Goal: Task Accomplishment & Management: Manage account settings

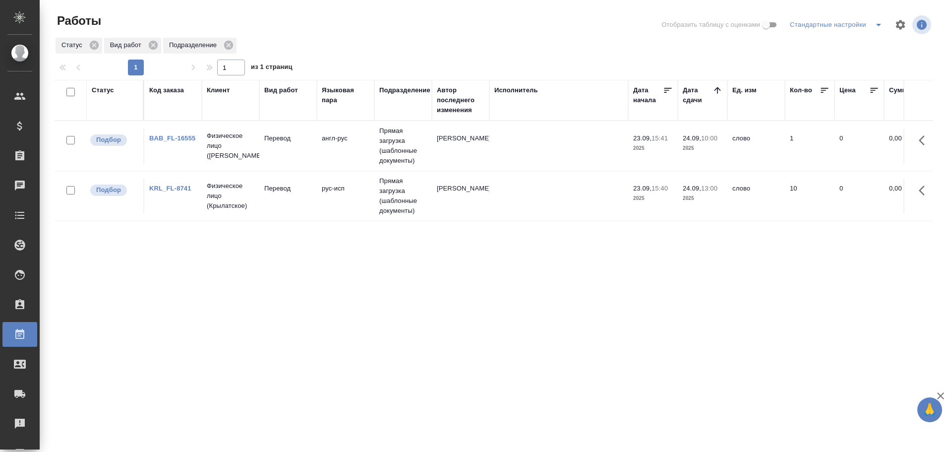
click at [188, 151] on td "BAB_FL-16555" at bounding box center [173, 145] width 58 height 35
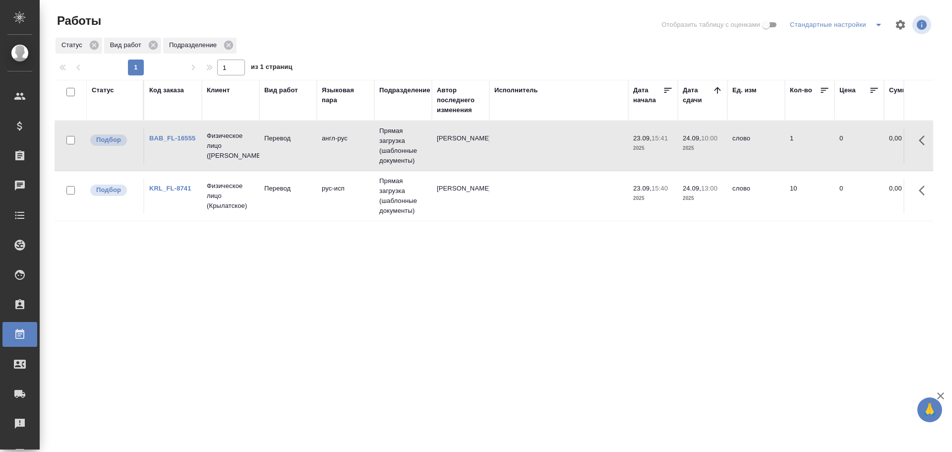
click at [188, 151] on td "BAB_FL-16555" at bounding box center [173, 145] width 58 height 35
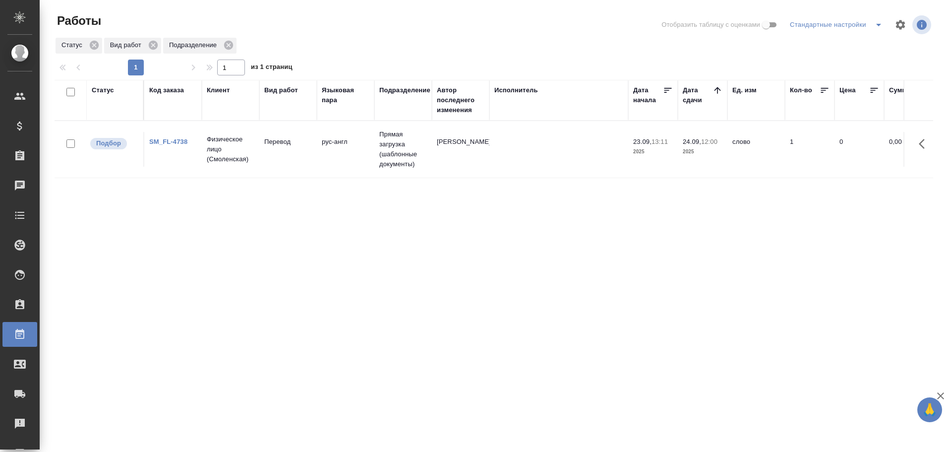
click at [288, 164] on td "Перевод" at bounding box center [288, 149] width 58 height 35
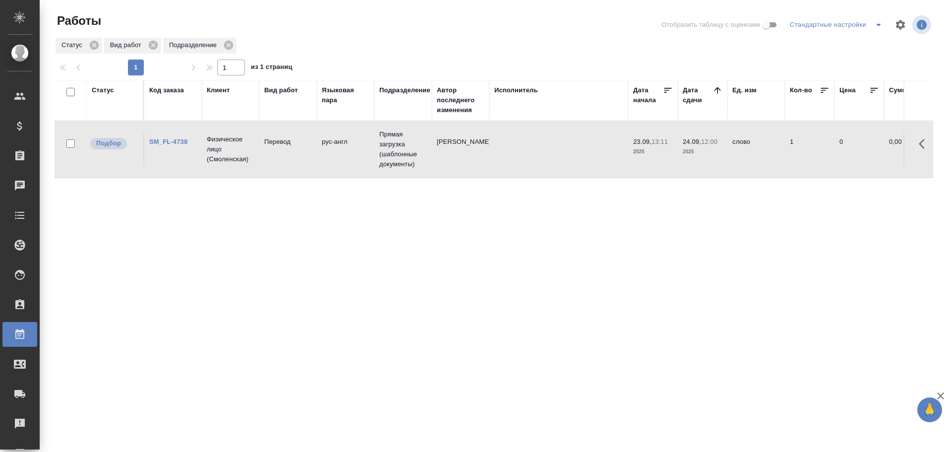
click at [288, 164] on td "Перевод" at bounding box center [288, 149] width 58 height 35
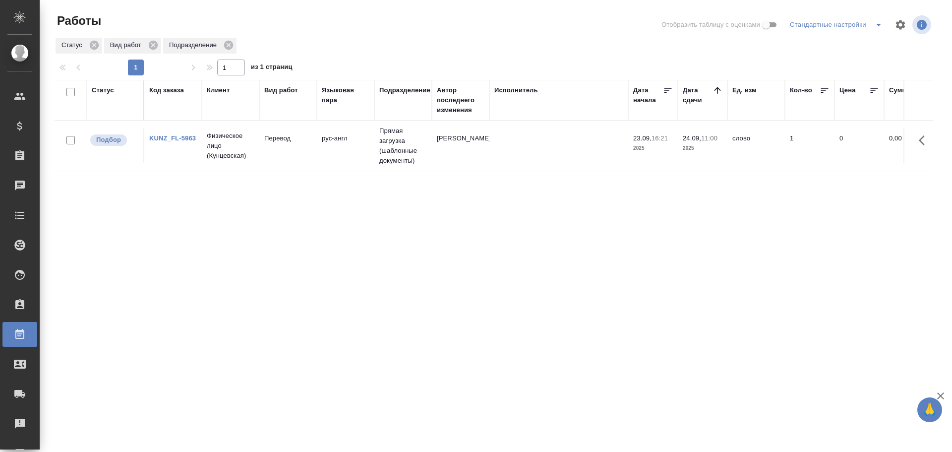
click at [396, 158] on td "Прямая загрузка (шаблонные документы)" at bounding box center [403, 146] width 58 height 50
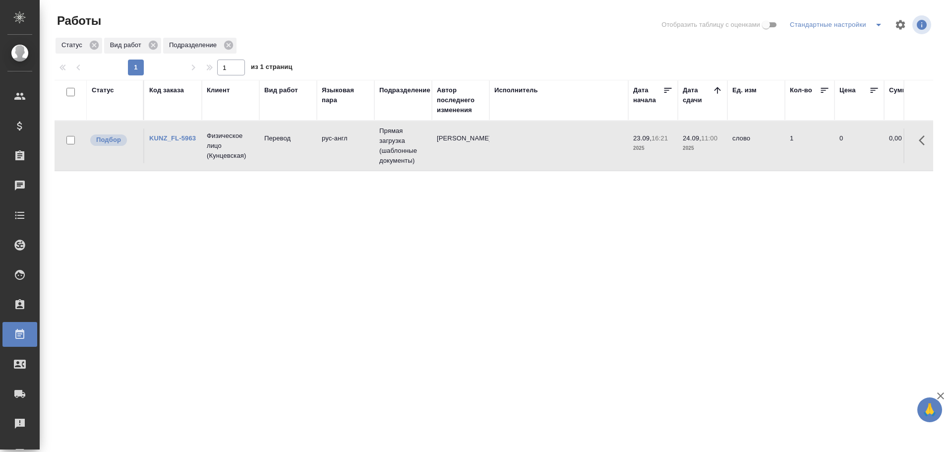
click at [396, 158] on td "Прямая загрузка (шаблонные документы)" at bounding box center [403, 146] width 58 height 50
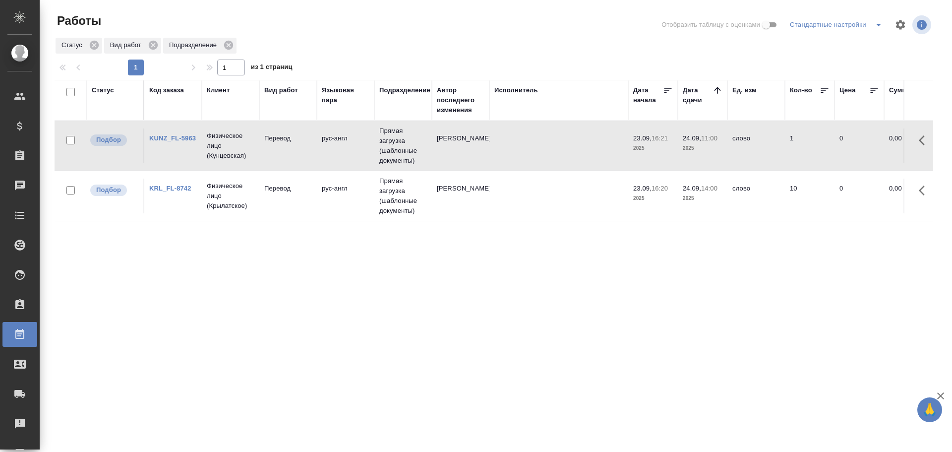
click at [173, 204] on td "KRL_FL-8742" at bounding box center [173, 196] width 58 height 35
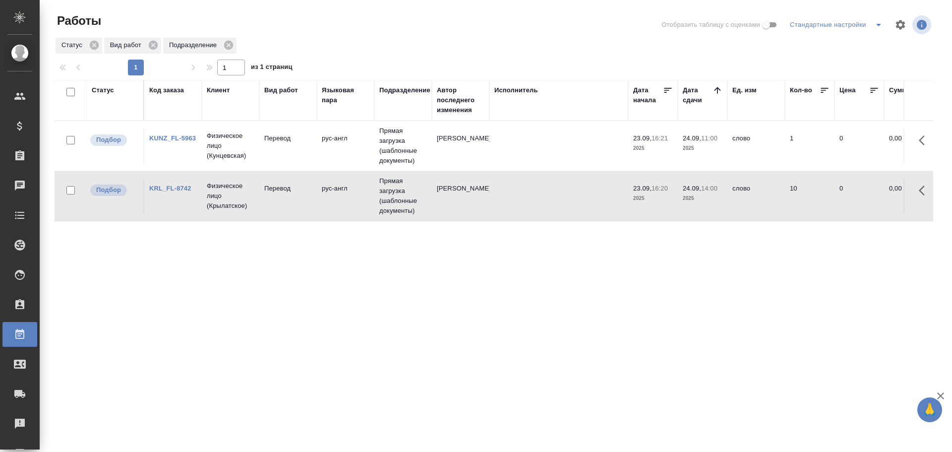
click at [173, 204] on td "KRL_FL-8742" at bounding box center [173, 196] width 58 height 35
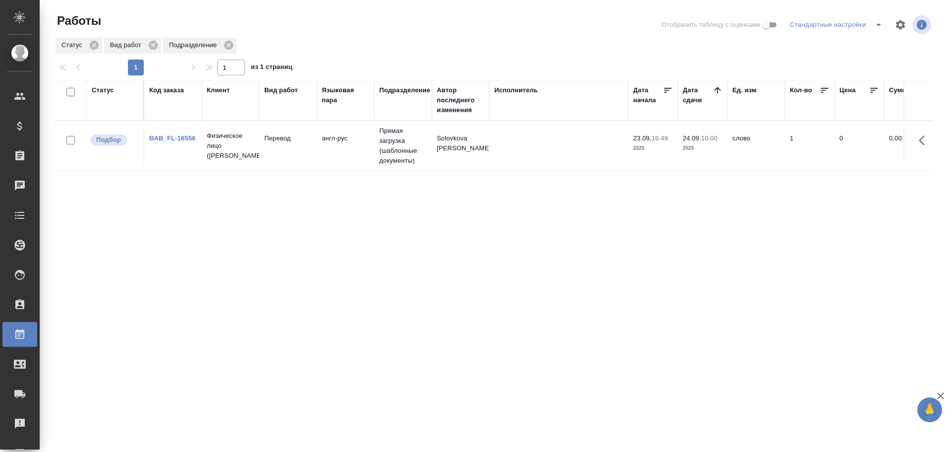
click at [340, 163] on td "англ-рус" at bounding box center [346, 145] width 58 height 35
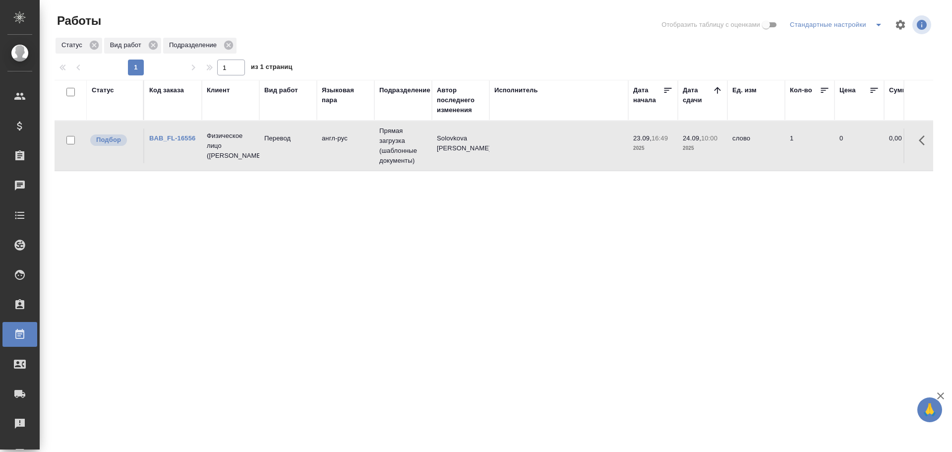
click at [340, 163] on td "англ-рус" at bounding box center [346, 145] width 58 height 35
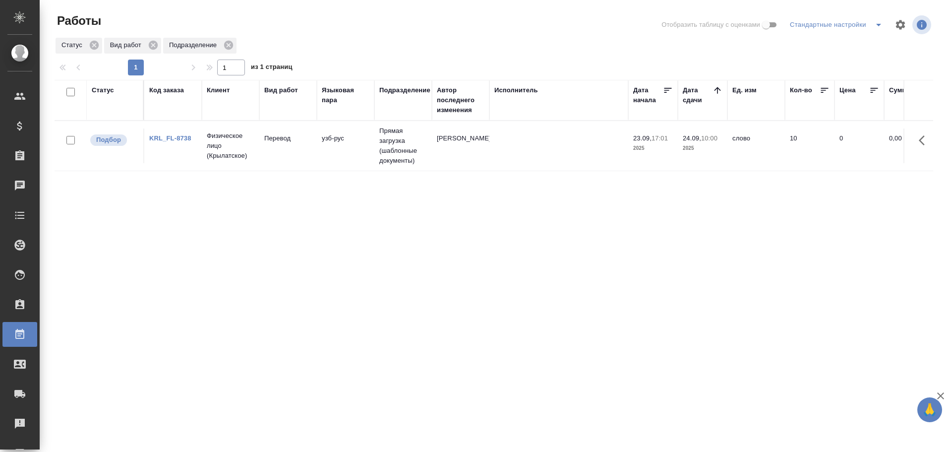
click at [297, 156] on td "Перевод" at bounding box center [288, 145] width 58 height 35
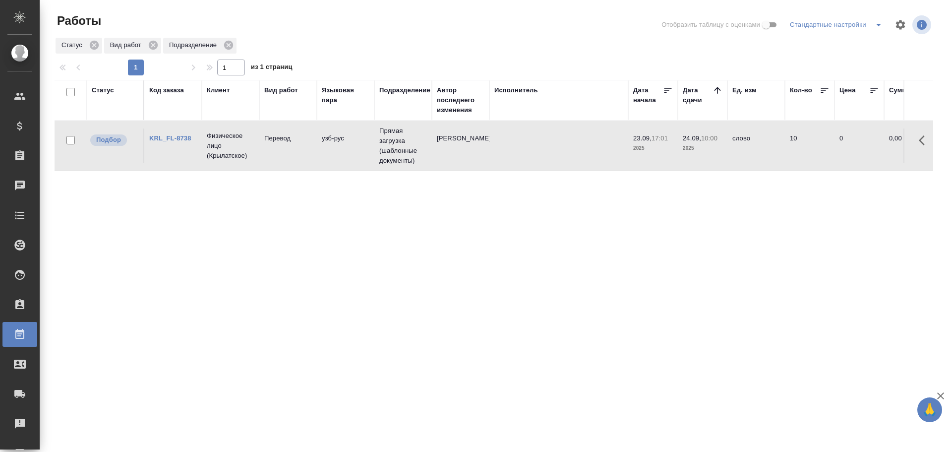
click at [297, 156] on td "Перевод" at bounding box center [288, 145] width 58 height 35
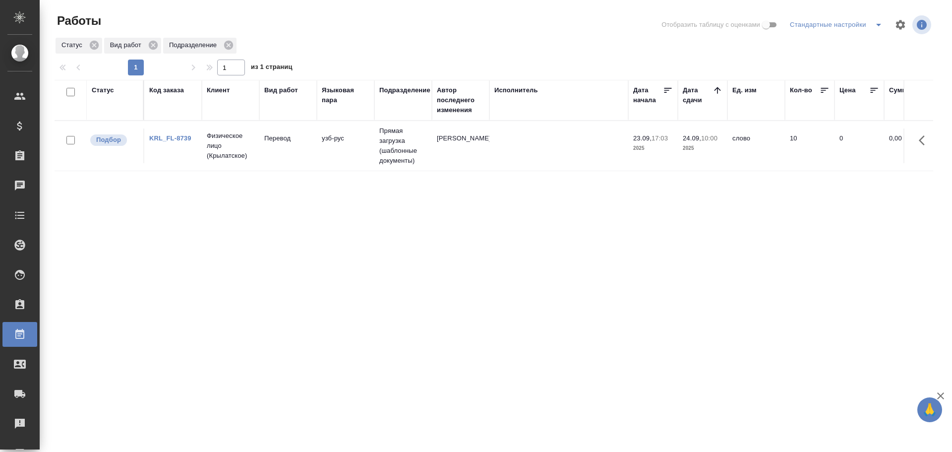
click at [390, 146] on td "Прямая загрузка (шаблонные документы)" at bounding box center [403, 146] width 58 height 50
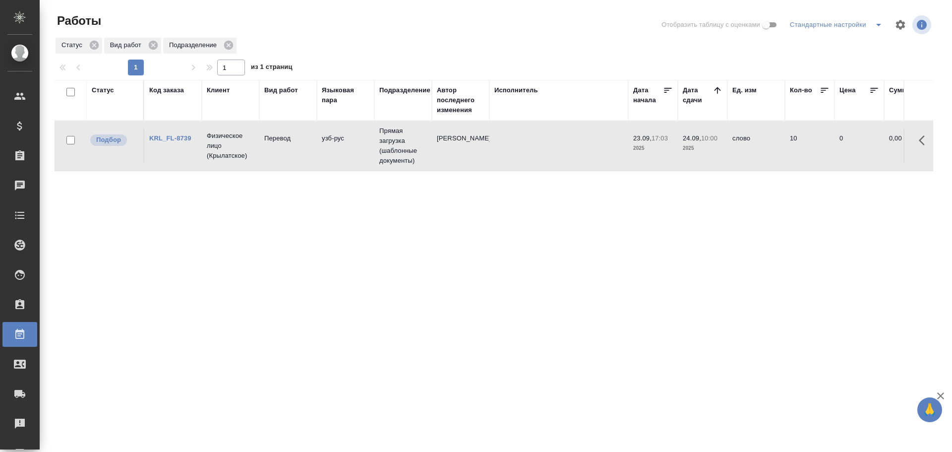
click at [390, 146] on td "Прямая загрузка (шаблонные документы)" at bounding box center [403, 146] width 58 height 50
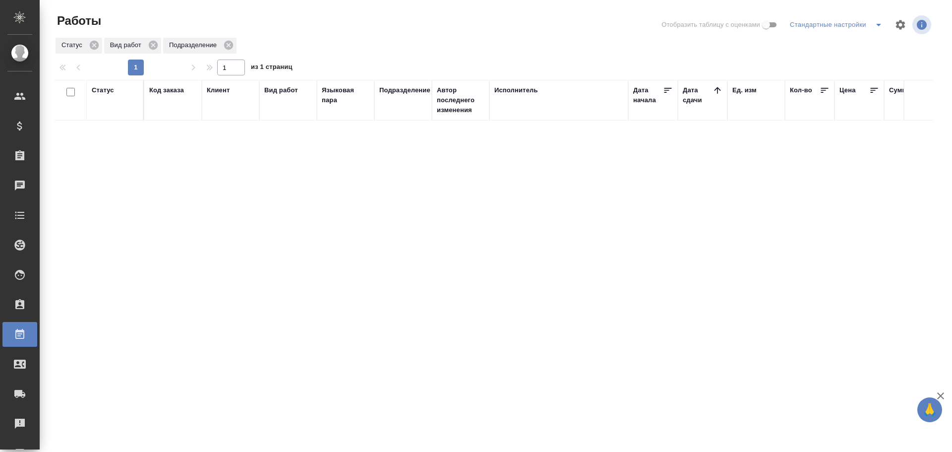
click at [108, 93] on div "Статус" at bounding box center [103, 90] width 22 height 10
click at [110, 143] on div "Подбор" at bounding box center [106, 133] width 29 height 27
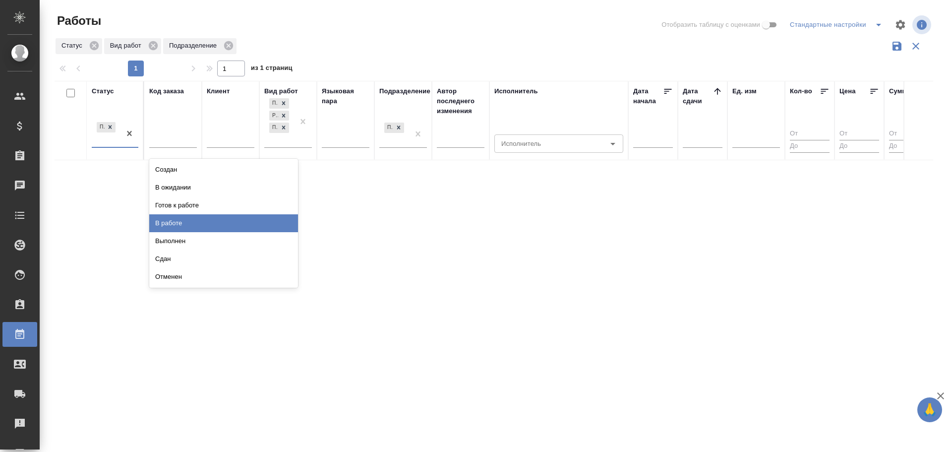
click at [181, 222] on div "В работе" at bounding box center [223, 223] width 149 height 18
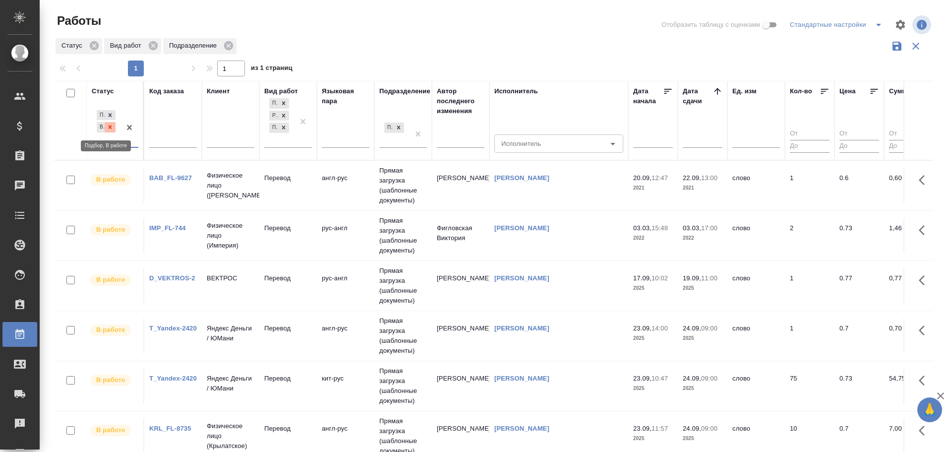
click at [114, 129] on div at bounding box center [110, 127] width 11 height 10
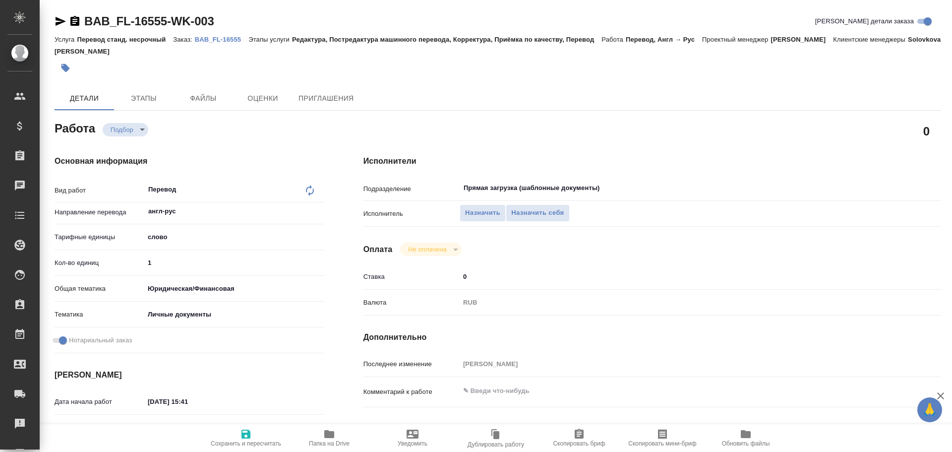
type textarea "x"
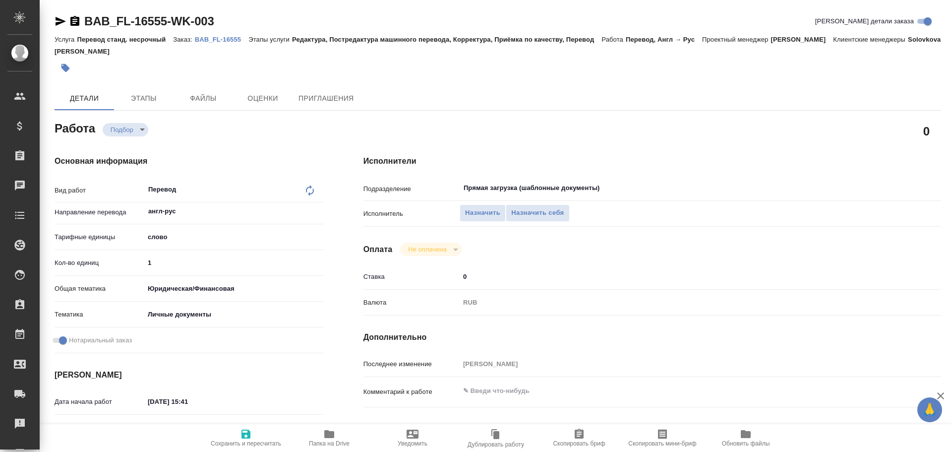
type textarea "x"
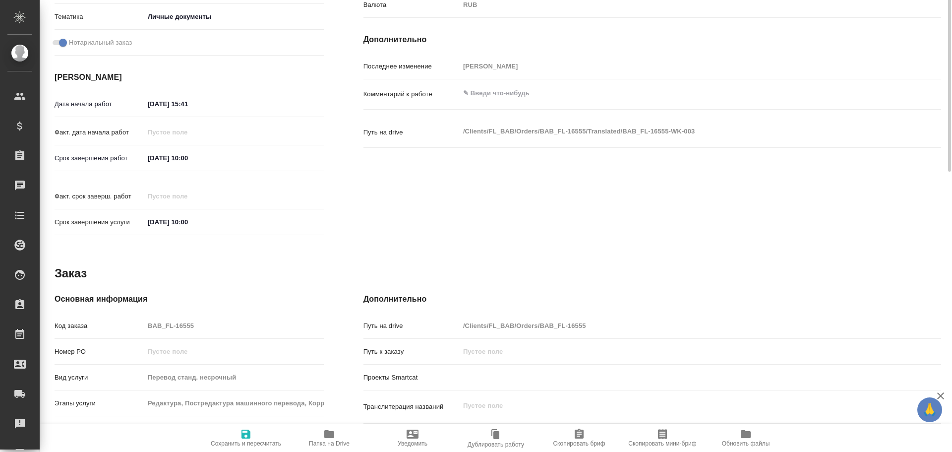
scroll to position [394, 0]
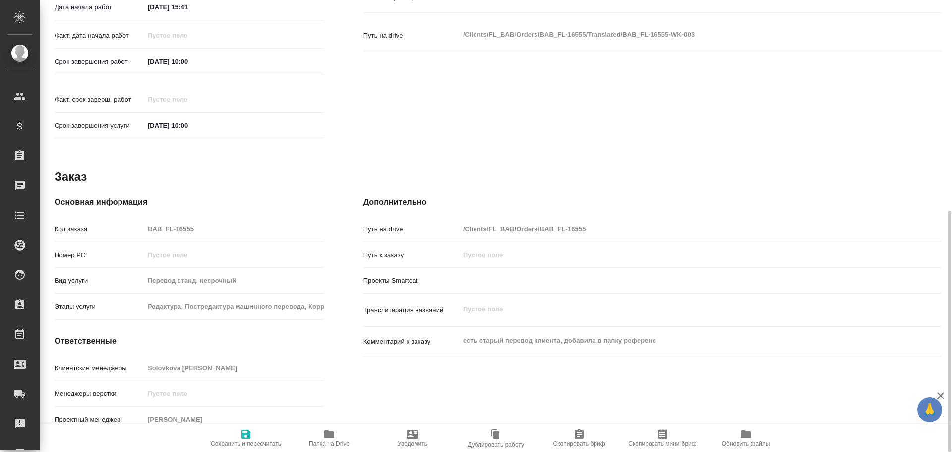
type textarea "x"
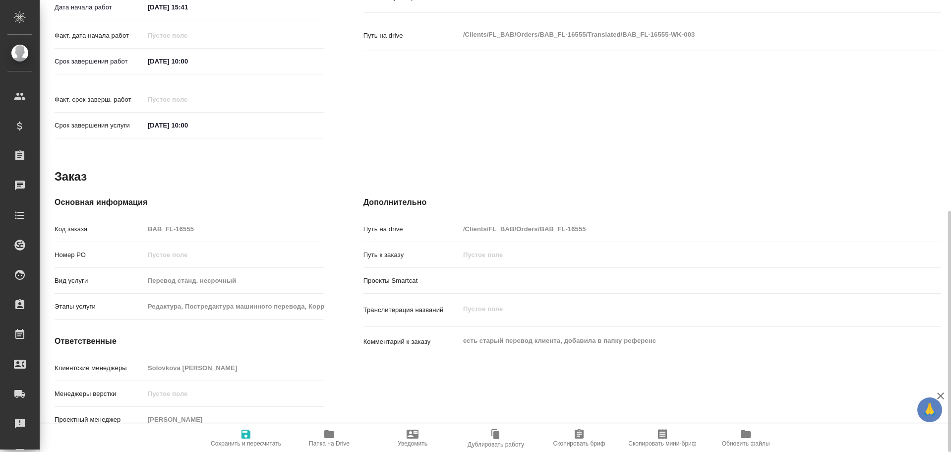
type textarea "x"
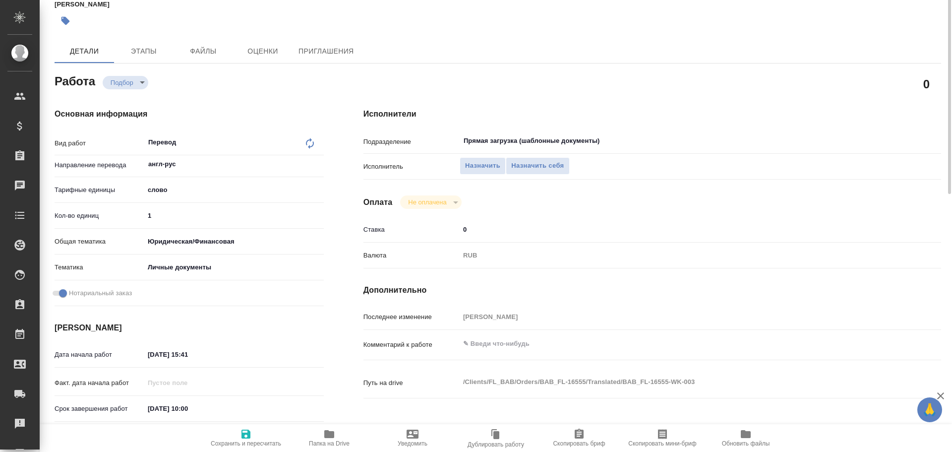
scroll to position [0, 0]
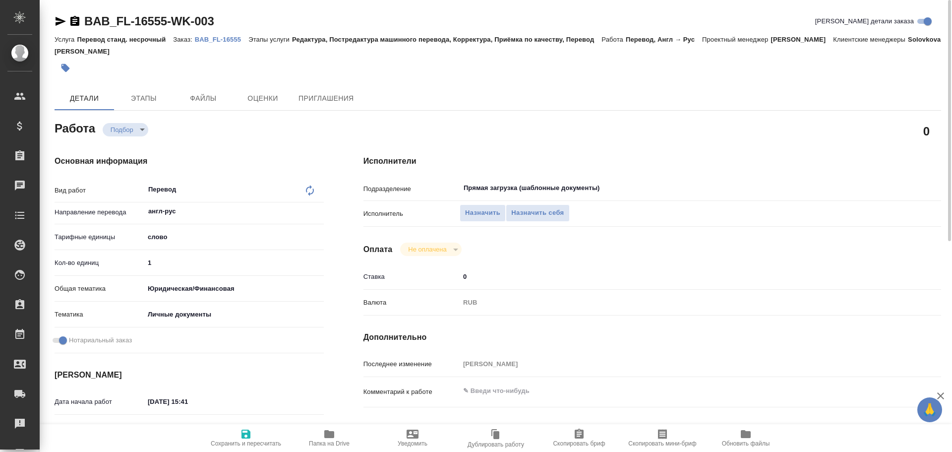
type textarea "x"
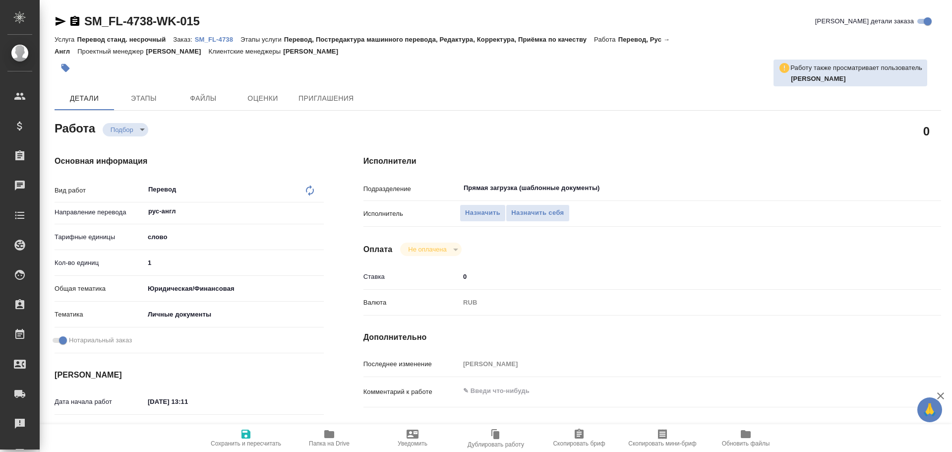
type textarea "x"
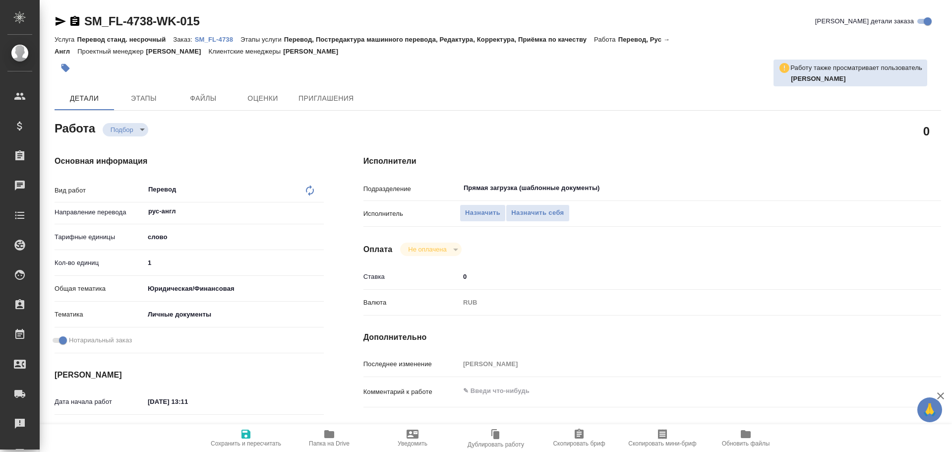
type textarea "x"
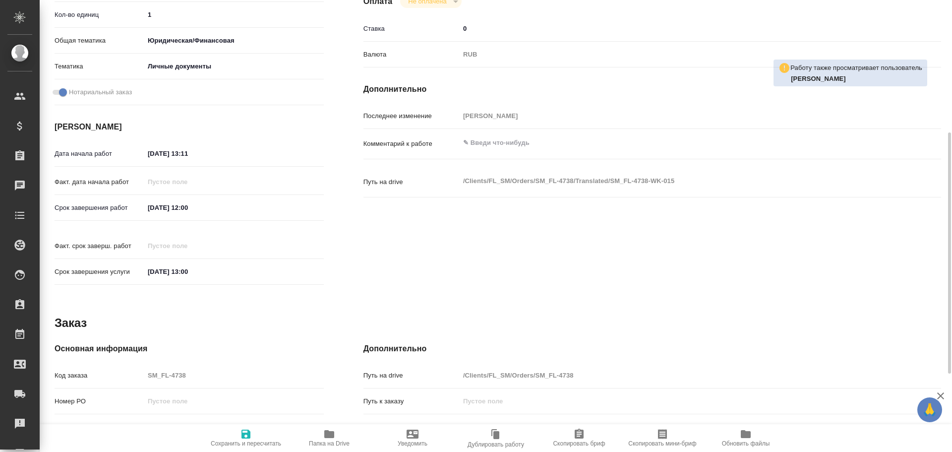
type textarea "x"
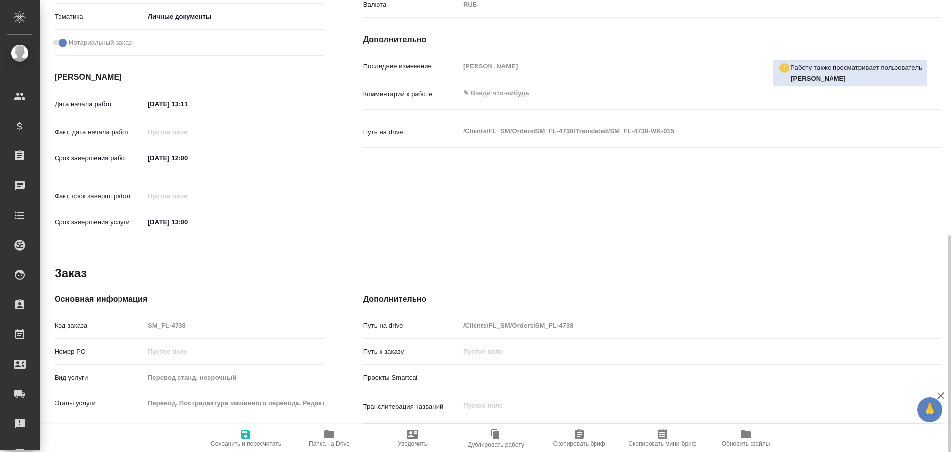
scroll to position [394, 0]
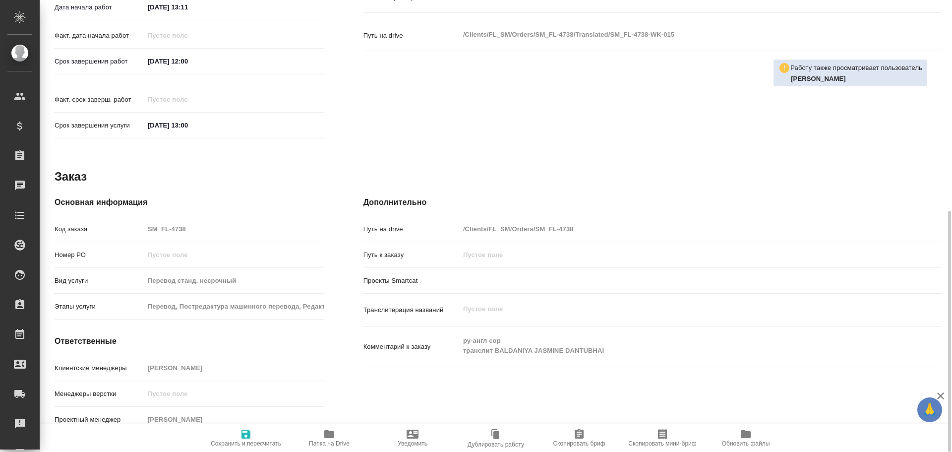
type textarea "x"
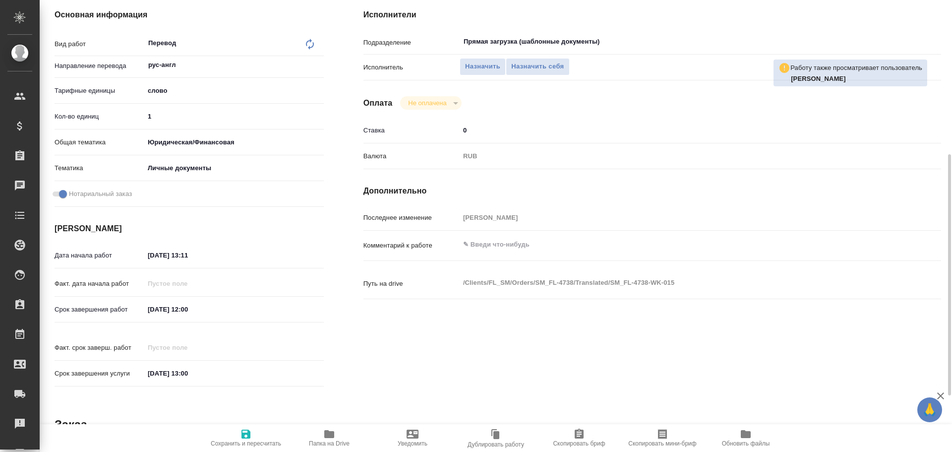
scroll to position [47, 0]
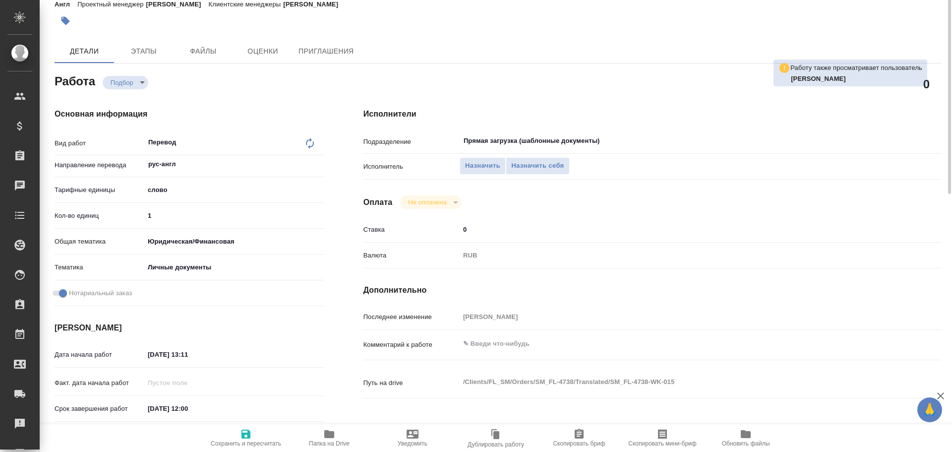
type textarea "x"
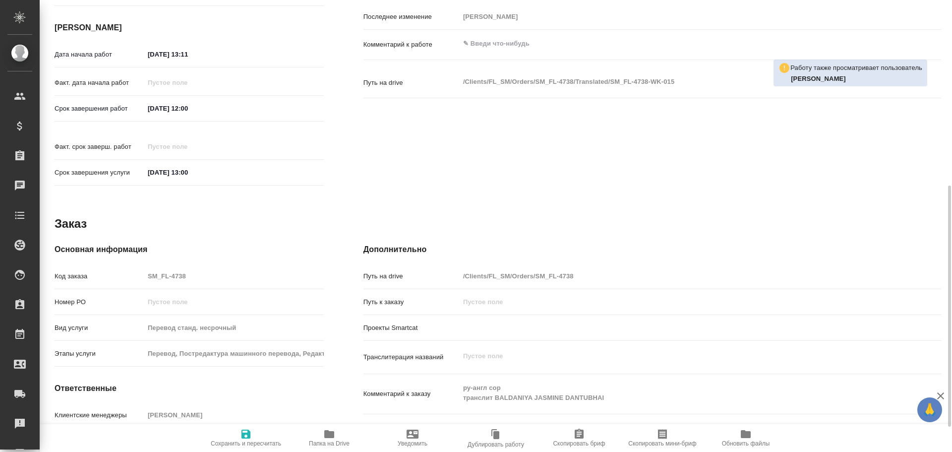
scroll to position [394, 0]
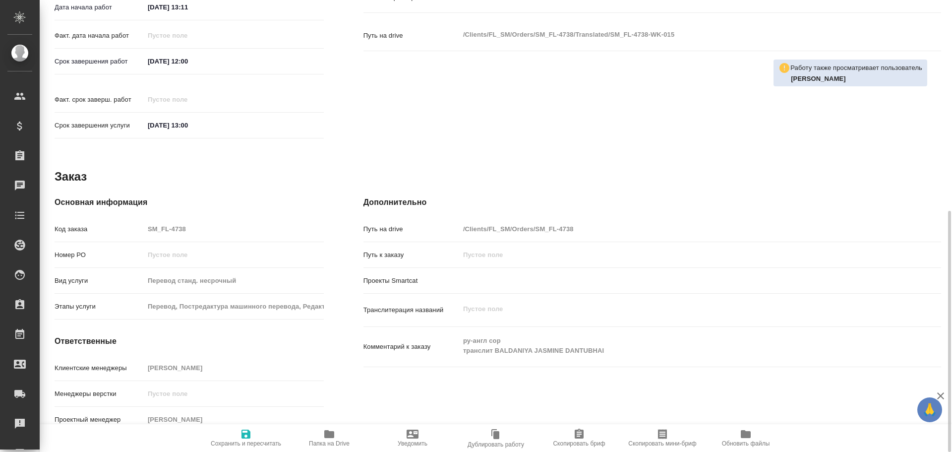
click at [330, 433] on icon "button" at bounding box center [329, 434] width 10 height 8
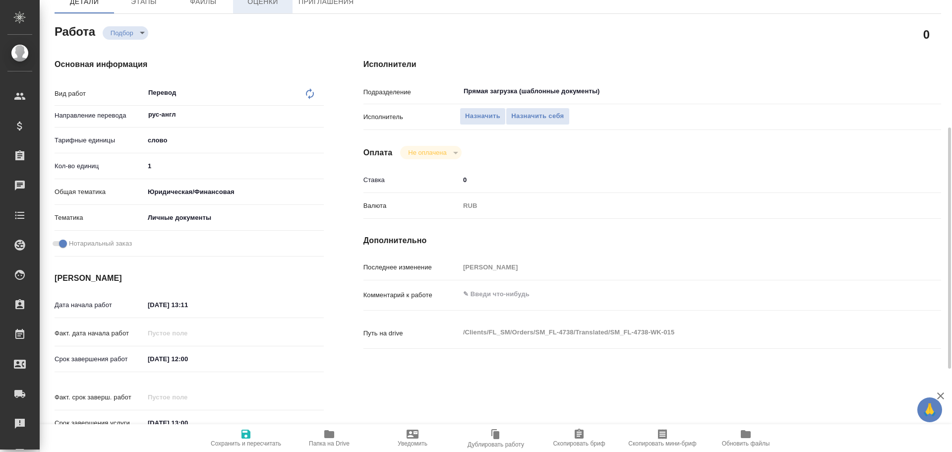
scroll to position [0, 0]
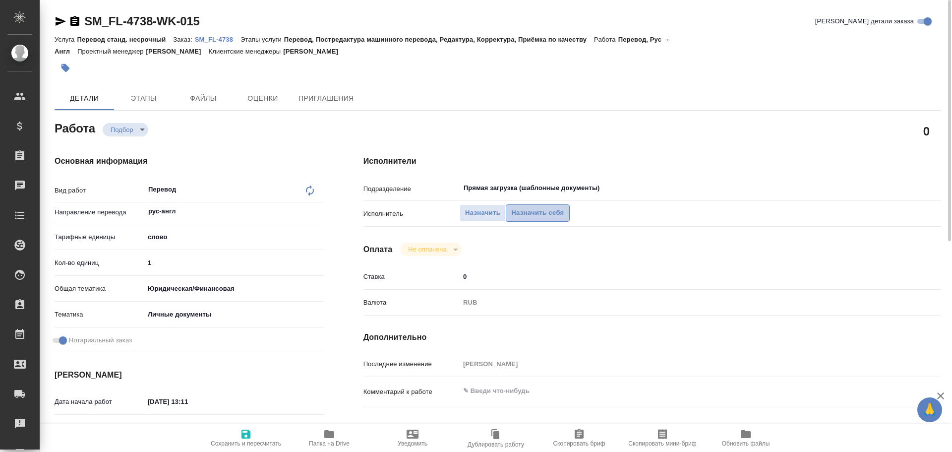
click at [541, 217] on span "Назначить себя" at bounding box center [537, 212] width 53 height 11
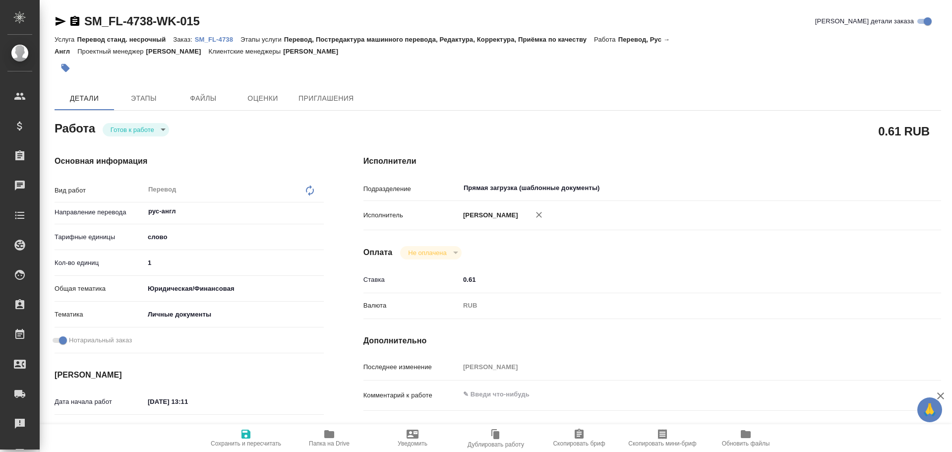
type textarea "x"
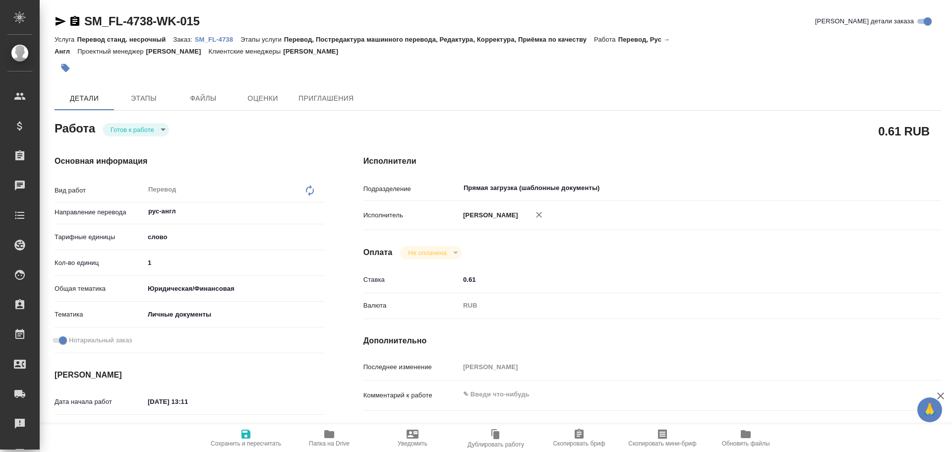
type textarea "x"
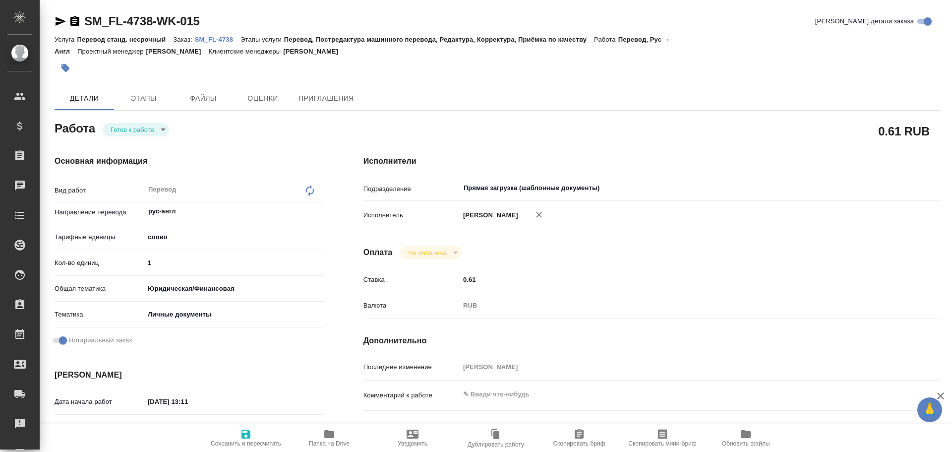
type textarea "x"
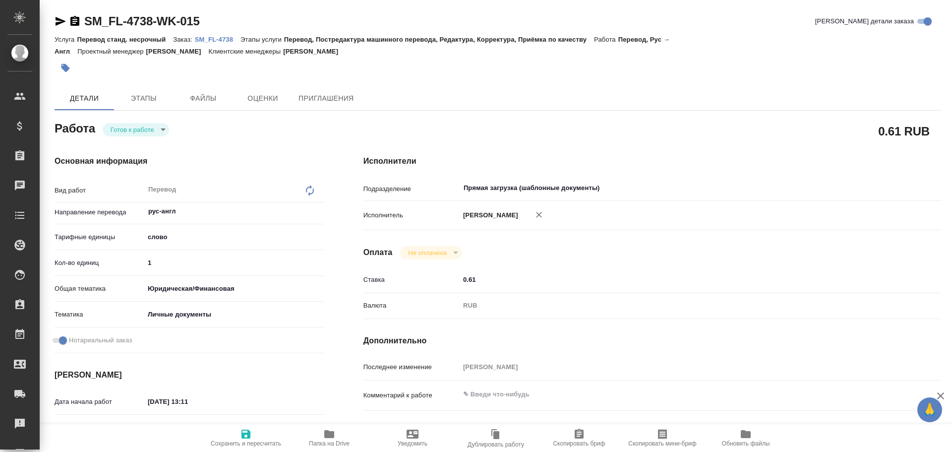
type textarea "x"
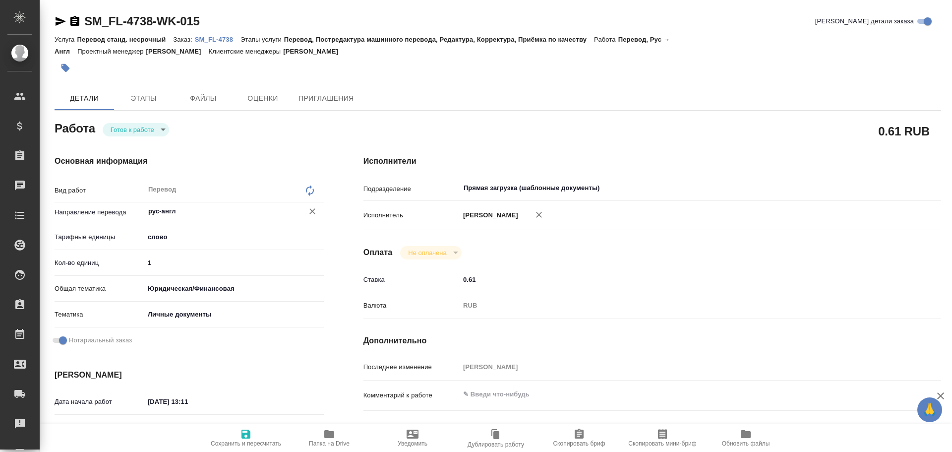
type textarea "x"
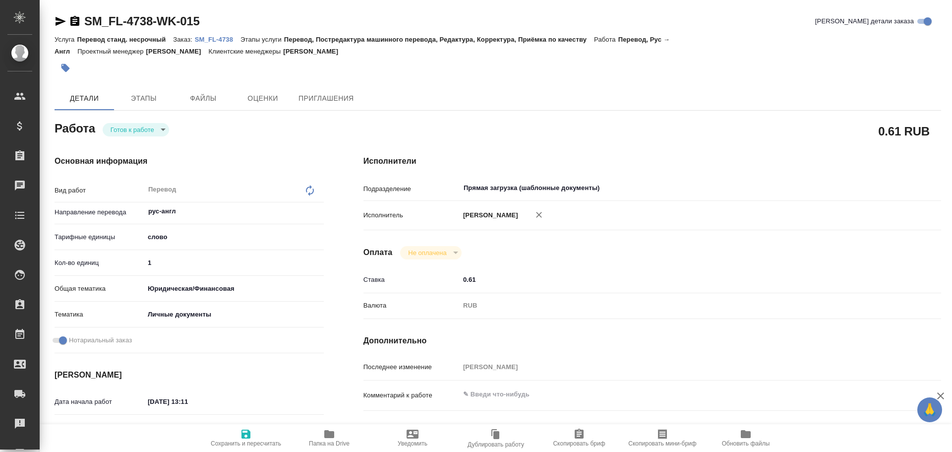
click at [169, 262] on input "1" at bounding box center [234, 262] width 180 height 14
type textarea "x"
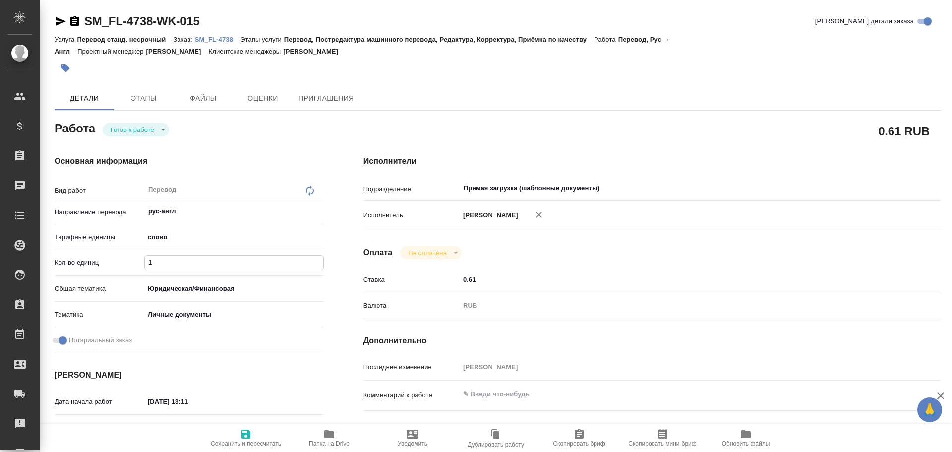
type textarea "x"
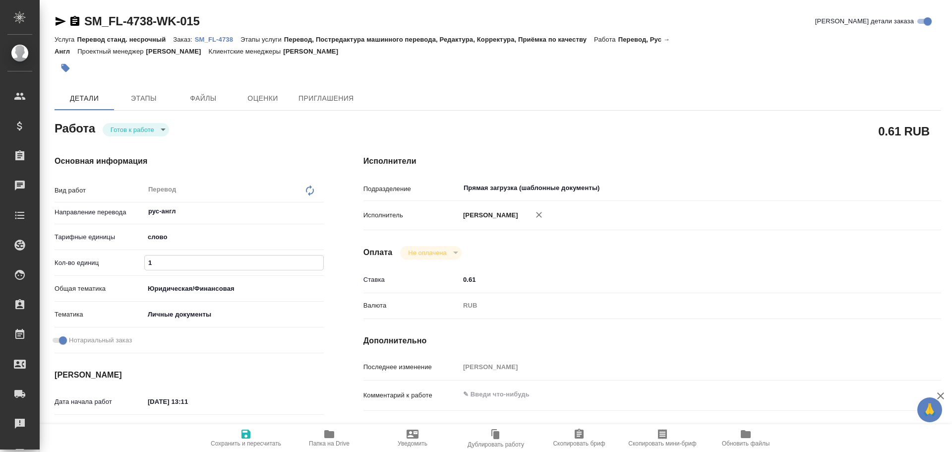
type textarea "x"
type input "10"
type textarea "x"
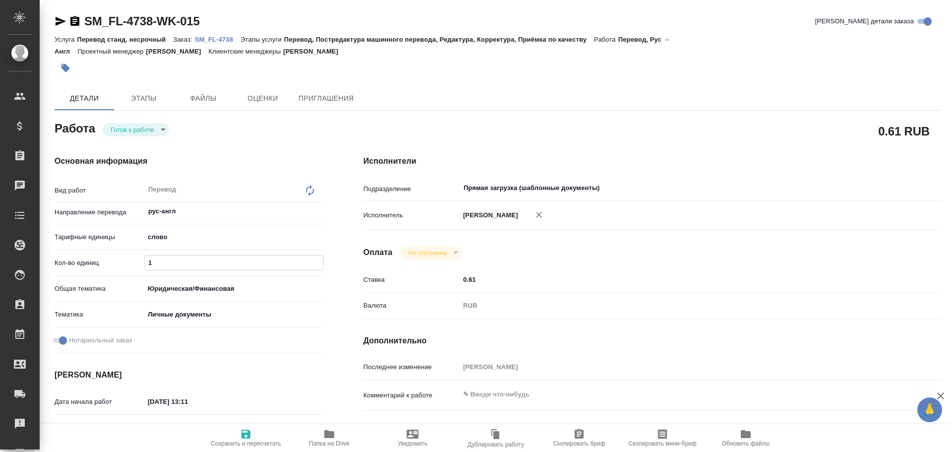
type textarea "x"
type input "100"
type textarea "x"
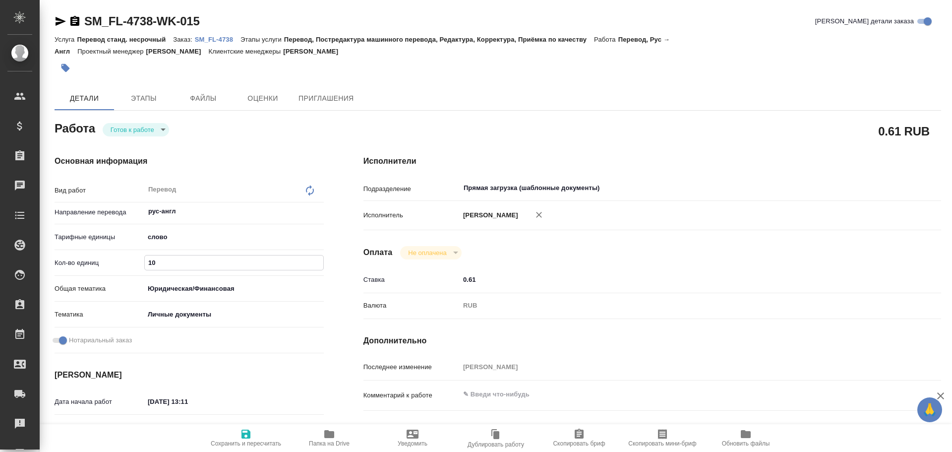
type textarea "x"
type input "100"
click at [143, 133] on body "🙏 .cls-1 fill:#fff; AWATERA Gusev Alexandr Клиенты Спецификации Заказы 0 Чаты T…" at bounding box center [476, 226] width 952 height 452
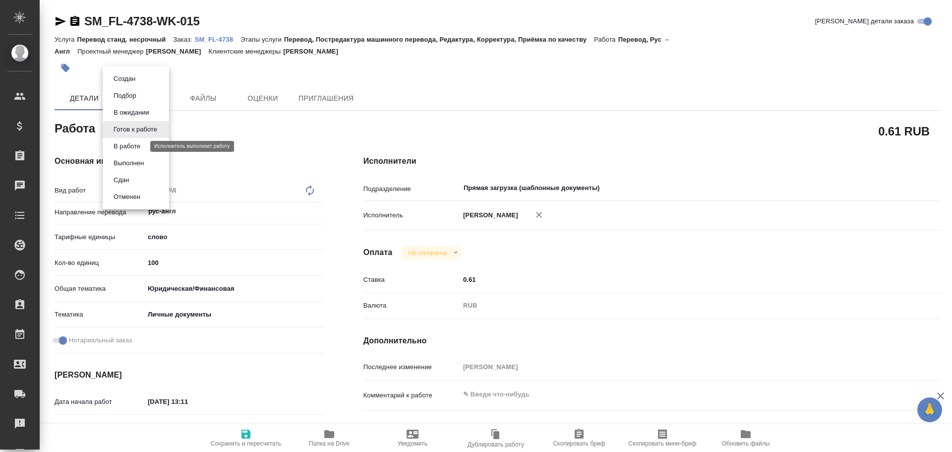
click at [136, 144] on button "В работе" at bounding box center [127, 146] width 33 height 11
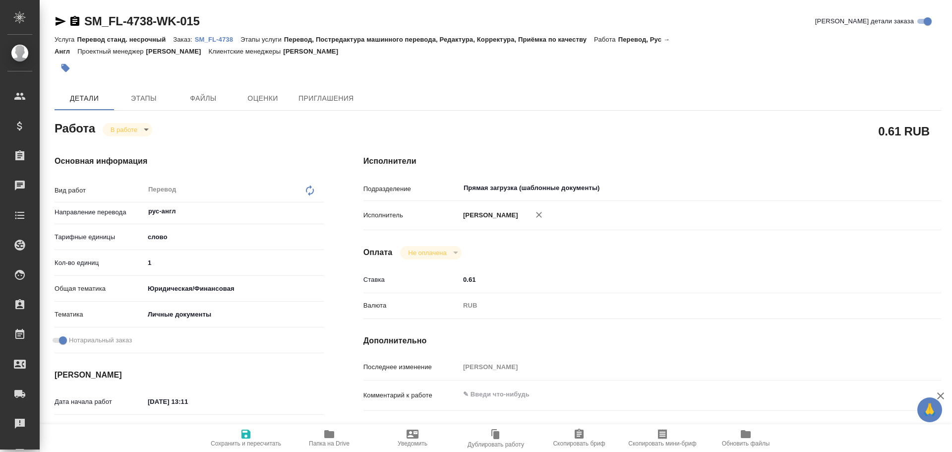
type textarea "x"
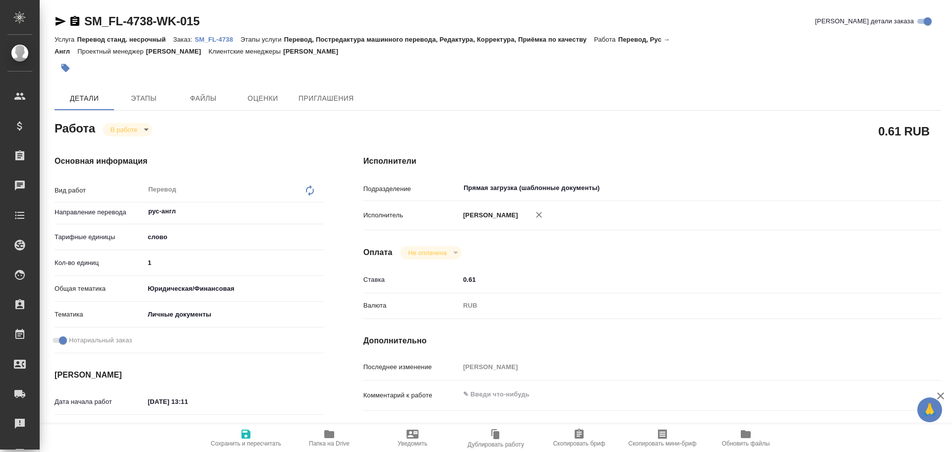
click at [247, 439] on icon "button" at bounding box center [246, 434] width 12 height 12
type textarea "x"
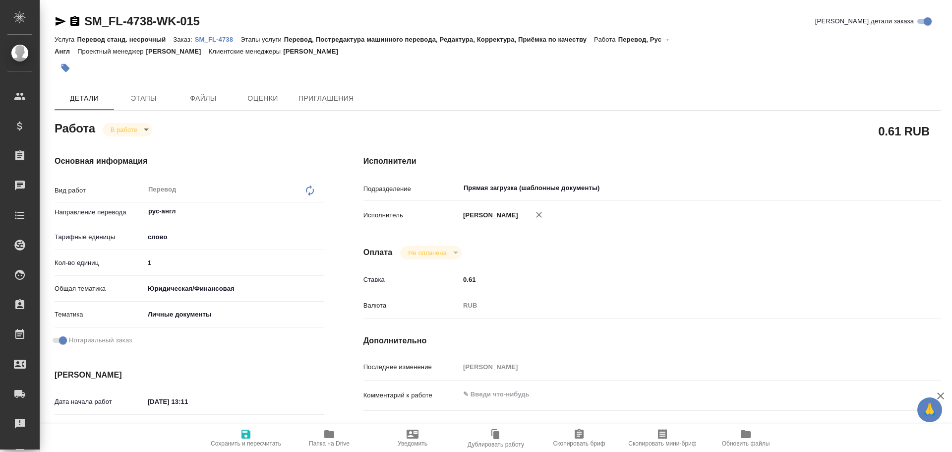
type textarea "x"
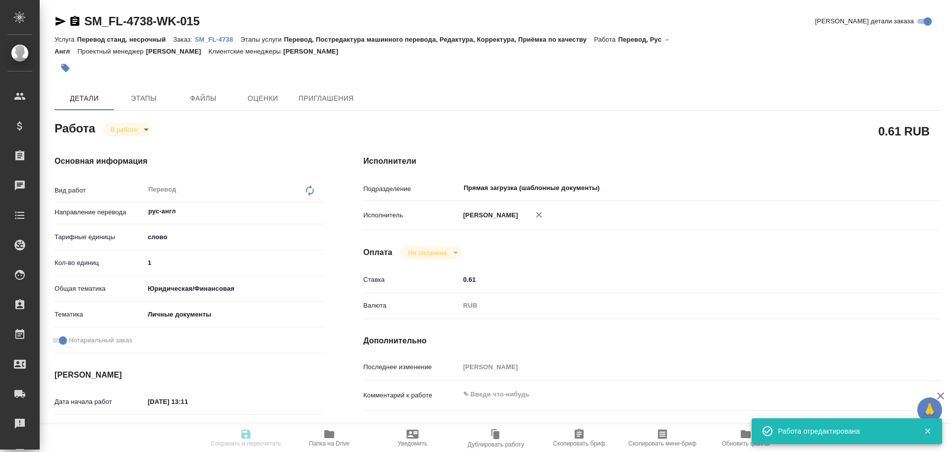
type textarea "x"
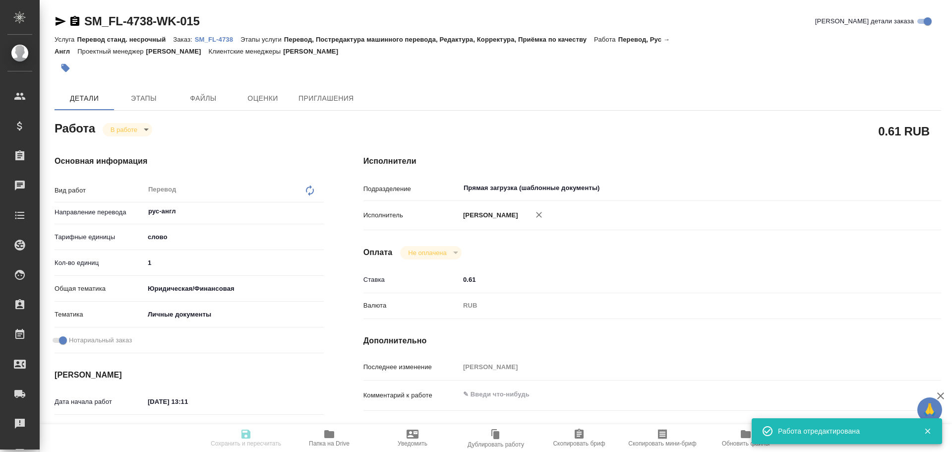
type input "inProgress"
type textarea "Перевод"
type textarea "x"
type input "рус-англ"
type input "5a8b1489cc6b4906c91bfd90"
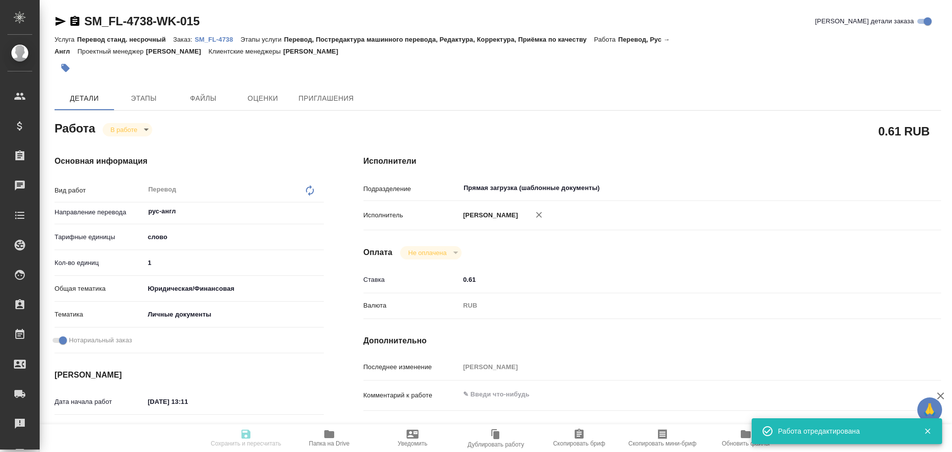
type input "1"
type input "yr-fn"
type input "5a8b8b956a9677013d343cfe"
checkbox input "true"
type input "23.09.2025 13:11"
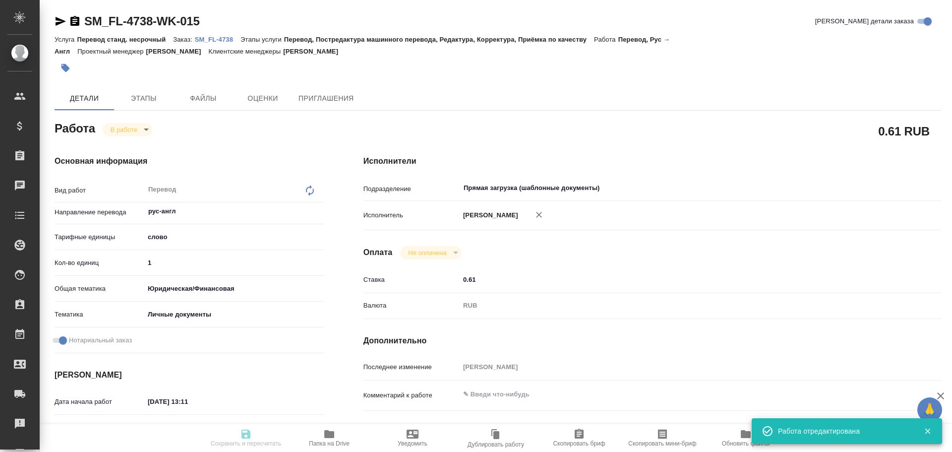
type input "23.09.2025 16:25"
type input "[DATE] 12:00"
type input "24.09.2025 13:00"
type input "Прямая загрузка (шаблонные документы)"
type input "notPayed"
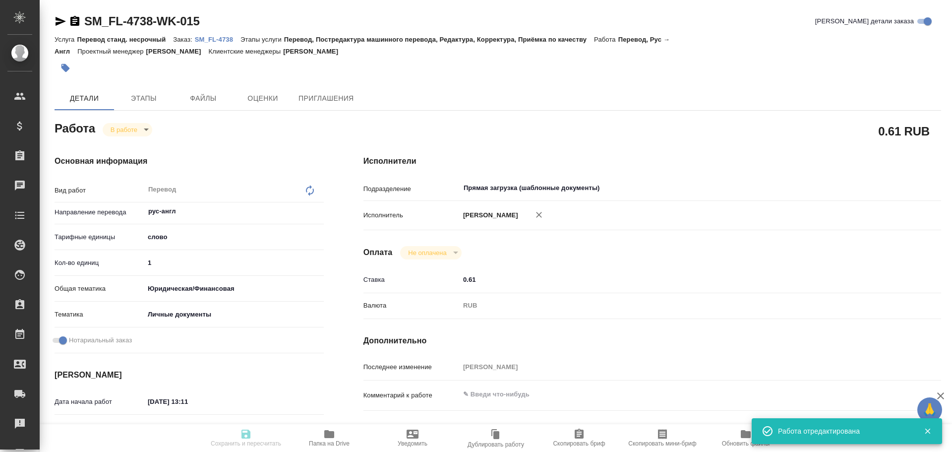
type input "0.61"
type input "RUB"
type input "Гусев Александр"
type textarea "x"
type textarea "/Clients/FL_SM/Orders/SM_FL-4738/Translated/SM_FL-4738-WK-015"
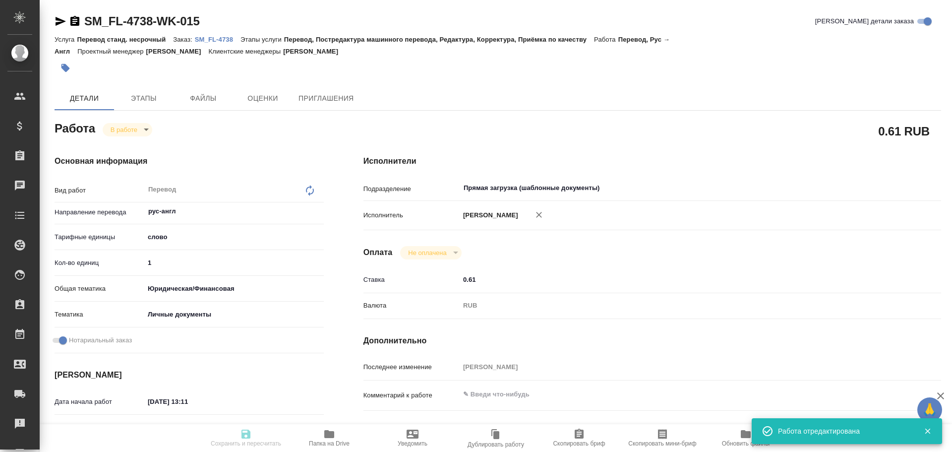
type textarea "x"
type input "SM_FL-4738"
type input "Перевод станд. несрочный"
type input "Перевод, Постредактура машинного перевода, Редактура, Корректура, Приёмка по ка…"
type input "Козлова Мария"
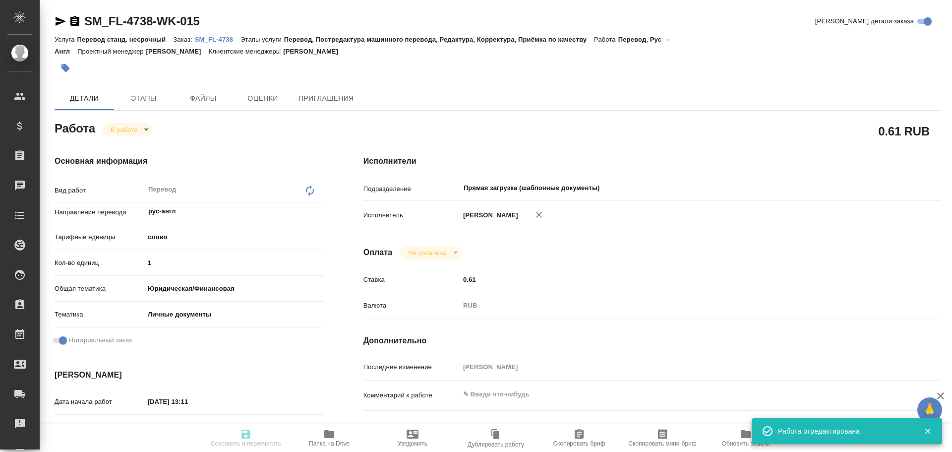
type input "/Clients/FL_SM/Orders/SM_FL-4738"
type textarea "x"
type textarea "ру-англ сор транслит BALDANIYA JASMINE DANTUBHAI"
type textarea "x"
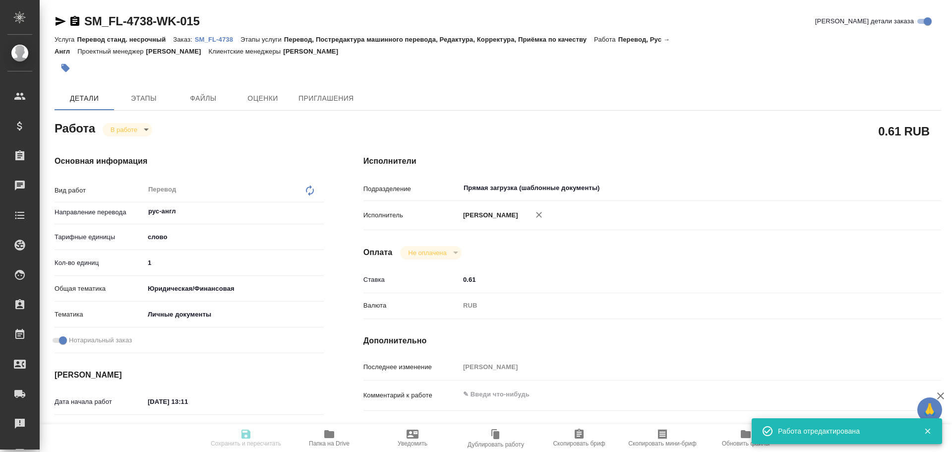
type textarea "x"
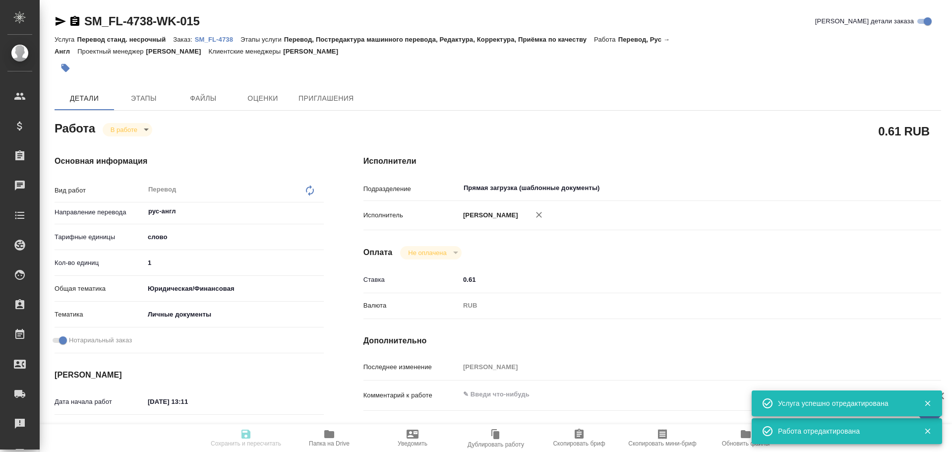
type textarea "x"
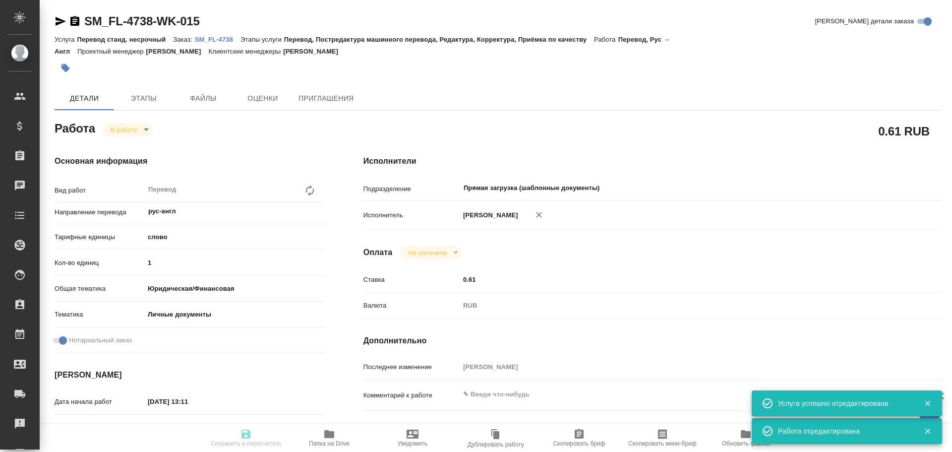
type textarea "x"
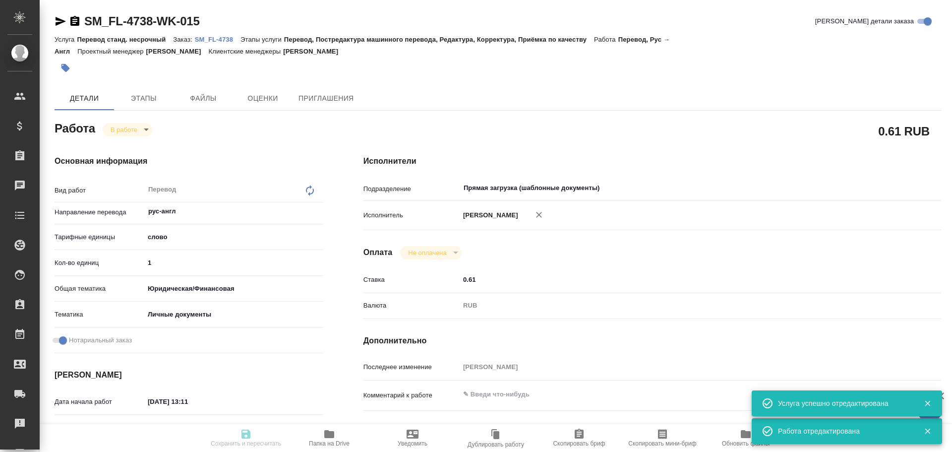
type textarea "x"
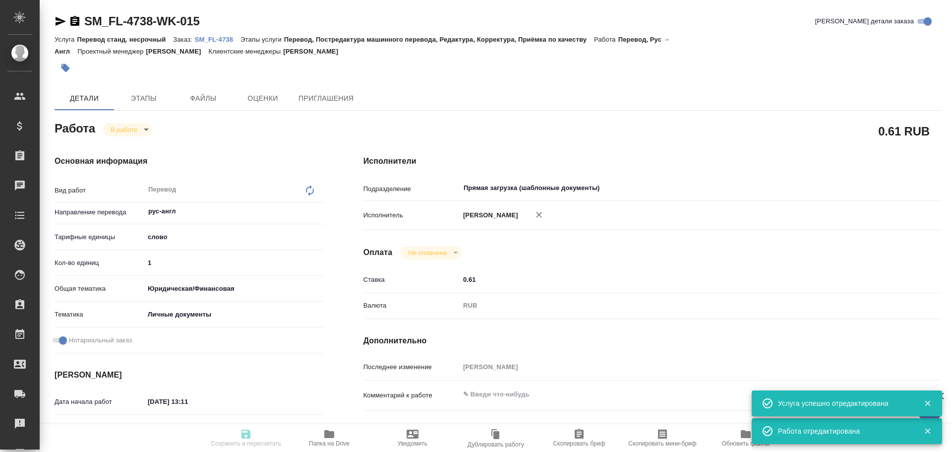
type textarea "x"
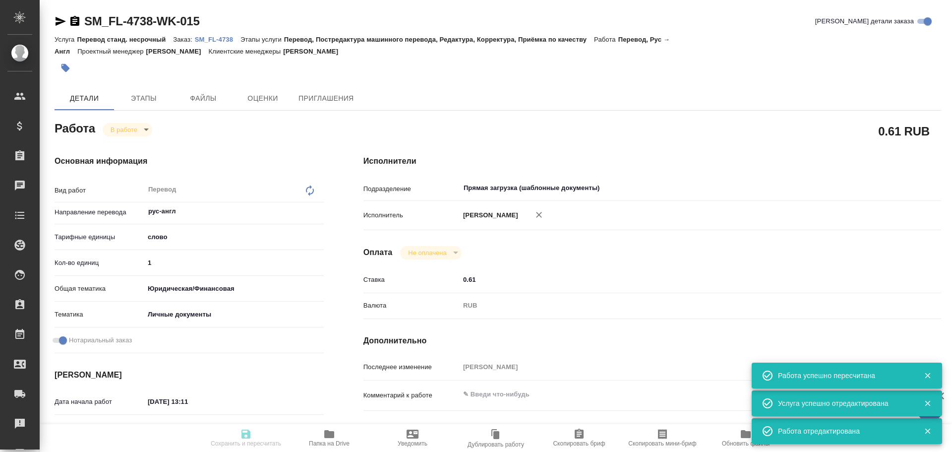
type input "inProgress"
type textarea "Перевод"
type textarea "x"
type input "рус-англ"
type input "5a8b1489cc6b4906c91bfd90"
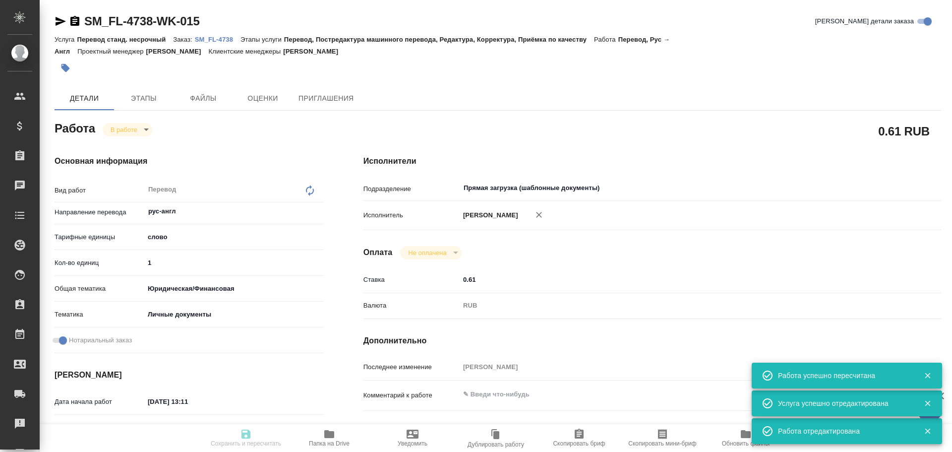
type input "1"
type input "yr-fn"
type input "5a8b8b956a9677013d343cfe"
checkbox input "true"
type input "23.09.2025 13:11"
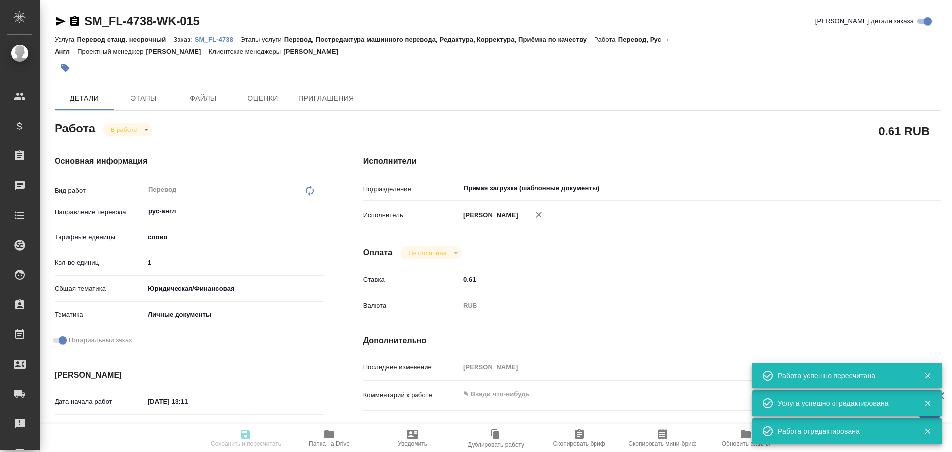
type input "23.09.2025 16:25"
type input "24.09.2025 12:00"
type input "24.09.2025 13:00"
type input "Прямая загрузка (шаблонные документы)"
type input "notPayed"
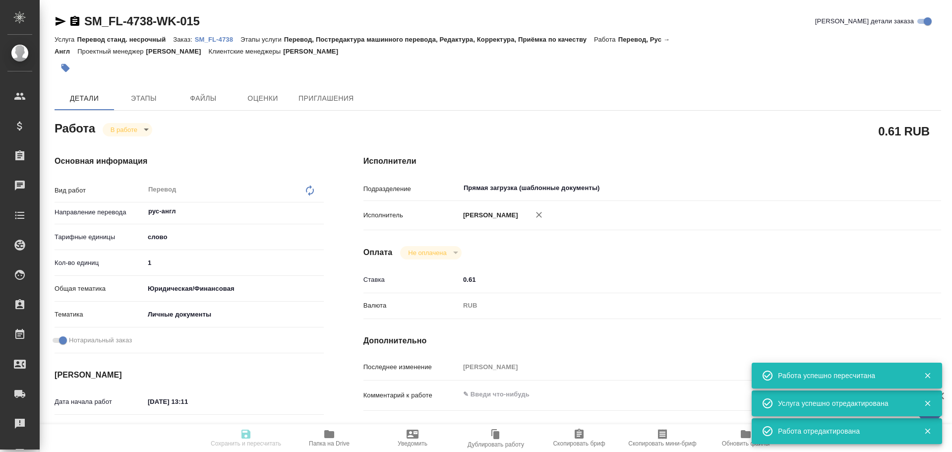
type input "0.61"
type input "RUB"
type input "Гусев Александр"
type textarea "x"
type textarea "/Clients/FL_SM/Orders/SM_FL-4738/Translated/SM_FL-4738-WK-015"
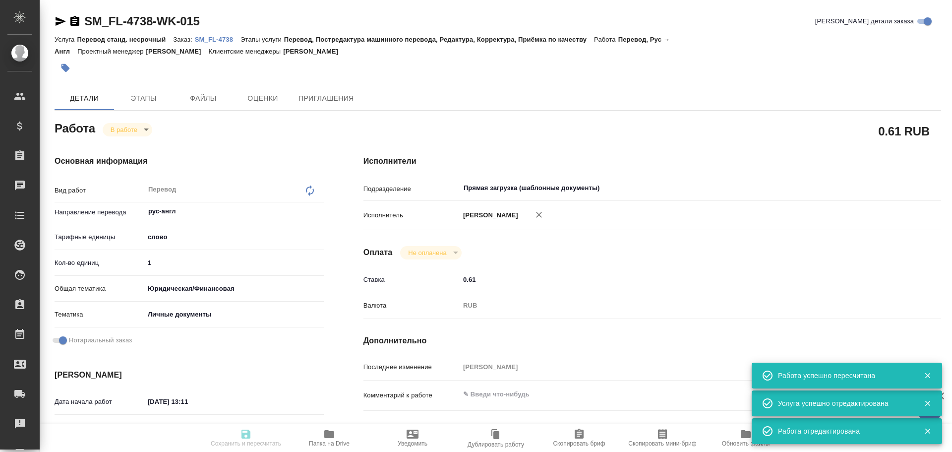
type textarea "x"
type input "SM_FL-4738"
type input "Перевод станд. несрочный"
type input "Перевод, Постредактура машинного перевода, Редактура, Корректура, Приёмка по ка…"
type input "Козлова Мария"
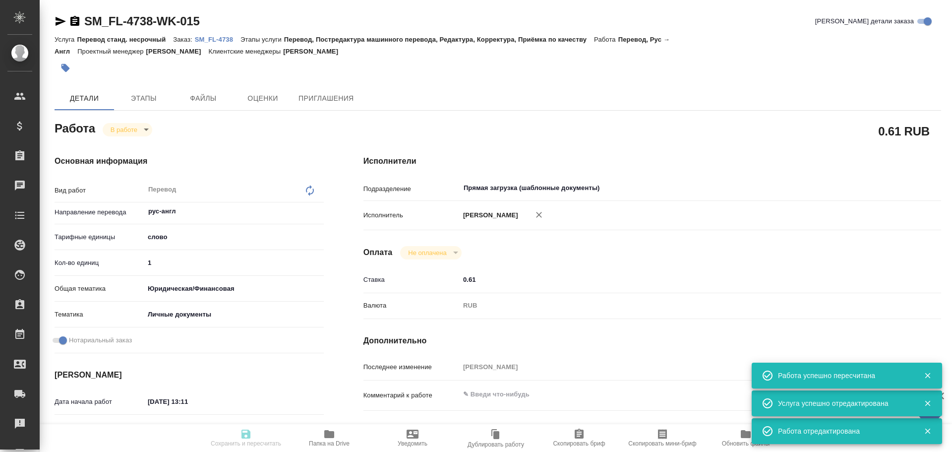
type input "/Clients/FL_SM/Orders/SM_FL-4738"
type textarea "x"
type textarea "ру-англ сор транслит BALDANIYA JASMINE DANTUBHAI"
type textarea "x"
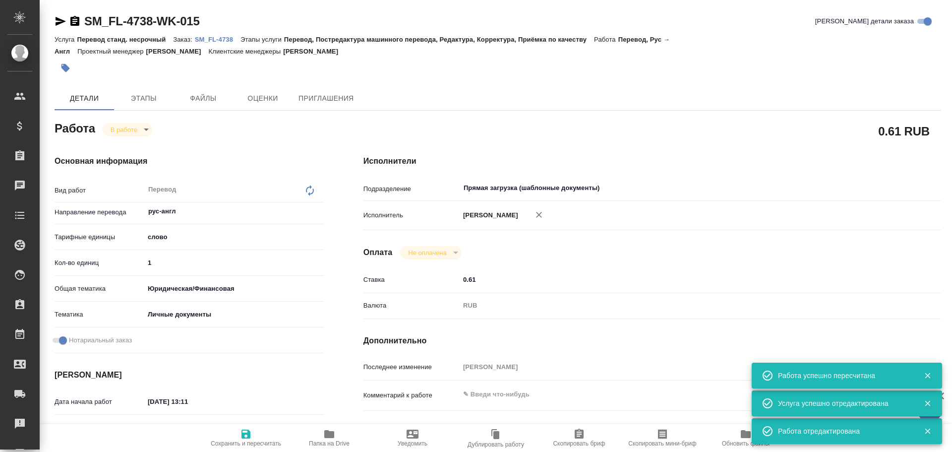
type textarea "x"
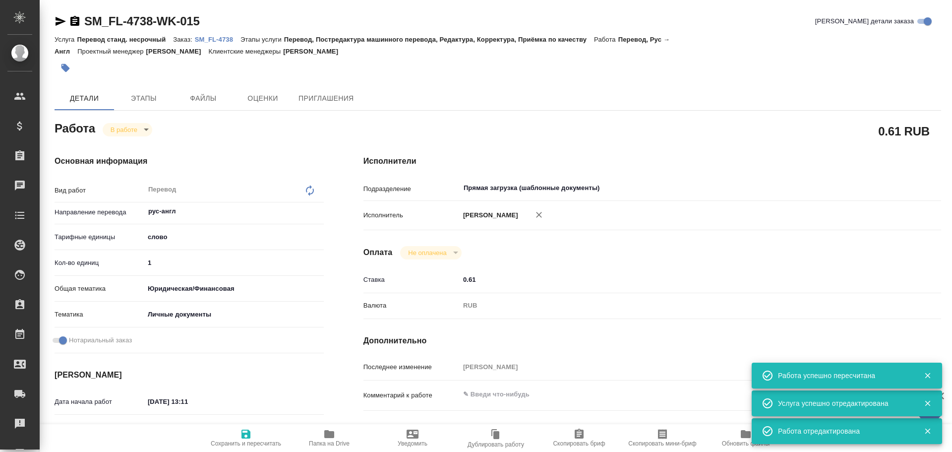
type textarea "x"
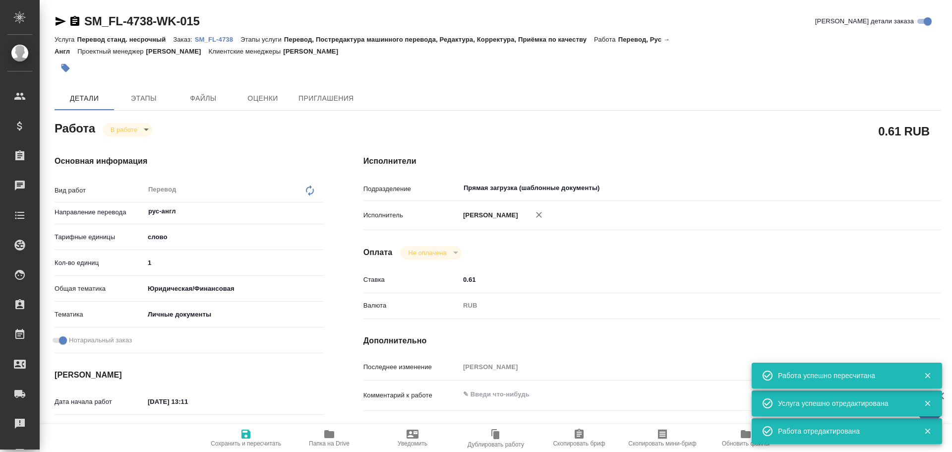
type textarea "x"
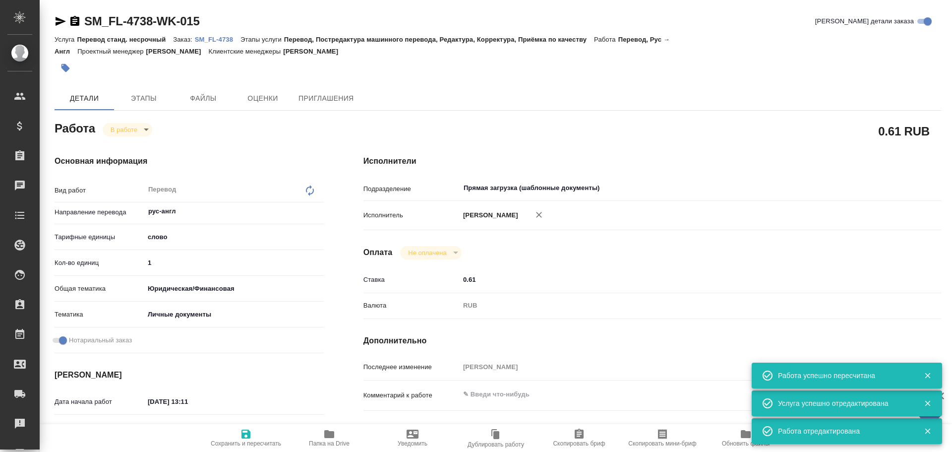
type textarea "x"
click at [152, 264] on input "1" at bounding box center [234, 262] width 180 height 14
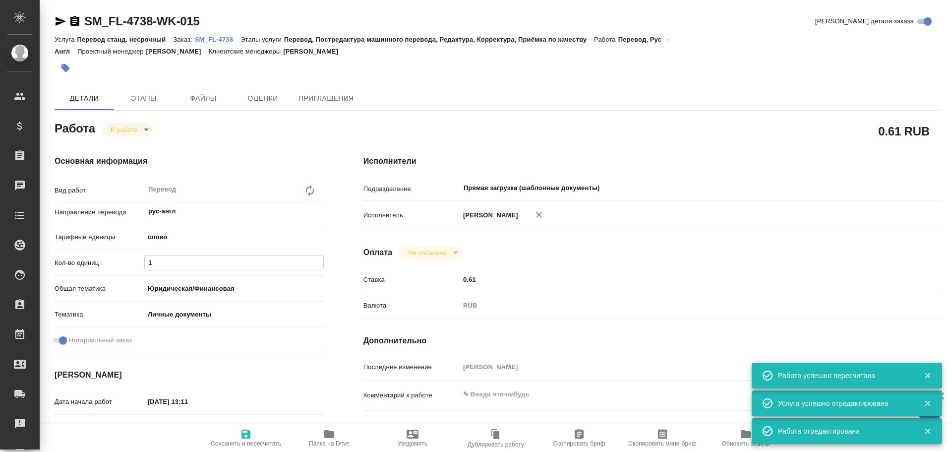
type textarea "x"
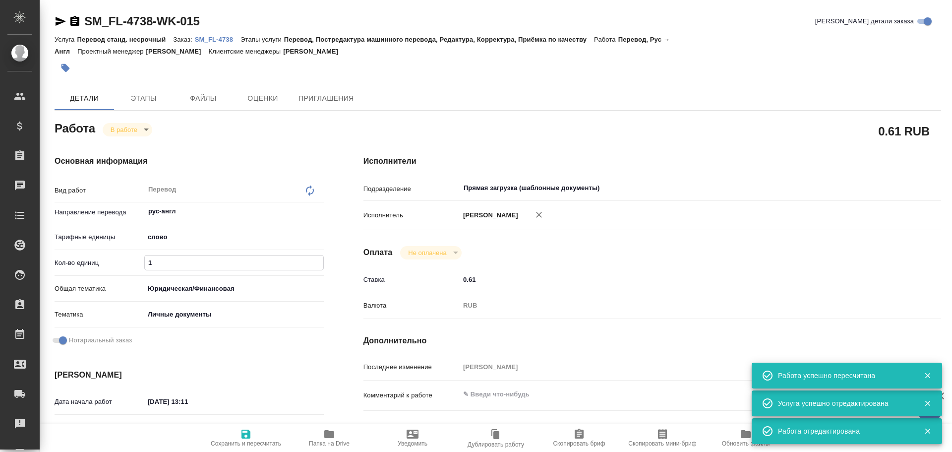
type textarea "x"
type input "10"
type textarea "x"
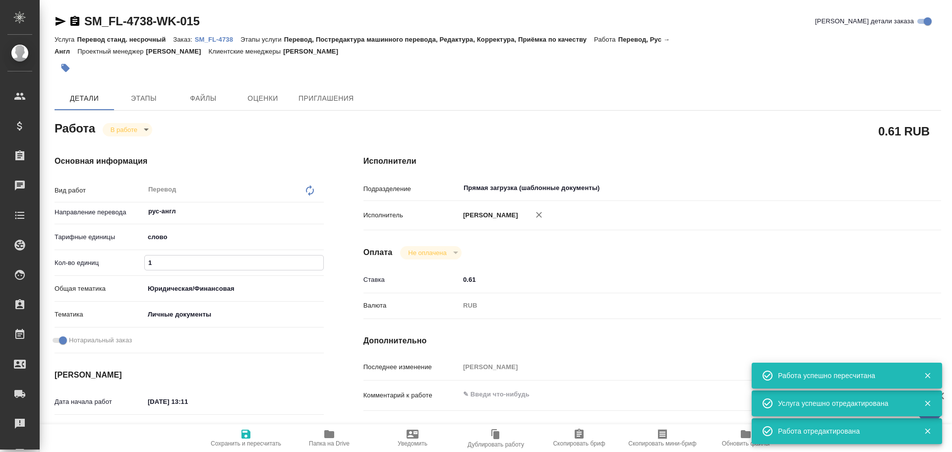
type textarea "x"
type input "100"
type textarea "x"
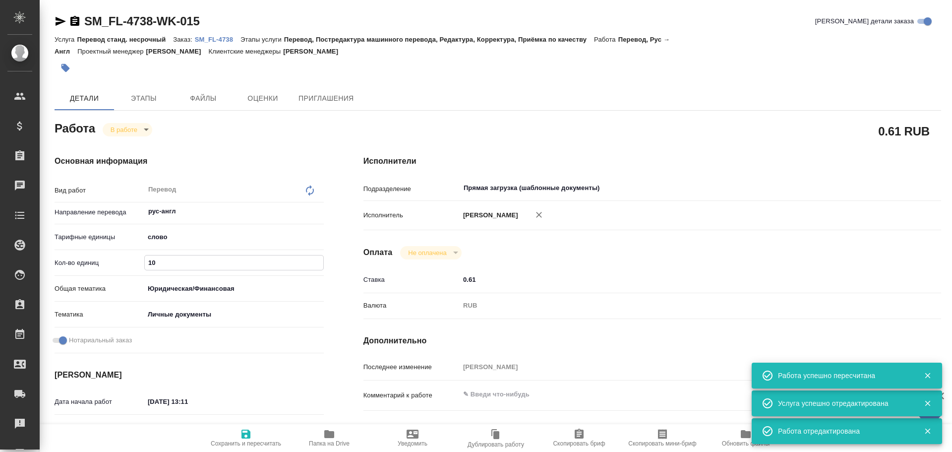
type textarea "x"
type input "100"
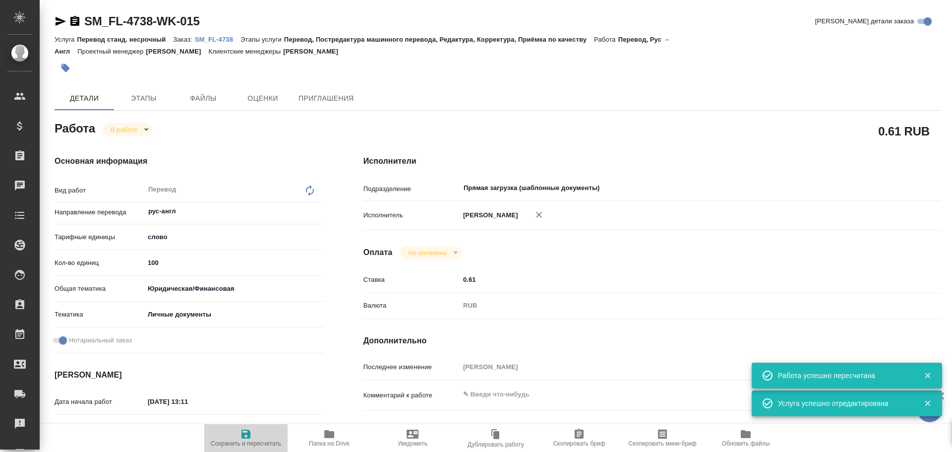
click at [242, 443] on span "Сохранить и пересчитать" at bounding box center [246, 443] width 70 height 7
type textarea "x"
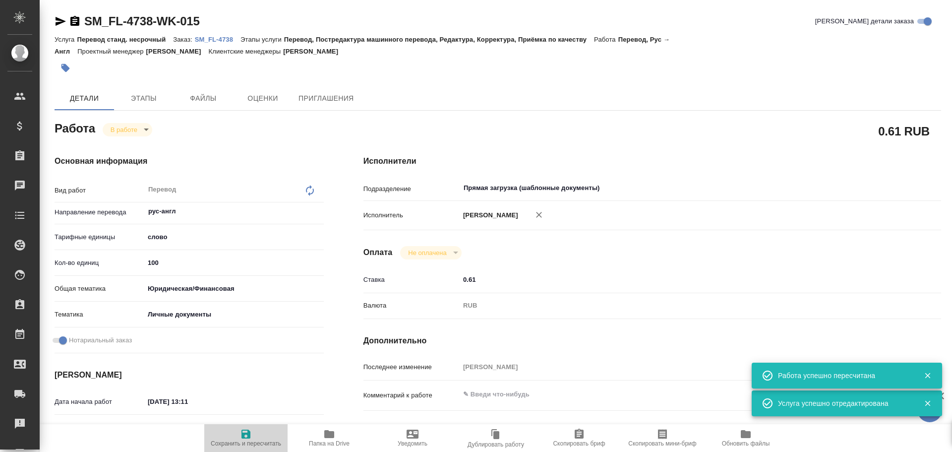
type textarea "x"
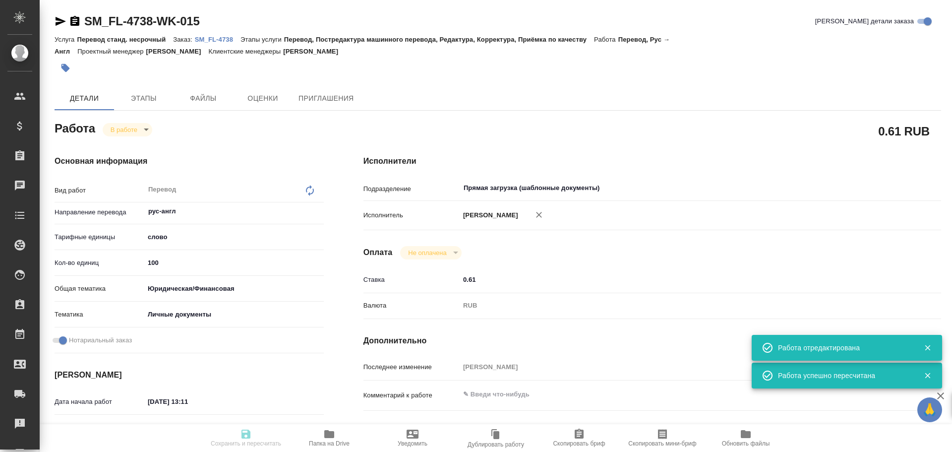
type textarea "x"
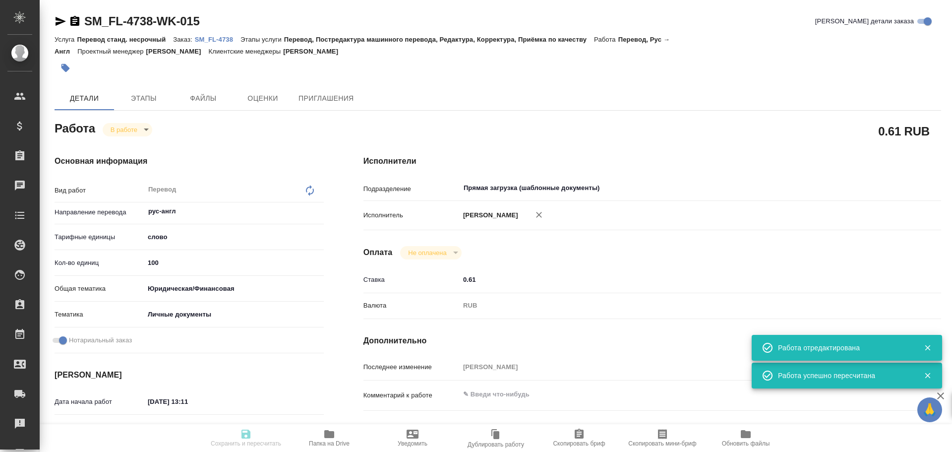
type textarea "x"
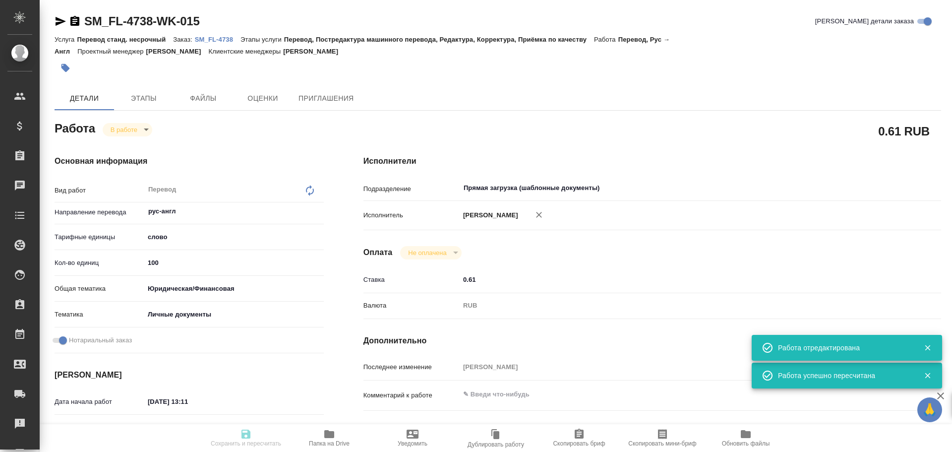
type input "inProgress"
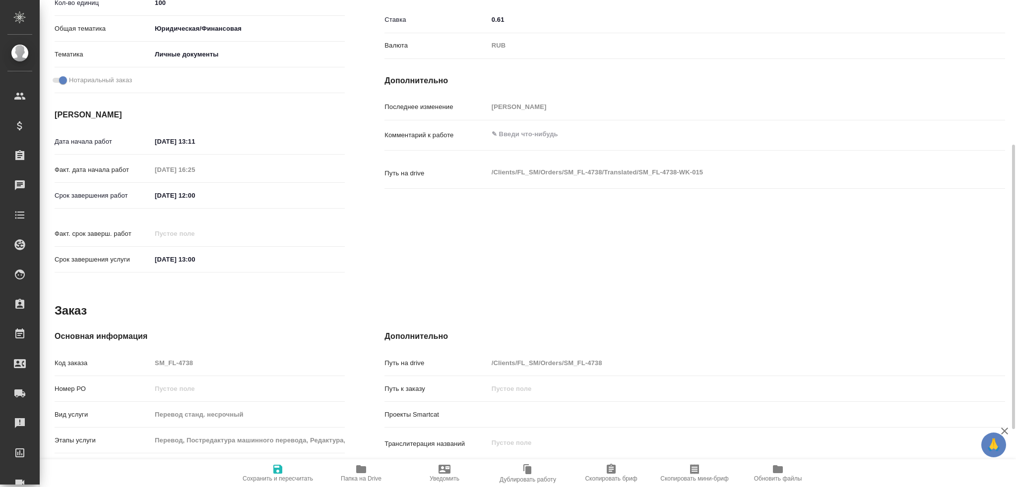
scroll to position [347, 0]
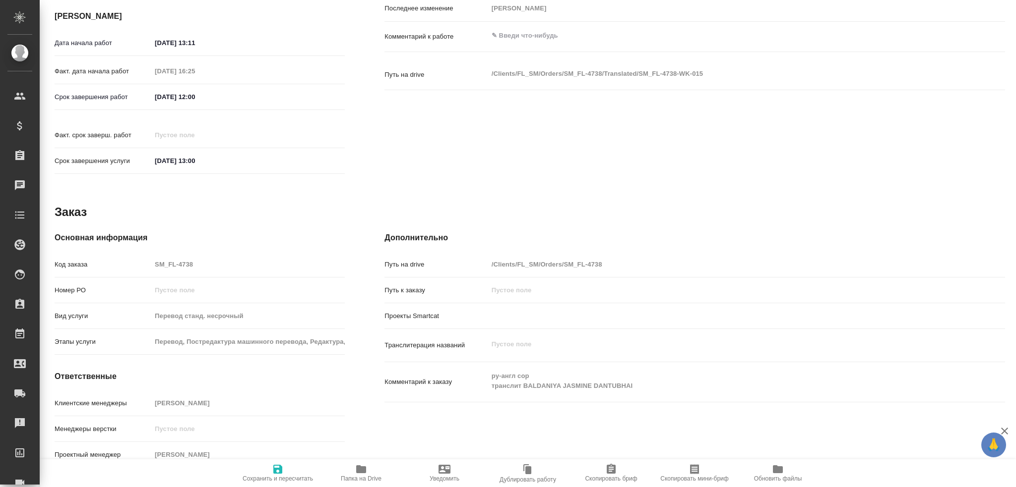
click at [357, 451] on span "Папка на Drive" at bounding box center [361, 479] width 41 height 7
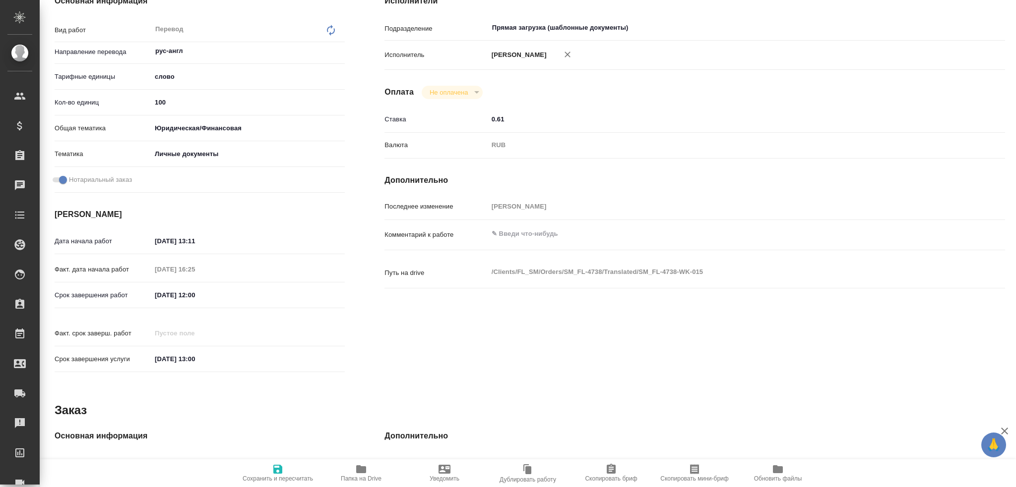
scroll to position [0, 0]
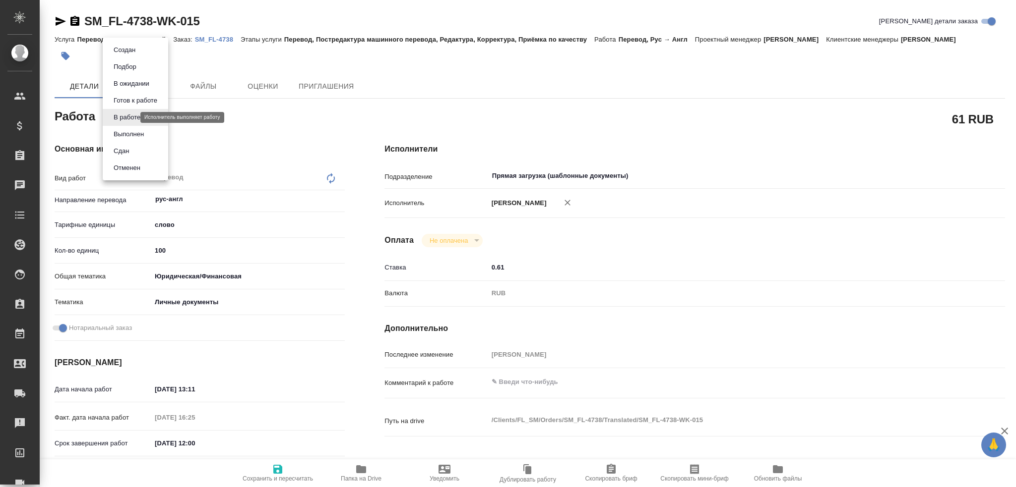
click at [122, 119] on body "🙏 .cls-1 fill:#fff; AWATERA Gusev Alexandr Клиенты Спецификации Заказы 0 Чаты T…" at bounding box center [508, 243] width 1016 height 487
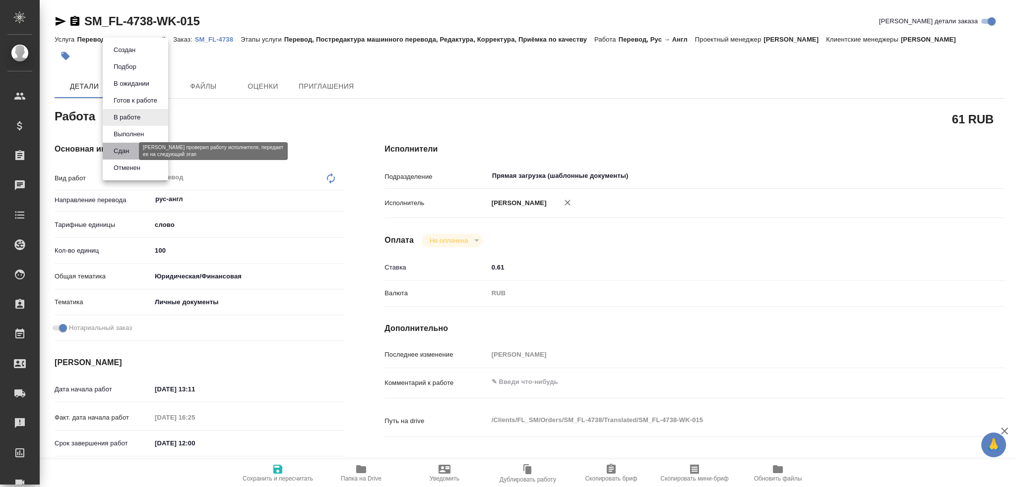
click at [124, 153] on button "Сдан" at bounding box center [121, 151] width 21 height 11
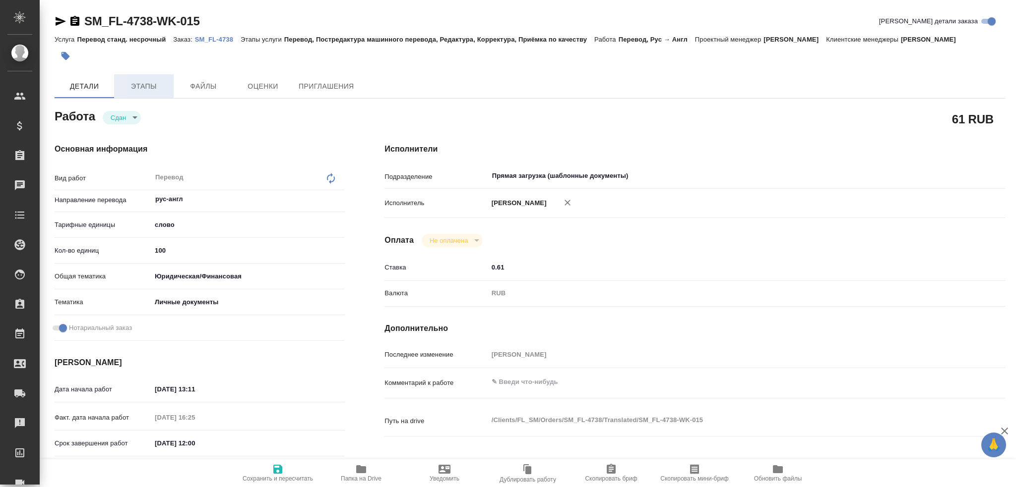
click at [129, 94] on button "Этапы" at bounding box center [144, 86] width 60 height 24
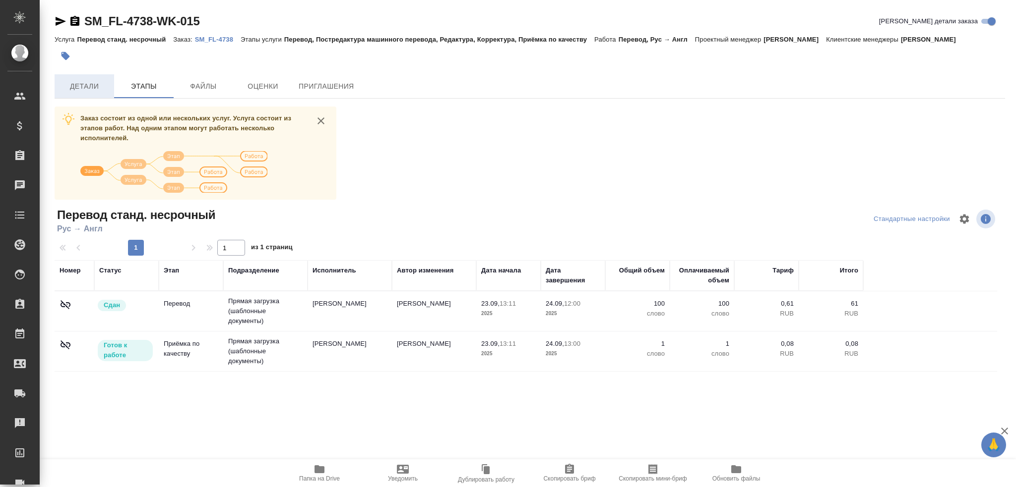
click at [71, 87] on span "Детали" at bounding box center [85, 86] width 48 height 12
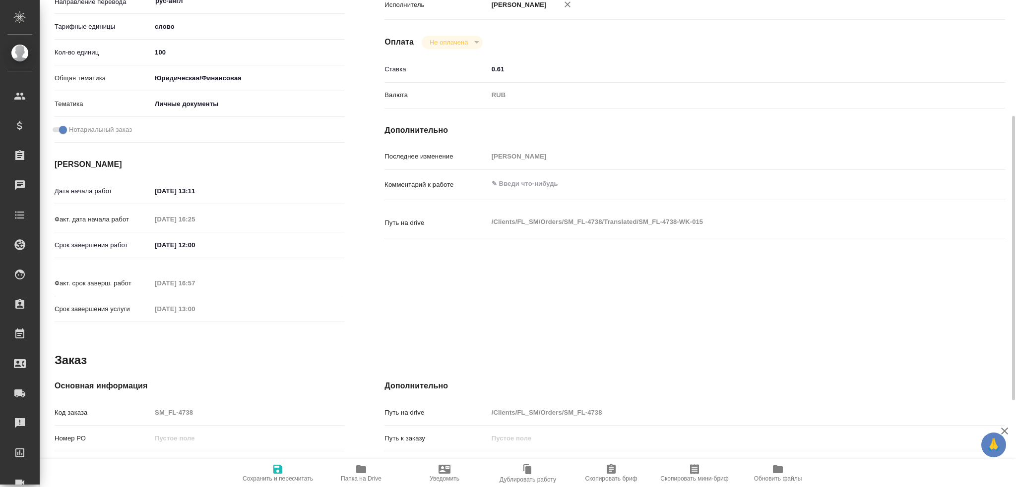
scroll to position [298, 0]
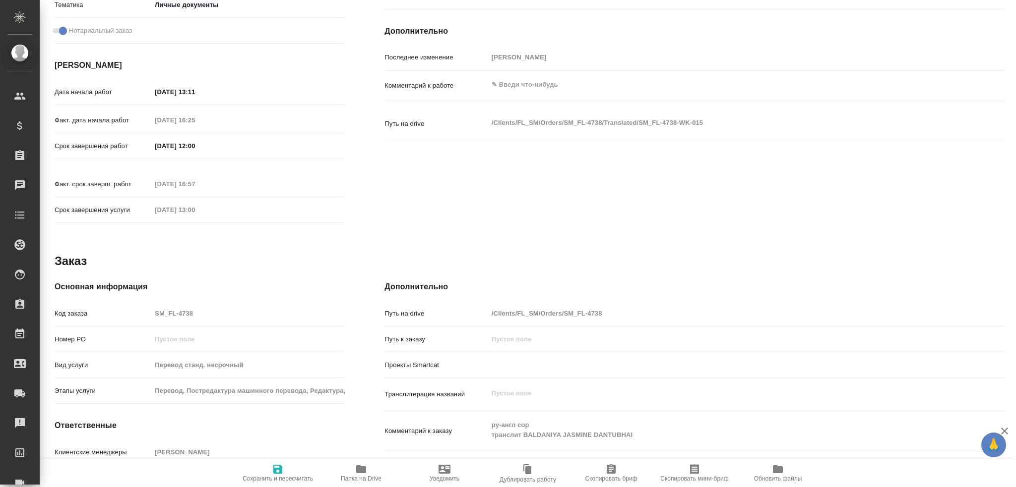
click at [112, 305] on div "Код заказа SM_FL-4738" at bounding box center [200, 313] width 290 height 17
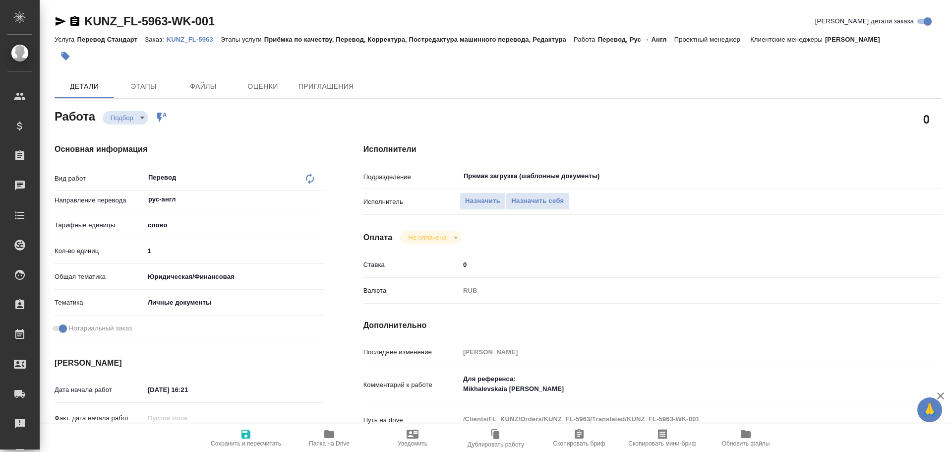
type textarea "x"
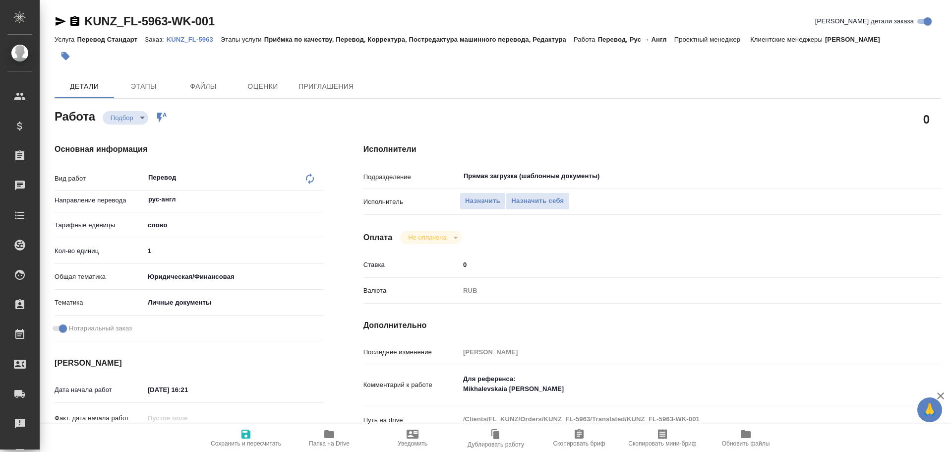
type textarea "x"
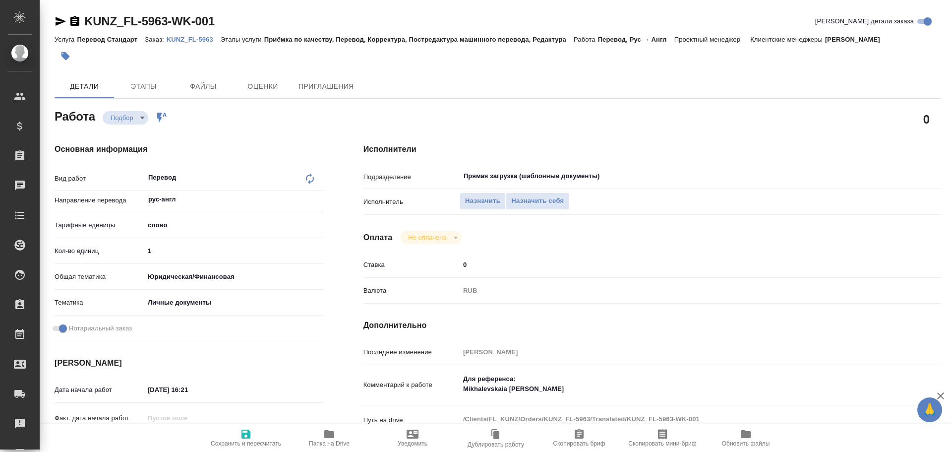
type textarea "x"
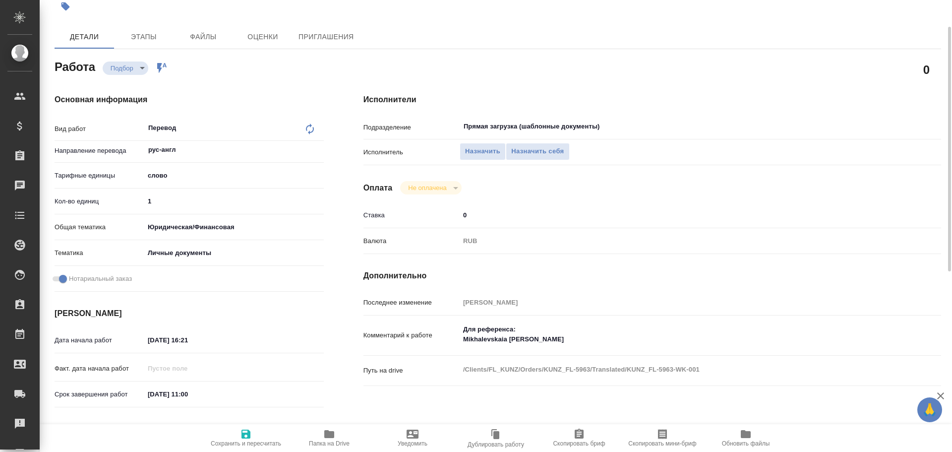
scroll to position [99, 0]
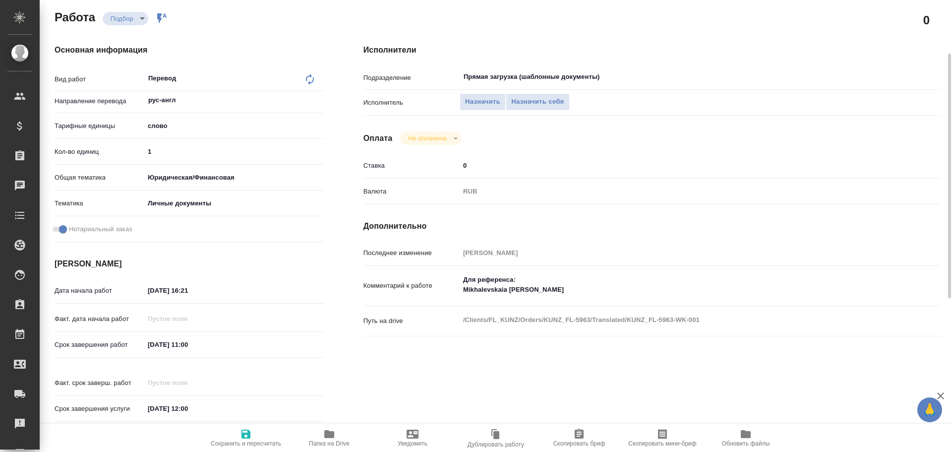
type textarea "x"
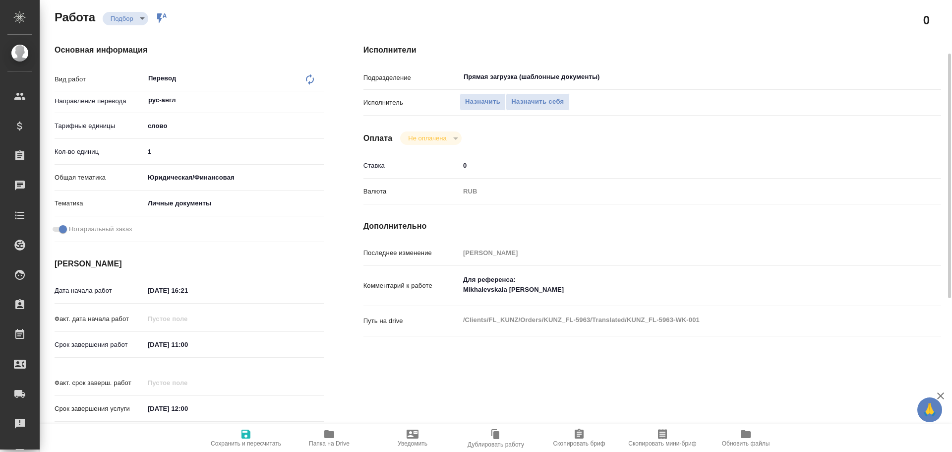
scroll to position [382, 0]
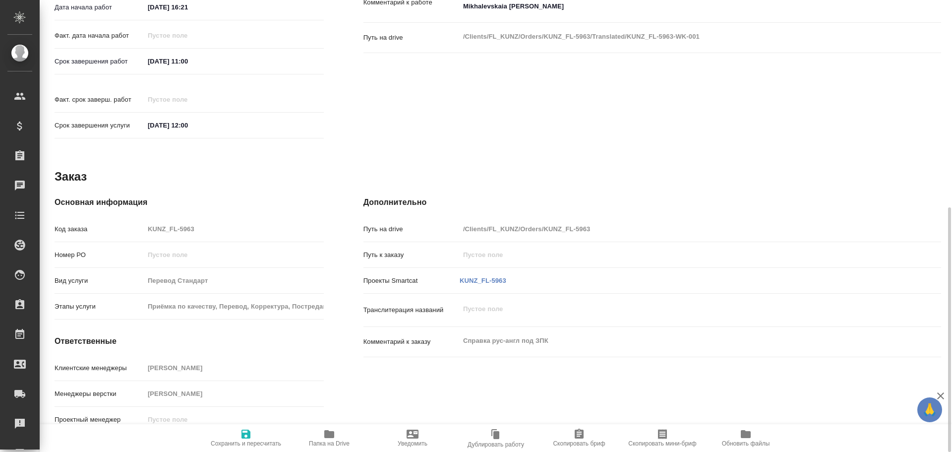
type textarea "x"
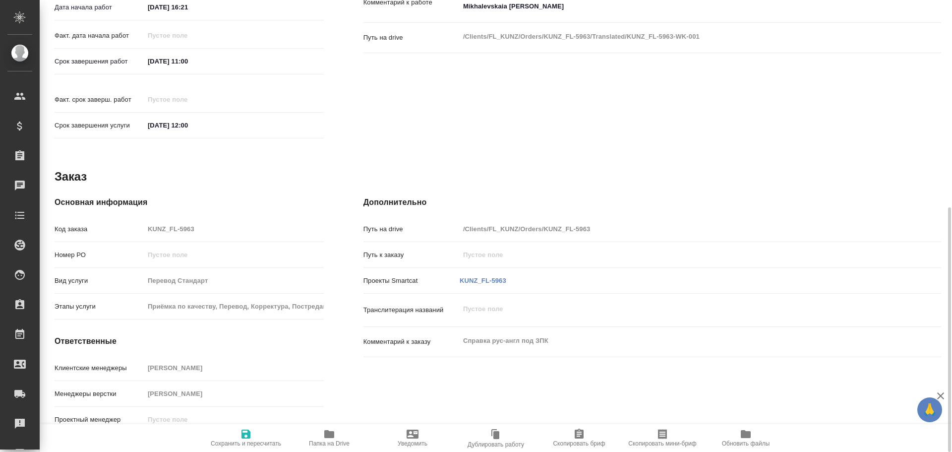
type textarea "x"
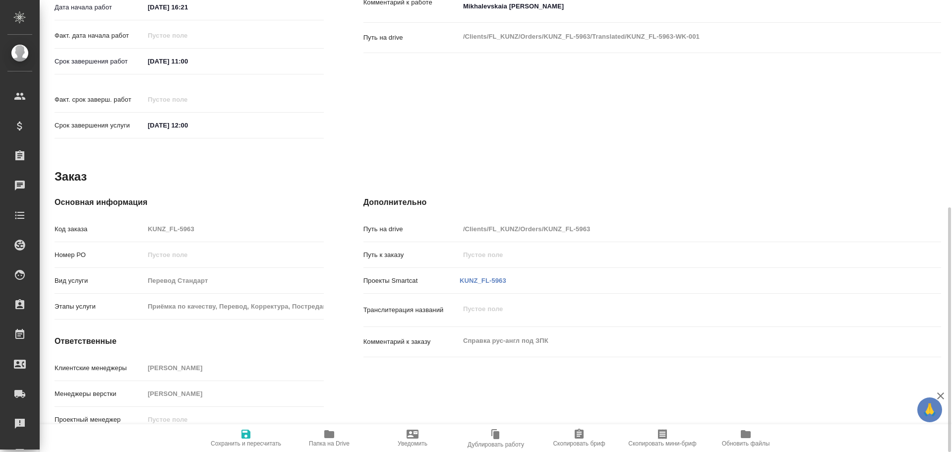
click at [341, 433] on span "Папка на Drive" at bounding box center [329, 437] width 71 height 19
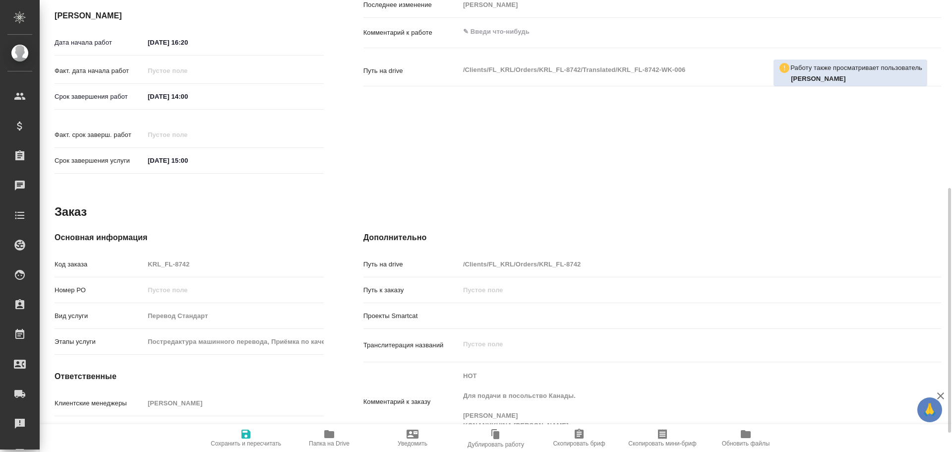
scroll to position [382, 0]
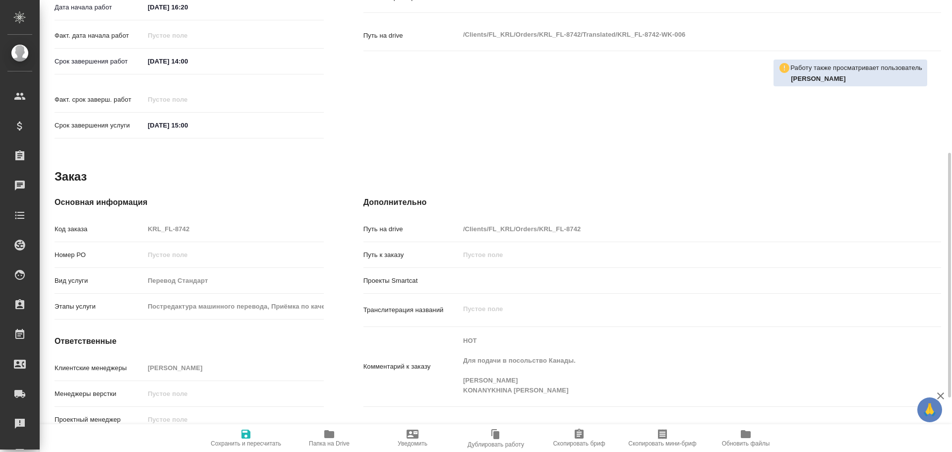
type textarea "x"
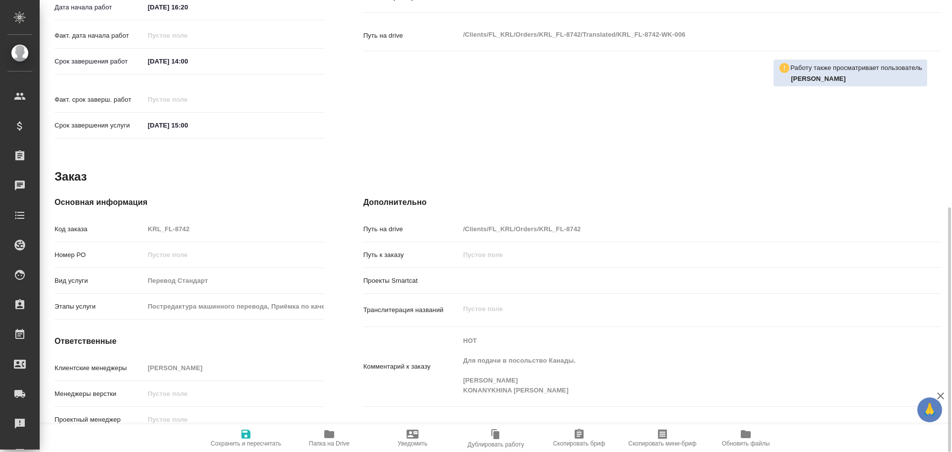
type textarea "x"
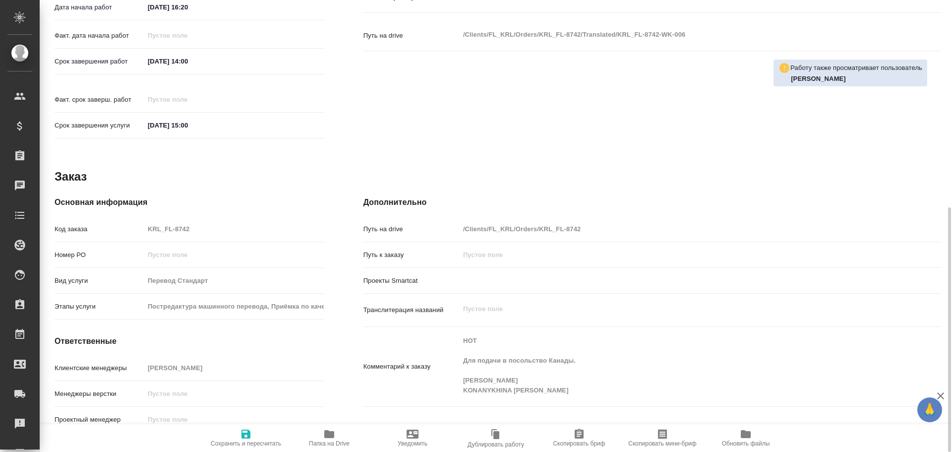
type textarea "x"
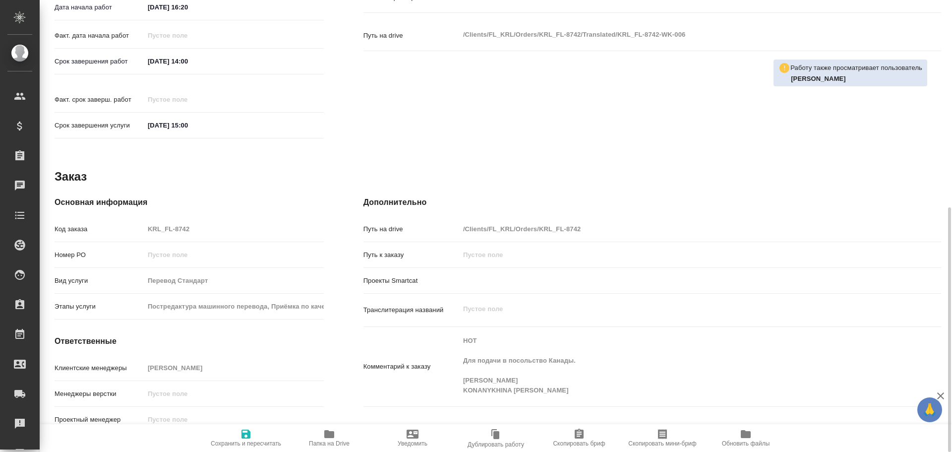
click at [316, 440] on span "Папка на Drive" at bounding box center [329, 443] width 41 height 7
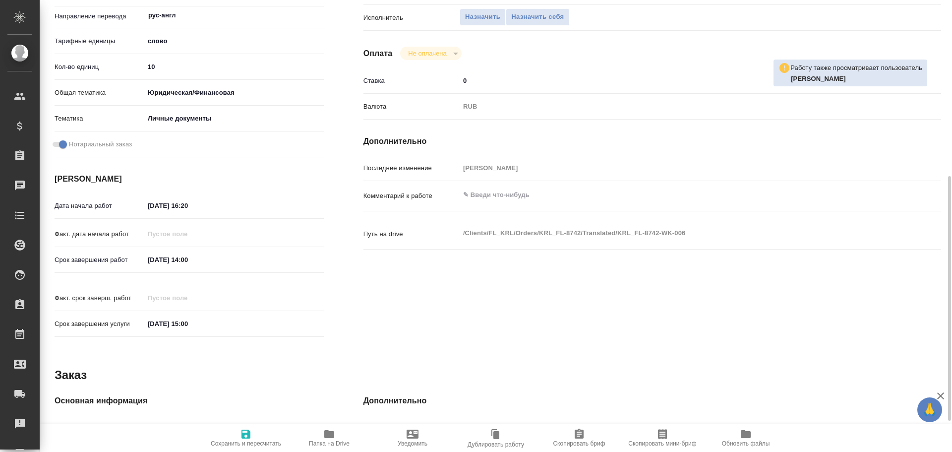
scroll to position [35, 0]
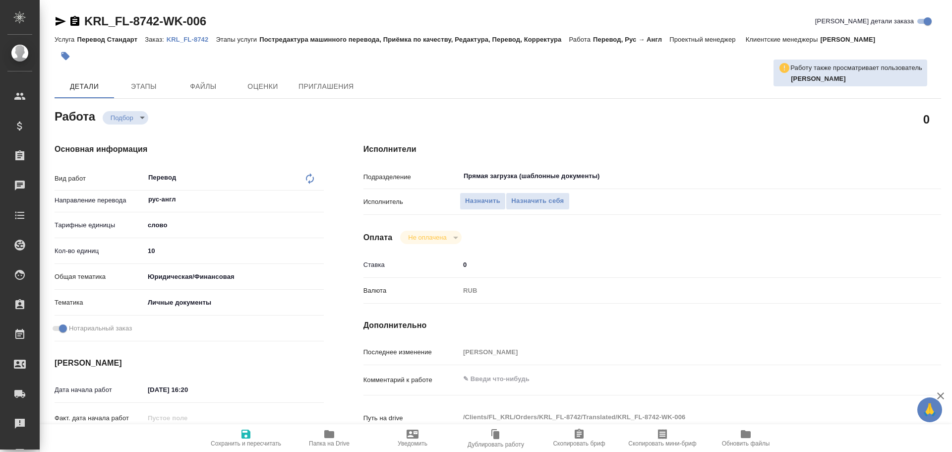
type textarea "x"
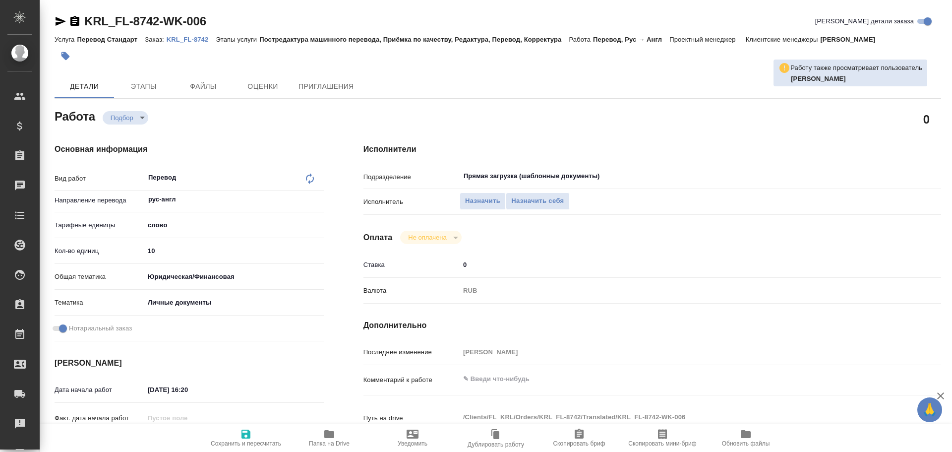
type textarea "x"
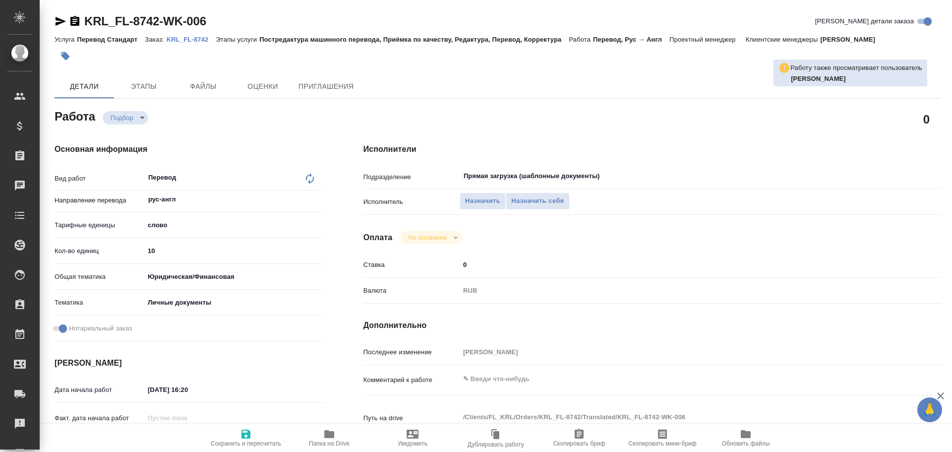
type textarea "x"
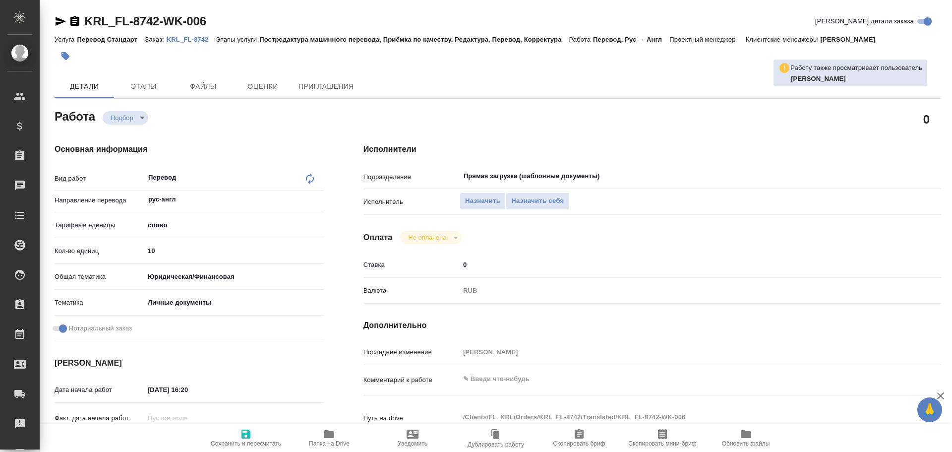
type textarea "x"
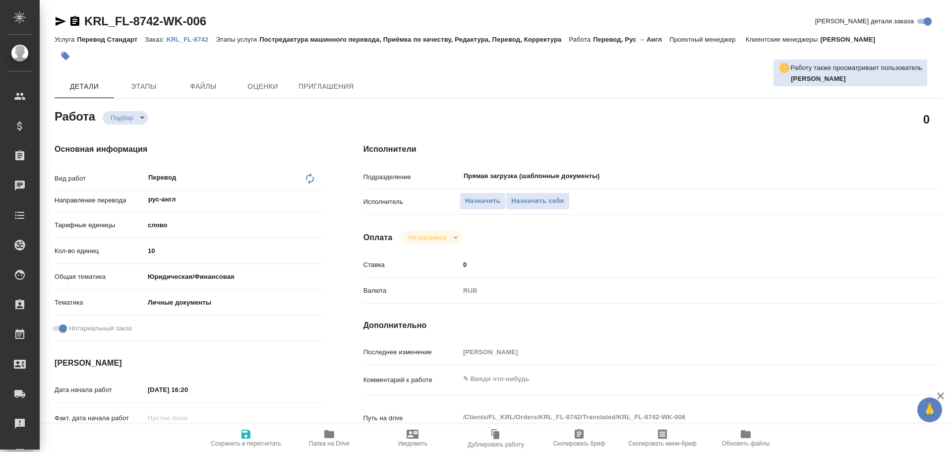
type textarea "x"
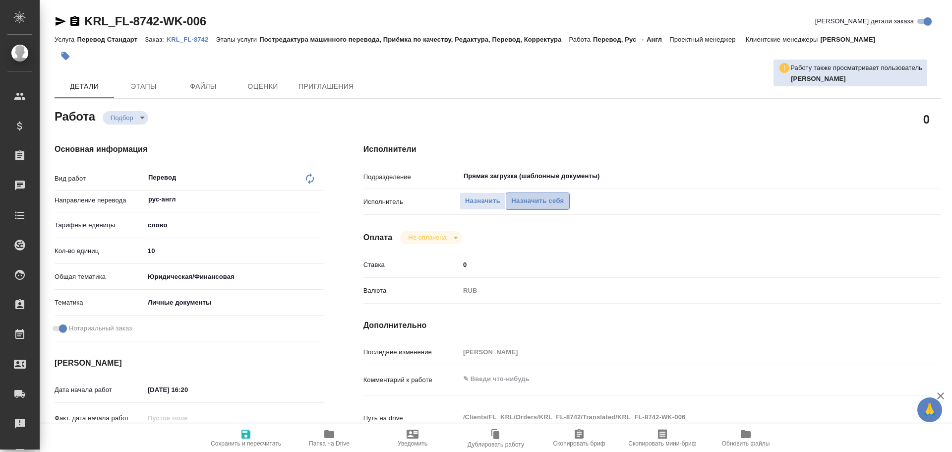
click at [532, 199] on span "Назначить себя" at bounding box center [537, 200] width 53 height 11
type textarea "x"
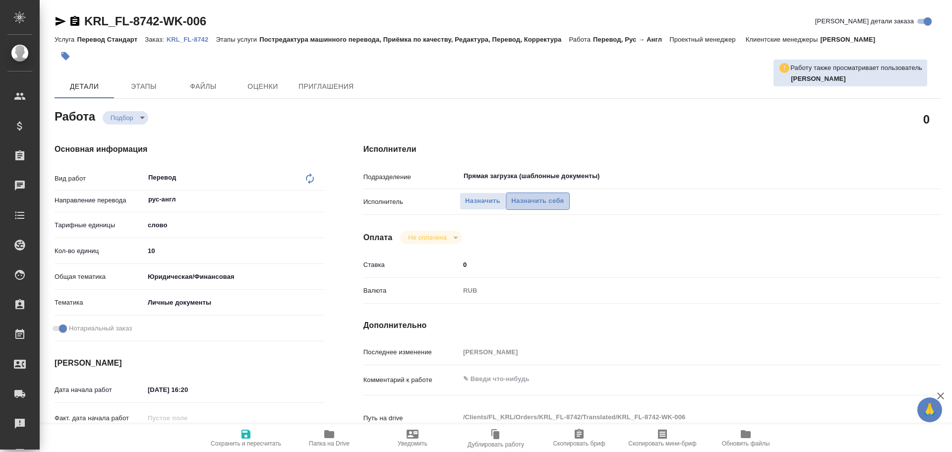
type textarea "x"
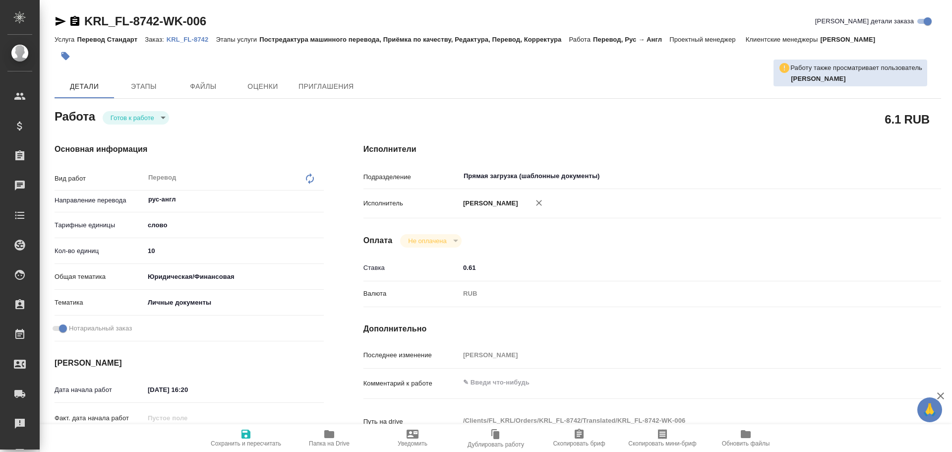
type textarea "x"
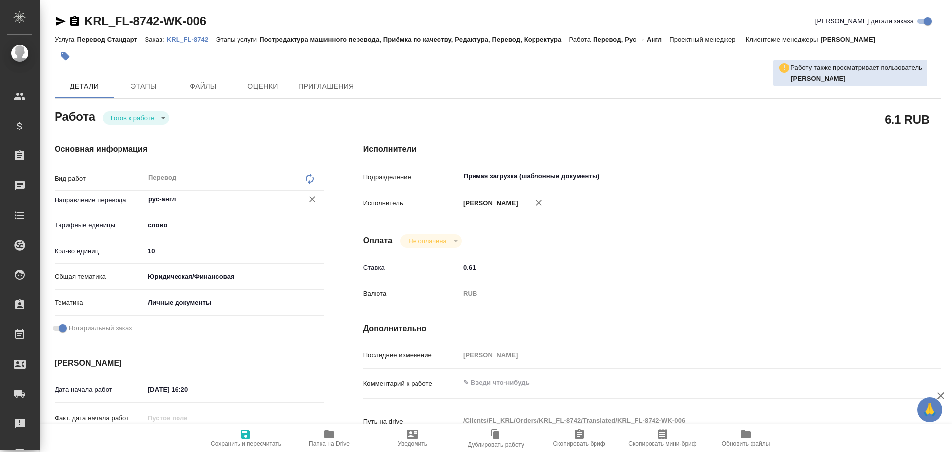
type textarea "x"
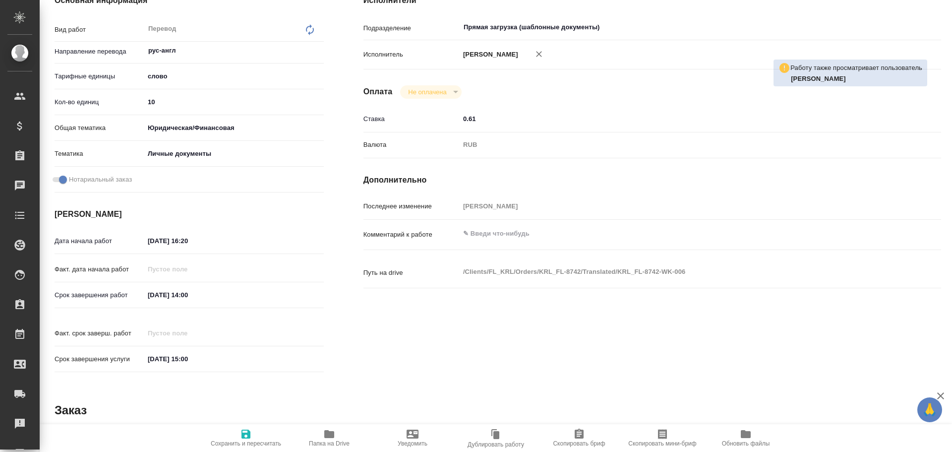
scroll to position [382, 0]
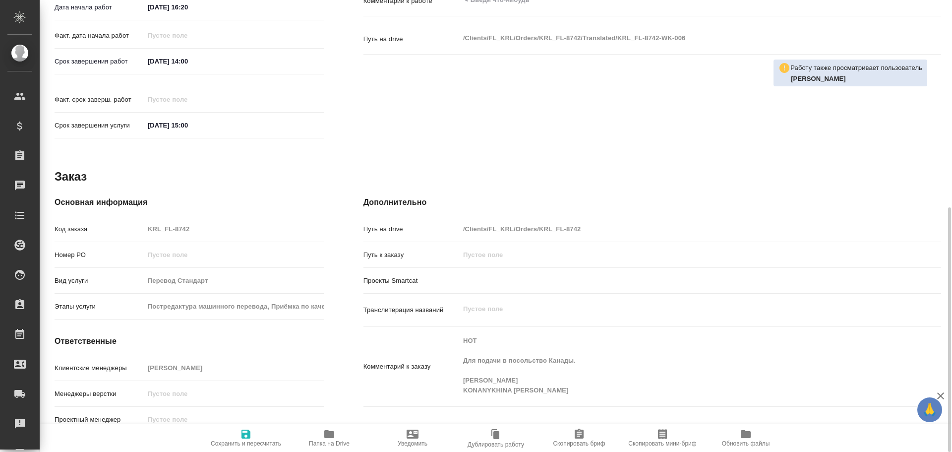
type textarea "x"
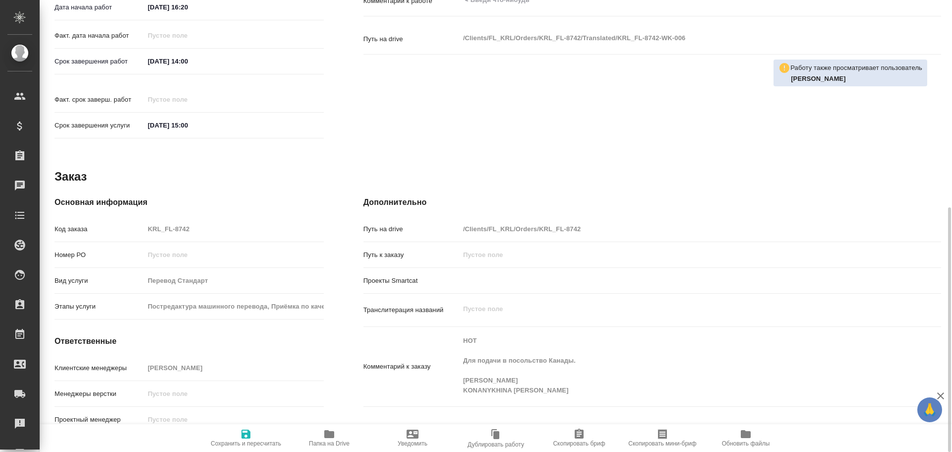
type textarea "x"
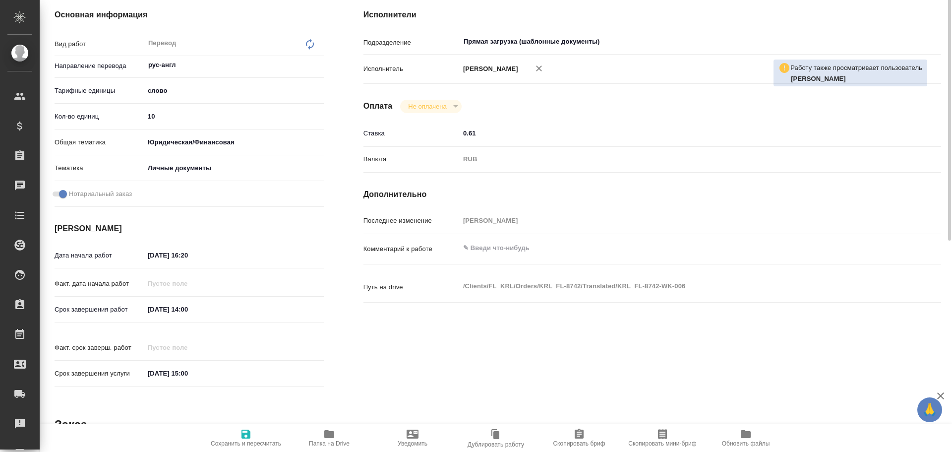
scroll to position [0, 0]
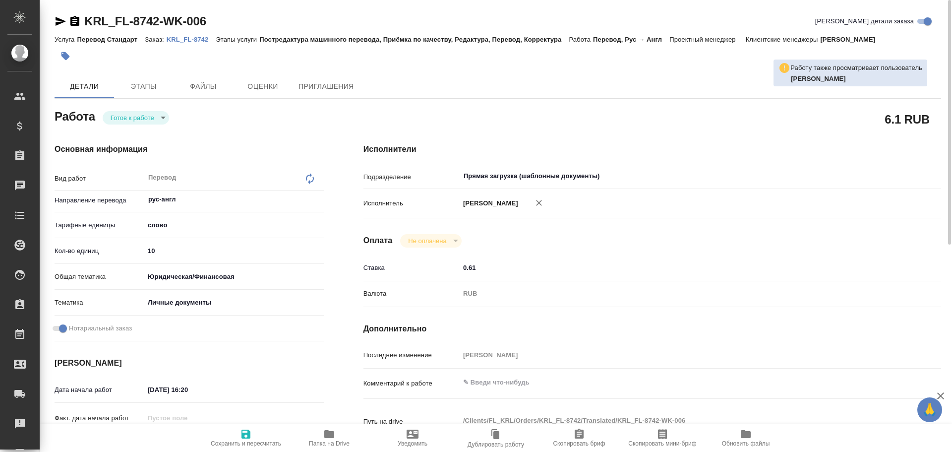
click at [117, 121] on body "🙏 .cls-1 fill:#fff; AWATERA [PERSON_NAME] Спецификации Заказы 0 Чаты Todo Проек…" at bounding box center [476, 226] width 952 height 452
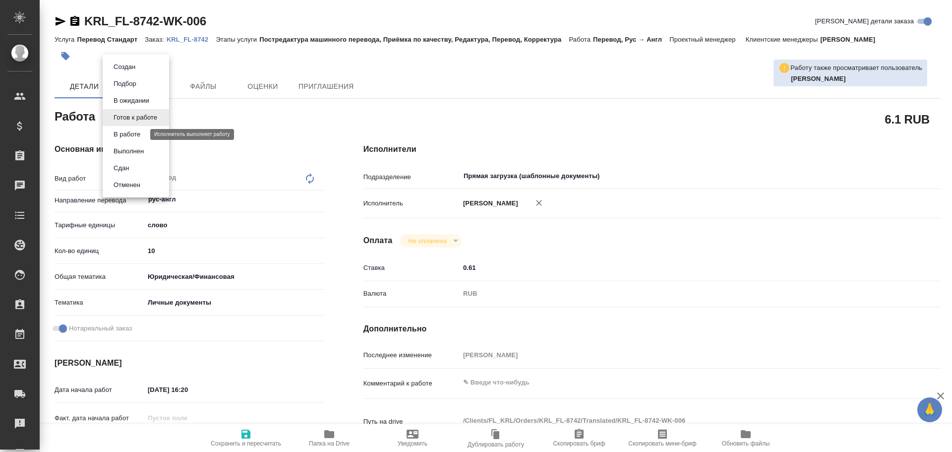
click at [114, 133] on button "В работе" at bounding box center [127, 134] width 33 height 11
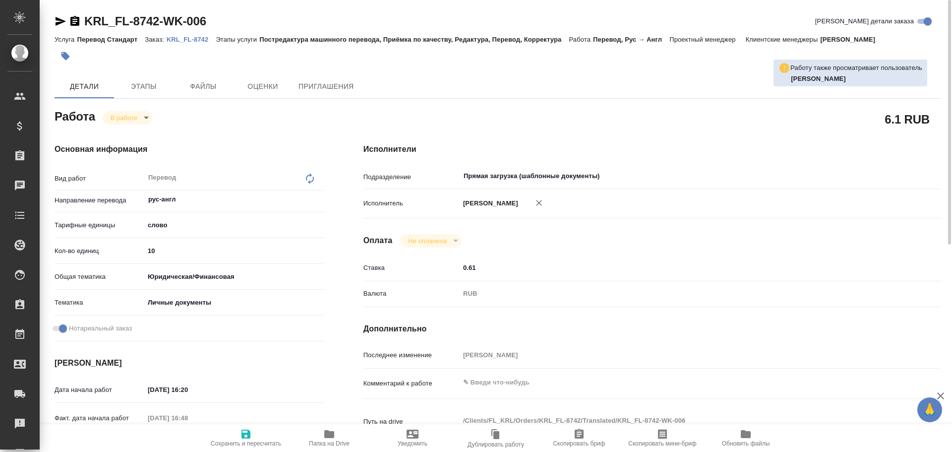
type textarea "x"
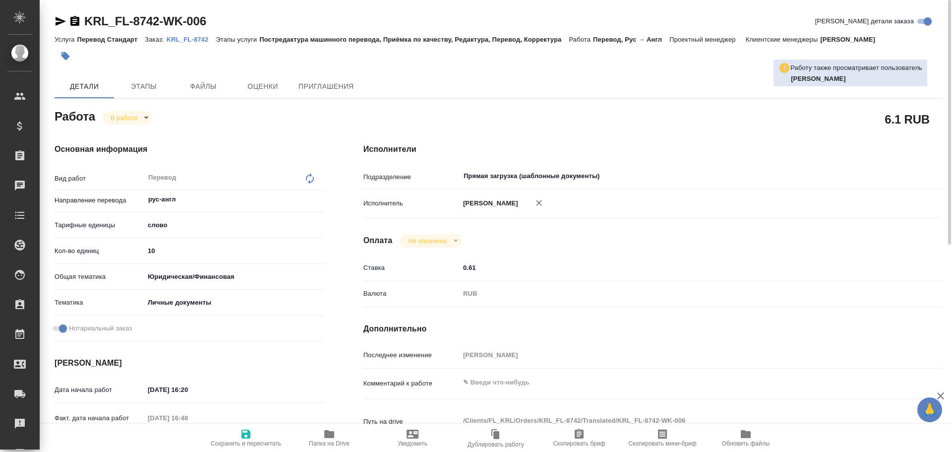
type textarea "x"
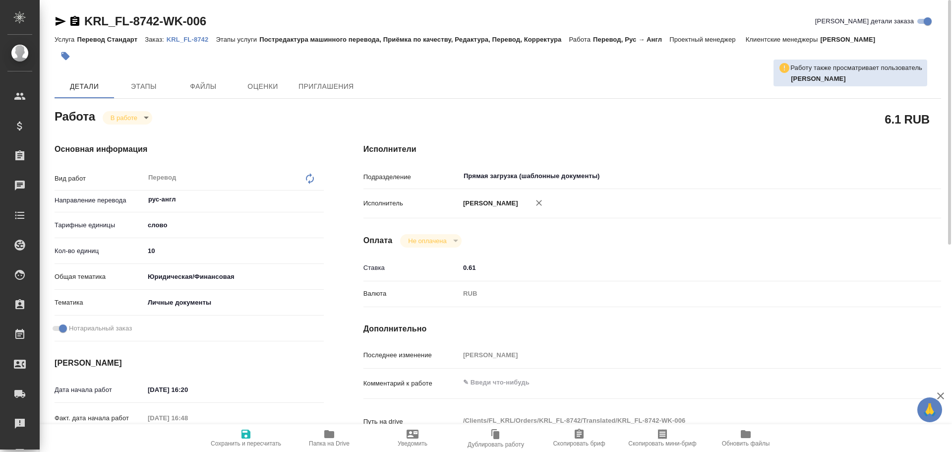
type textarea "x"
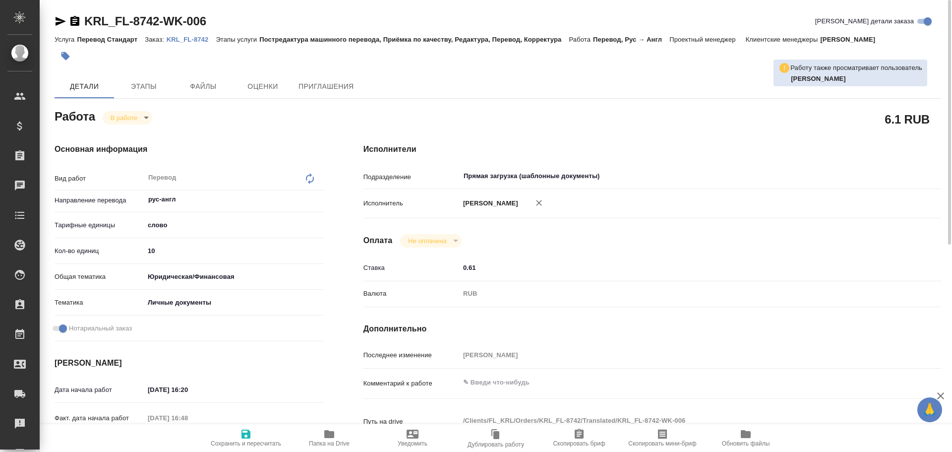
scroll to position [99, 0]
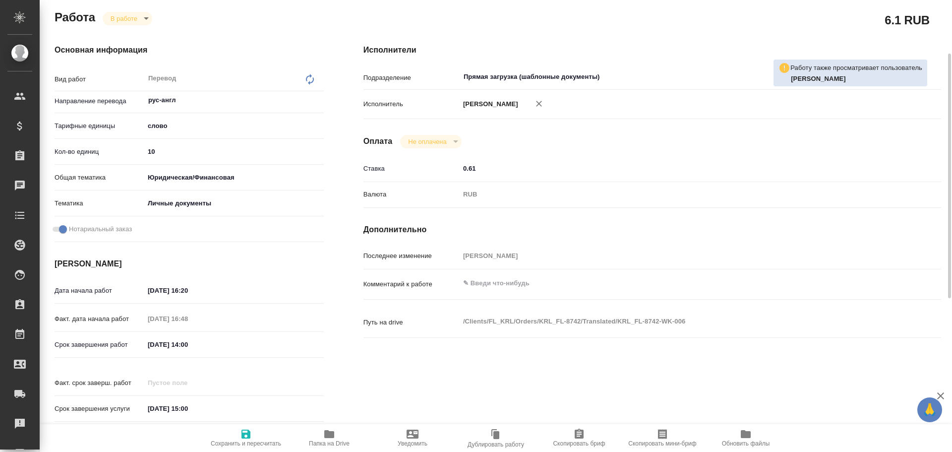
type textarea "x"
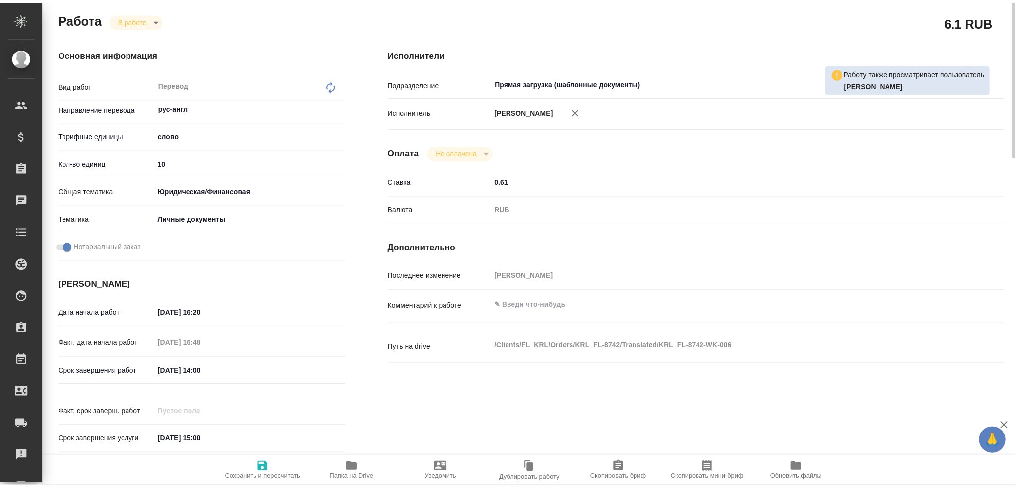
scroll to position [0, 0]
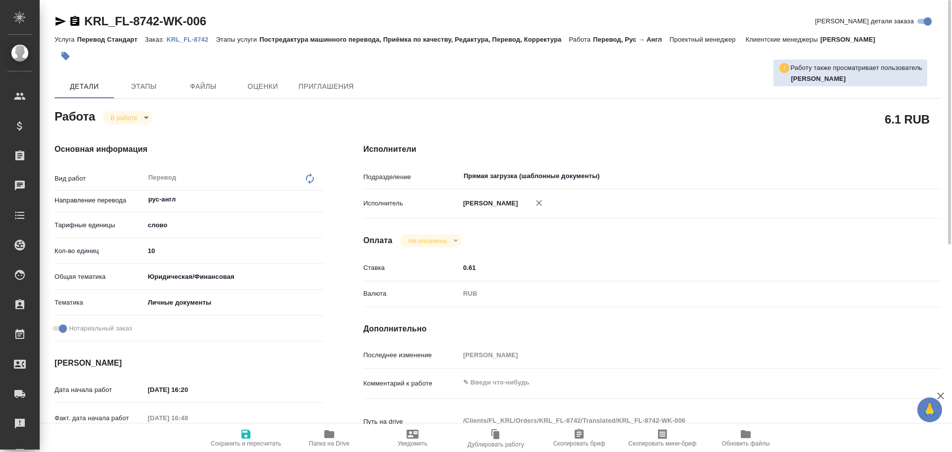
type textarea "x"
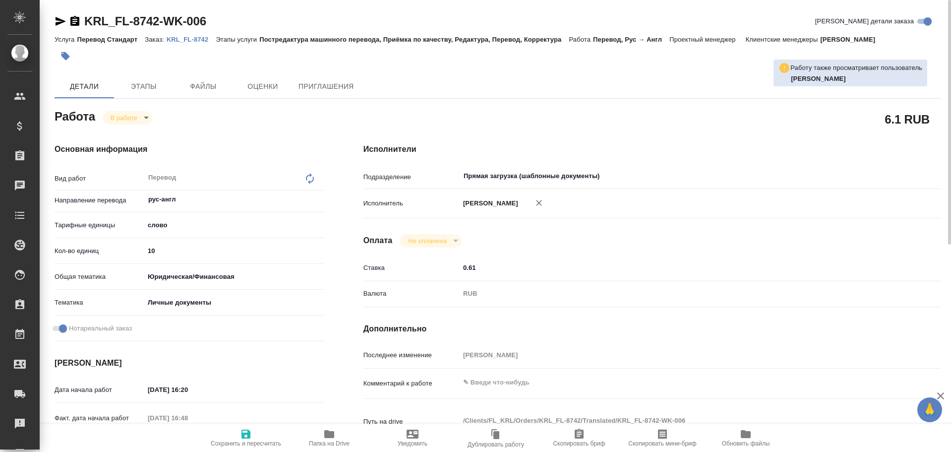
type textarea "x"
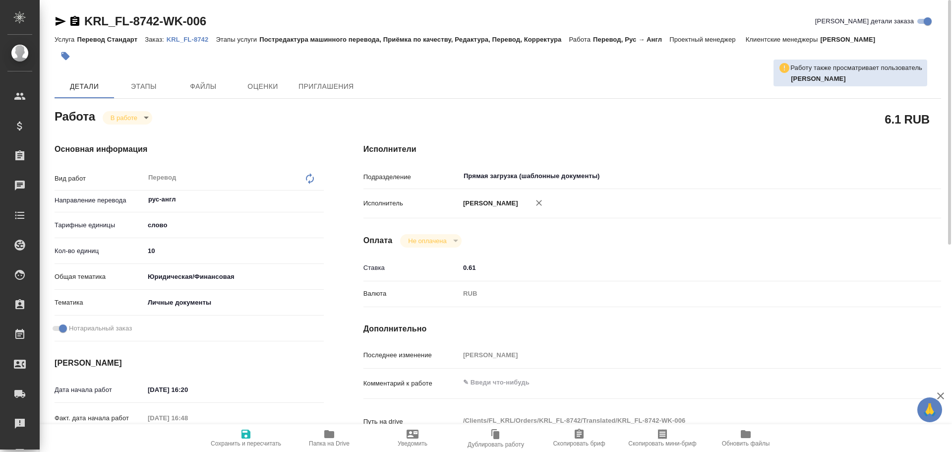
type textarea "x"
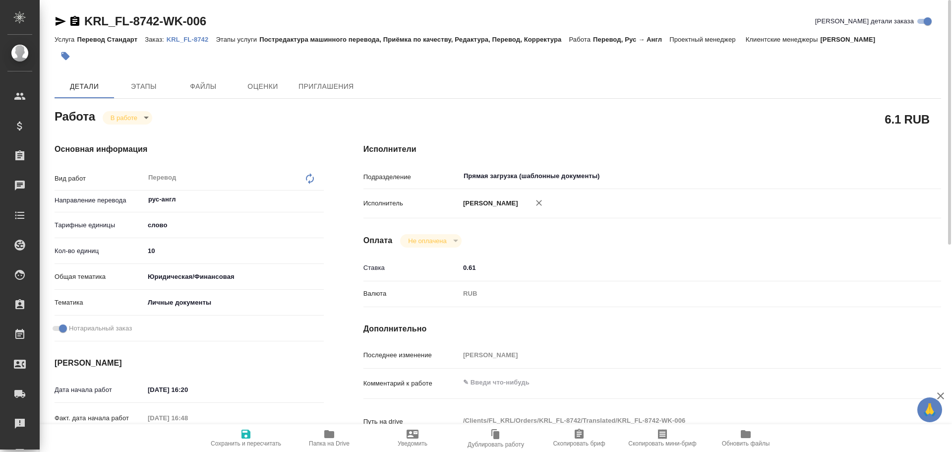
type textarea "x"
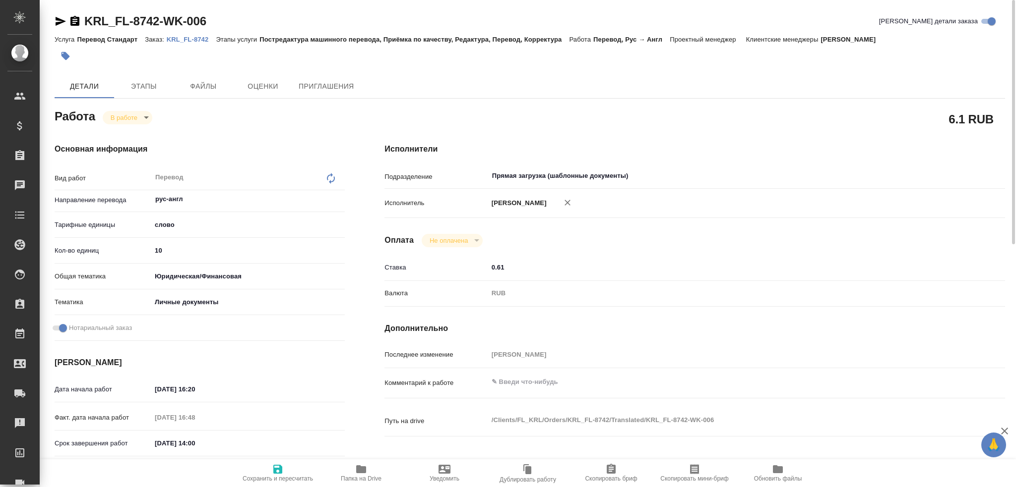
type textarea "x"
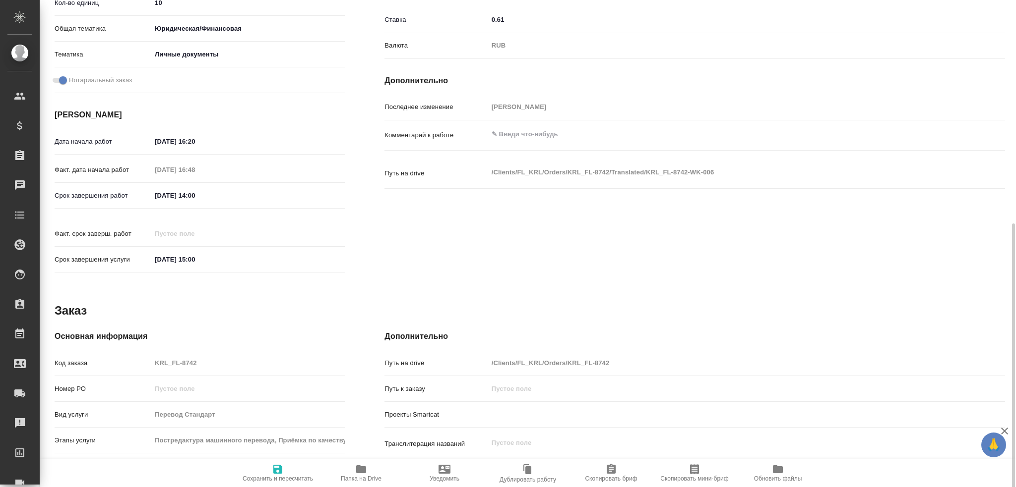
scroll to position [347, 0]
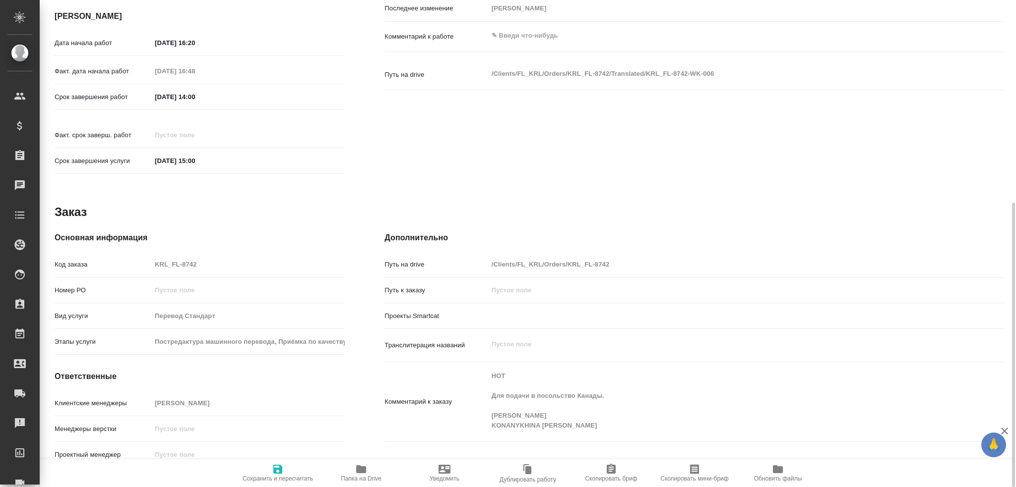
click at [361, 451] on icon "button" at bounding box center [361, 470] width 10 height 8
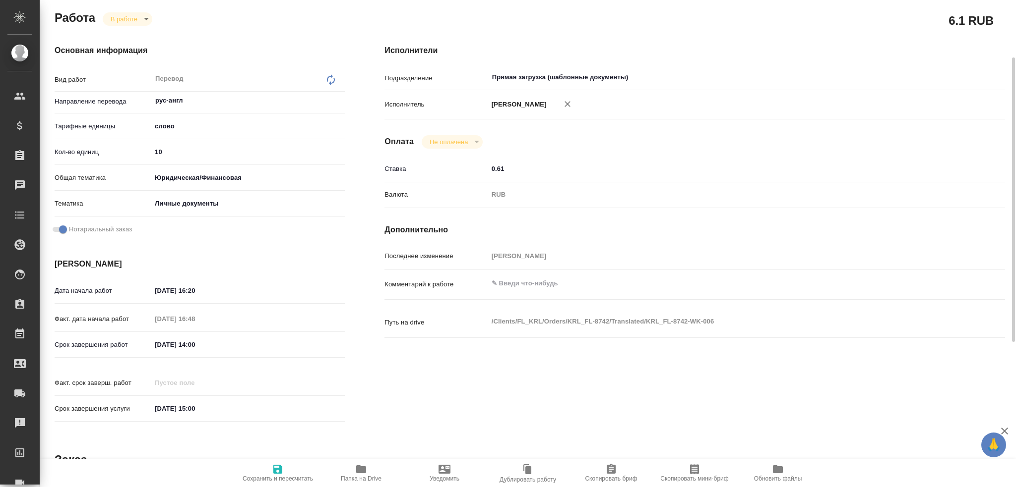
scroll to position [49, 0]
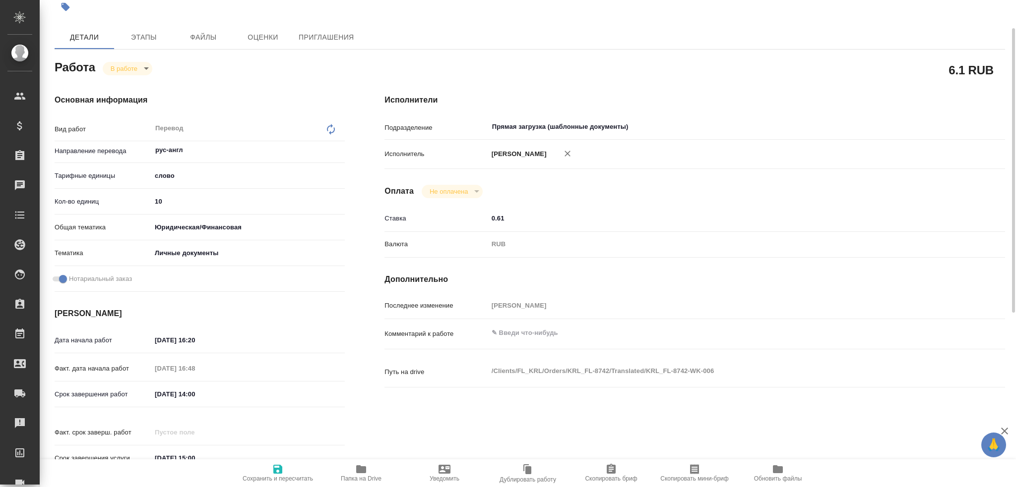
type textarea "x"
click at [517, 326] on textarea at bounding box center [720, 333] width 465 height 17
type textarea "x"
type textarea "С"
type textarea "x"
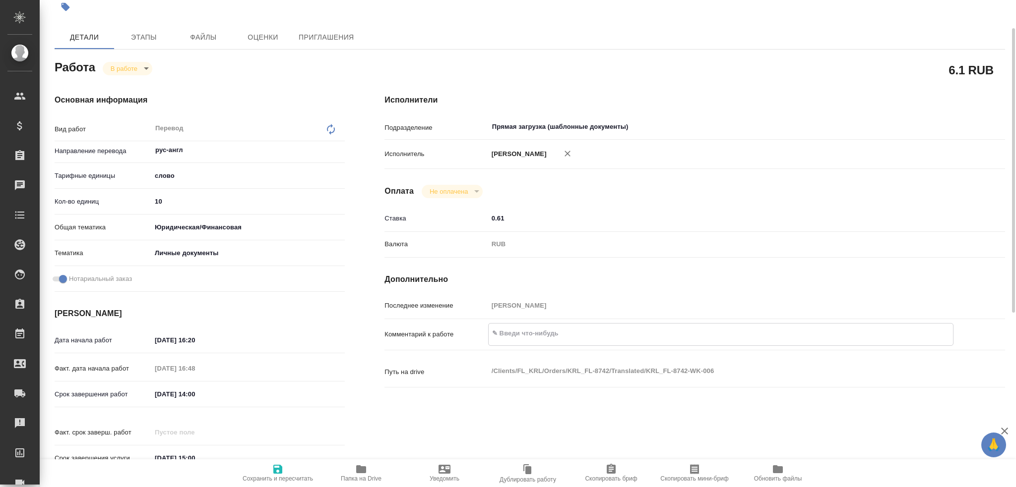
type textarea "x"
type textarea "СО"
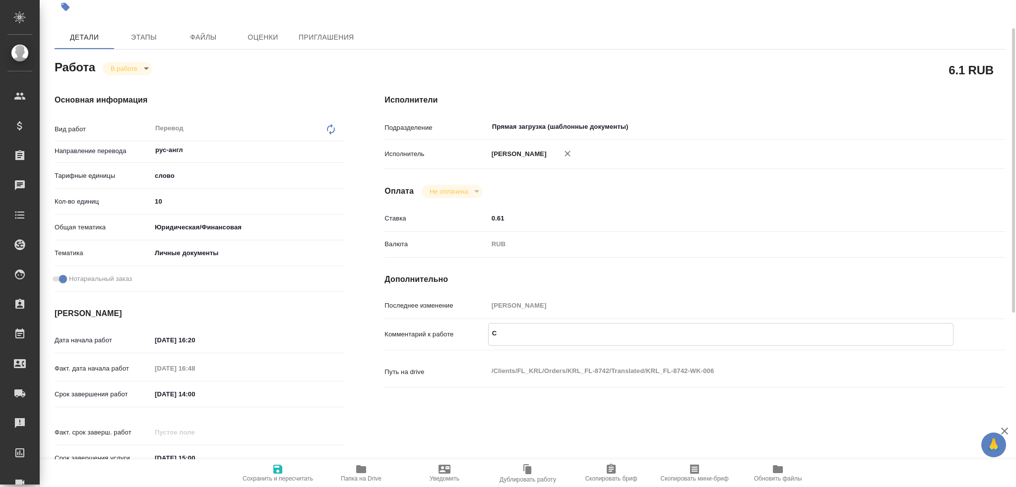
type textarea "x"
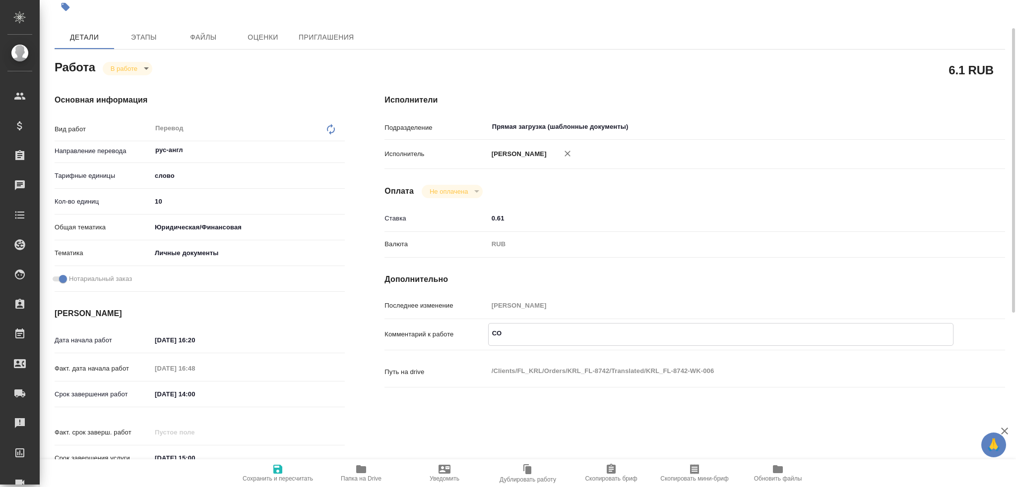
type textarea "СОБ"
type textarea "x"
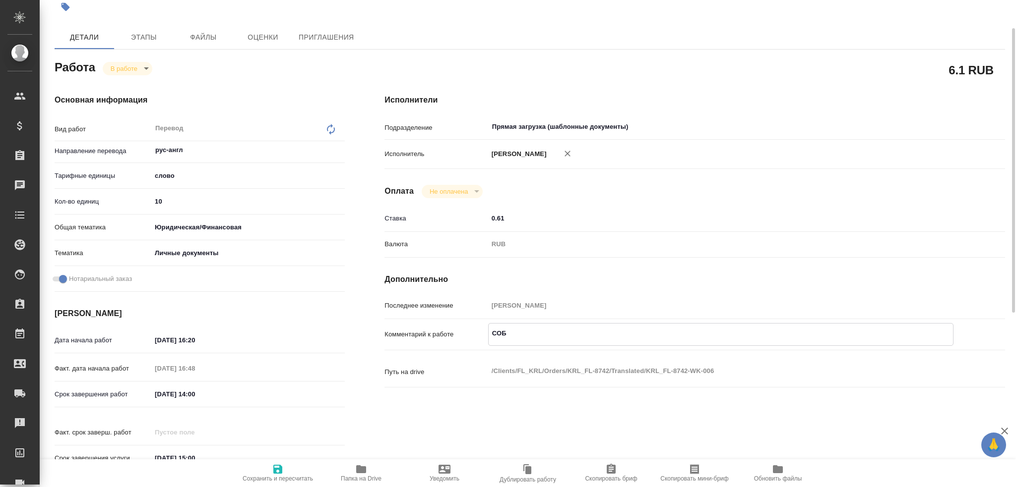
type textarea "x"
type textarea "СОБ"
type textarea "x"
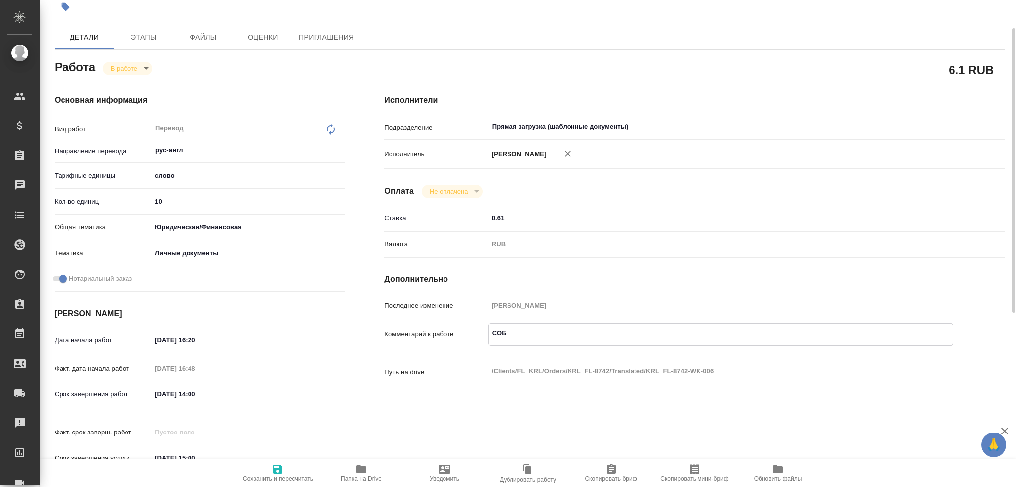
type textarea "x"
type textarea "СОБ +"
type textarea "x"
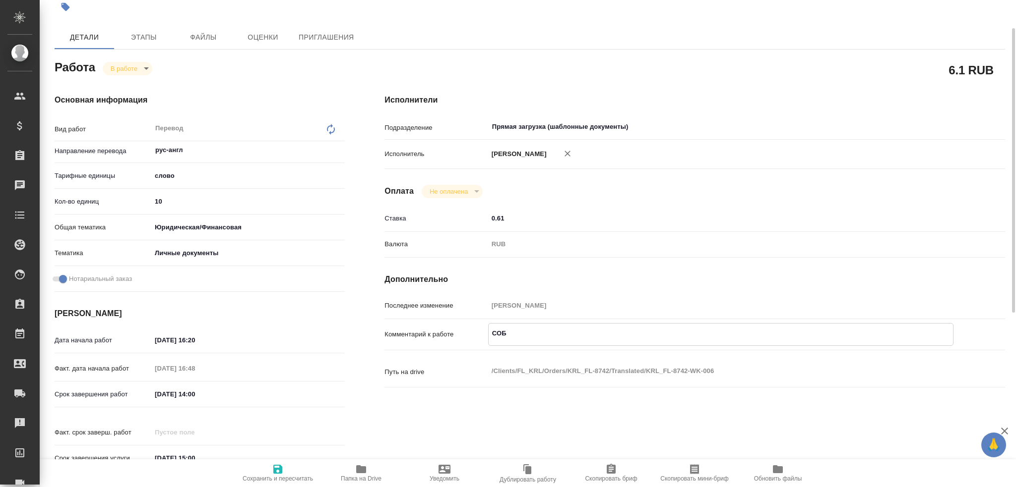
type textarea "x"
type textarea "СОБ +"
type textarea "x"
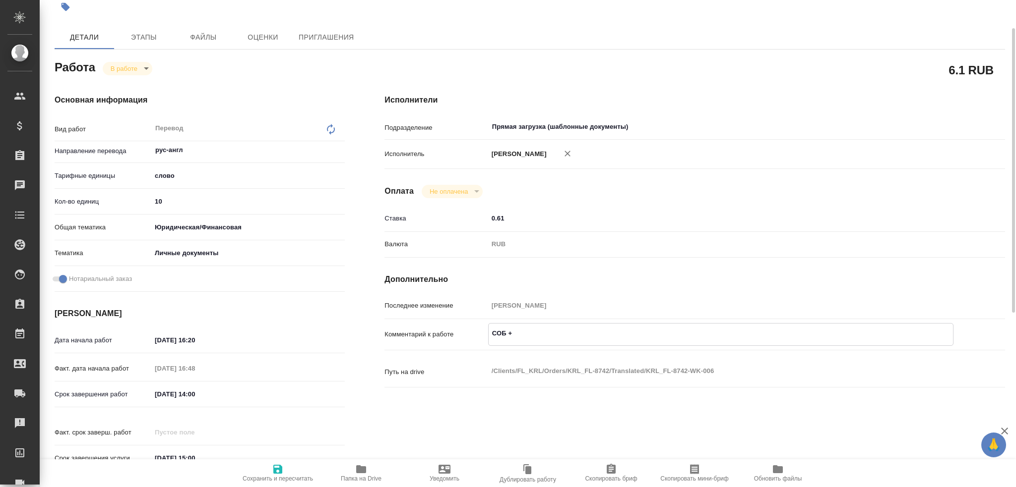
type textarea "x"
type textarea "СОБ + ш"
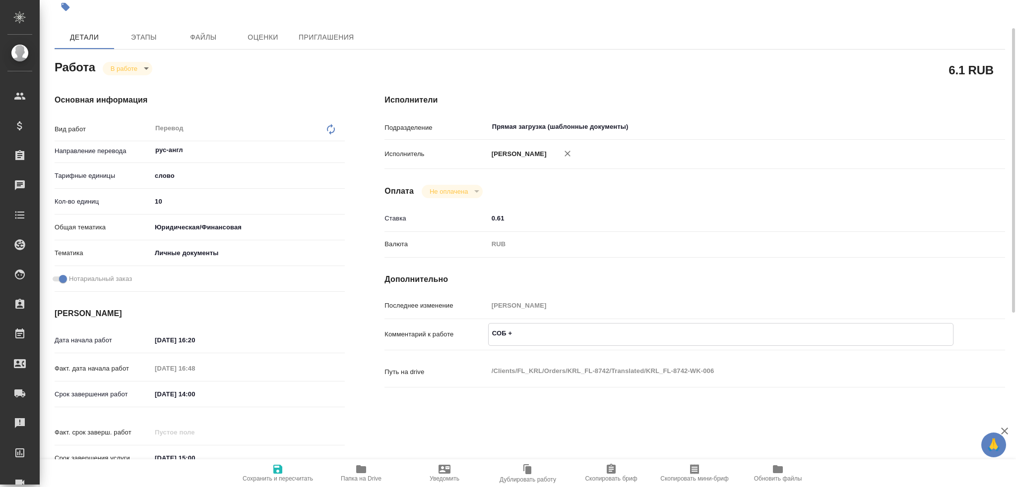
type textarea "x"
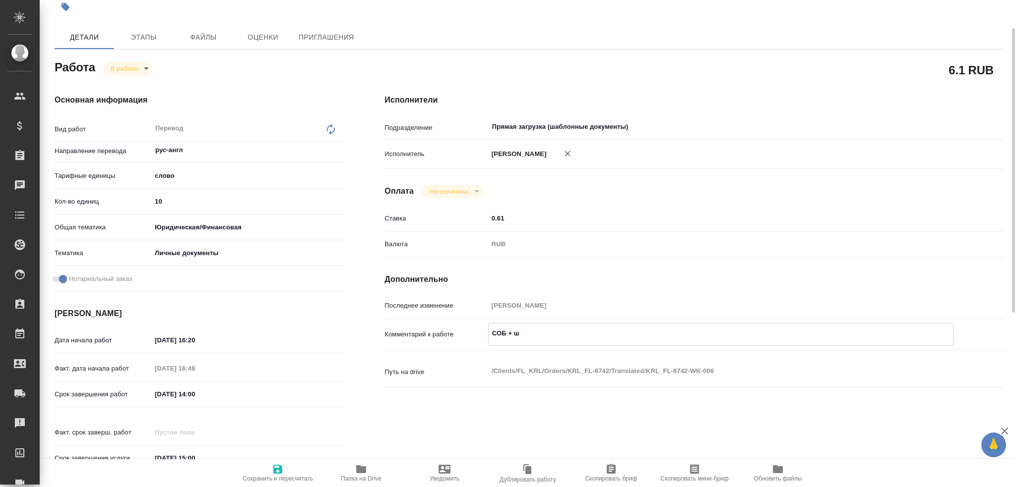
type textarea "СОБ + шт"
type textarea "x"
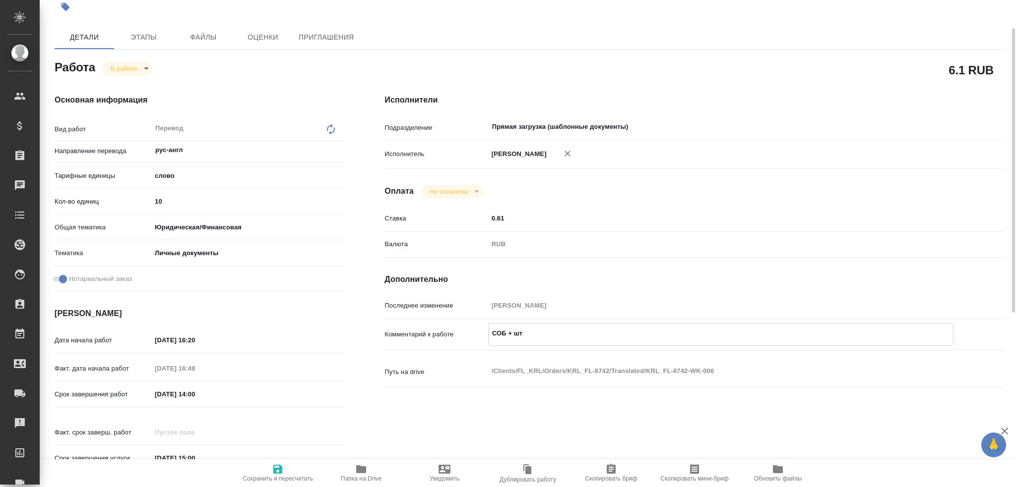
type textarea "x"
type textarea "СОБ + шта"
type textarea "x"
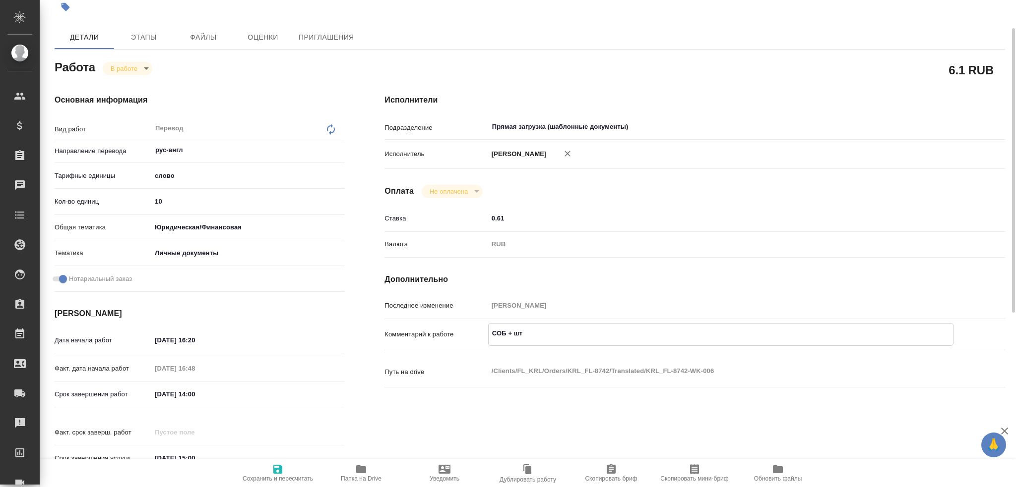
type textarea "x"
type textarea "СОБ + штам"
type textarea "x"
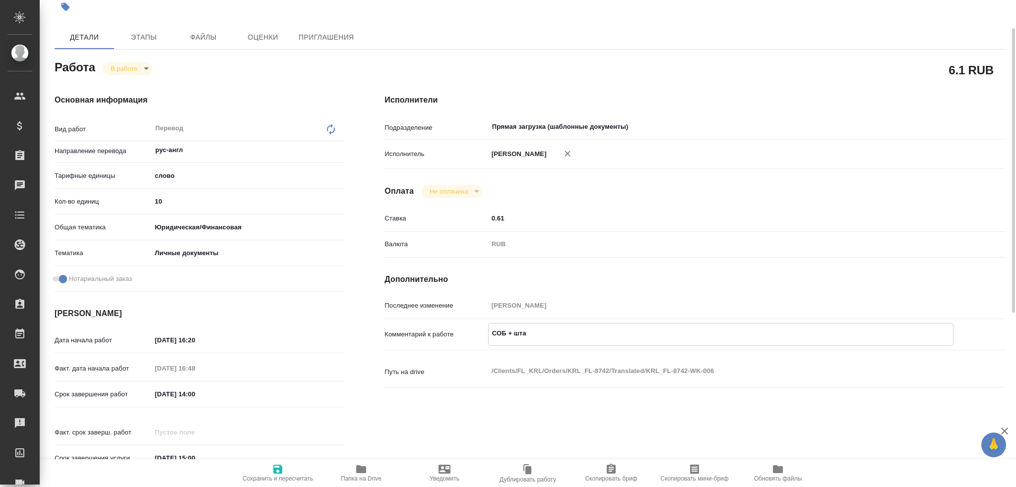
type textarea "x"
type textarea "СОБ + штамп"
type textarea "x"
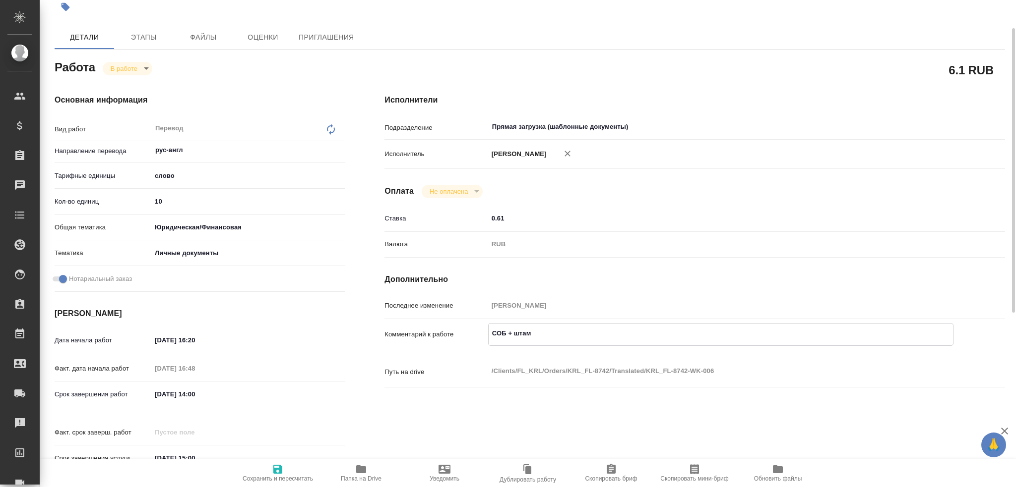
type textarea "x"
type textarea "СОБ + штамп"
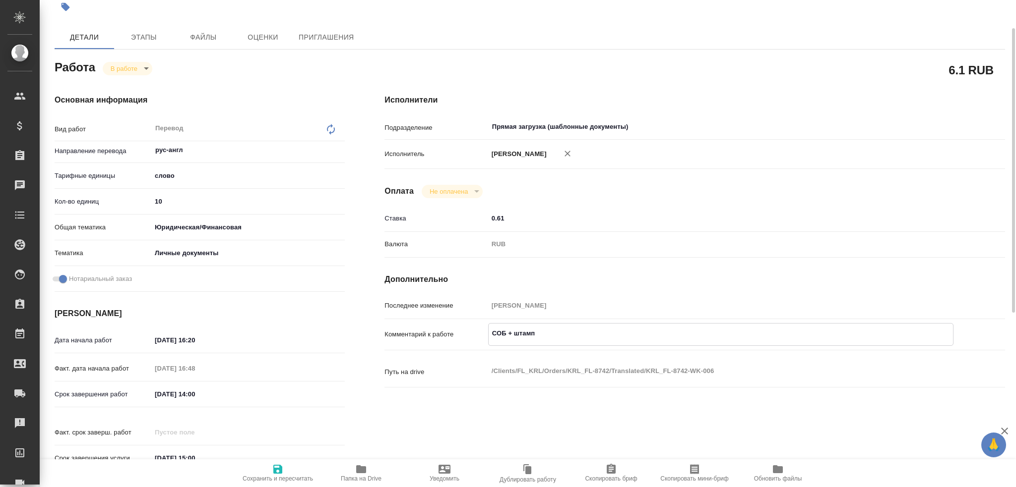
type textarea "x"
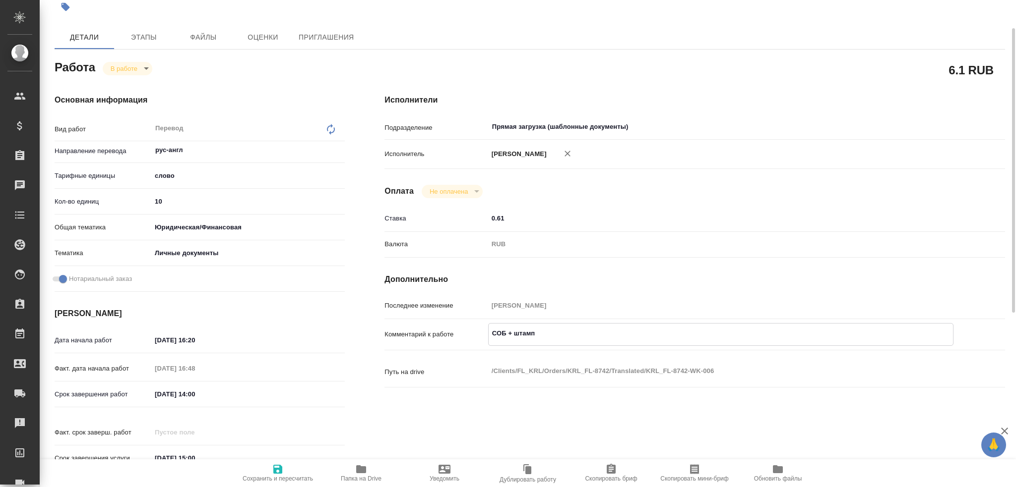
type textarea "СОБ + штамп +"
type textarea "x"
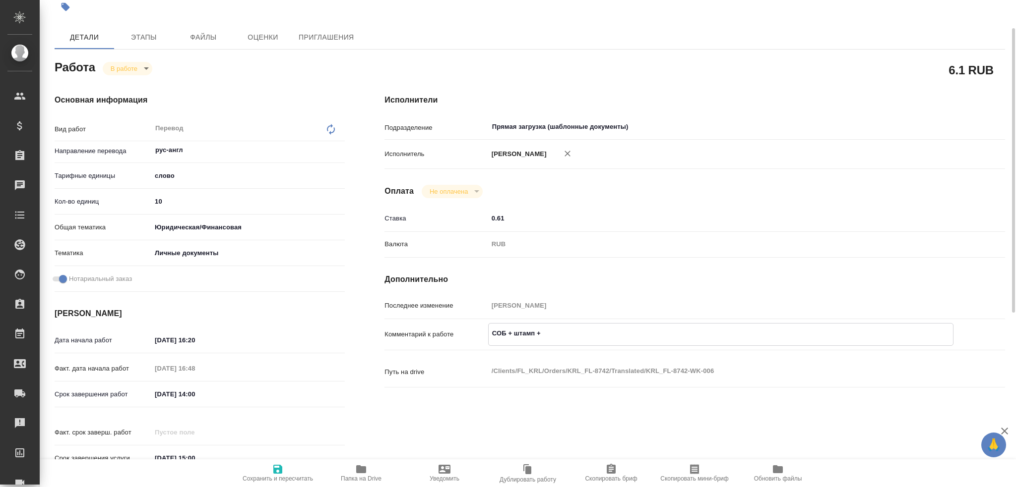
type textarea "x"
type textarea "СОБ + штамп +"
type textarea "x"
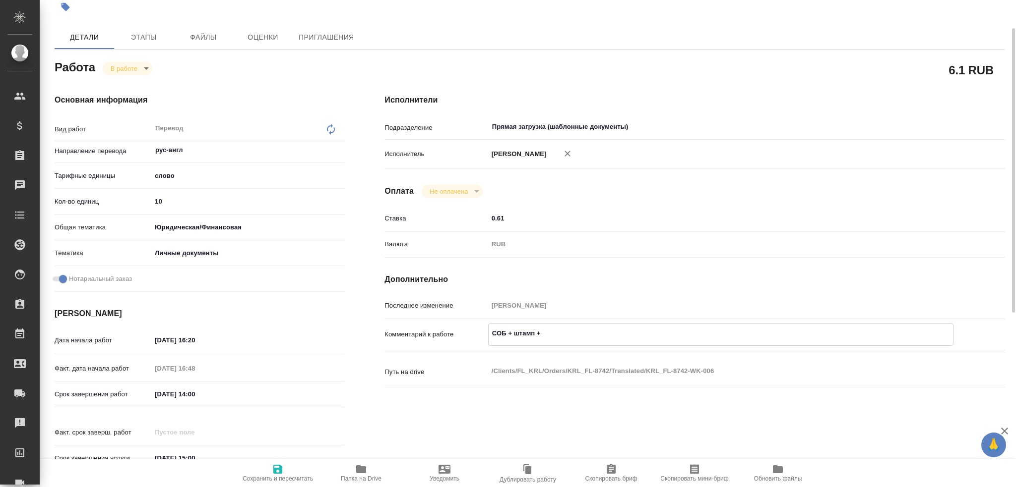
type textarea "x"
type textarea "СОБ + штамп + у"
type textarea "x"
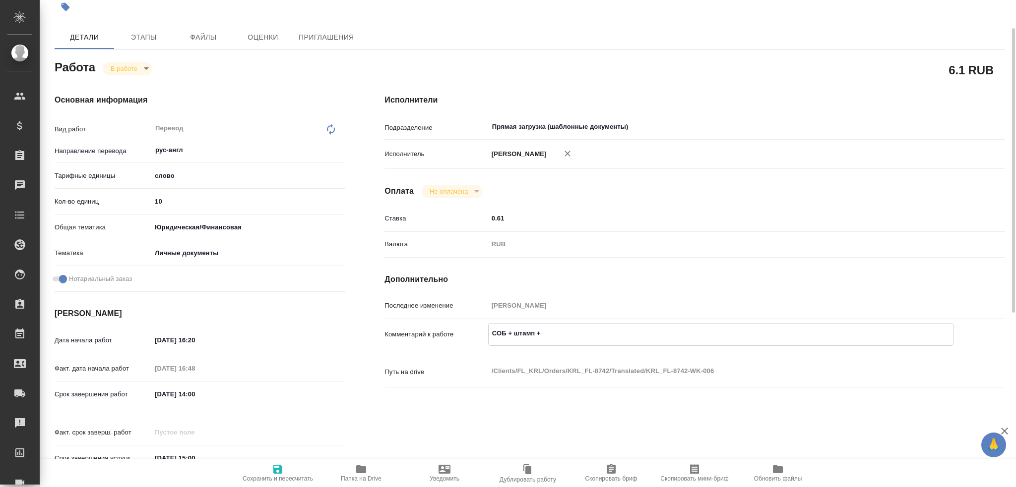
type textarea "x"
type textarea "СОБ + штамп + уд"
type textarea "x"
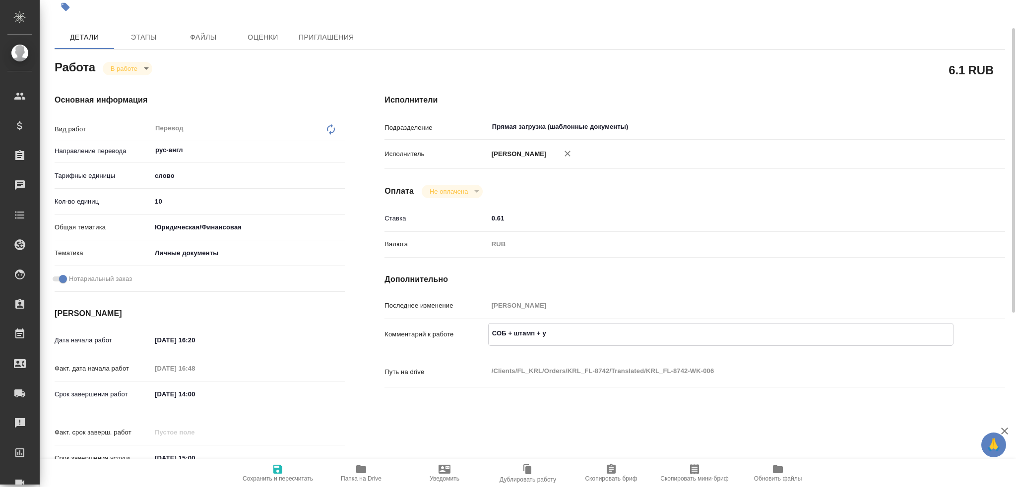
type textarea "x"
type textarea "СОБ + штамп + удо"
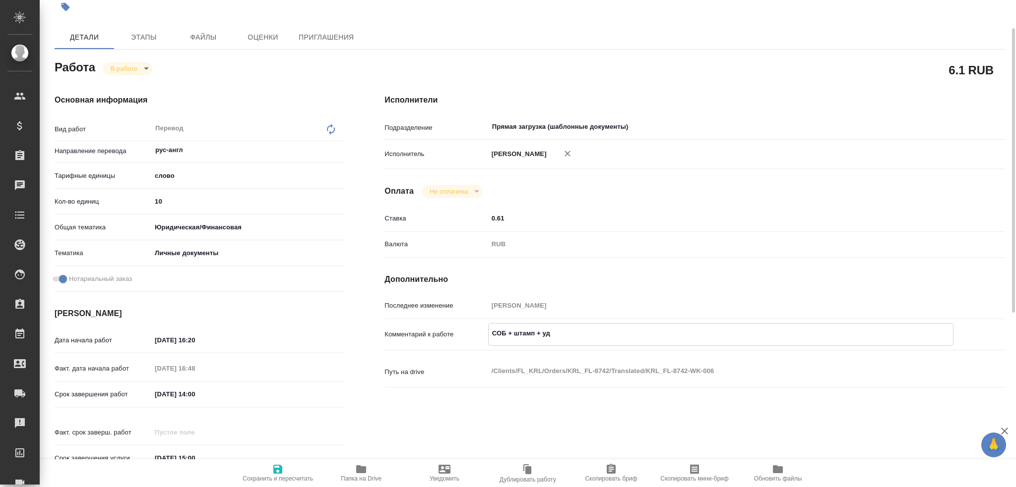
type textarea "x"
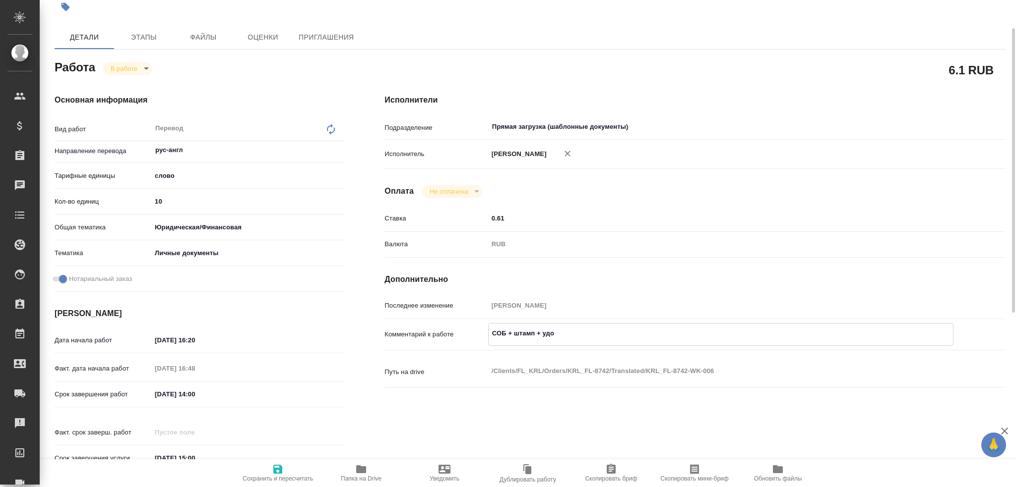
type textarea "СОБ + штамп + удо"
type textarea "x"
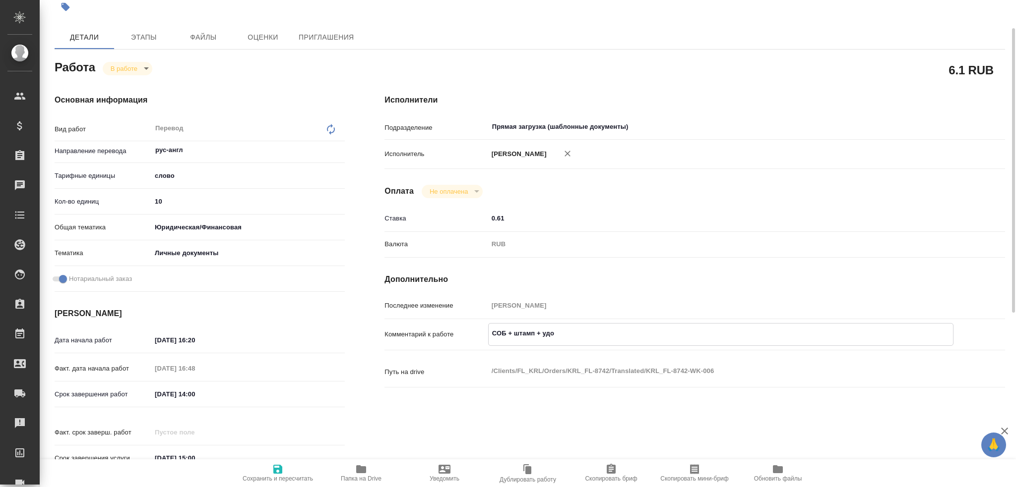
type textarea "x"
type textarea "СОБ + штамп + удо ="
type textarea "x"
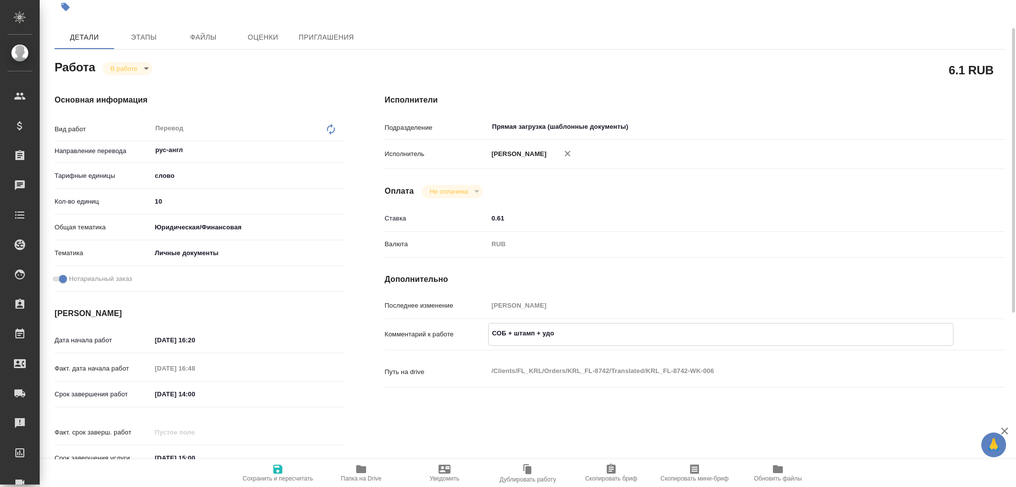
type textarea "x"
type textarea "СОБ + штамп + удо ="
type textarea "x"
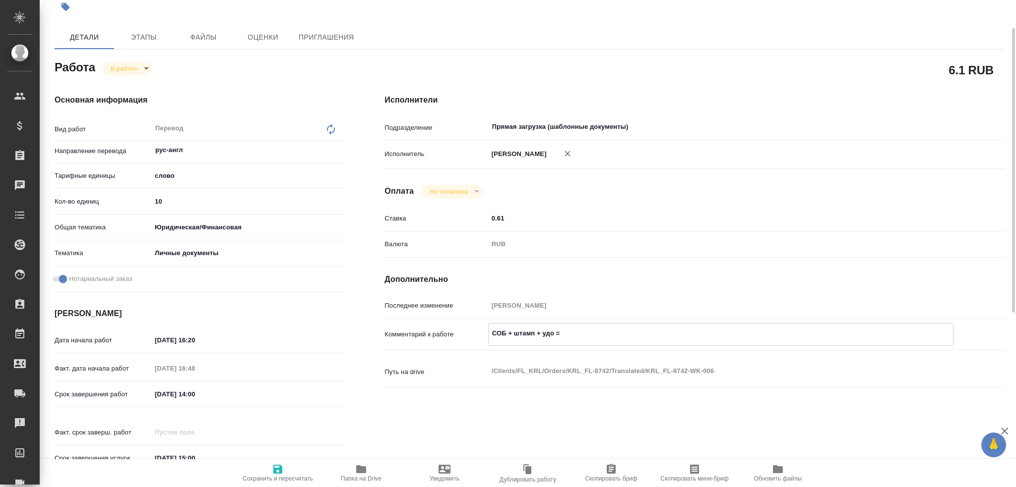
type textarea "x"
type textarea "СОБ + штамп + удо = 2"
type textarea "x"
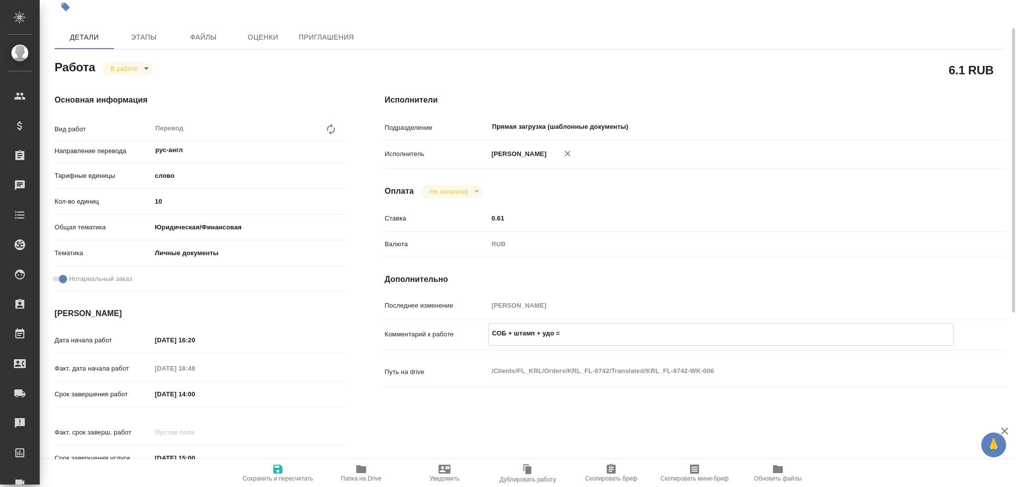
type textarea "x"
type textarea "СОБ + штамп + удо = 23"
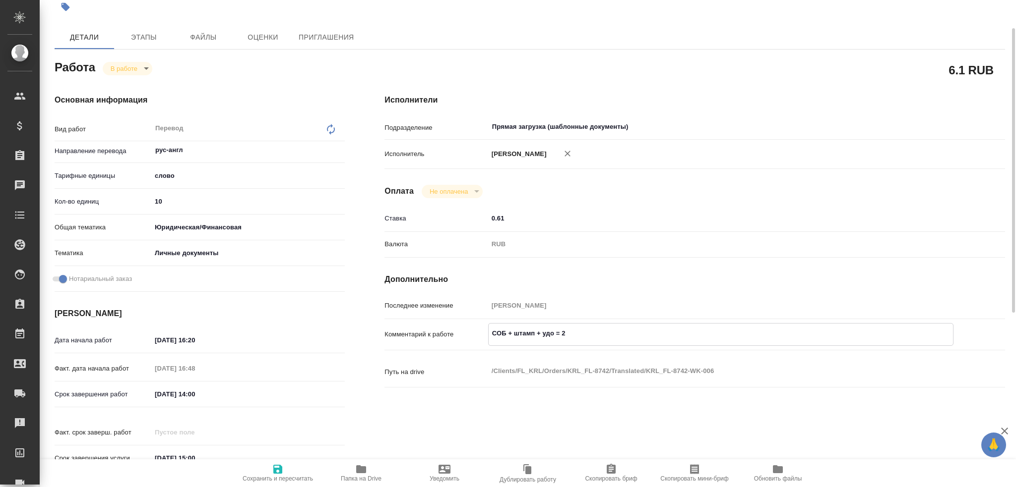
type textarea "x"
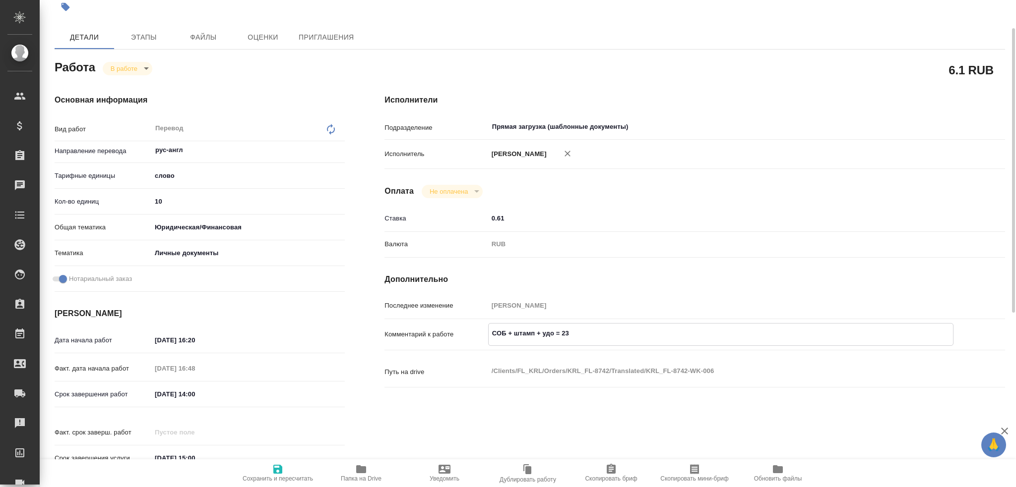
type textarea "СОБ + штамп + удо = 230"
click at [268, 451] on span "Сохранить и пересчитать" at bounding box center [277, 473] width 71 height 19
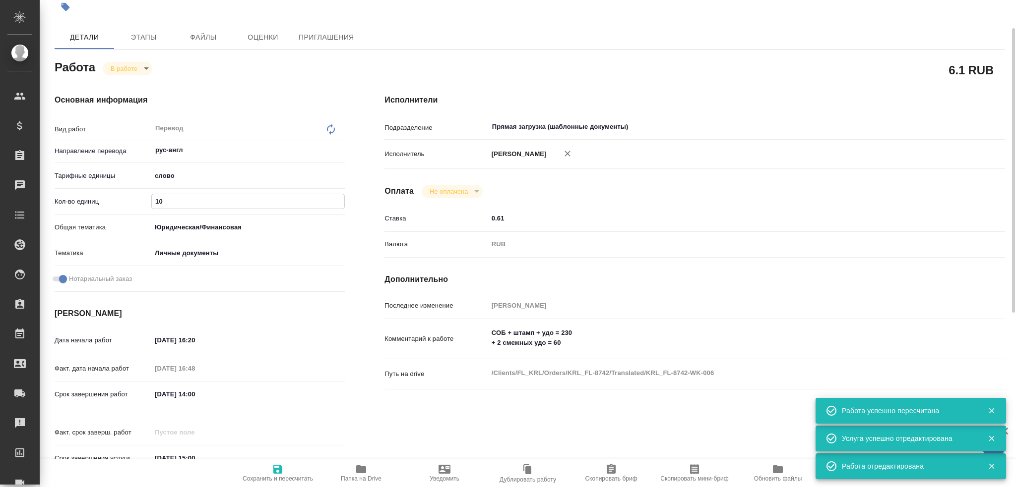
click at [159, 206] on input "10" at bounding box center [248, 201] width 192 height 14
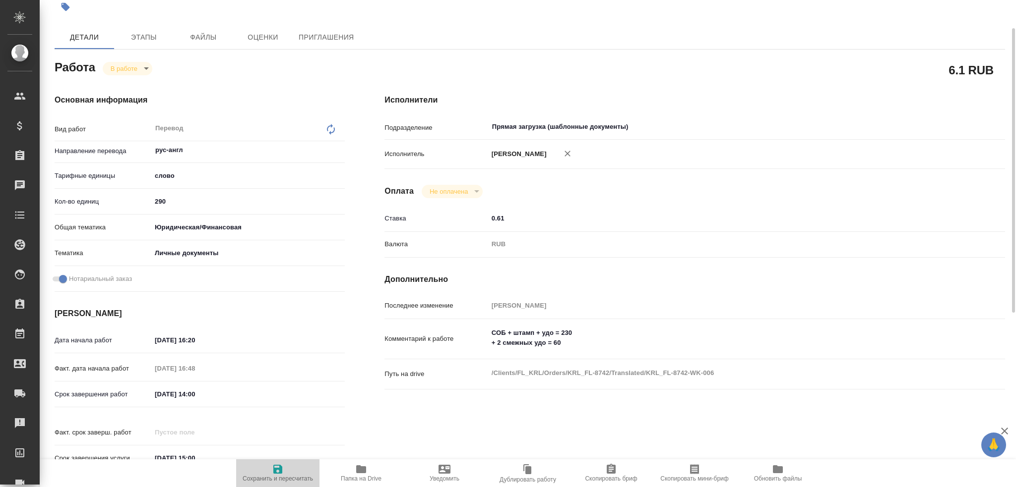
click at [279, 451] on icon "button" at bounding box center [277, 469] width 9 height 9
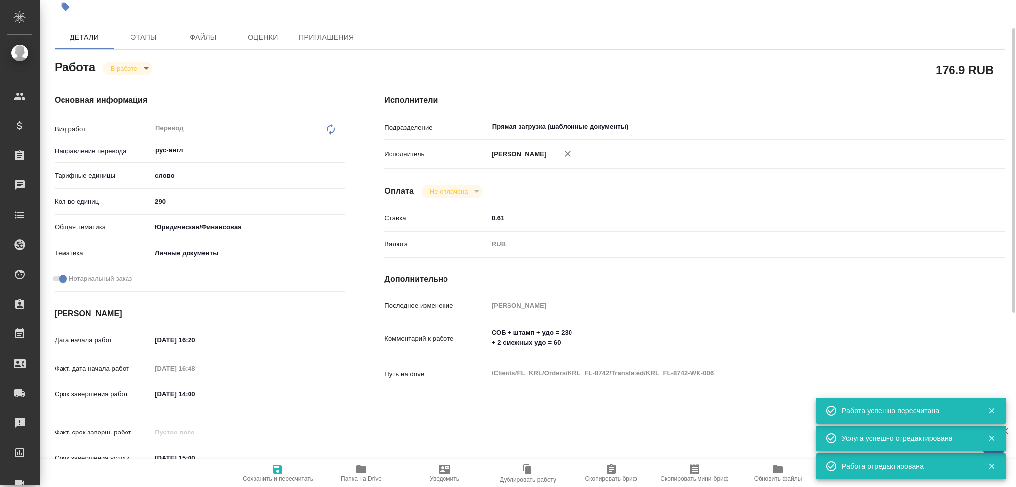
click at [133, 71] on body "🙏 .cls-1 fill:#fff; AWATERA Gusev Alexandr Клиенты Спецификации Заказы 0 Чаты T…" at bounding box center [508, 243] width 1016 height 487
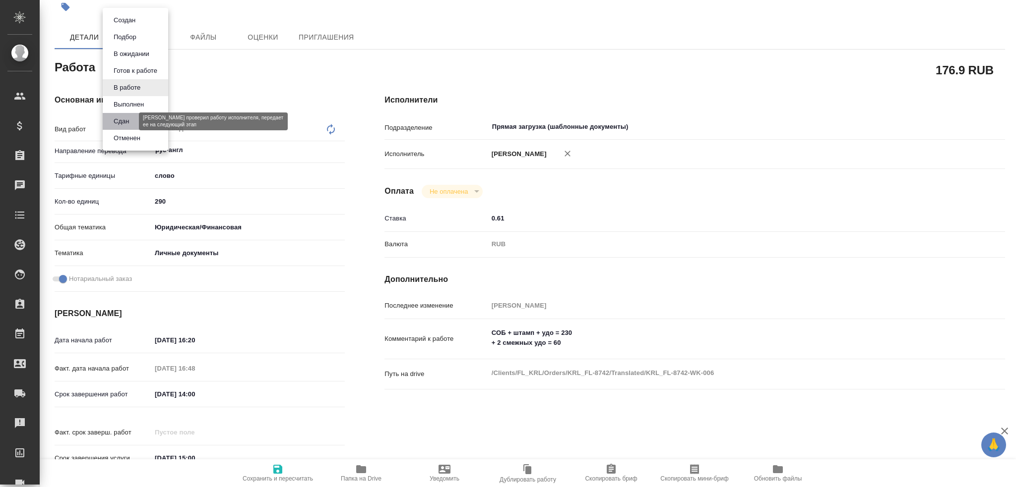
click at [128, 122] on button "Сдан" at bounding box center [121, 121] width 21 height 11
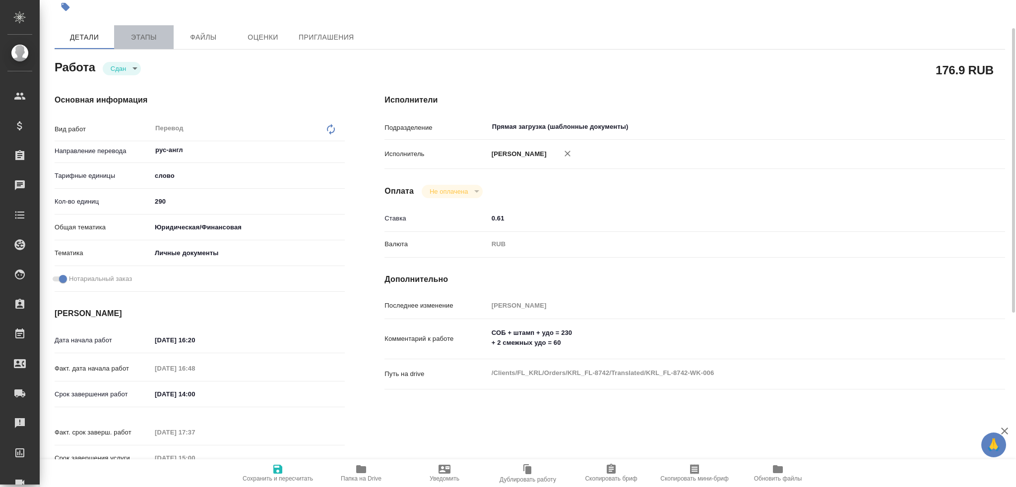
click at [146, 31] on span "Этапы" at bounding box center [144, 37] width 48 height 12
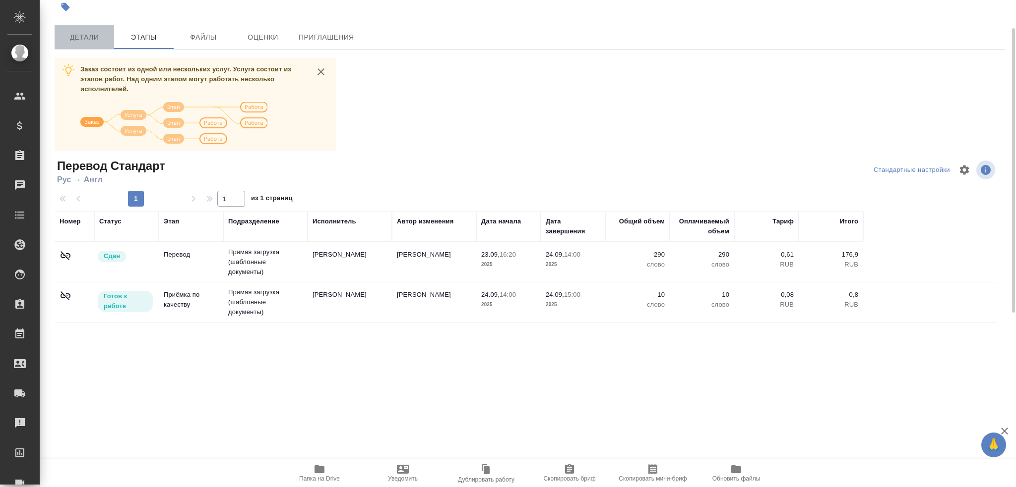
click at [83, 34] on span "Детали" at bounding box center [85, 37] width 48 height 12
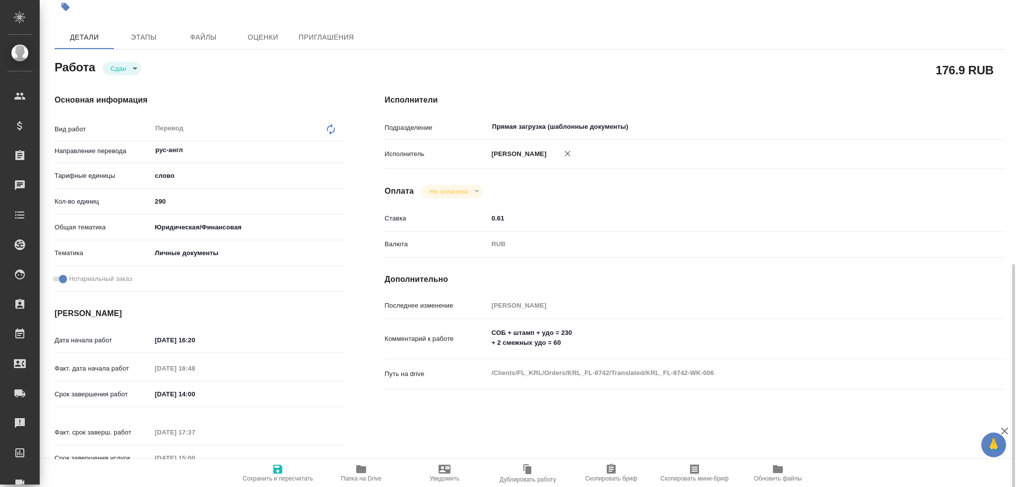
scroll to position [297, 0]
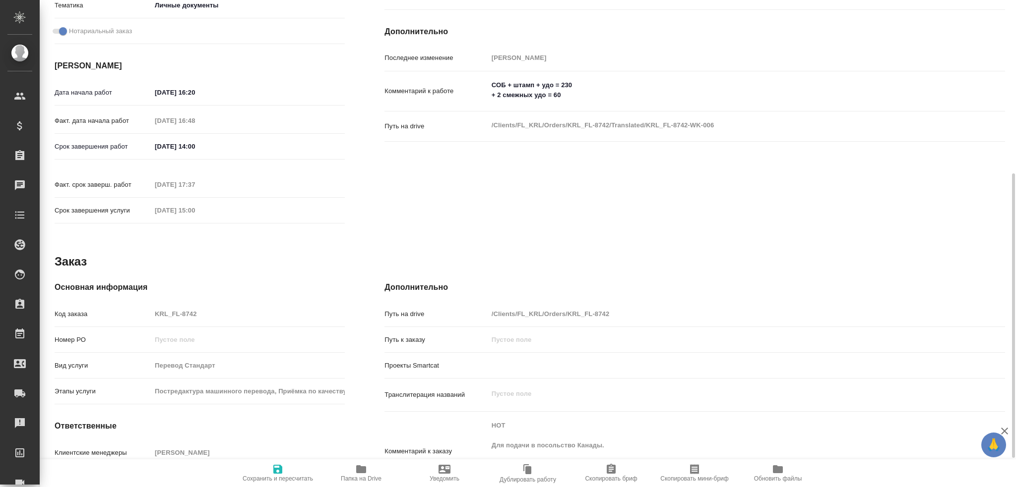
click at [113, 288] on div "Основная информация Код заказа KRL_FL-8742 Номер РО Вид услуги Перевод Стандарт…" at bounding box center [200, 402] width 290 height 240
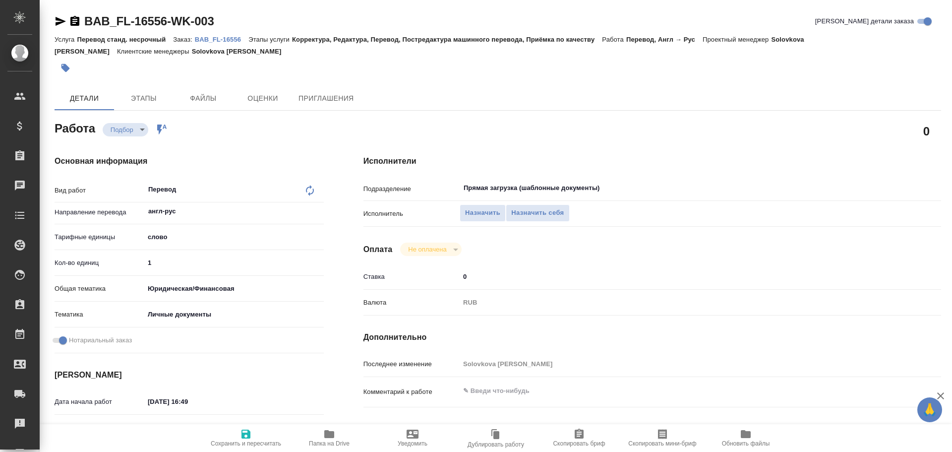
type textarea "x"
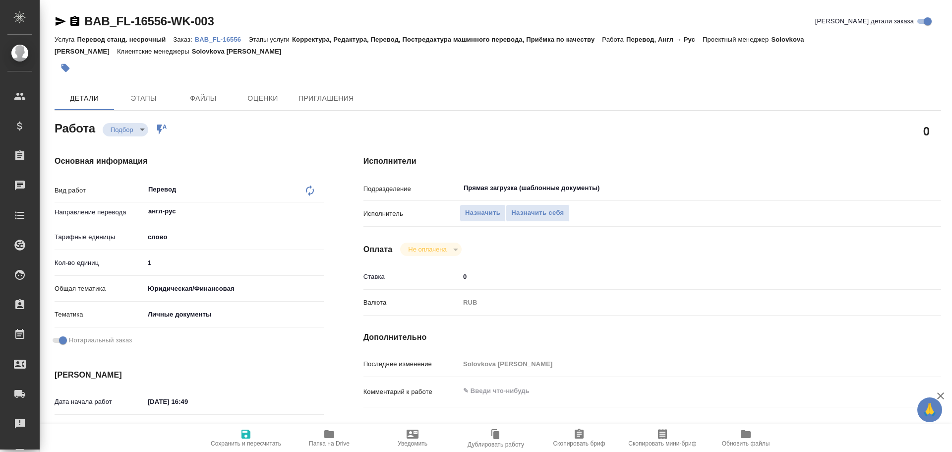
type textarea "x"
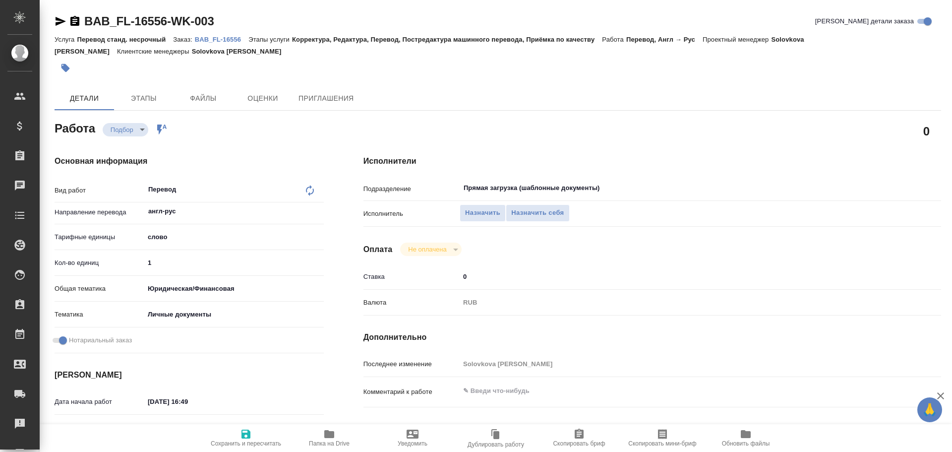
type textarea "x"
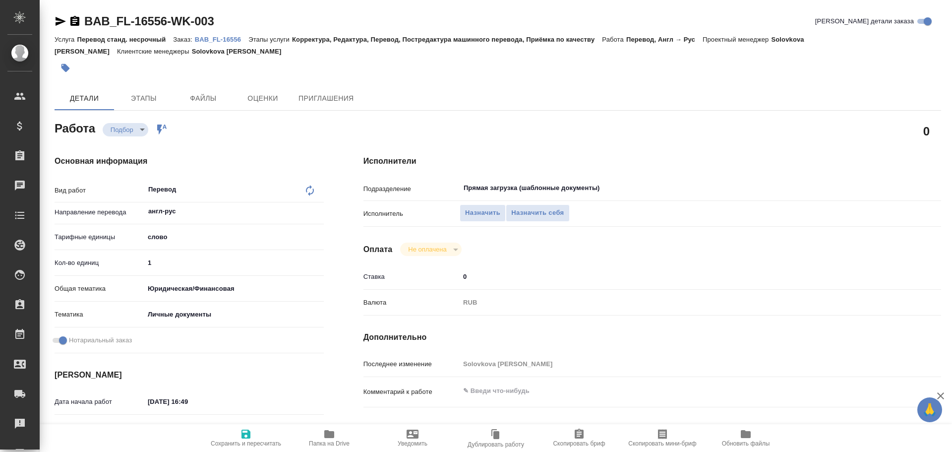
scroll to position [394, 0]
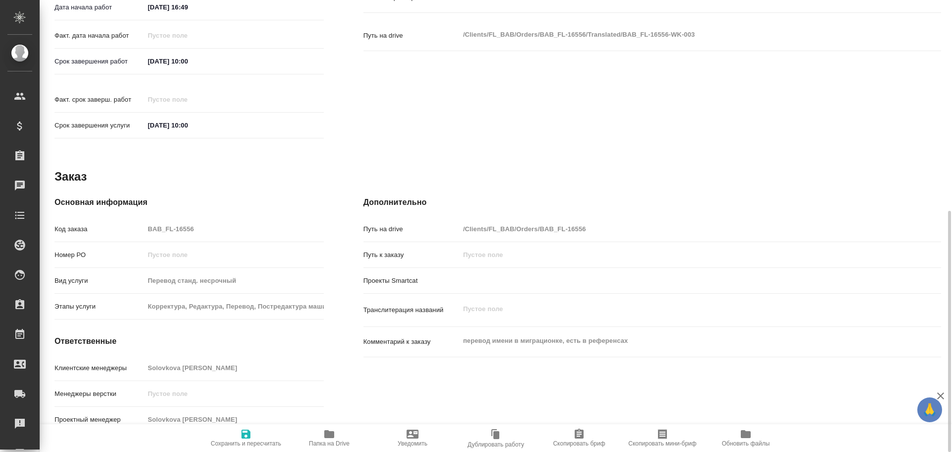
type textarea "x"
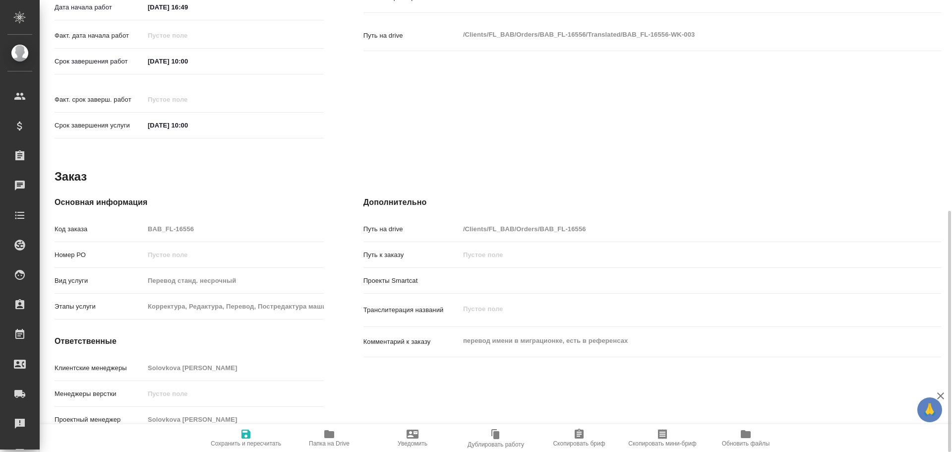
type textarea "x"
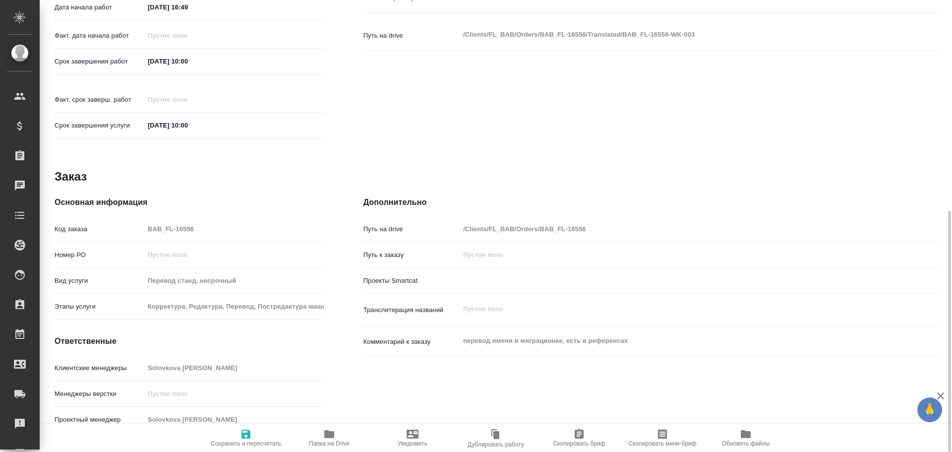
type textarea "x"
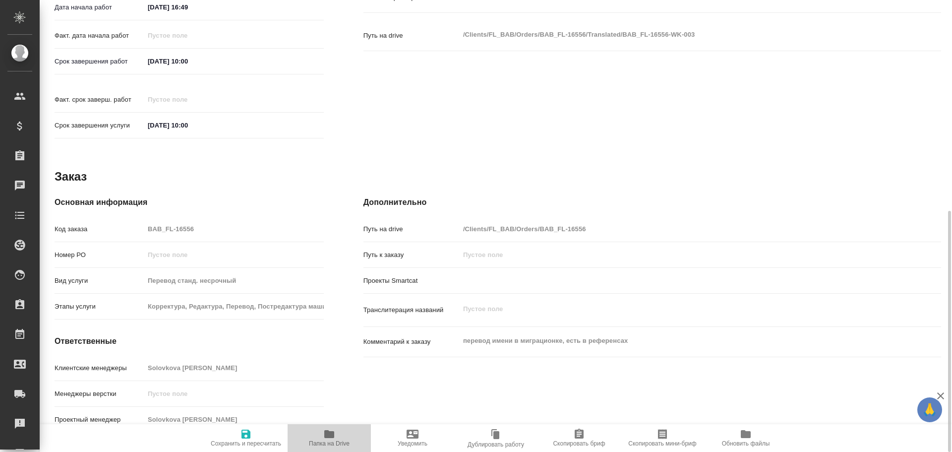
click at [323, 433] on icon "button" at bounding box center [329, 434] width 12 height 12
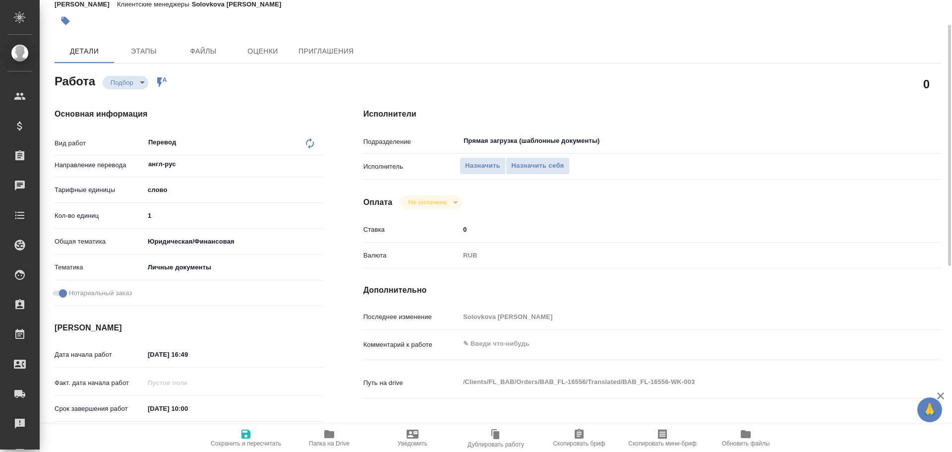
scroll to position [0, 0]
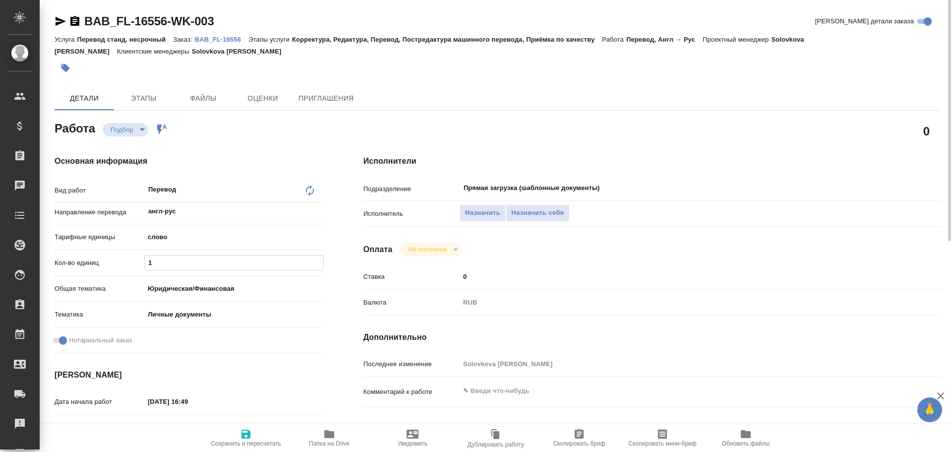
drag, startPoint x: 118, startPoint y: 265, endPoint x: 79, endPoint y: 261, distance: 38.9
click at [83, 263] on div "Кол-во единиц 1" at bounding box center [189, 262] width 269 height 17
type textarea "x"
type input "7"
type textarea "x"
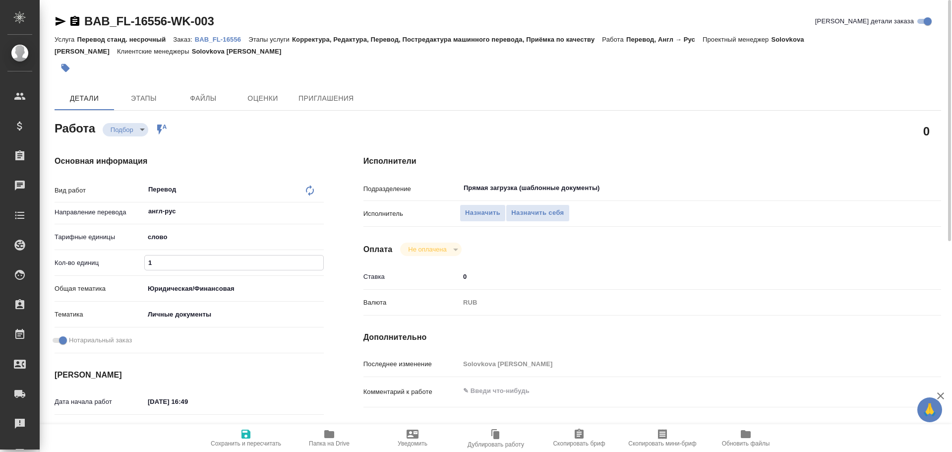
type textarea "x"
type input "75"
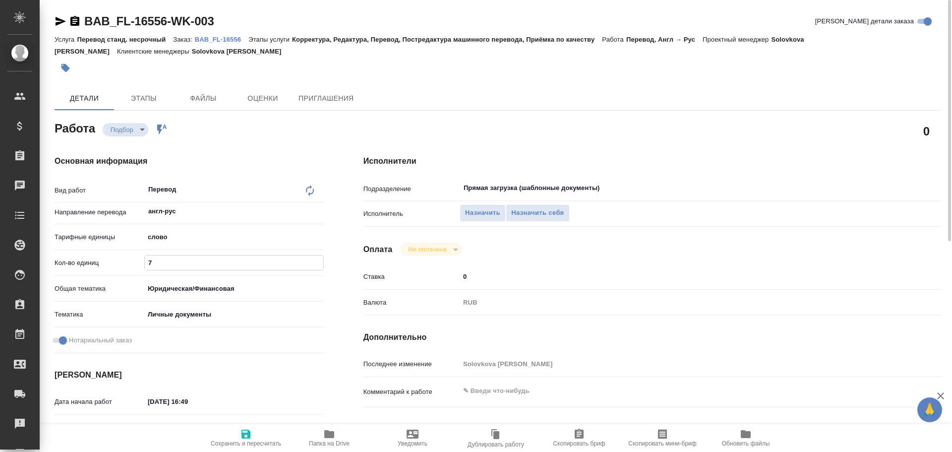
type textarea "x"
type input "75"
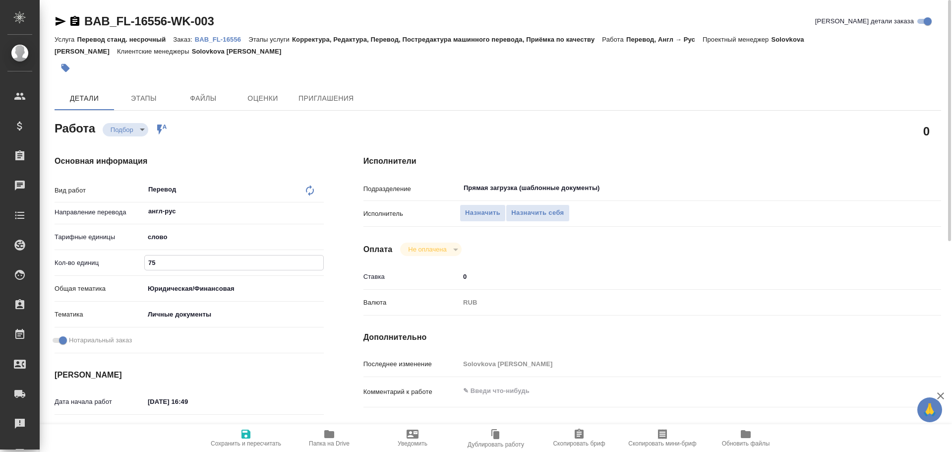
click at [254, 438] on span "Сохранить и пересчитать" at bounding box center [245, 437] width 71 height 19
type textarea "x"
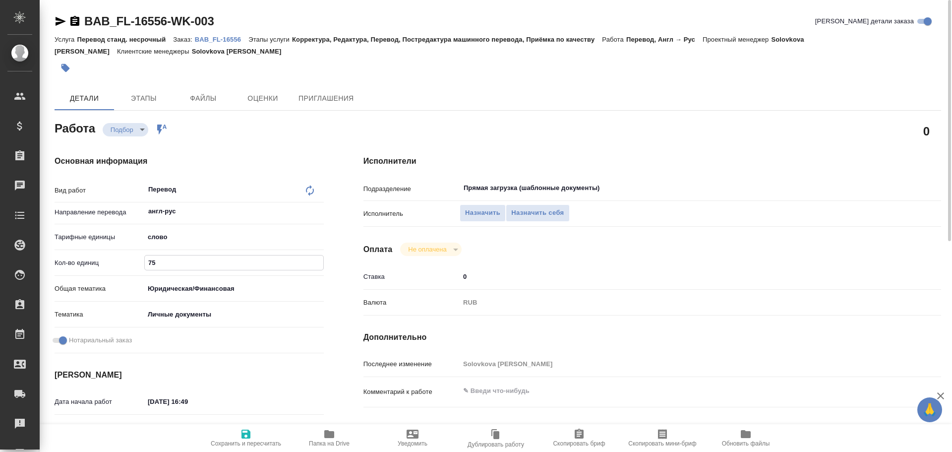
type textarea "x"
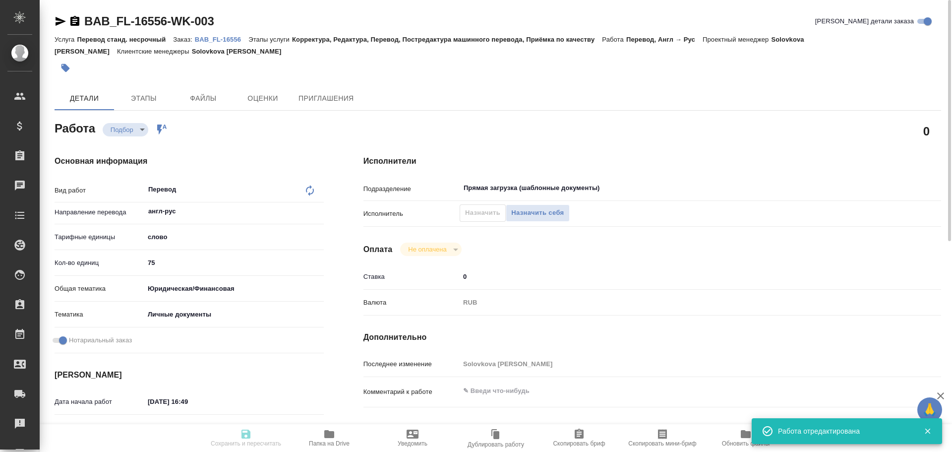
type textarea "x"
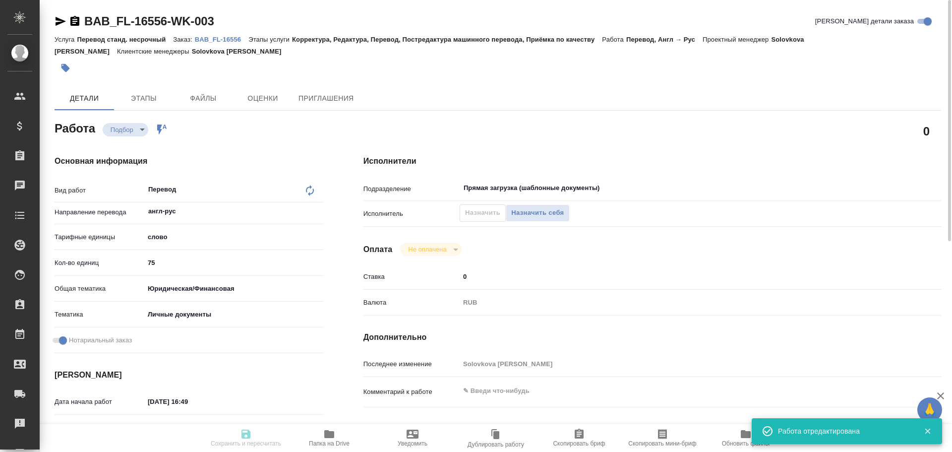
type input "recruiting"
type textarea "Перевод"
type textarea "x"
type input "англ-рус"
type input "5a8b1489cc6b4906c91bfd90"
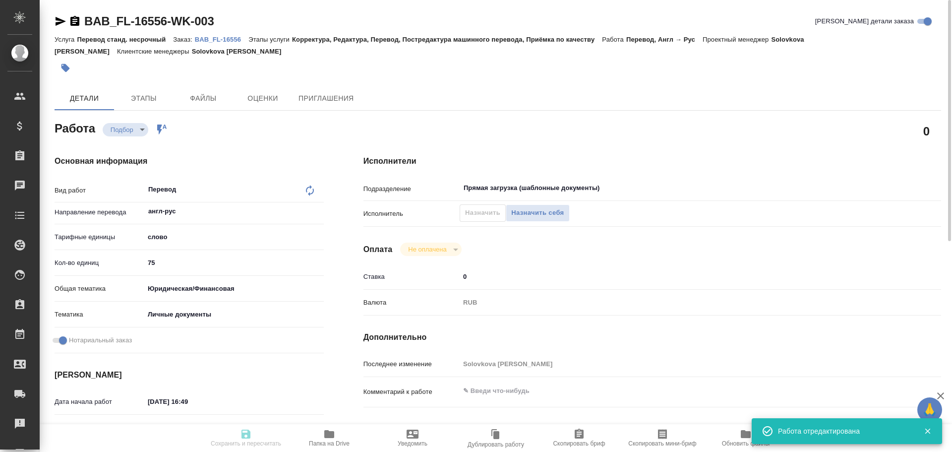
type input "75"
type input "yr-fn"
type input "5a8b8b956a9677013d343cfe"
checkbox input "true"
type input "23.09.2025 16:49"
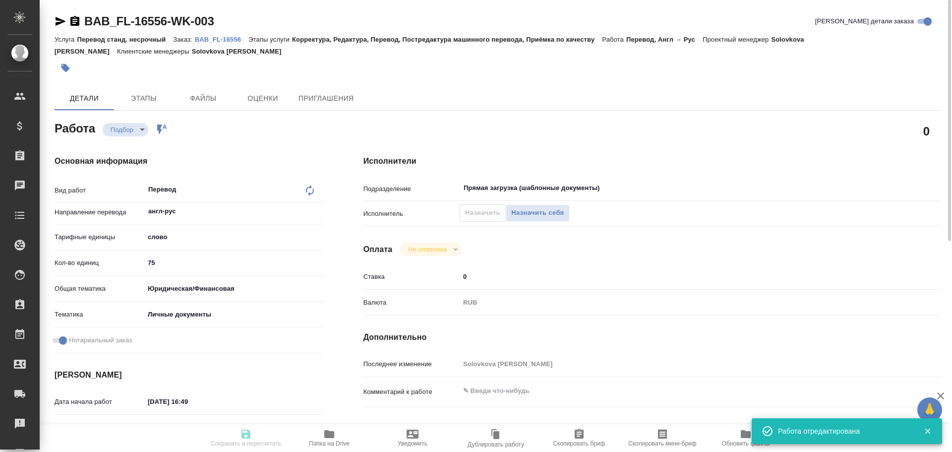
type input "[DATE] 10:00"
type input "Прямая загрузка (шаблонные документы)"
type input "notPayed"
type input "0"
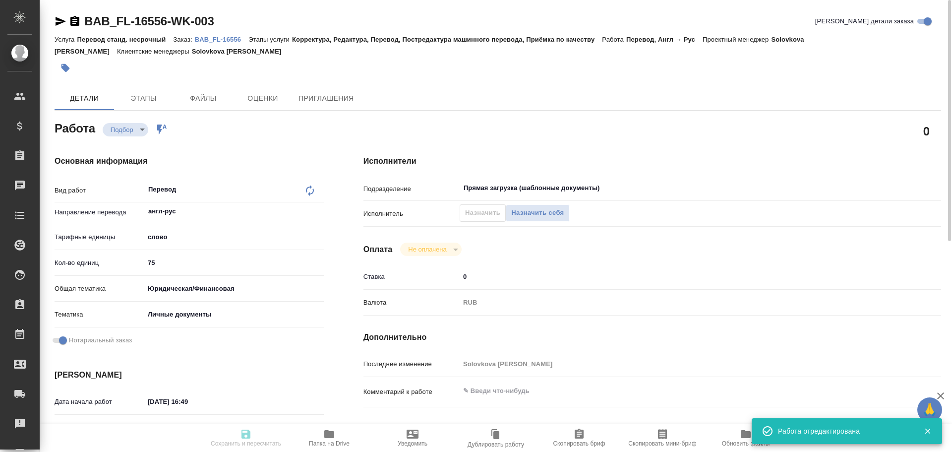
type input "RUB"
type input "Гусев Александр"
type textarea "x"
type textarea "/Clients/FL_BAB/Orders/BAB_FL-16556/Translated/BAB_FL-16556-WK-003"
type textarea "x"
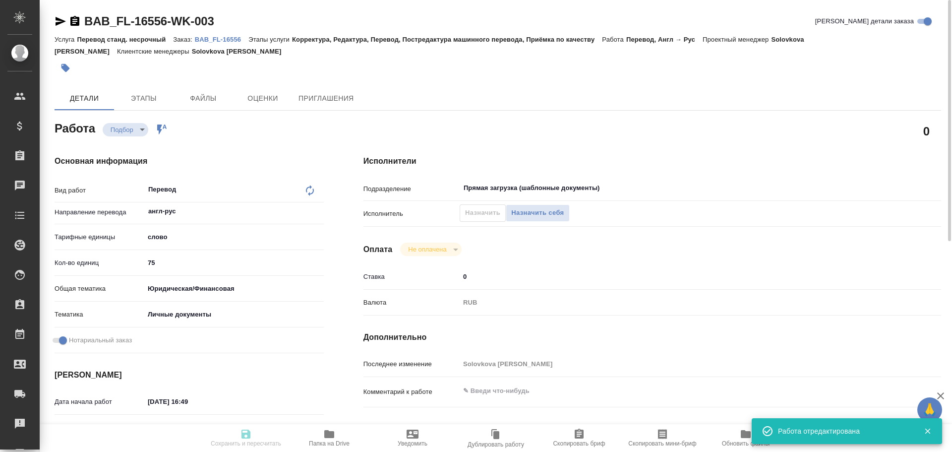
type input "BAB_FL-16556"
type input "Перевод станд. несрочный"
type input "Корректура, Редактура, Перевод, Постредактура машинного перевода, Приёмка по ка…"
type input "Solovkova Ekaterina"
type input "/Clients/FL_BAB/Orders/BAB_FL-16556"
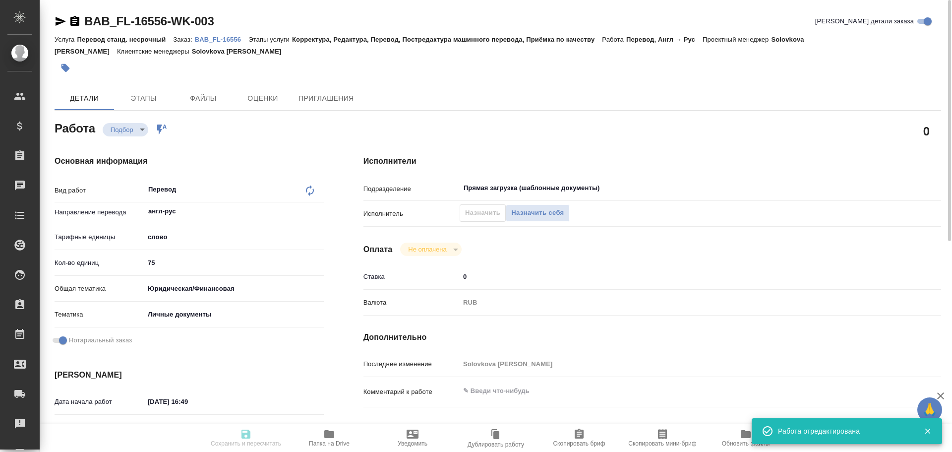
type textarea "x"
type textarea "перевод имени в миграционке, есть в референсах"
type textarea "x"
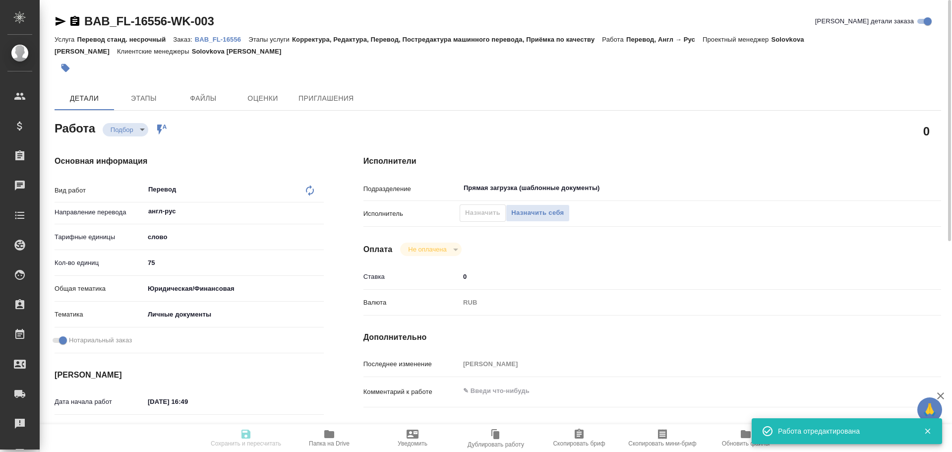
type textarea "x"
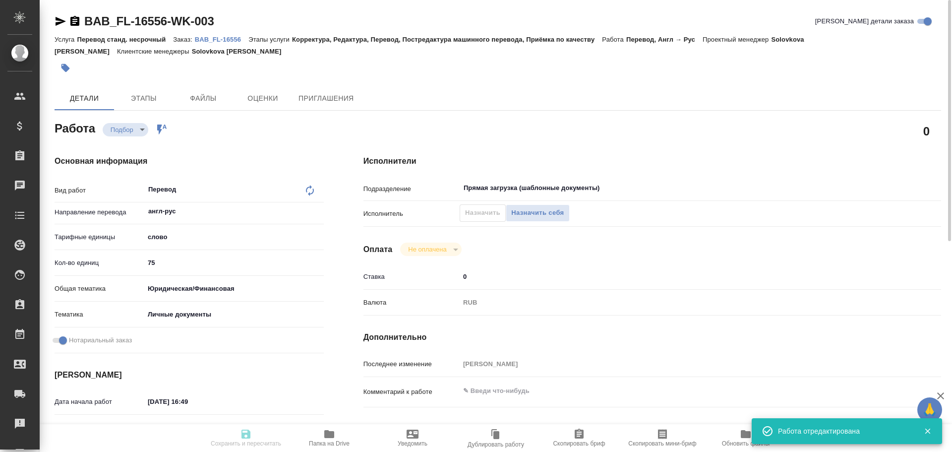
type textarea "x"
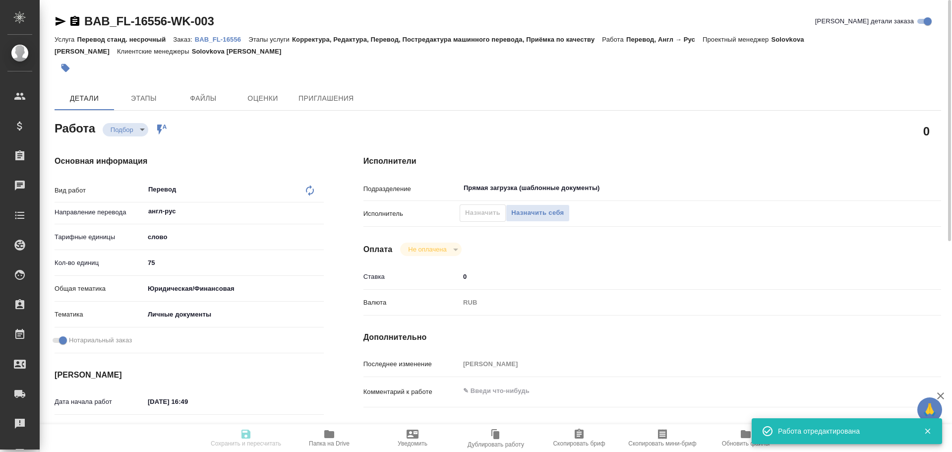
type textarea "x"
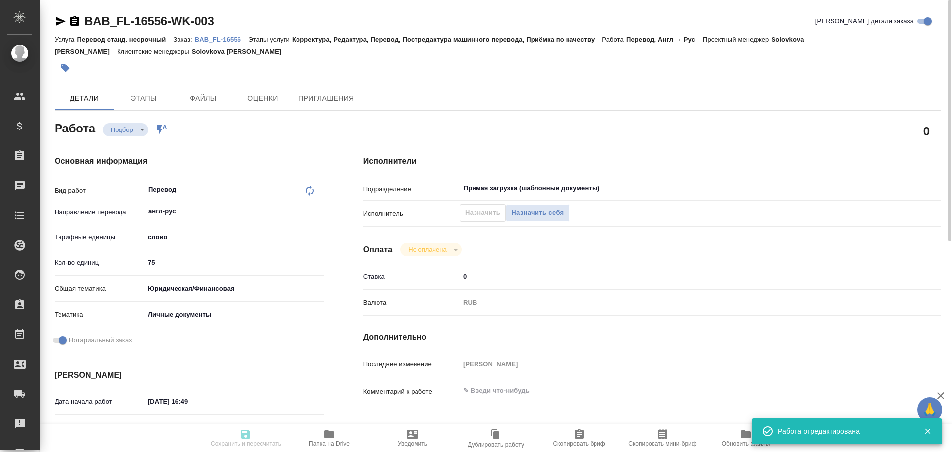
type textarea "x"
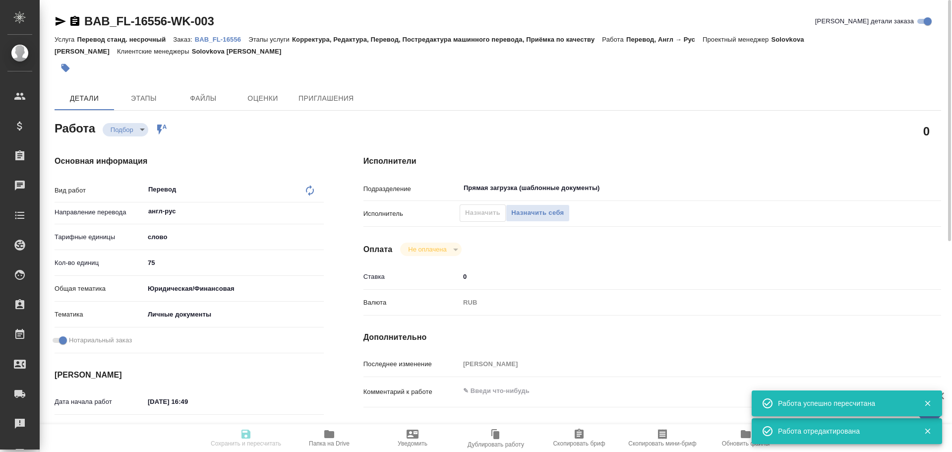
type input "recruiting"
type textarea "Перевод"
type textarea "x"
type input "англ-рус"
type input "5a8b1489cc6b4906c91bfd90"
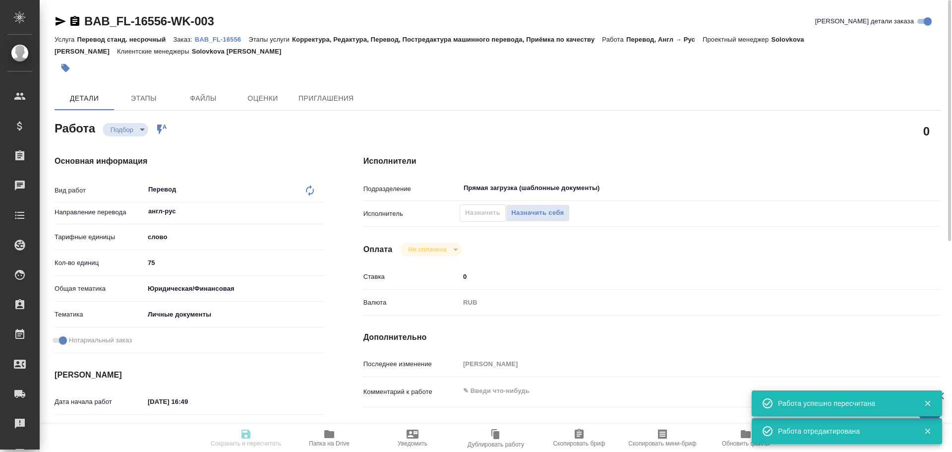
type input "75"
type input "yr-fn"
type input "5a8b8b956a9677013d343cfe"
checkbox input "true"
type input "23.09.2025 16:49"
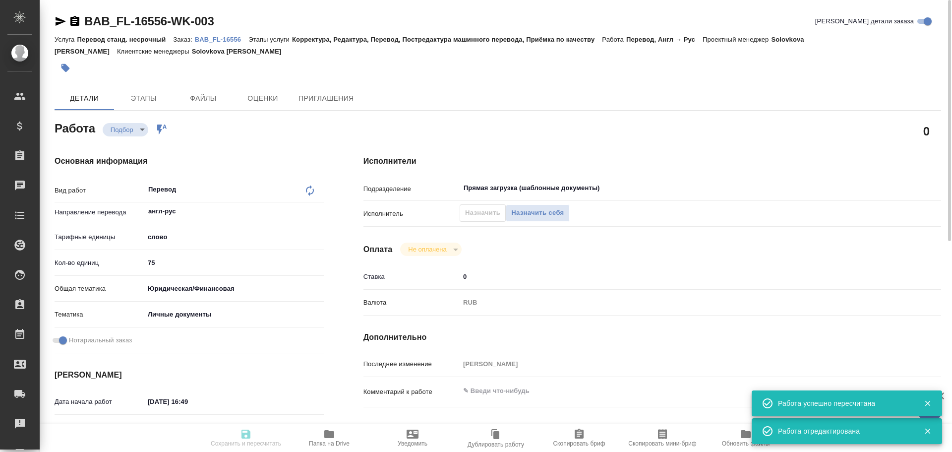
type input "[DATE] 10:00"
type input "Прямая загрузка (шаблонные документы)"
type input "notPayed"
type input "0"
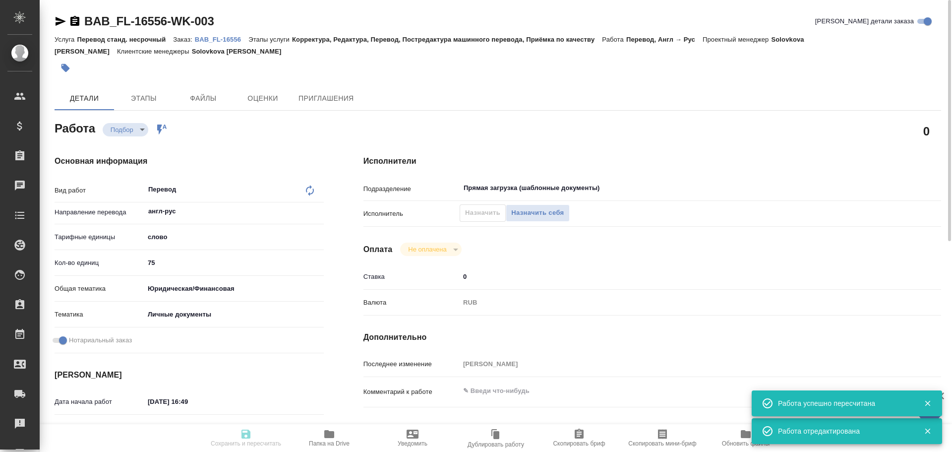
type input "RUB"
type input "[PERSON_NAME]"
type textarea "x"
type textarea "/Clients/FL_BAB/Orders/BAB_FL-16556/Translated/BAB_FL-16556-WK-003"
type textarea "x"
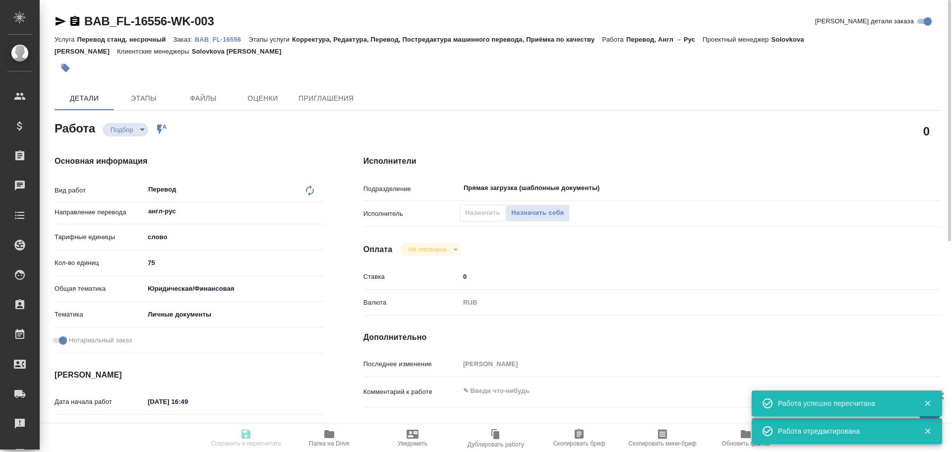
type input "BAB_FL-16556"
type input "Перевод станд. несрочный"
type input "Корректура, Редактура, Перевод, Постредактура машинного перевода, Приёмка по ка…"
type input "Solovkova Ekaterina"
type input "/Clients/FL_BAB/Orders/BAB_FL-16556"
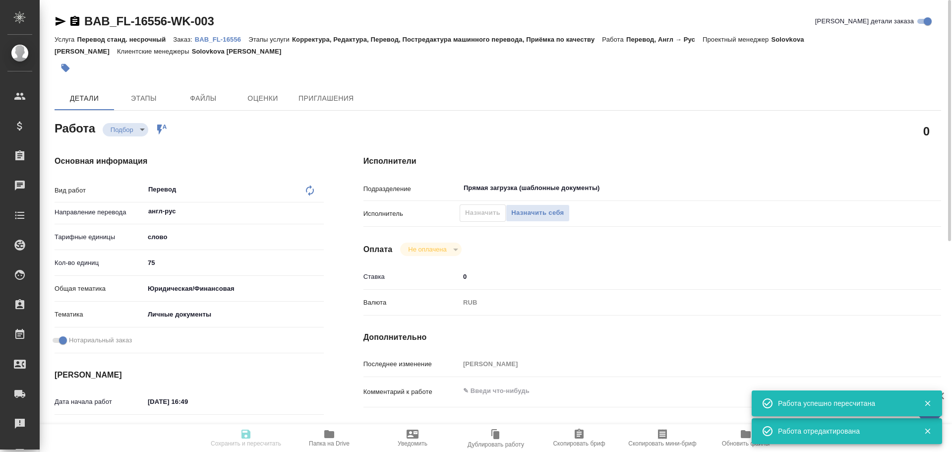
type textarea "x"
type textarea "перевод имени в миграционке, есть в референсах"
type textarea "x"
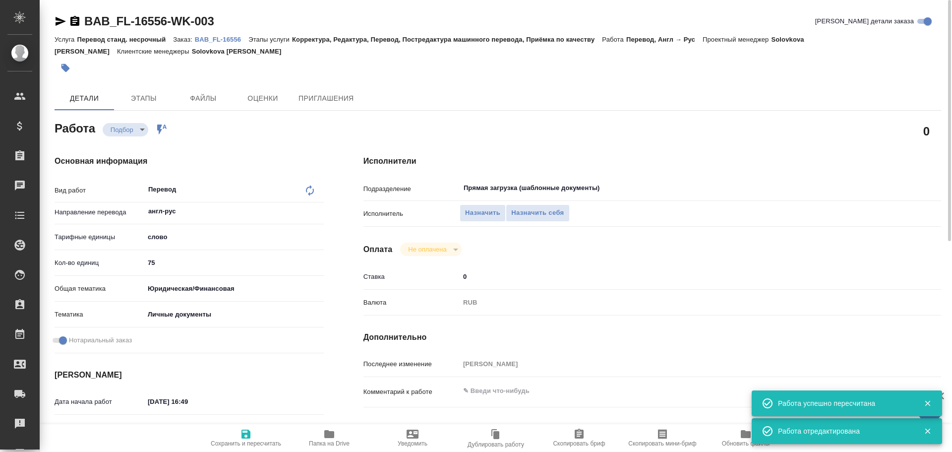
type textarea "x"
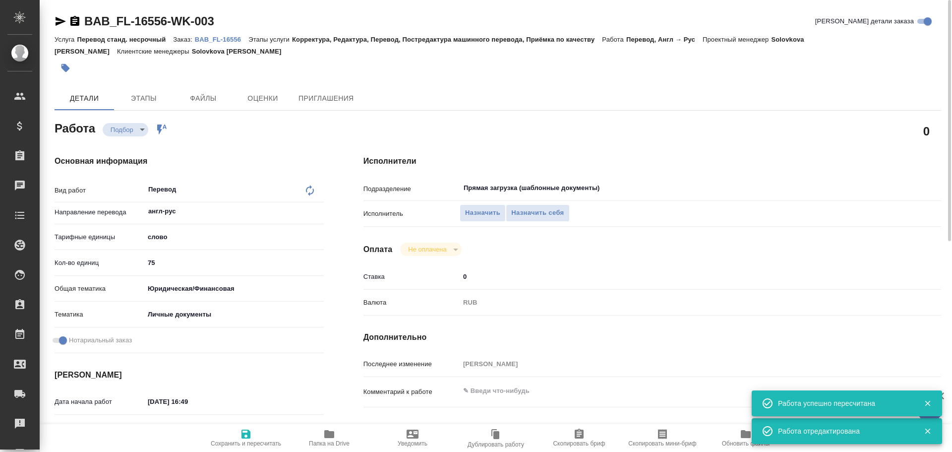
type textarea "x"
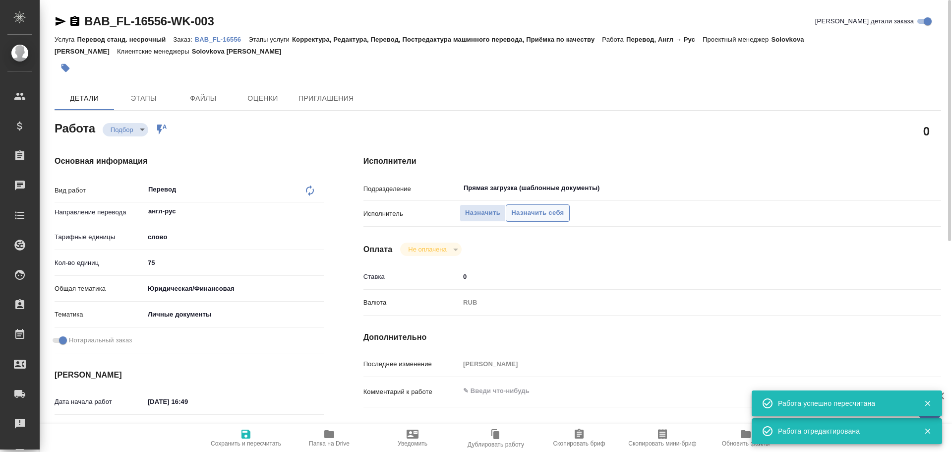
type textarea "x"
click at [529, 218] on span "Назначить себя" at bounding box center [537, 212] width 53 height 11
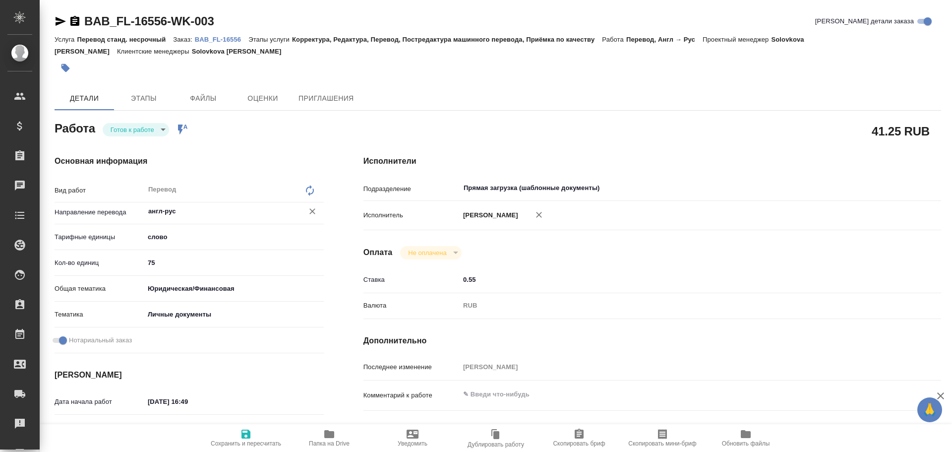
type textarea "x"
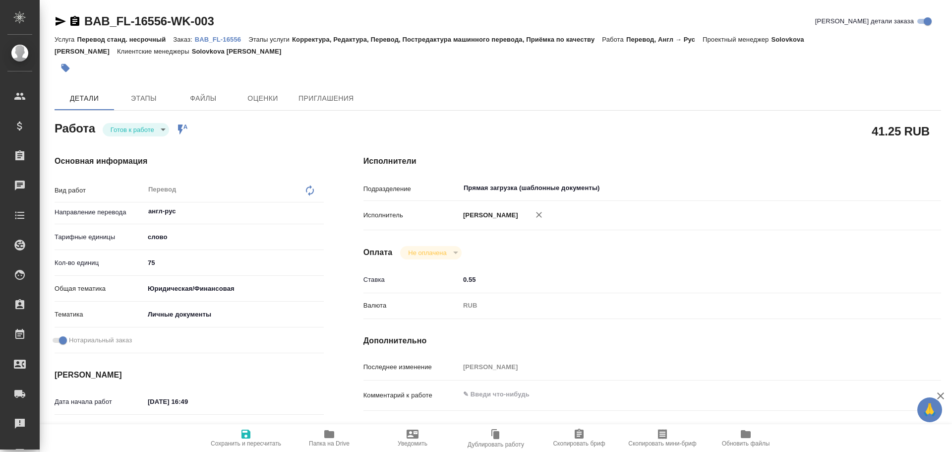
type textarea "x"
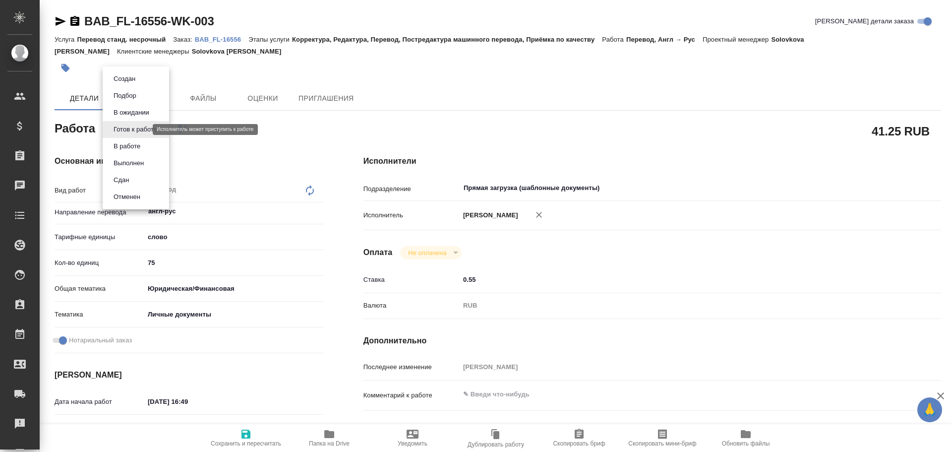
click at [135, 132] on body "🙏 .cls-1 fill:#fff; AWATERA [PERSON_NAME] Спецификации Заказы Чаты Todo Проекты…" at bounding box center [476, 226] width 952 height 452
type textarea "x"
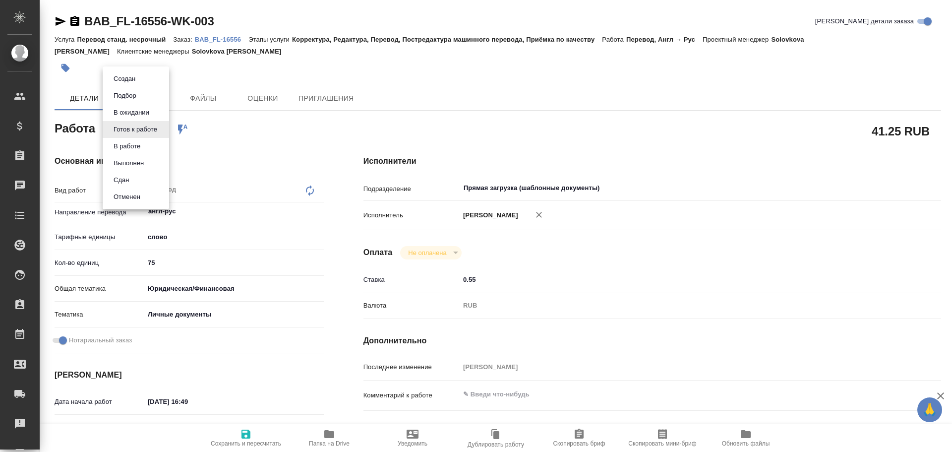
type textarea "x"
click at [132, 145] on button "В работе" at bounding box center [127, 146] width 33 height 11
type textarea "x"
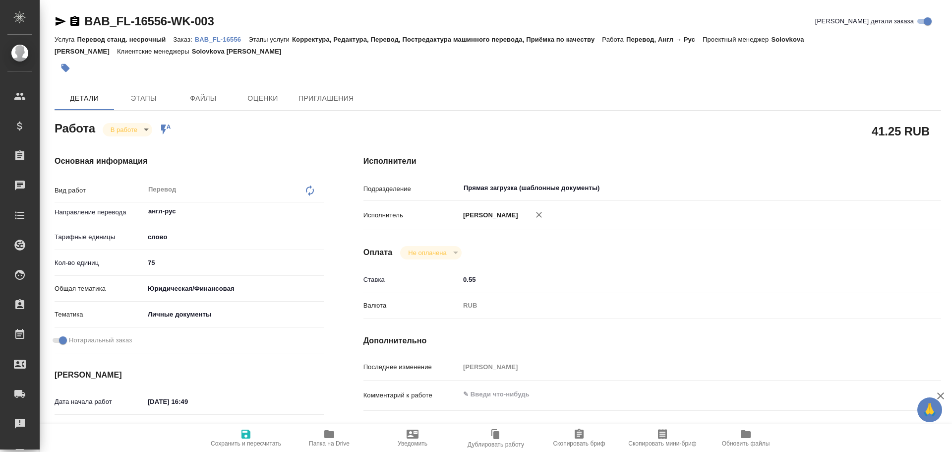
type textarea "x"
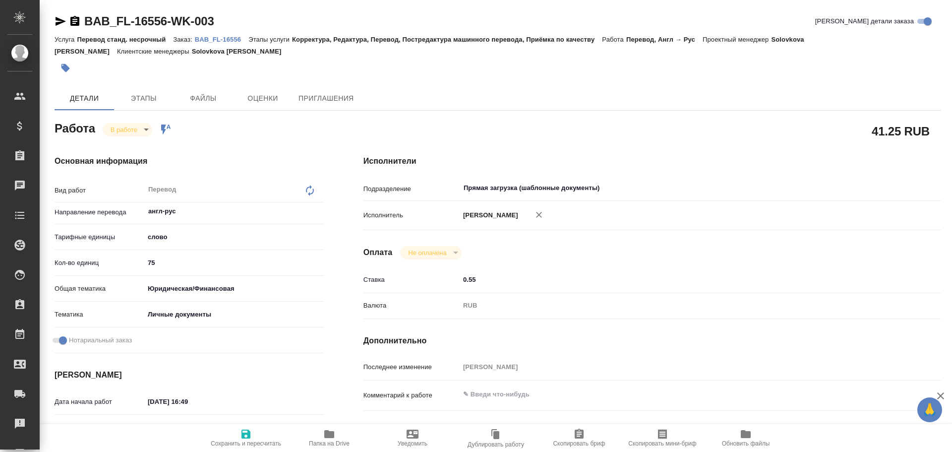
type textarea "x"
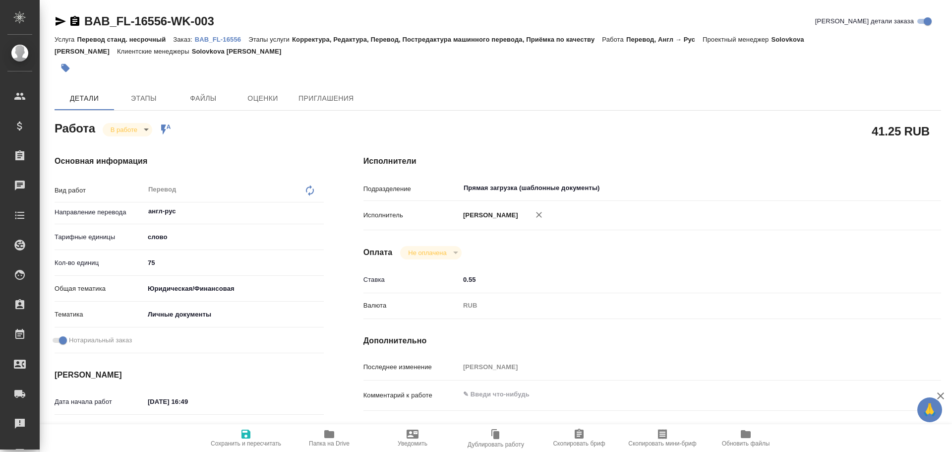
type textarea "x"
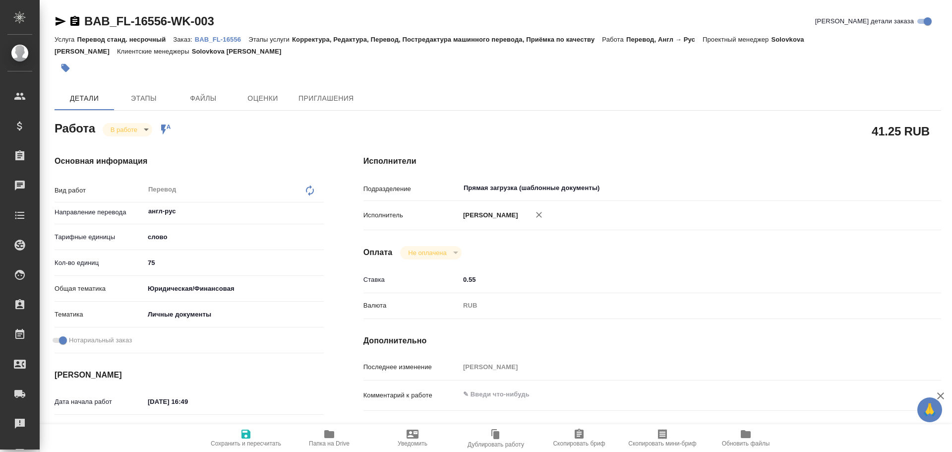
type textarea "x"
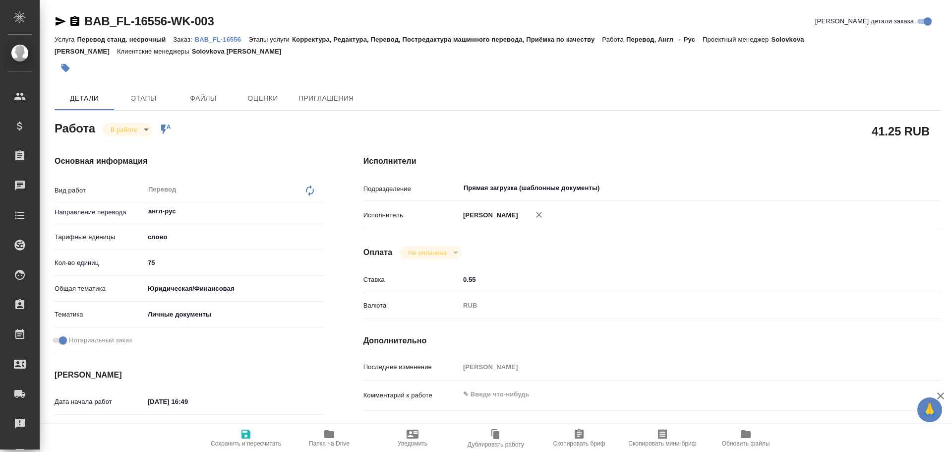
type textarea "x"
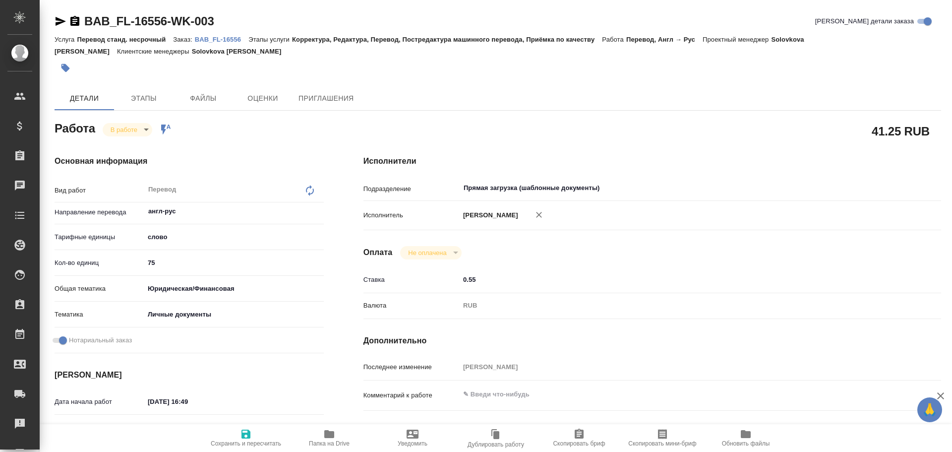
type textarea "x"
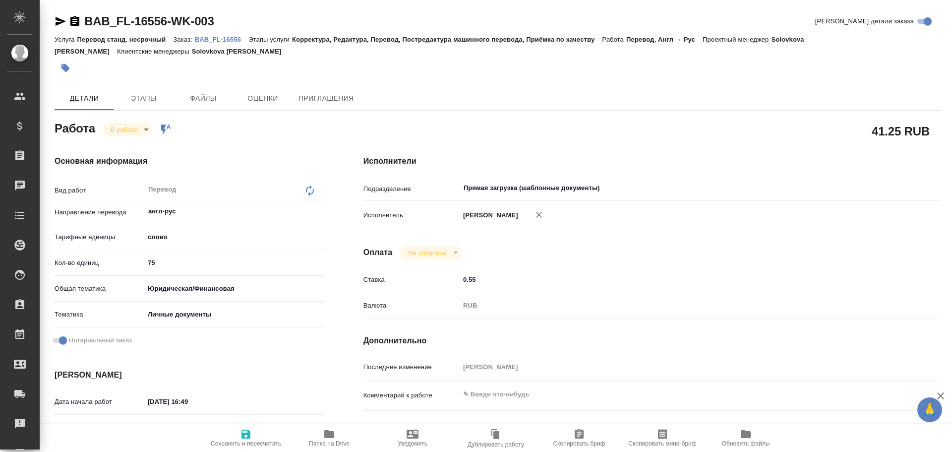
type textarea "x"
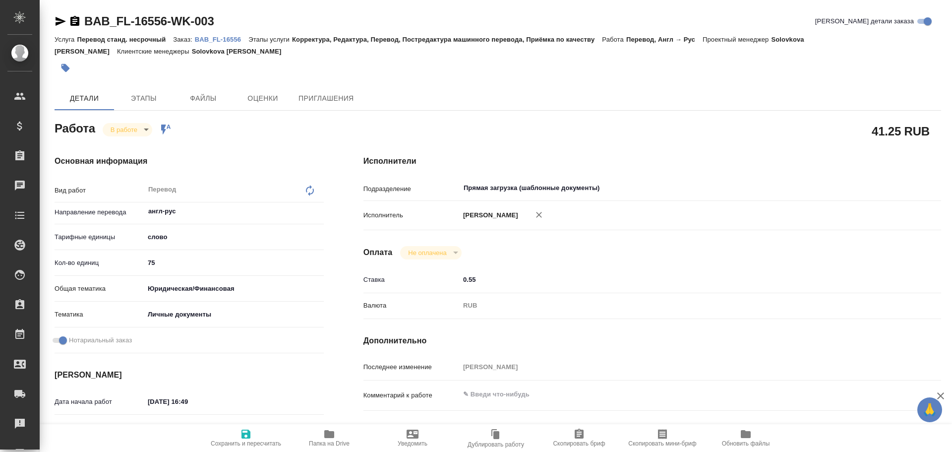
type textarea "x"
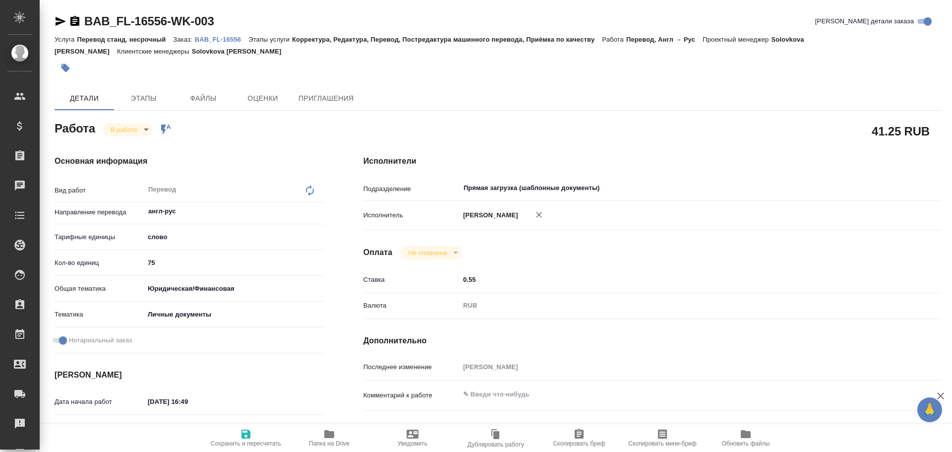
type textarea "x"
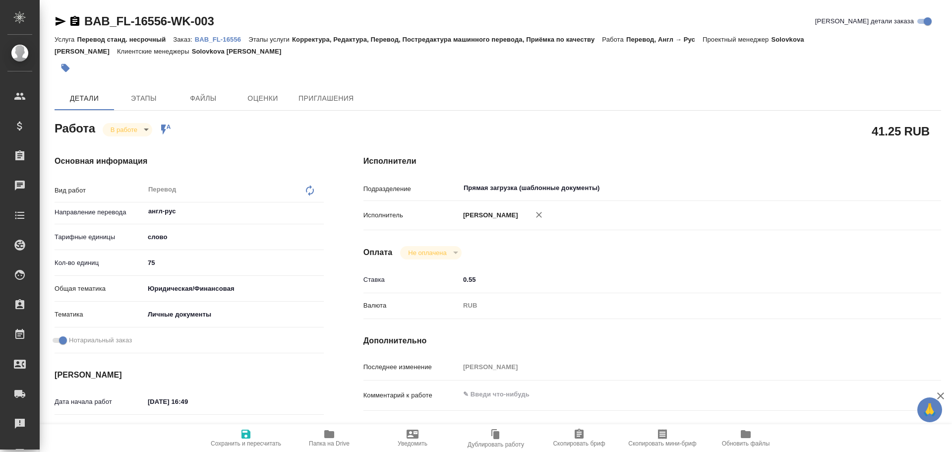
type textarea "x"
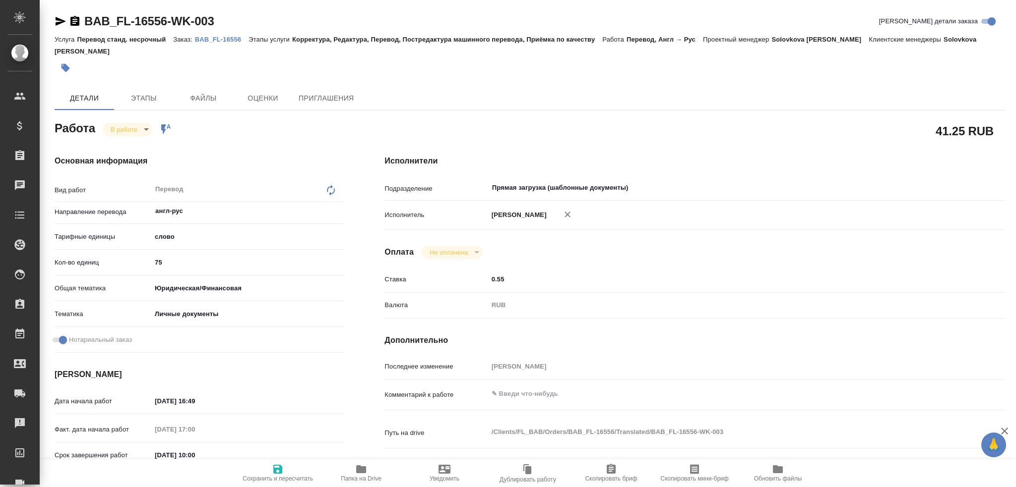
type textarea "x"
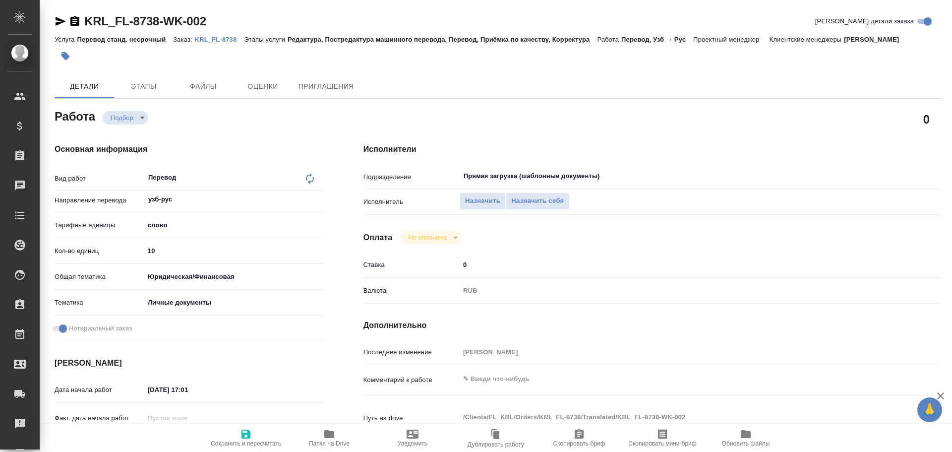
type textarea "x"
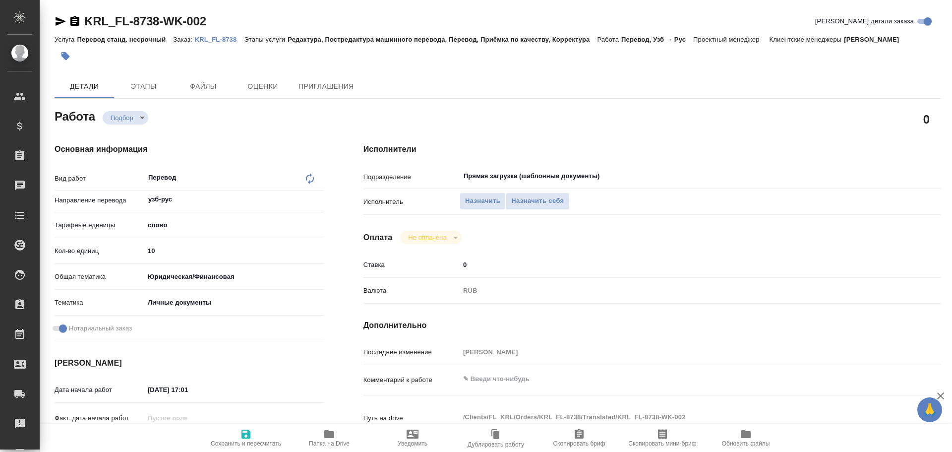
type textarea "x"
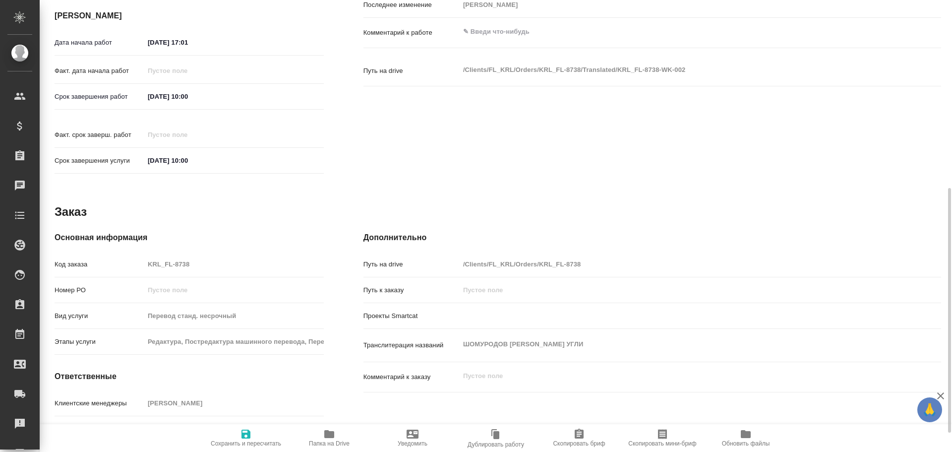
type textarea "x"
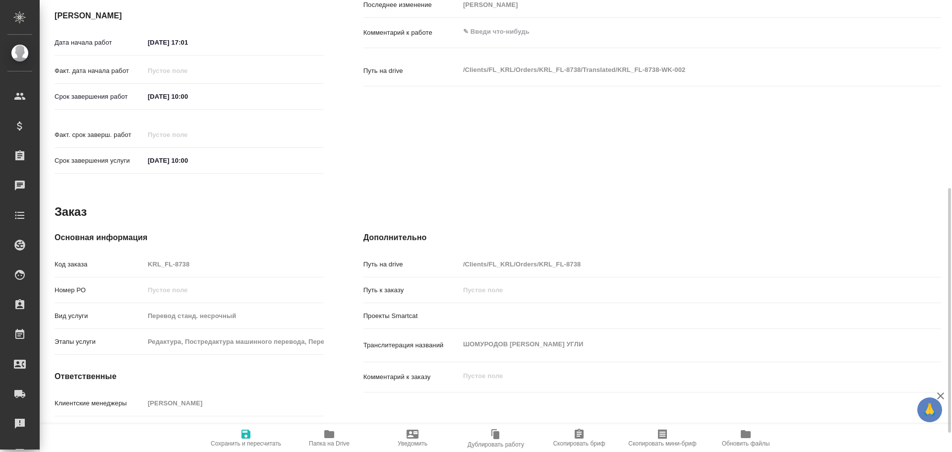
scroll to position [382, 0]
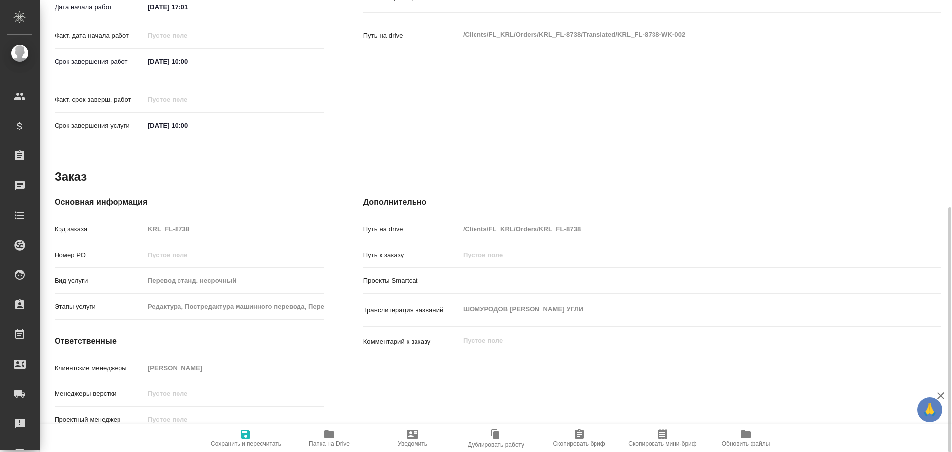
type textarea "x"
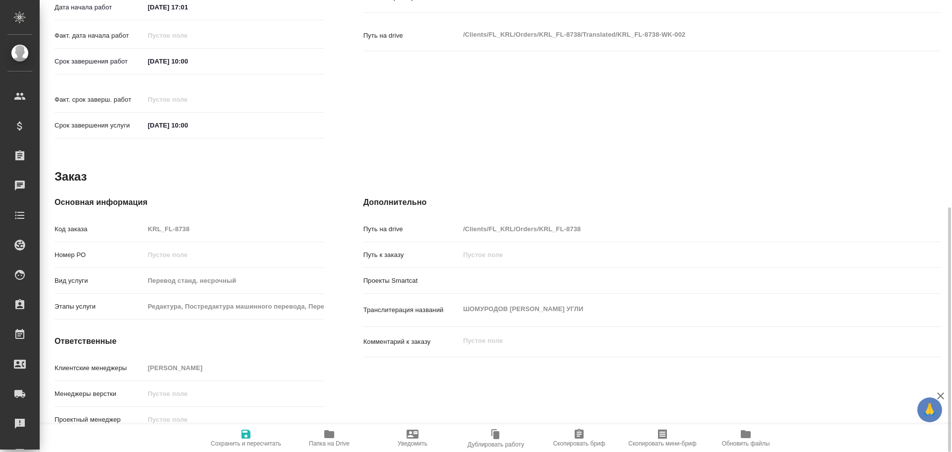
type textarea "x"
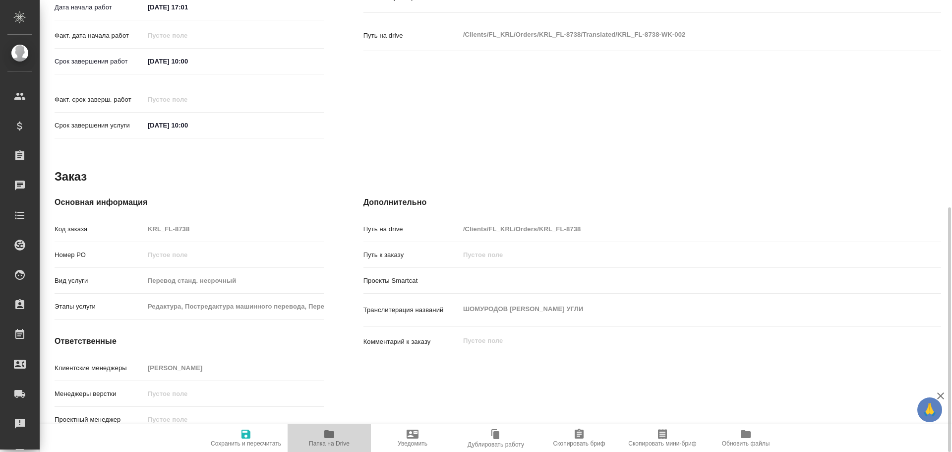
click at [321, 433] on span "Папка на Drive" at bounding box center [329, 437] width 71 height 19
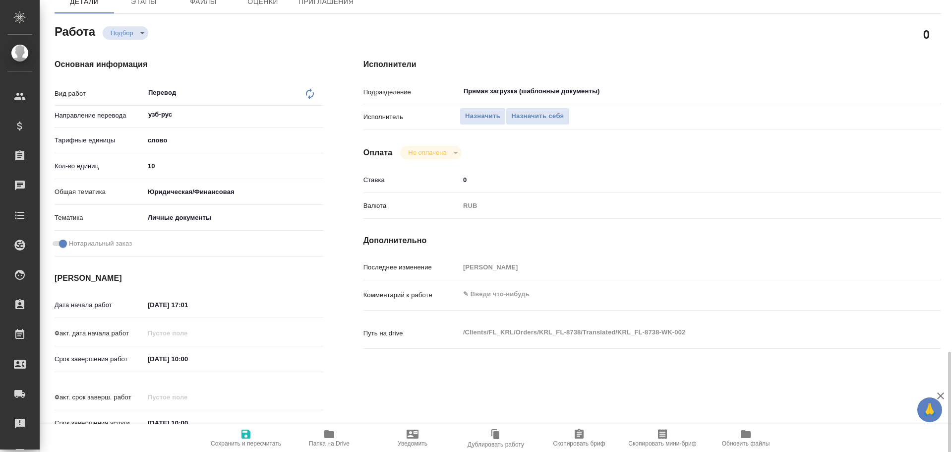
scroll to position [0, 0]
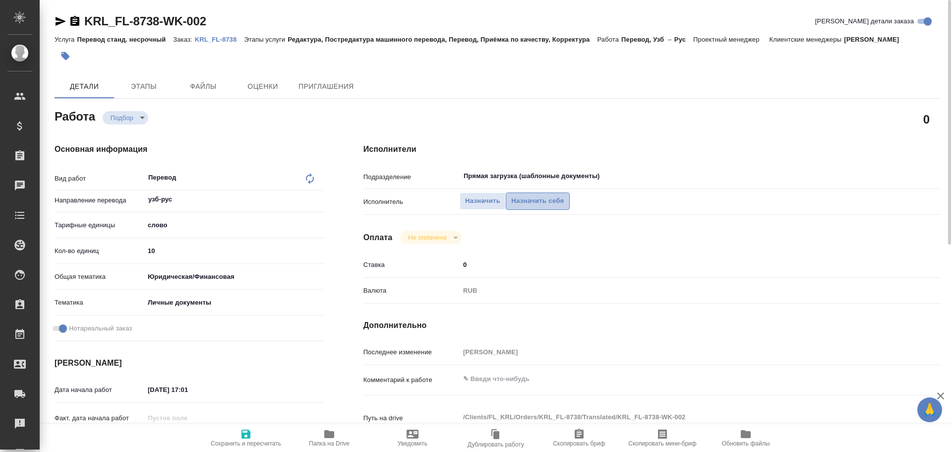
click at [532, 199] on span "Назначить себя" at bounding box center [537, 200] width 53 height 11
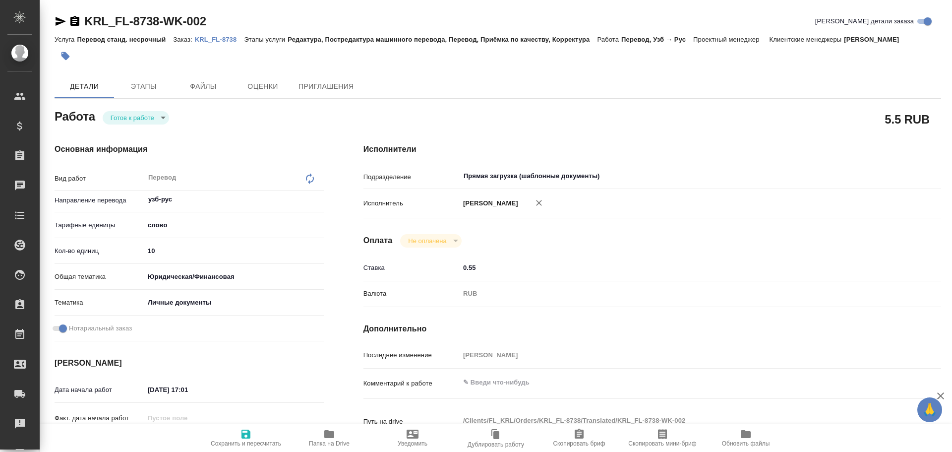
type textarea "x"
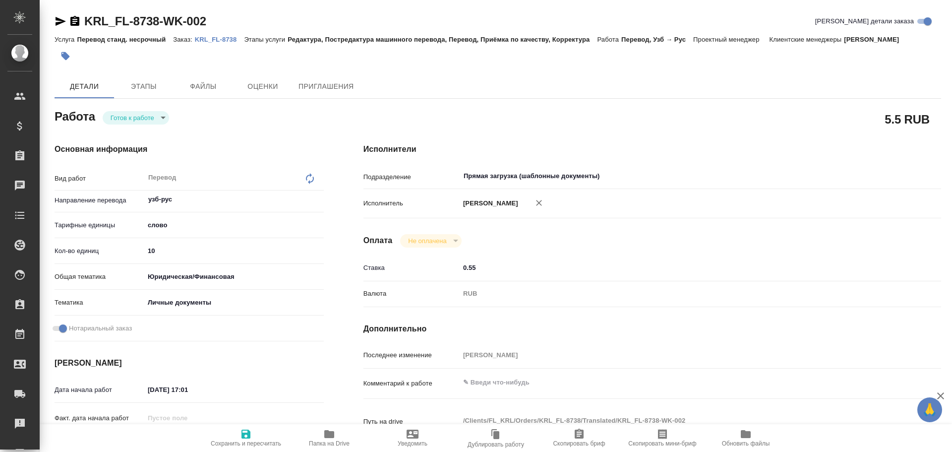
type textarea "x"
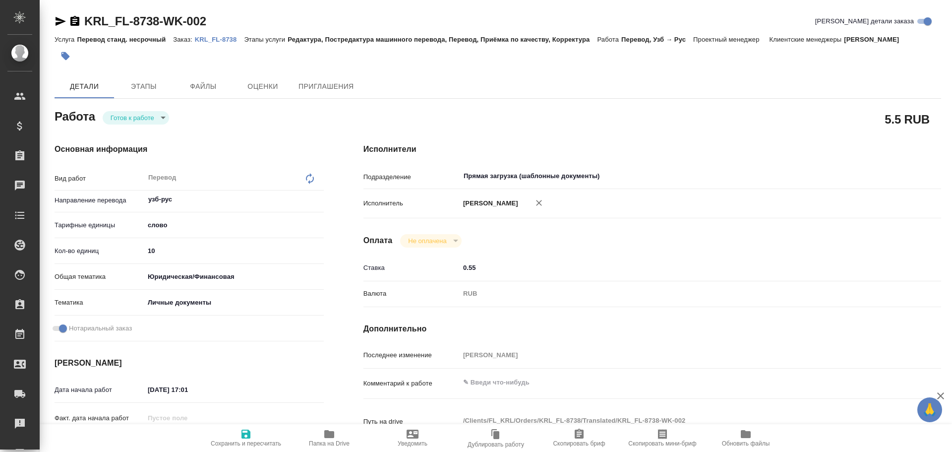
type textarea "x"
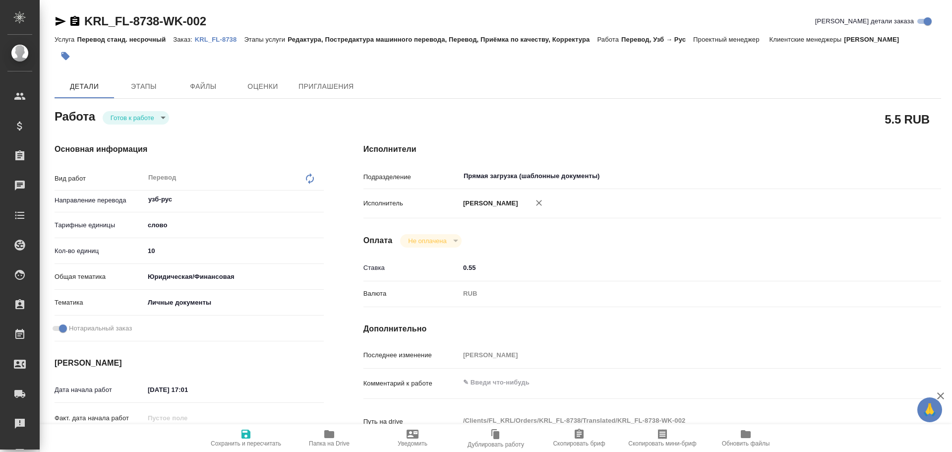
type textarea "x"
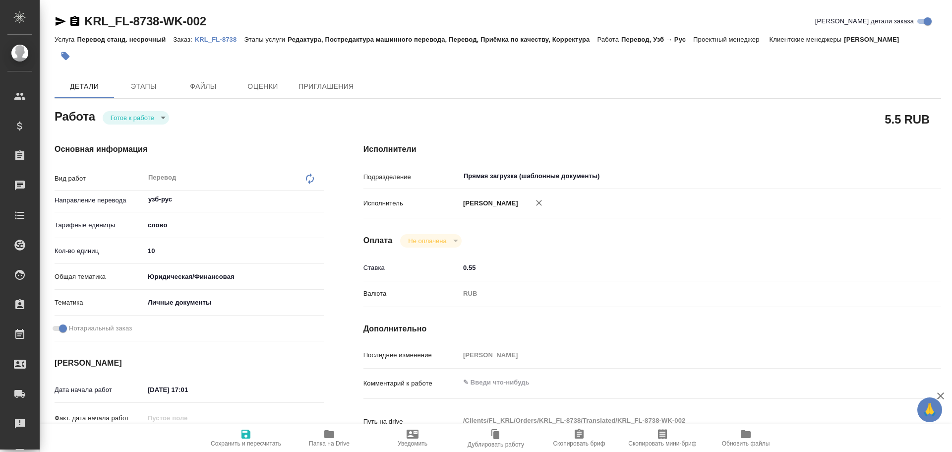
type textarea "x"
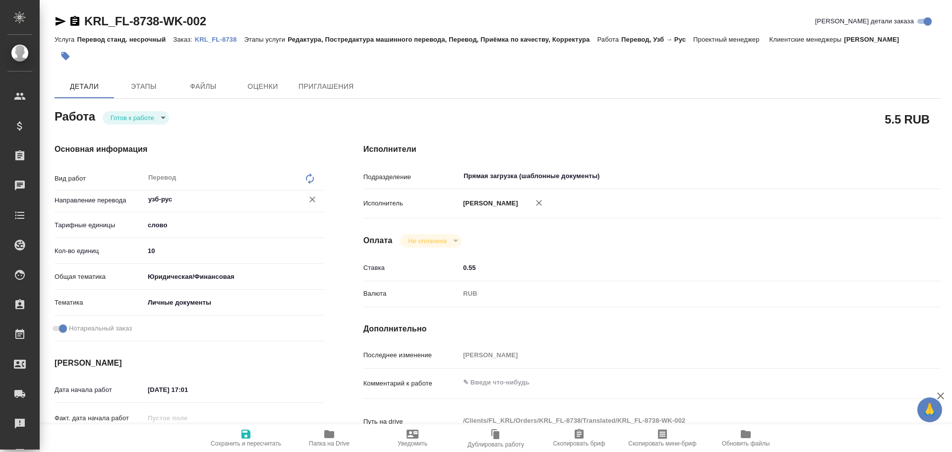
type textarea "x"
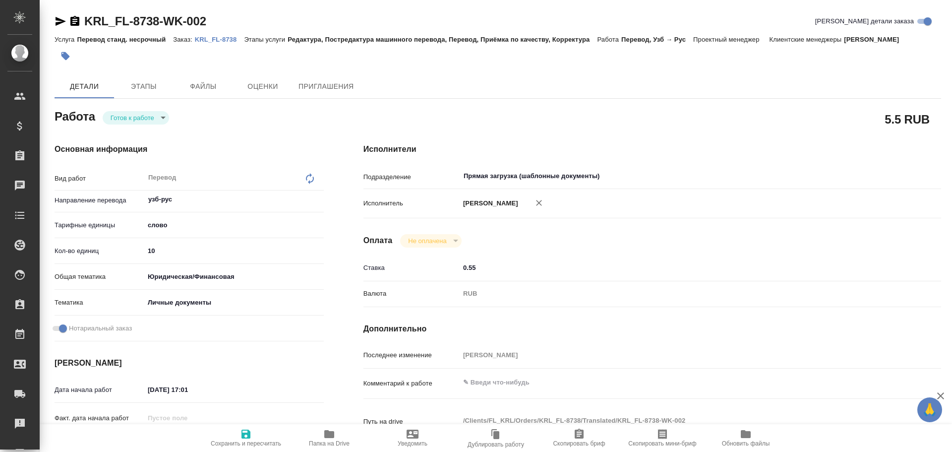
click at [133, 119] on body "🙏 .cls-1 fill:#fff; AWATERA [PERSON_NAME] Спецификации Заказы Чаты Todo Проекты…" at bounding box center [476, 226] width 952 height 452
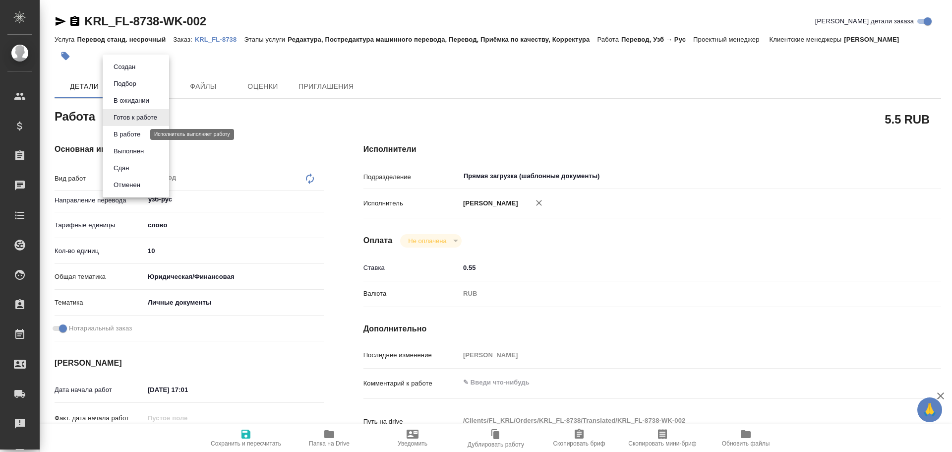
click at [132, 133] on button "В работе" at bounding box center [127, 134] width 33 height 11
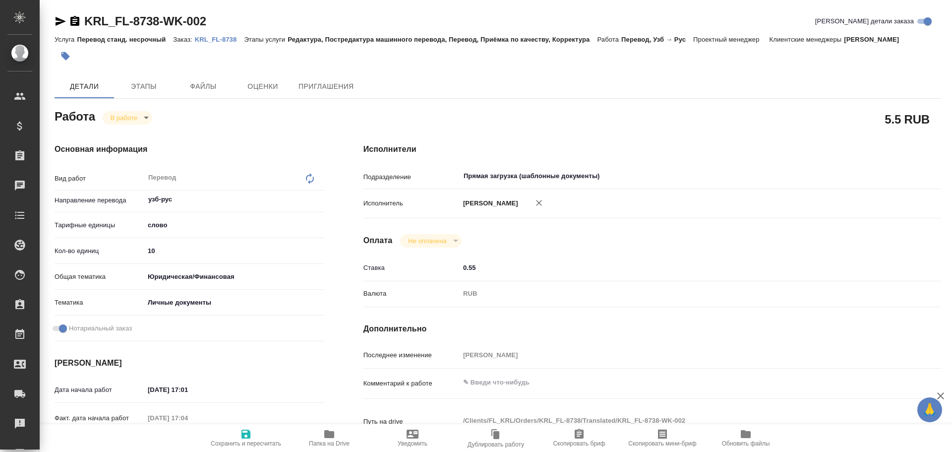
type textarea "x"
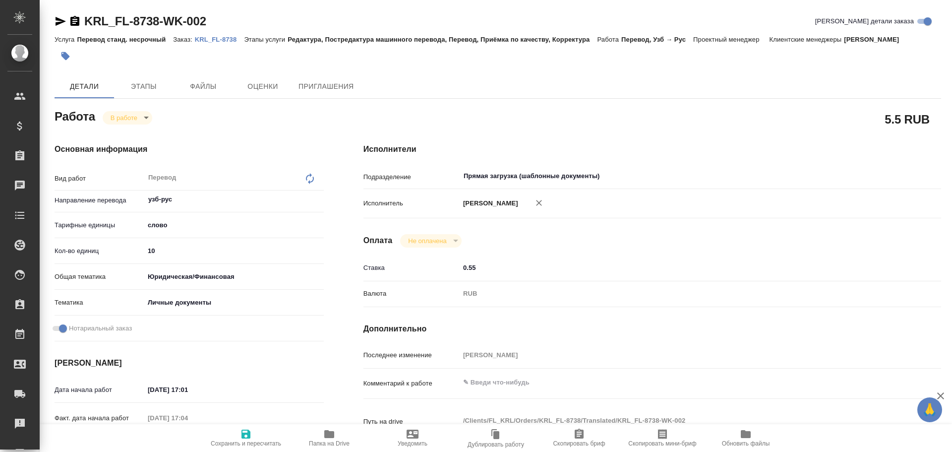
type textarea "x"
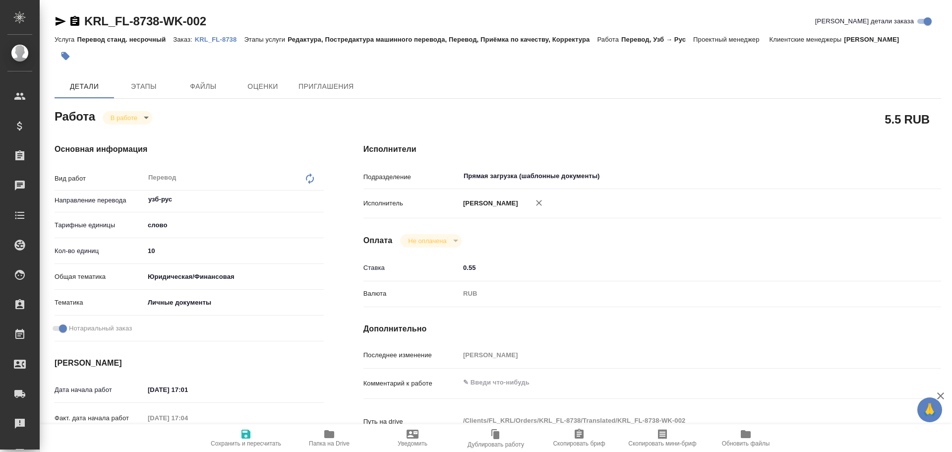
type textarea "x"
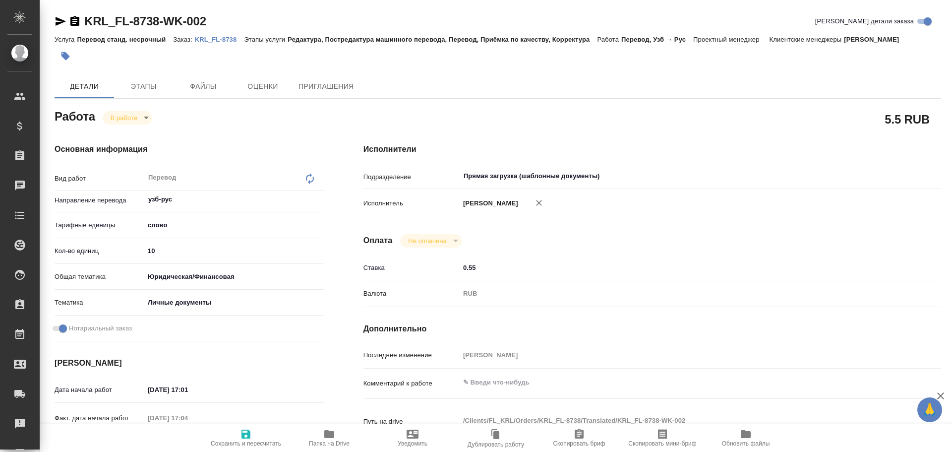
type textarea "x"
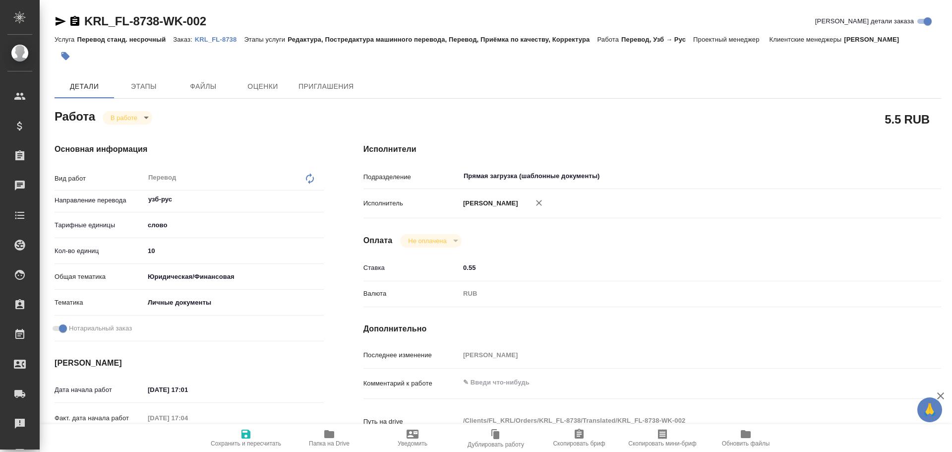
type textarea "x"
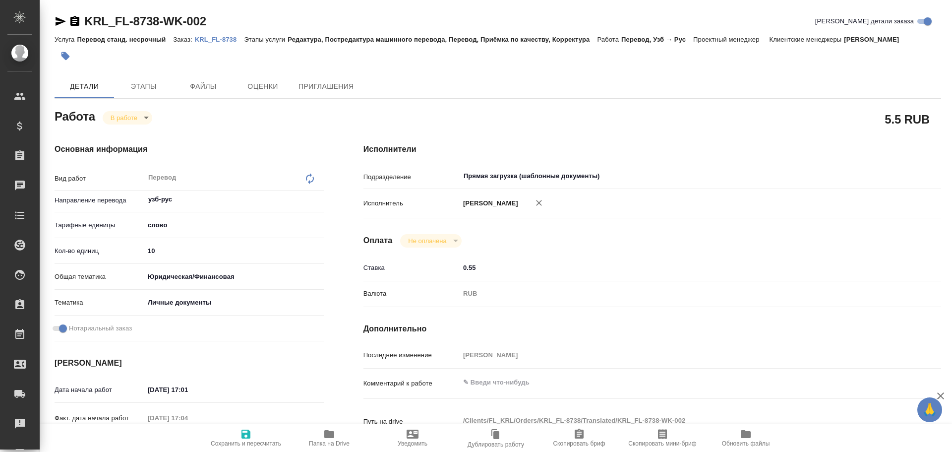
type textarea "x"
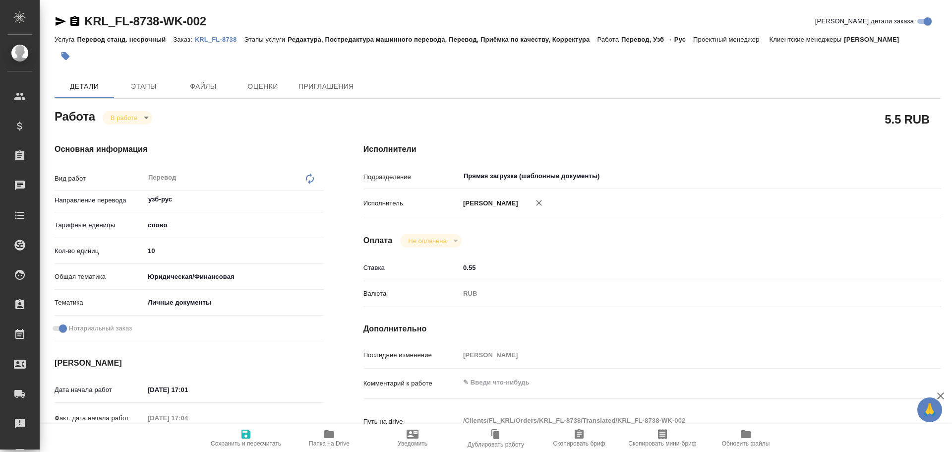
type textarea "x"
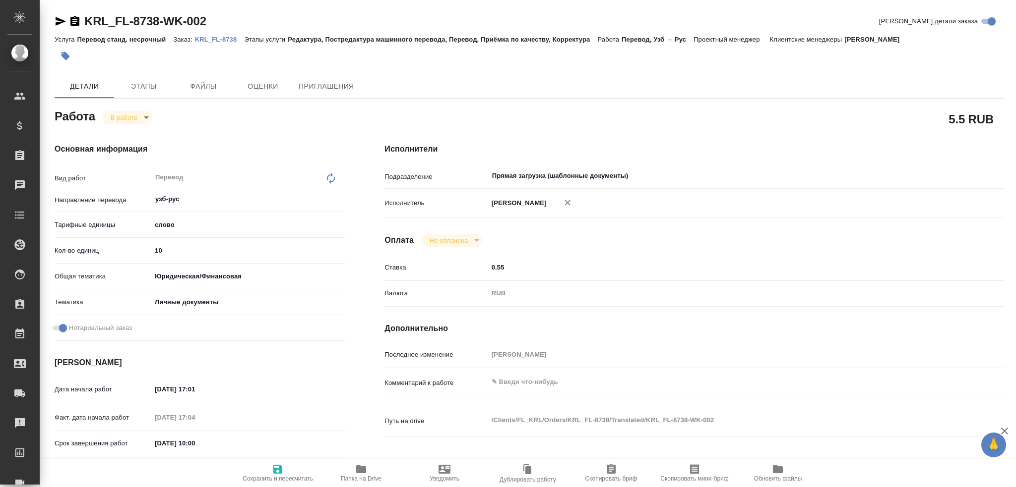
type textarea "x"
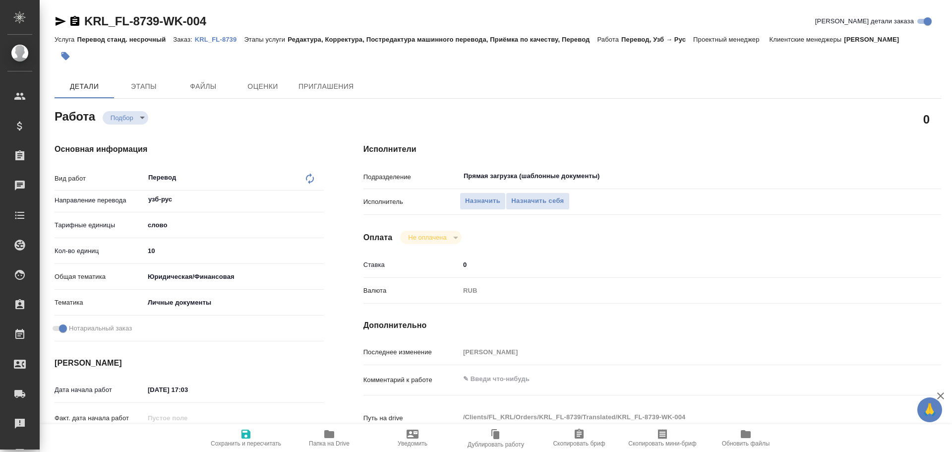
type textarea "x"
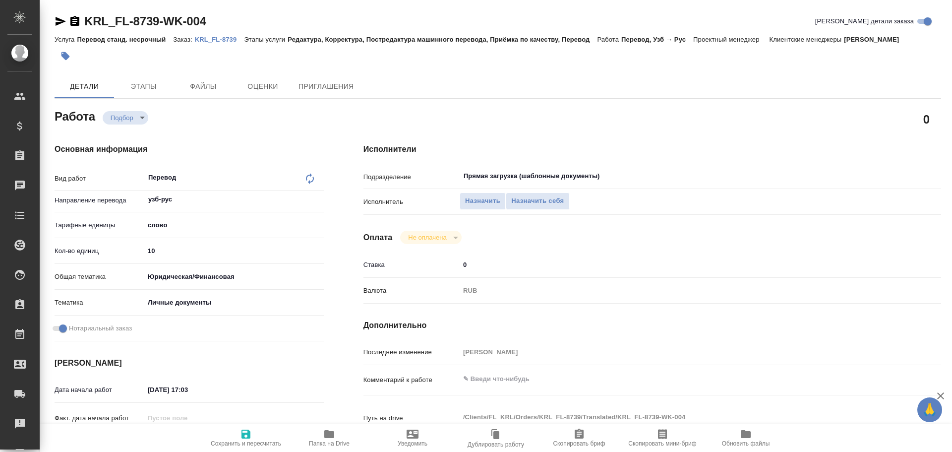
type textarea "x"
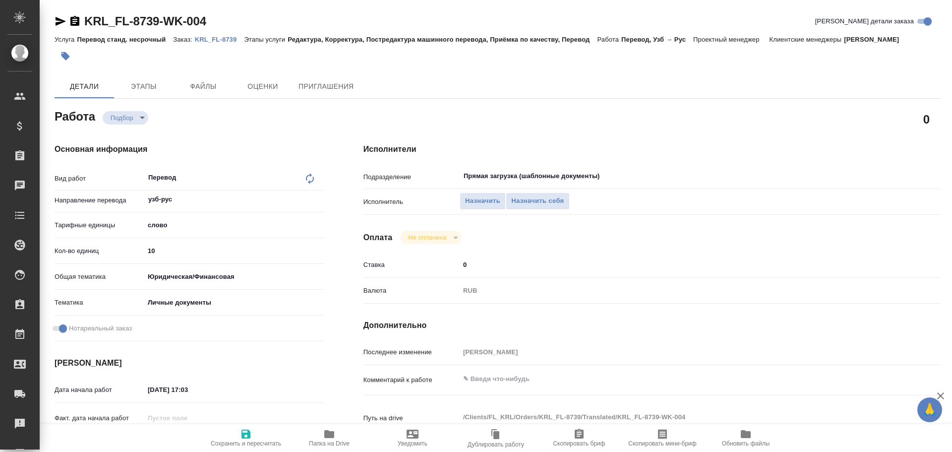
type textarea "x"
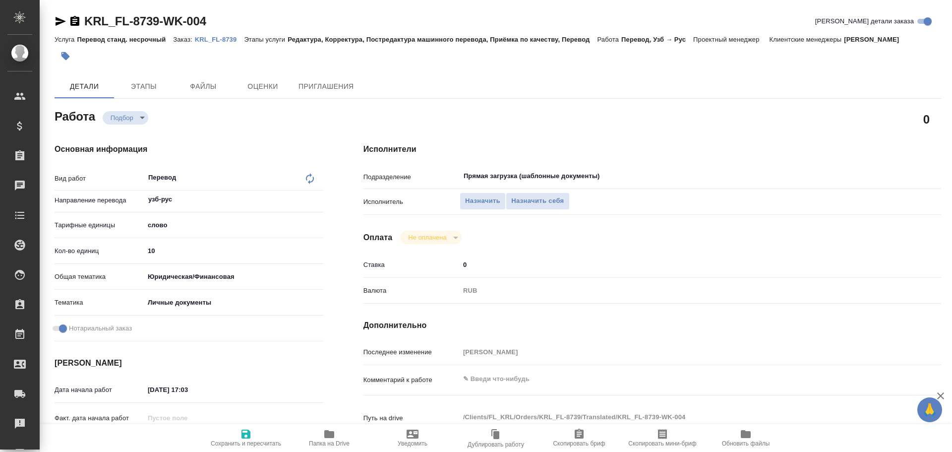
type textarea "x"
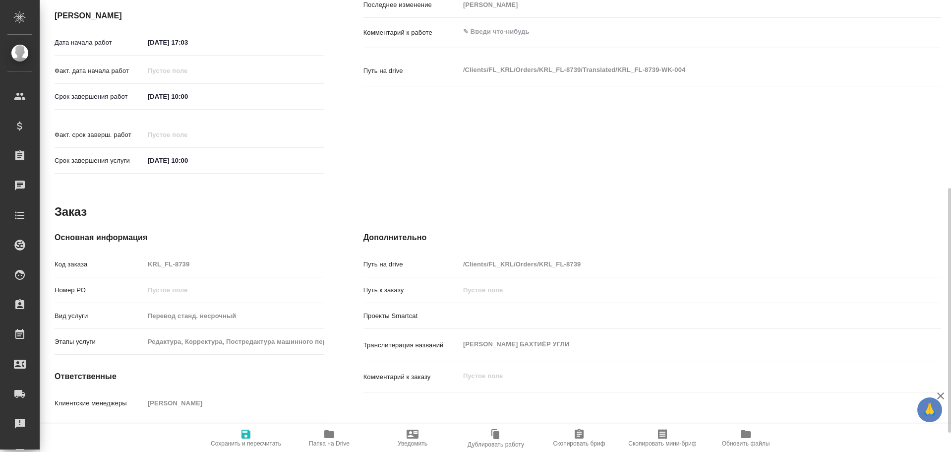
type textarea "x"
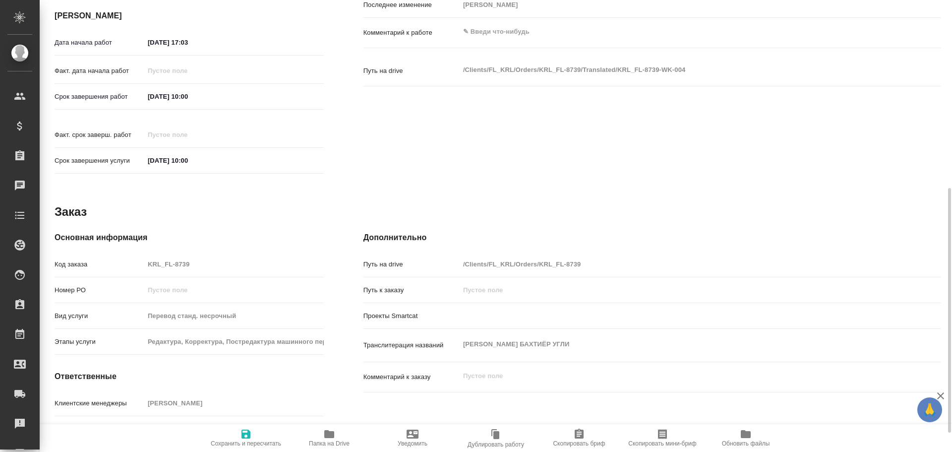
scroll to position [382, 0]
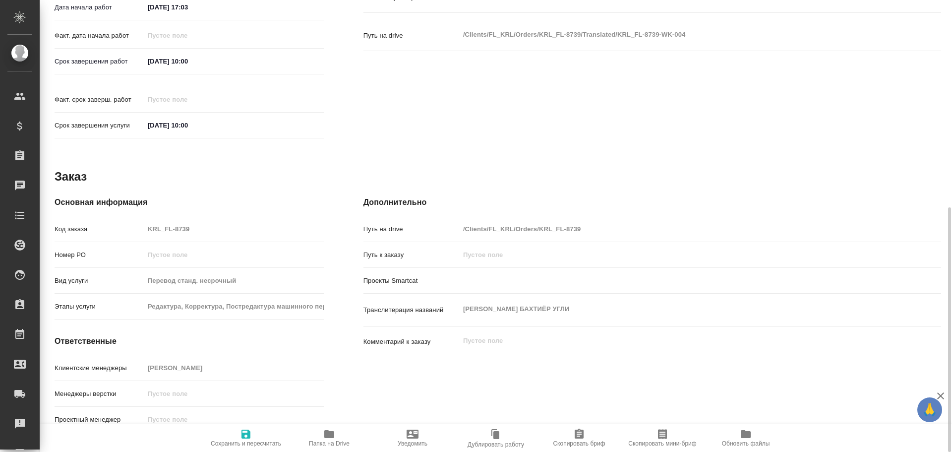
type textarea "x"
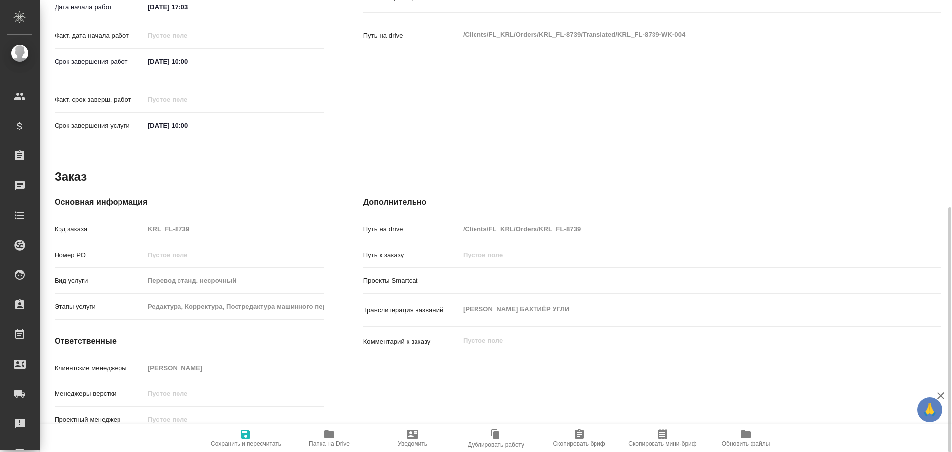
click at [327, 436] on icon "button" at bounding box center [329, 434] width 10 height 8
type textarea "x"
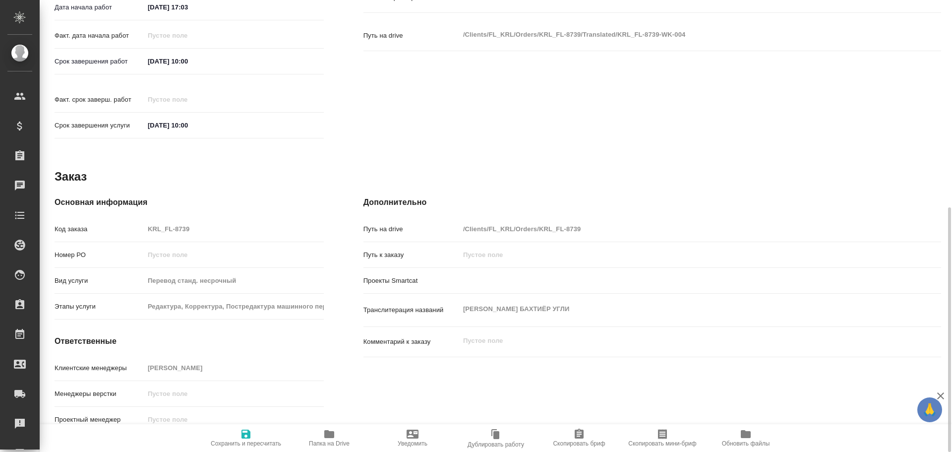
type textarea "x"
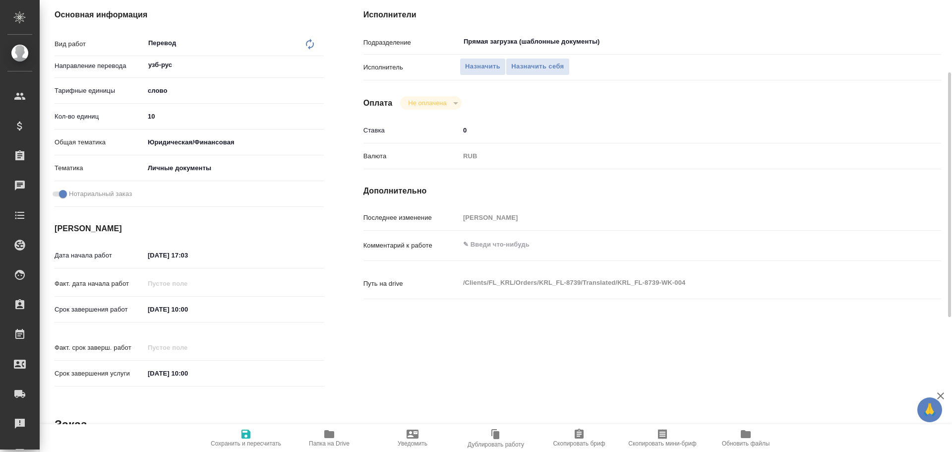
scroll to position [85, 0]
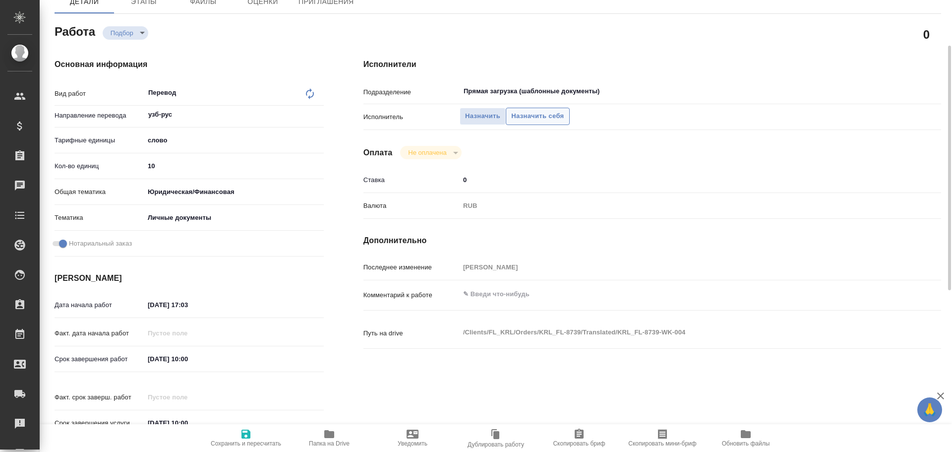
click at [532, 118] on span "Назначить себя" at bounding box center [537, 116] width 53 height 11
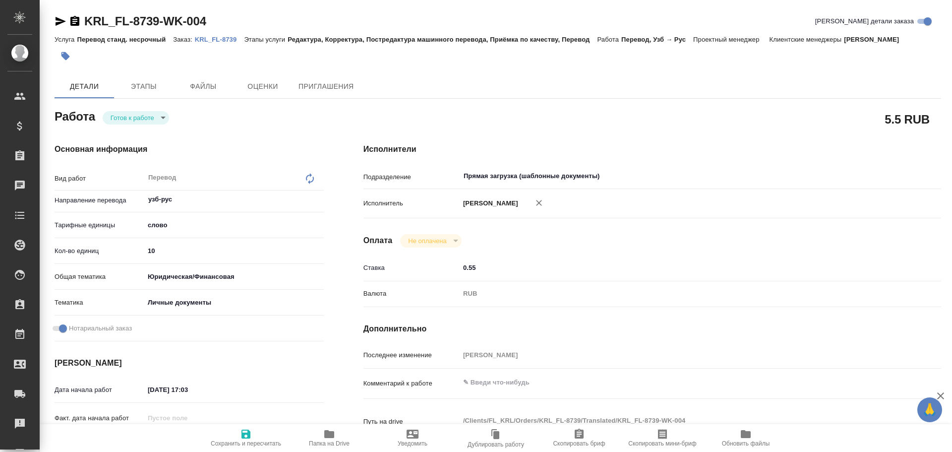
type textarea "x"
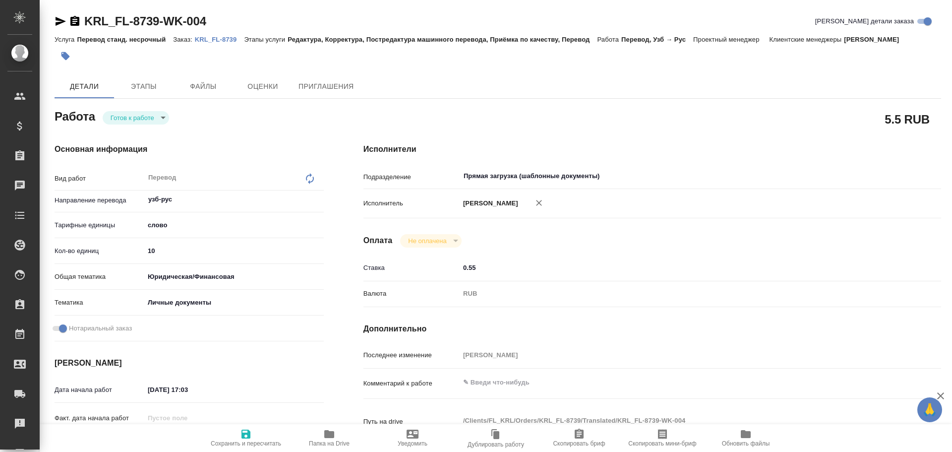
type textarea "x"
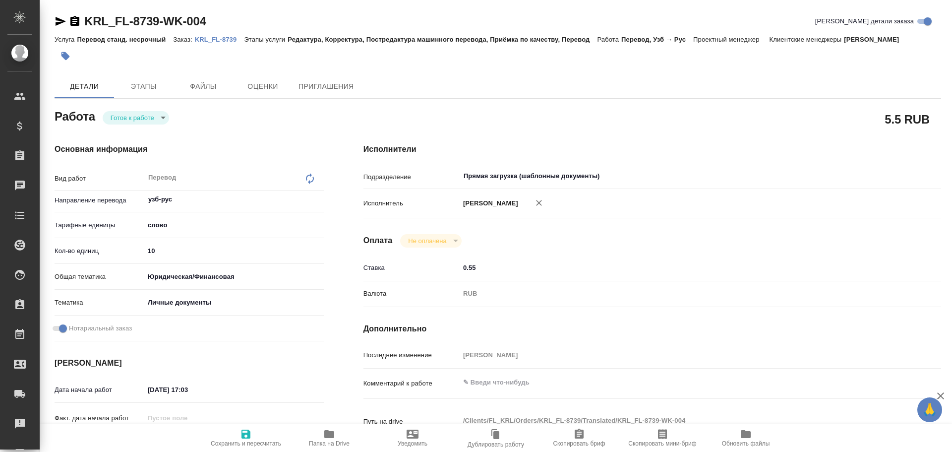
type textarea "x"
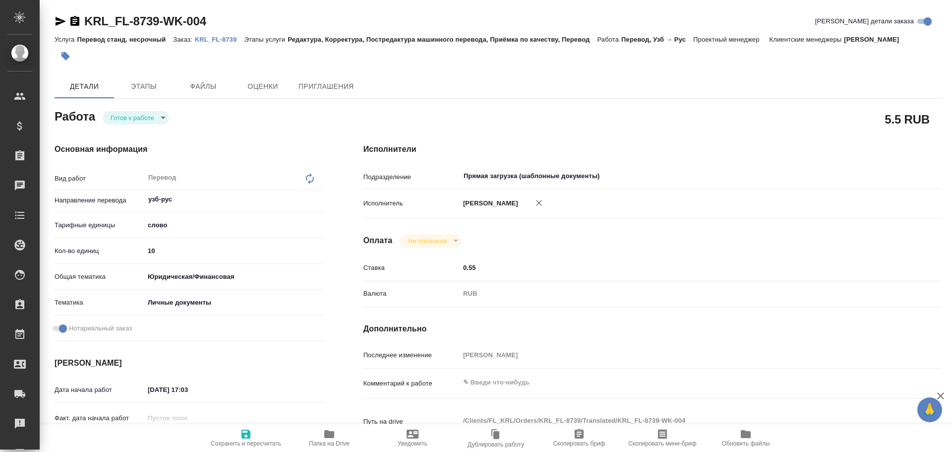
type textarea "x"
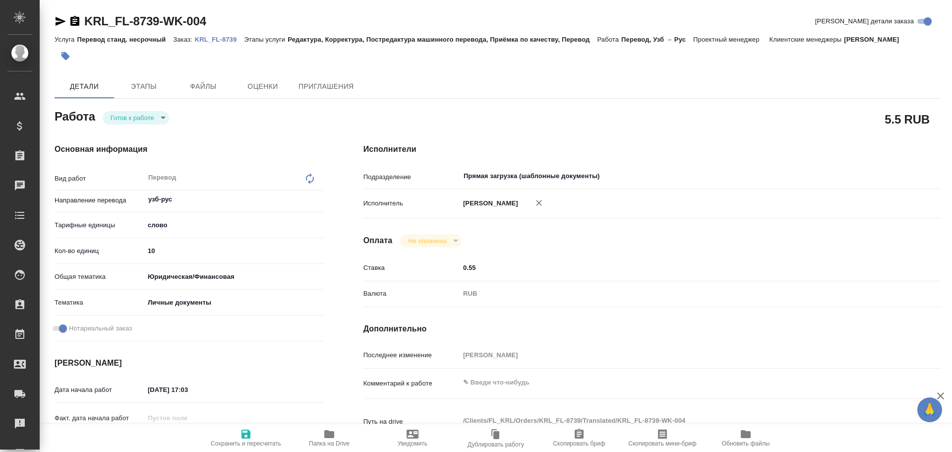
type textarea "x"
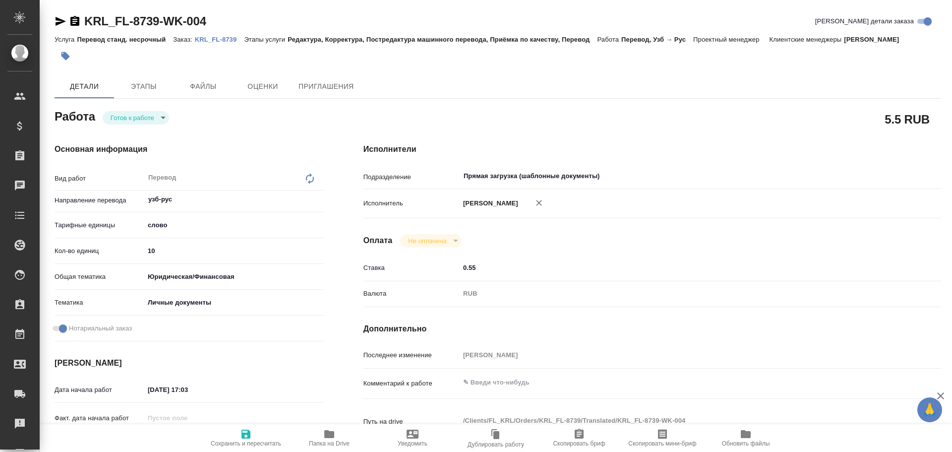
type textarea "x"
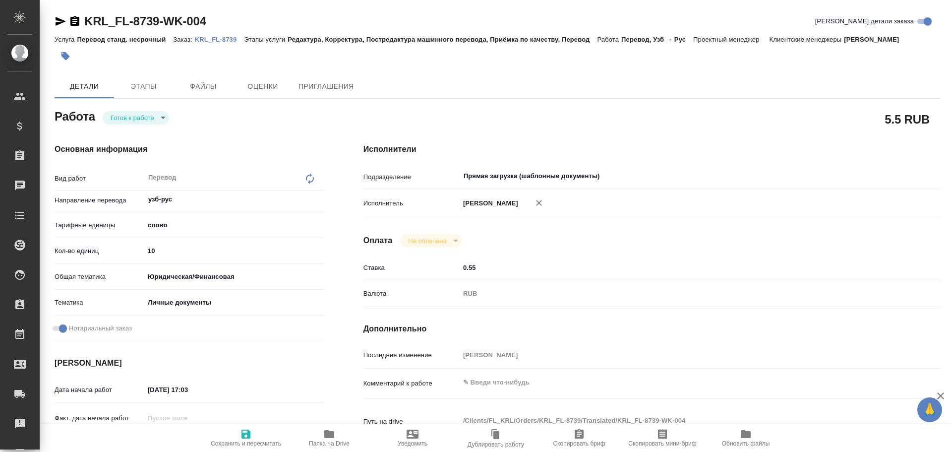
type textarea "x"
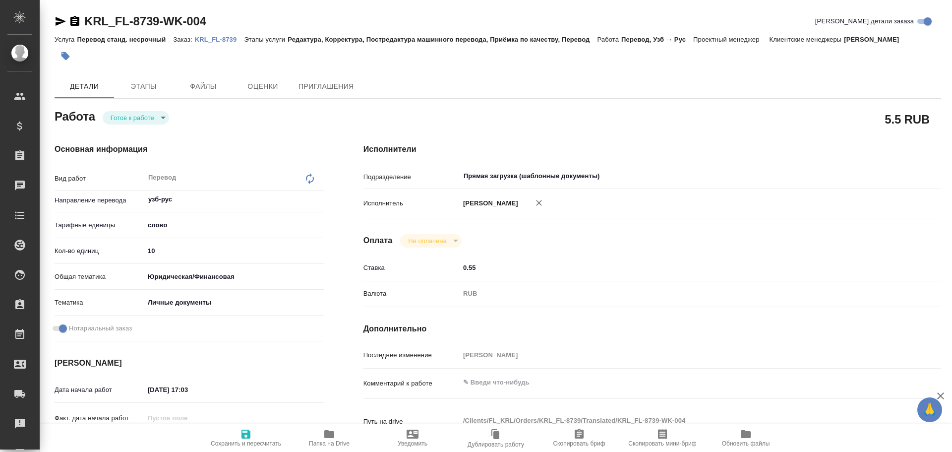
type textarea "x"
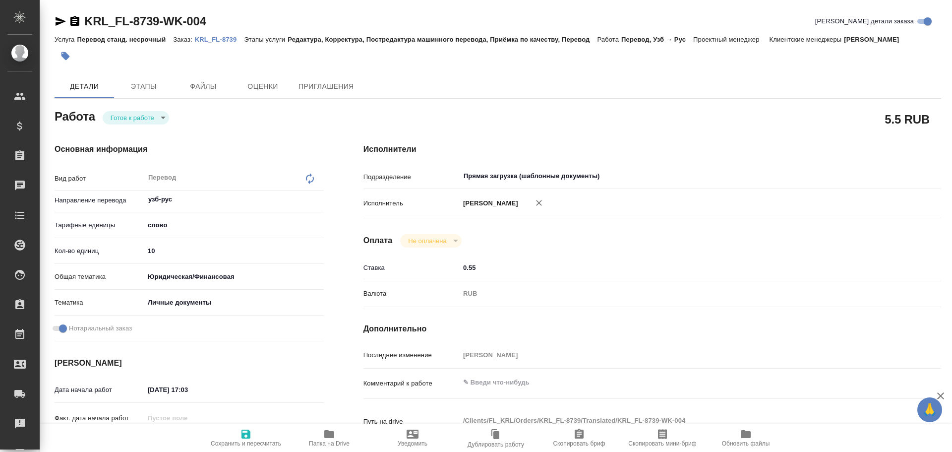
type textarea "x"
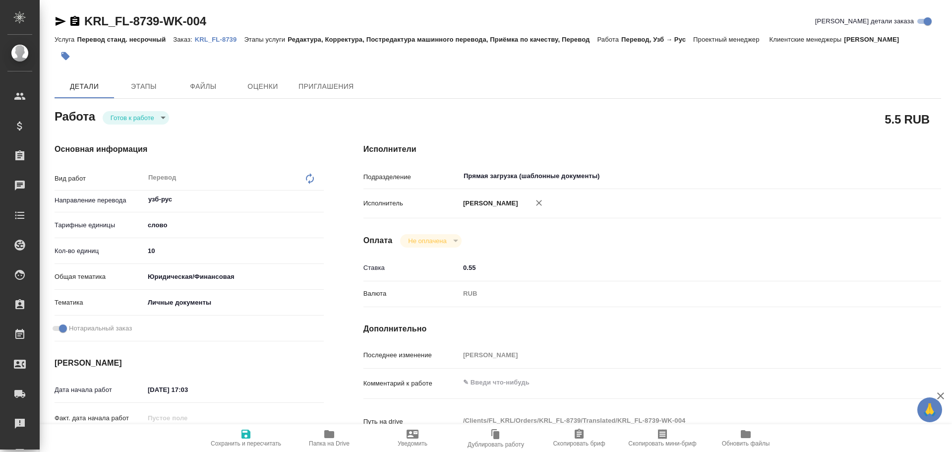
type textarea "x"
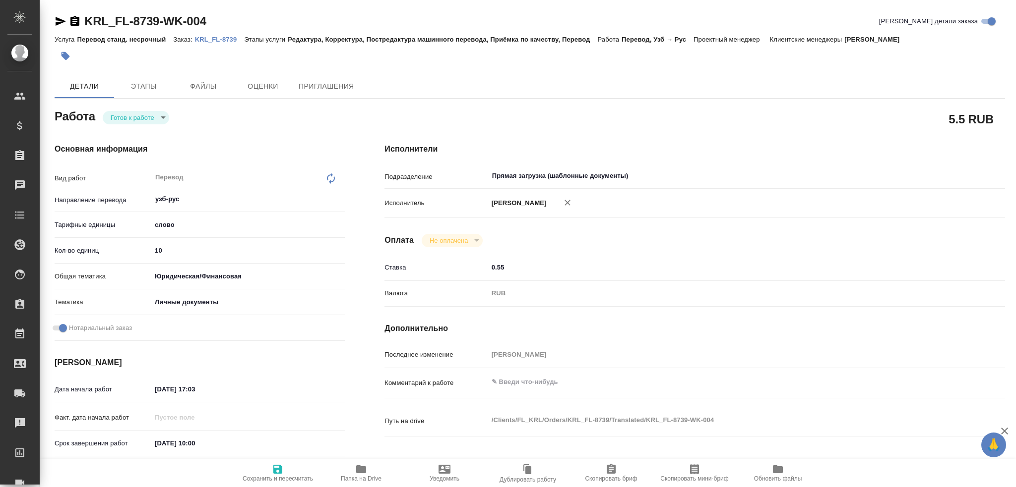
type textarea "x"
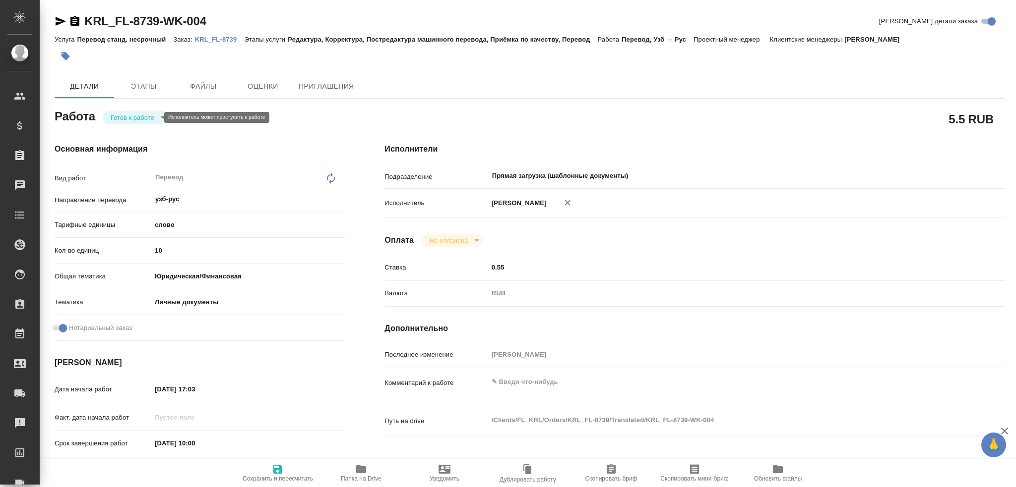
click at [139, 121] on body "🙏 .cls-1 fill:#fff; AWATERA Gusev Alexandr Клиенты Спецификации Заказы 0 Чаты T…" at bounding box center [508, 243] width 1016 height 487
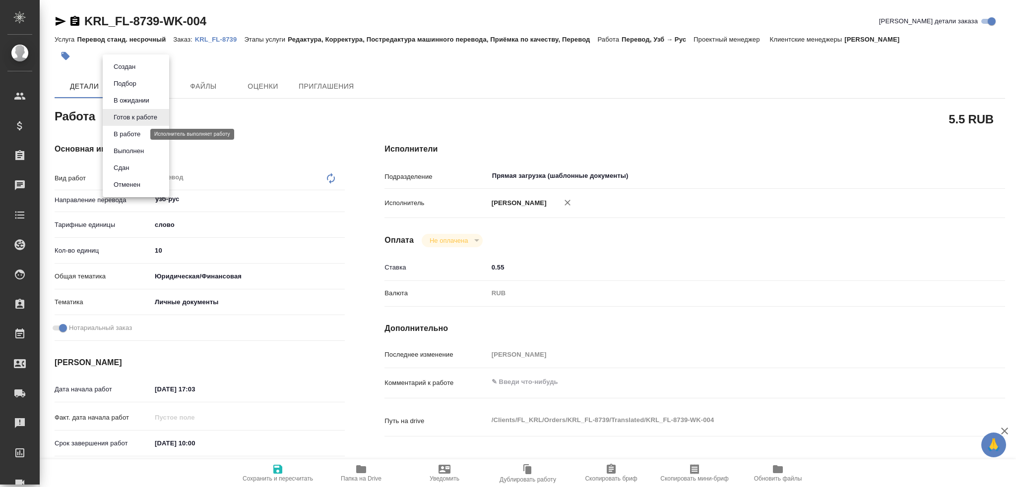
click at [129, 137] on button "В работе" at bounding box center [127, 134] width 33 height 11
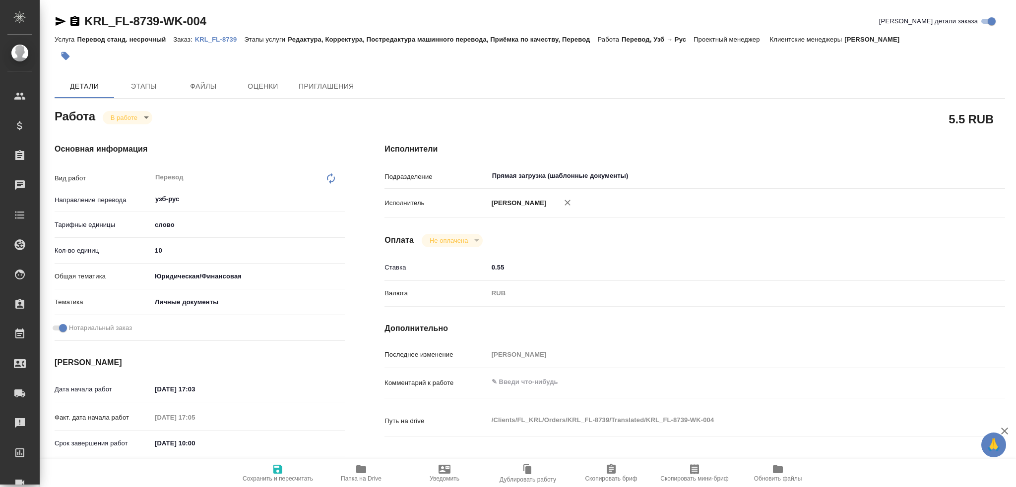
type textarea "x"
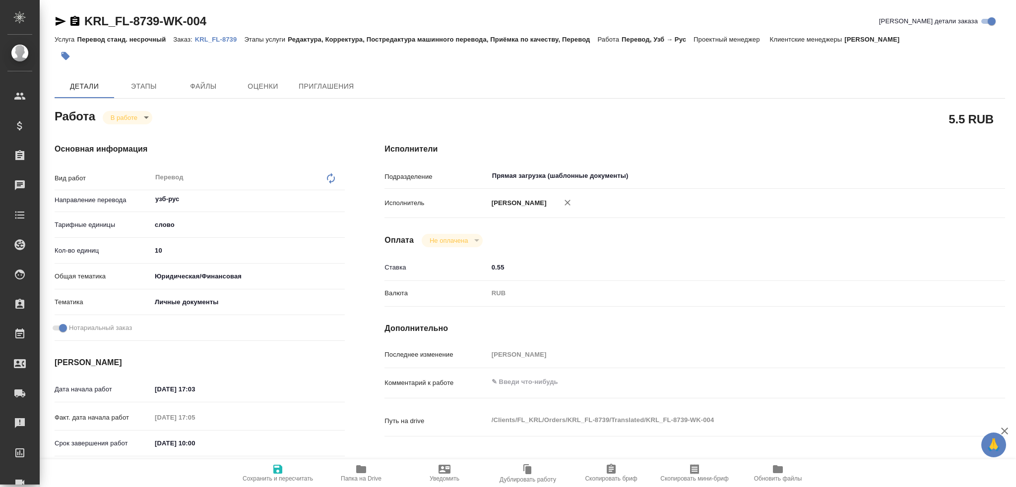
type textarea "x"
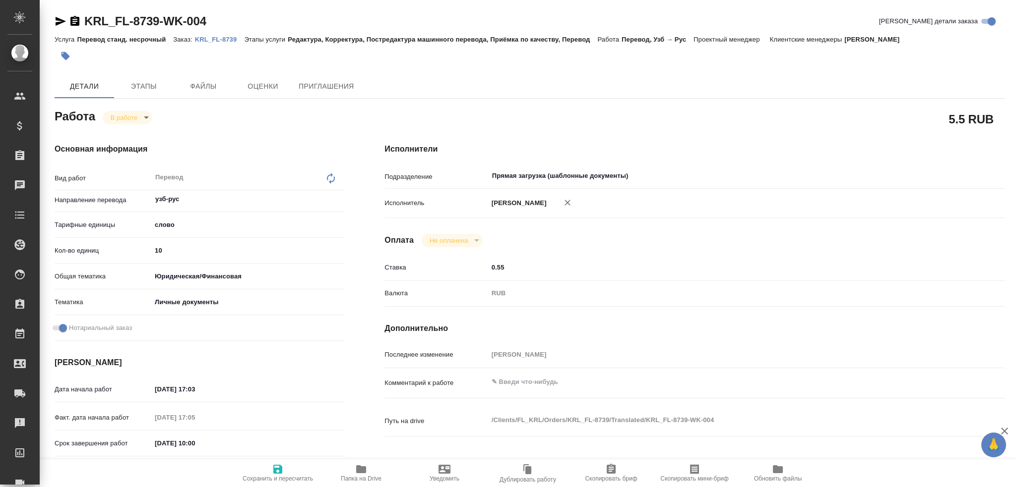
type textarea "x"
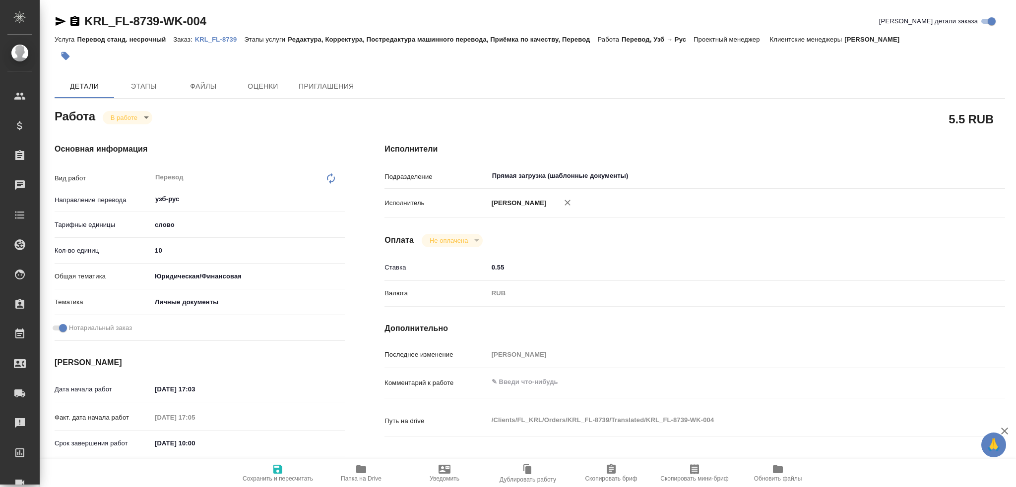
type textarea "x"
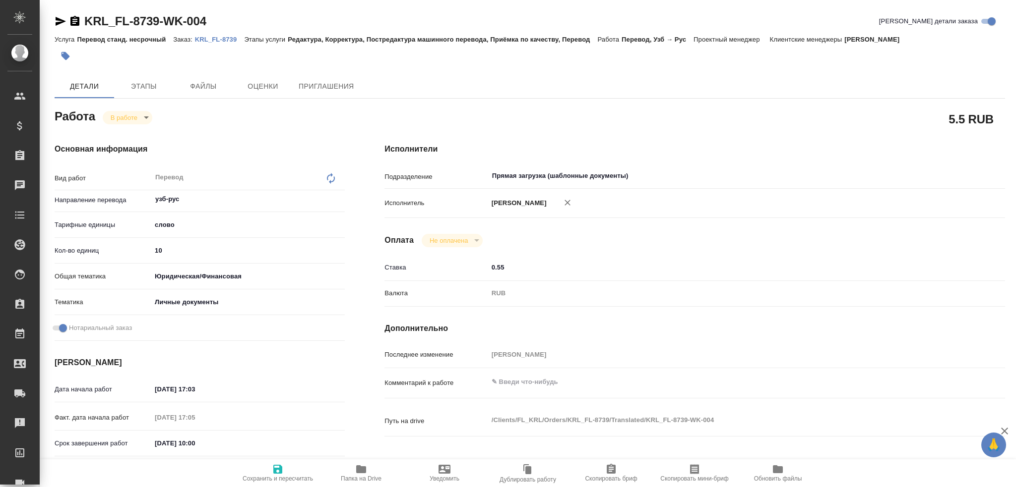
scroll to position [347, 0]
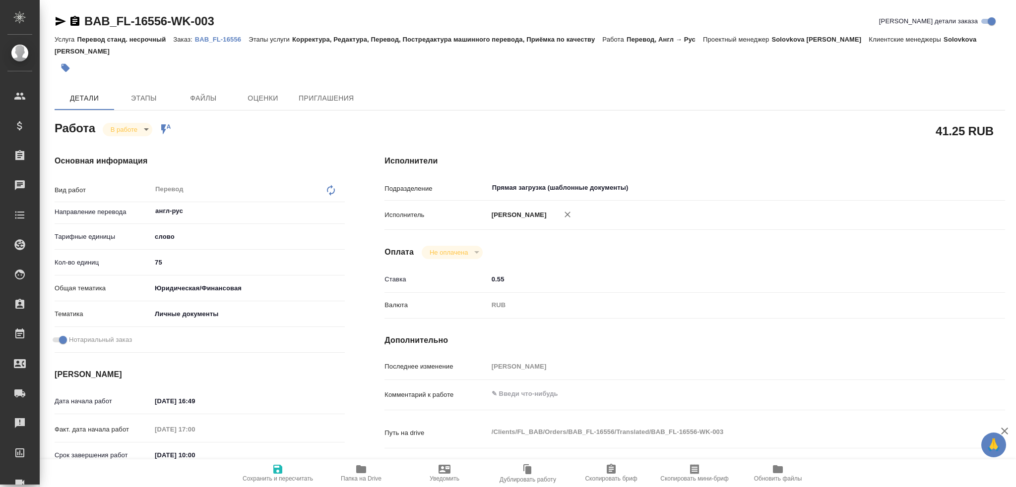
scroll to position [347, 0]
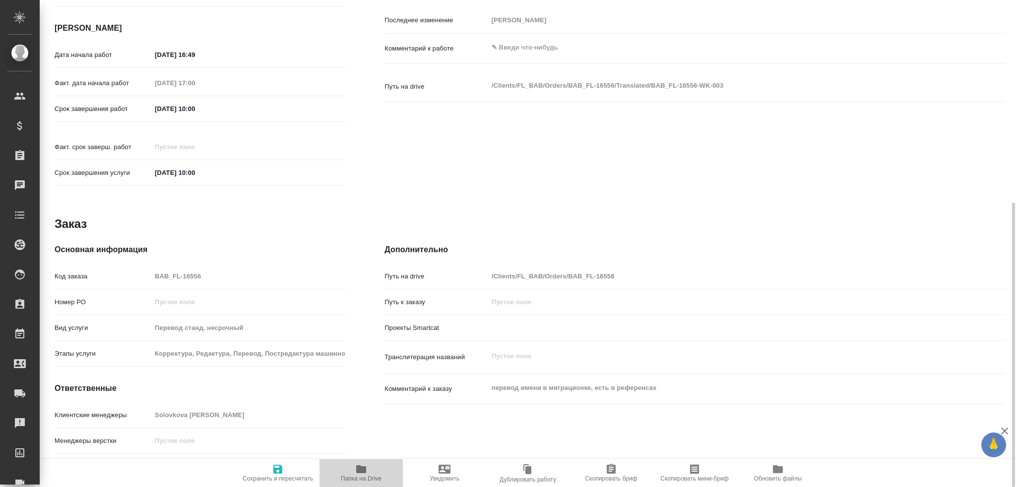
click at [361, 465] on icon "button" at bounding box center [361, 470] width 12 height 12
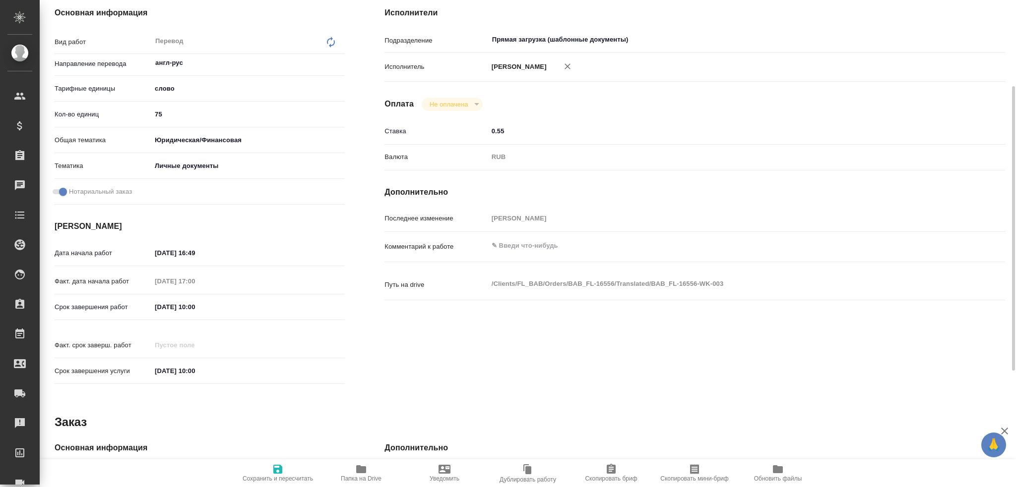
scroll to position [99, 0]
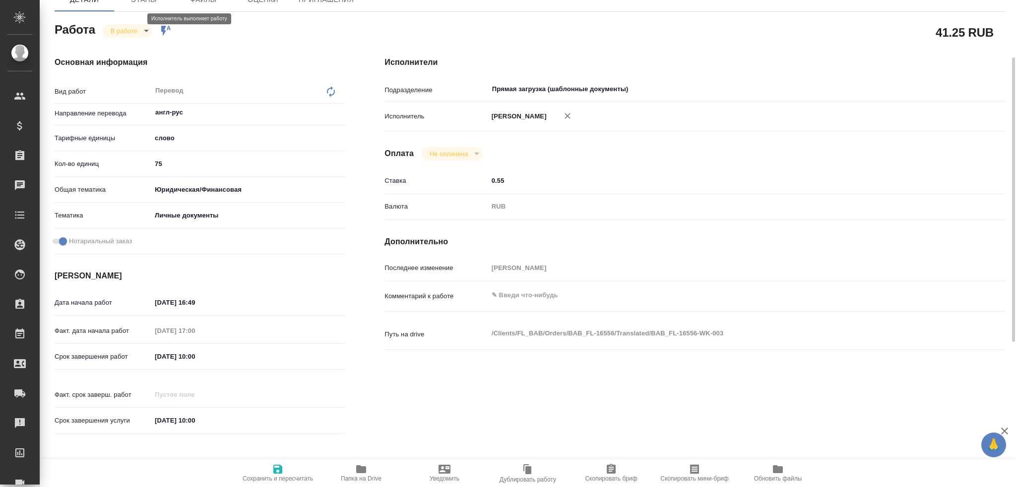
click at [121, 17] on body "🙏 .cls-1 fill:#fff; AWATERA [PERSON_NAME] Спецификации Заказы 0 Чаты Todo Проек…" at bounding box center [508, 243] width 1016 height 487
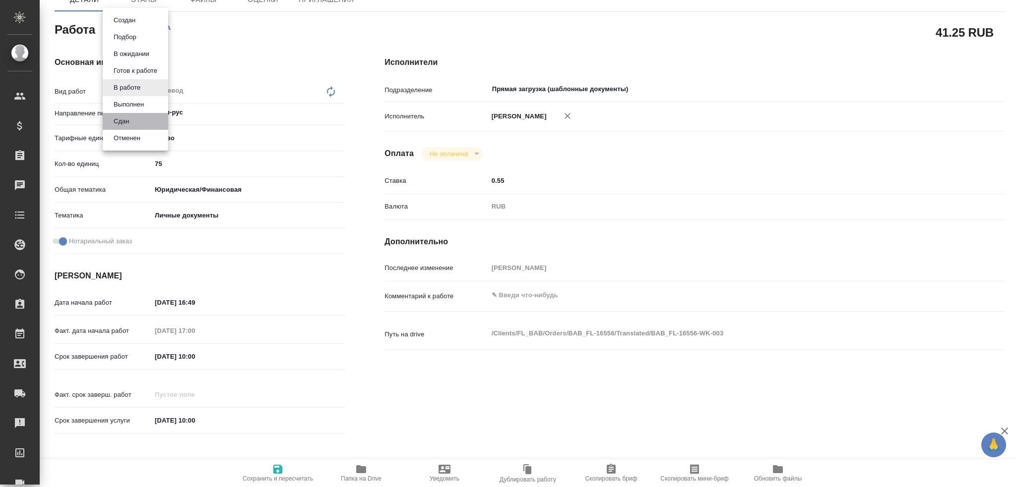
click at [136, 119] on li "Сдан" at bounding box center [135, 121] width 65 height 17
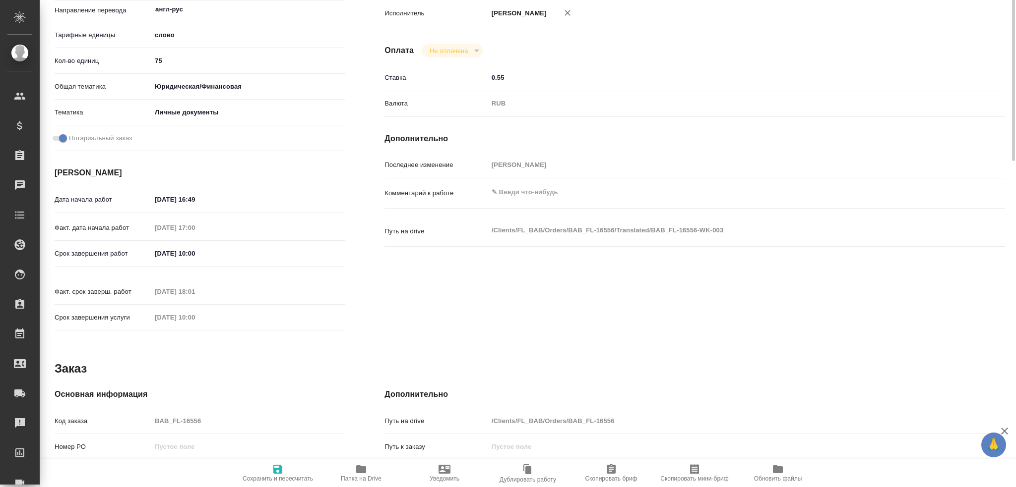
type textarea "x"
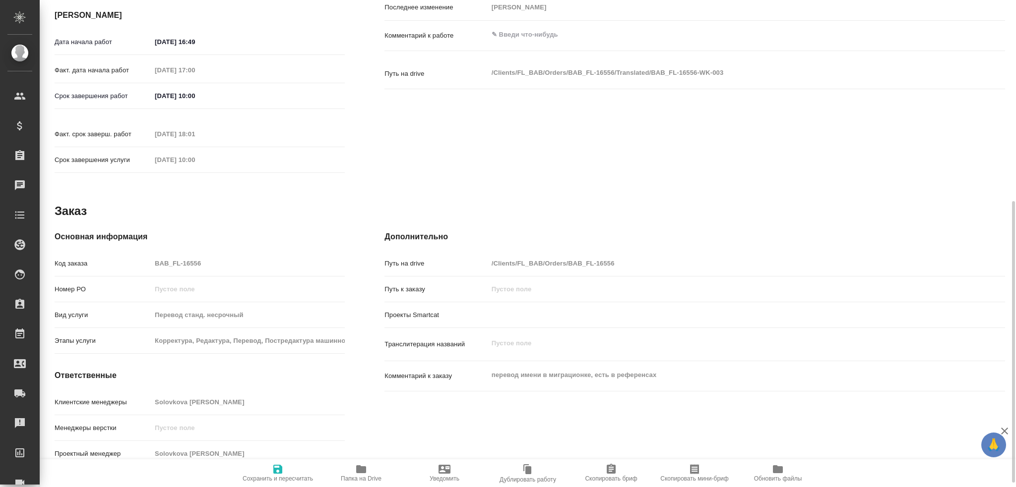
scroll to position [362, 0]
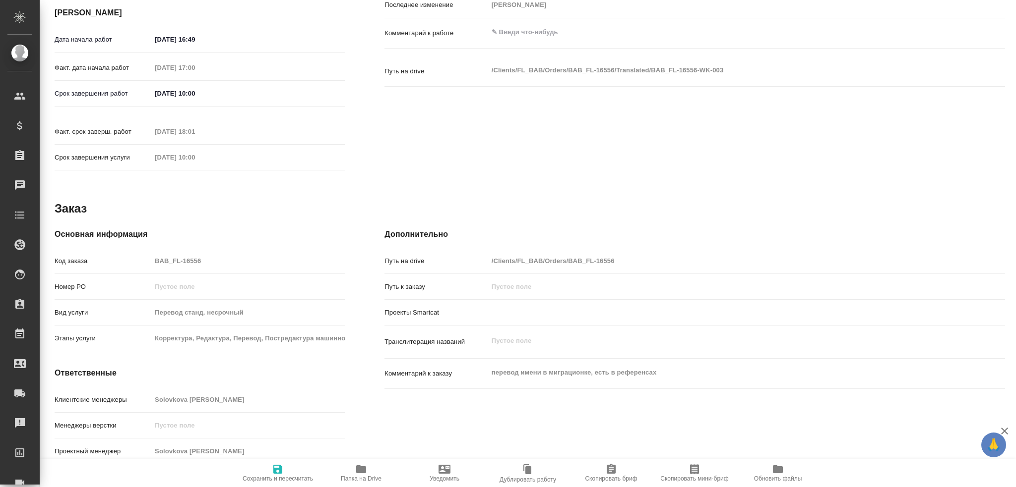
click at [116, 252] on div "Код заказа BAB_FL-16556" at bounding box center [200, 260] width 290 height 17
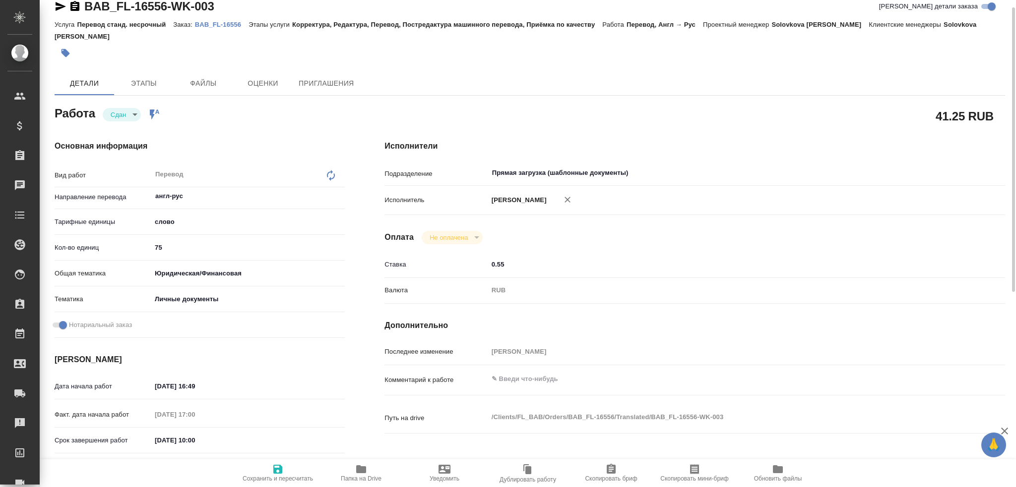
scroll to position [0, 0]
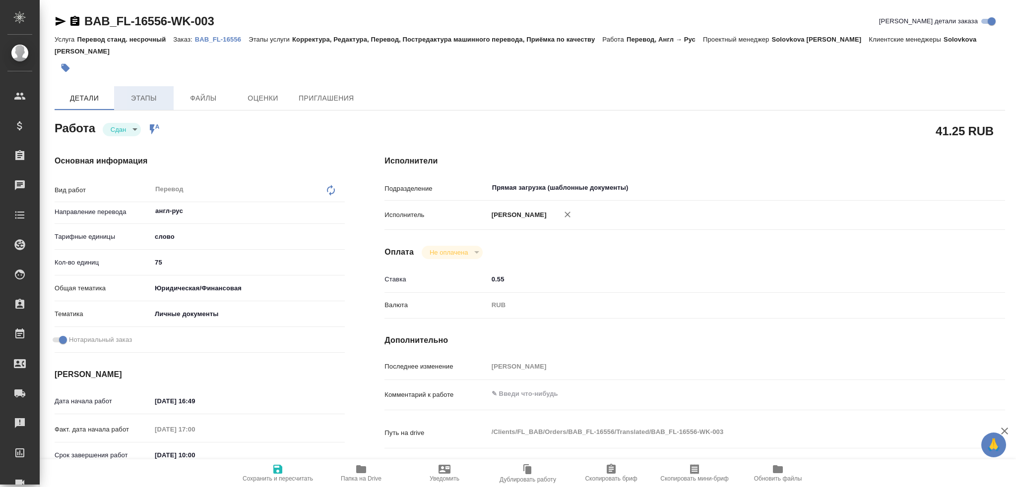
click at [147, 92] on span "Этапы" at bounding box center [144, 98] width 48 height 12
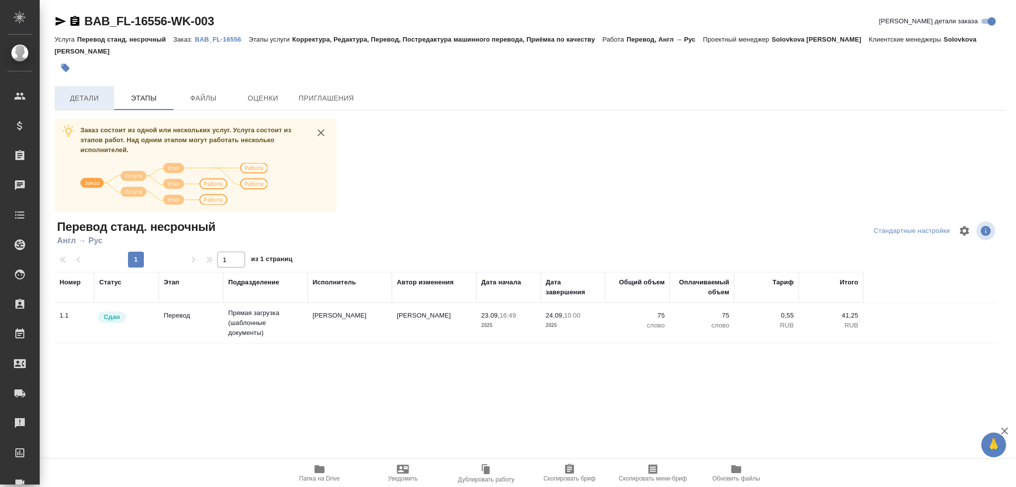
click at [97, 92] on span "Детали" at bounding box center [85, 98] width 48 height 12
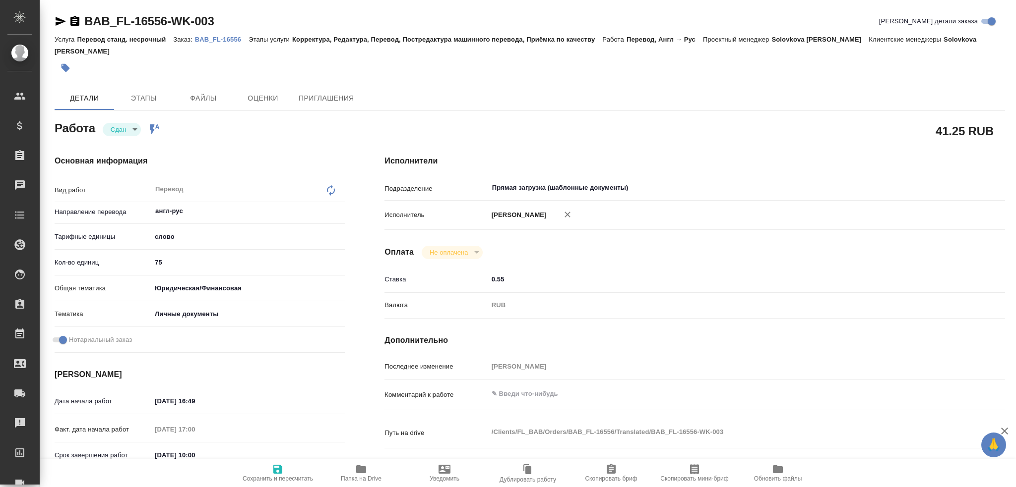
type textarea "x"
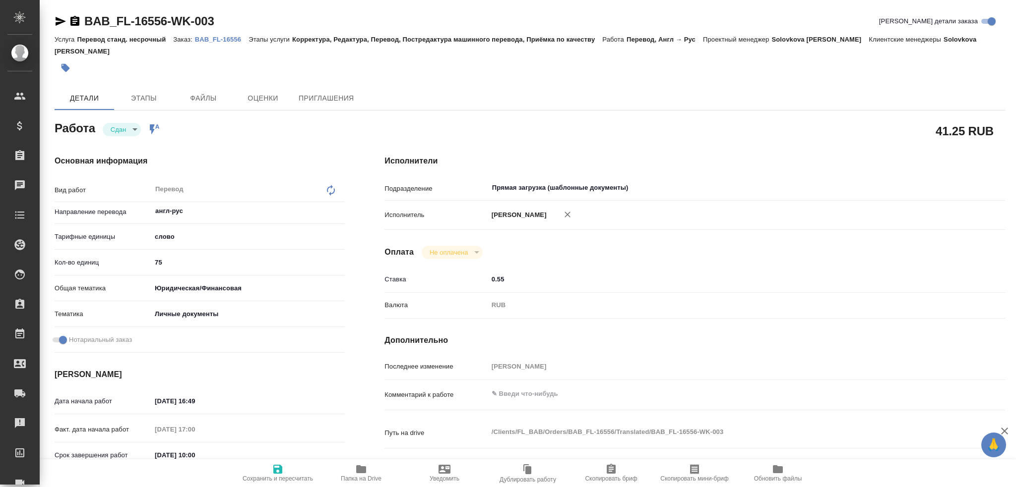
type textarea "x"
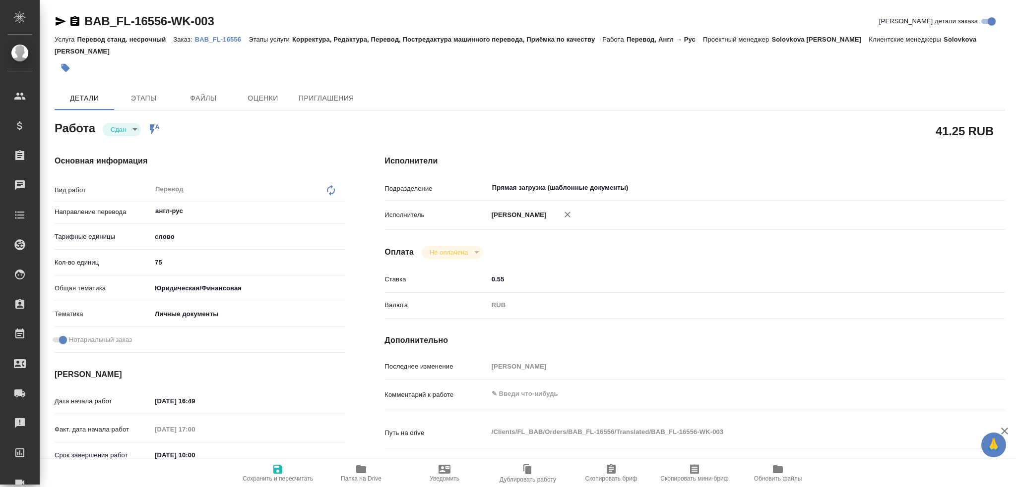
type textarea "x"
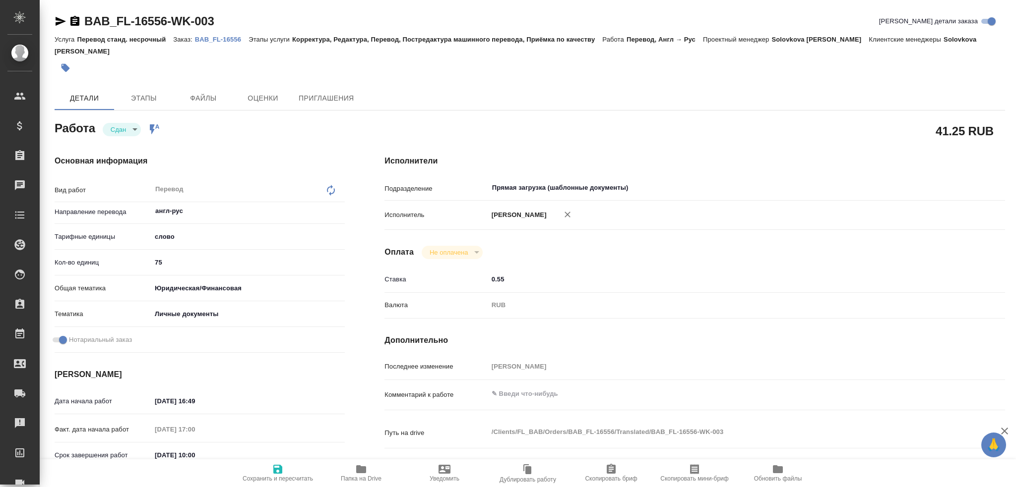
type textarea "x"
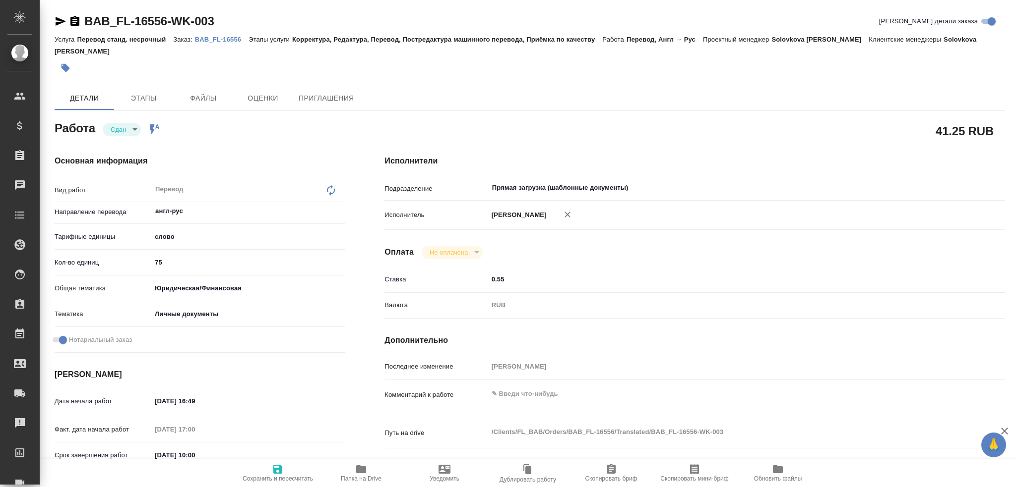
type textarea "x"
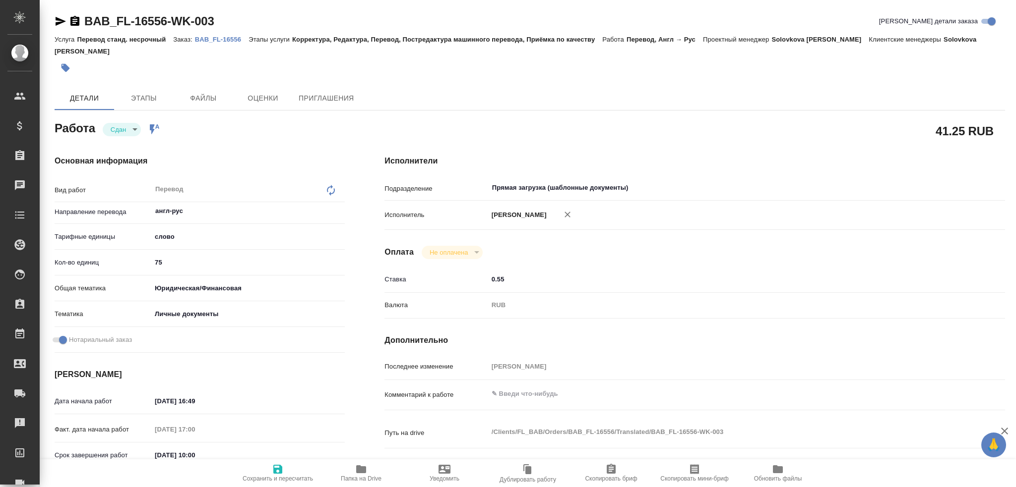
type textarea "x"
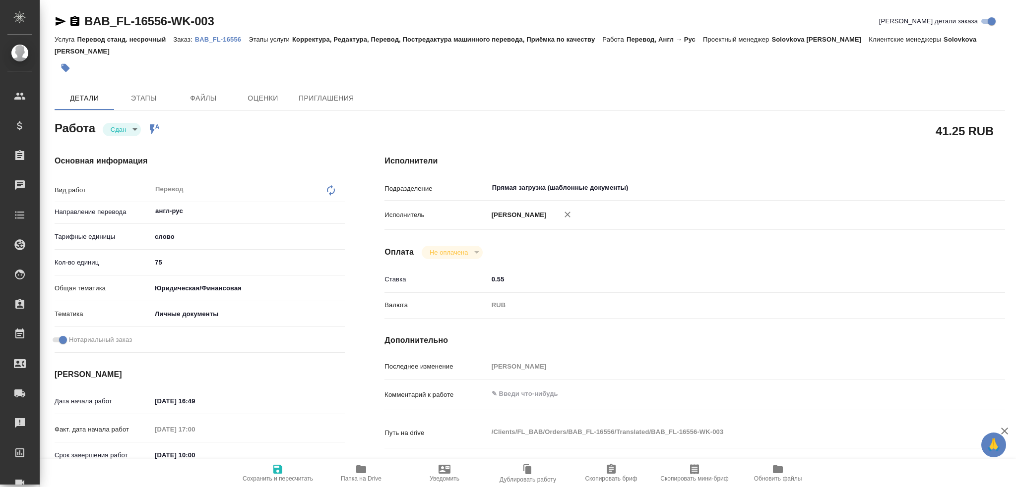
type textarea "x"
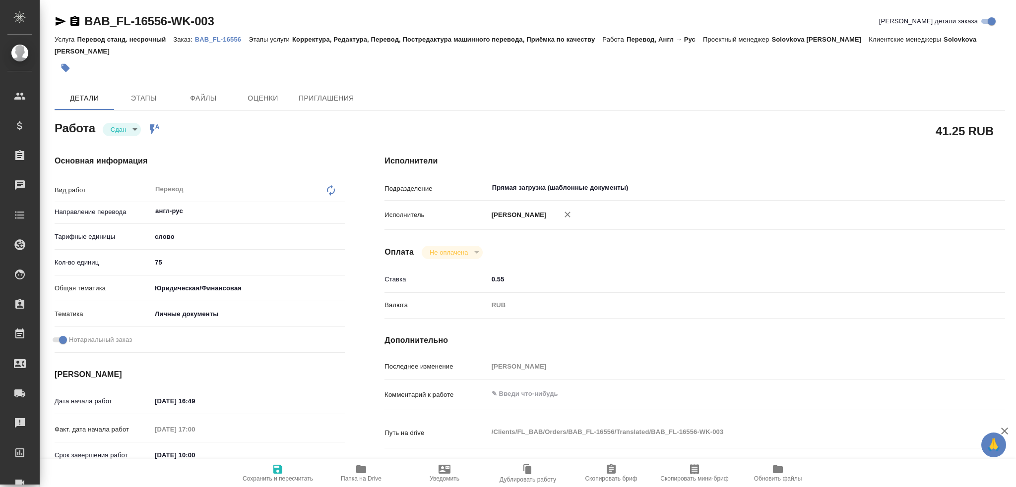
type textarea "x"
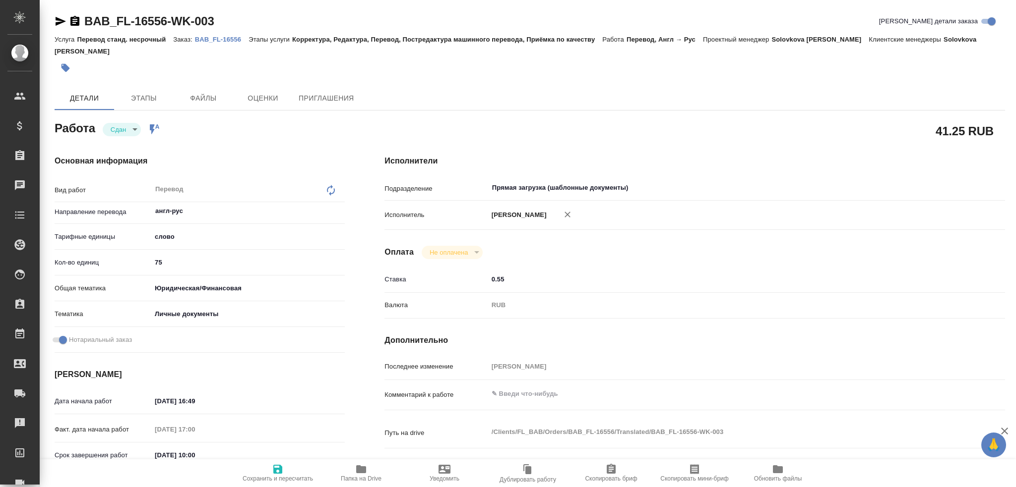
type textarea "x"
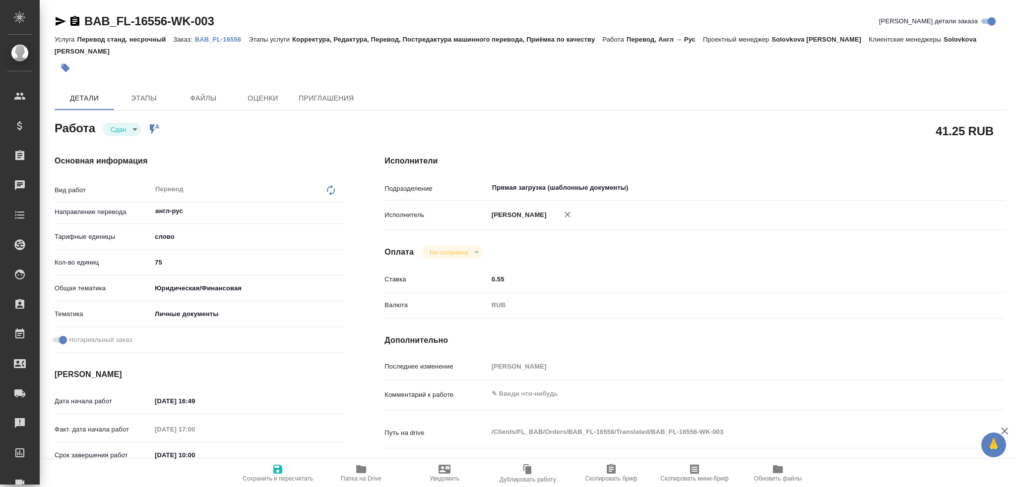
type textarea "x"
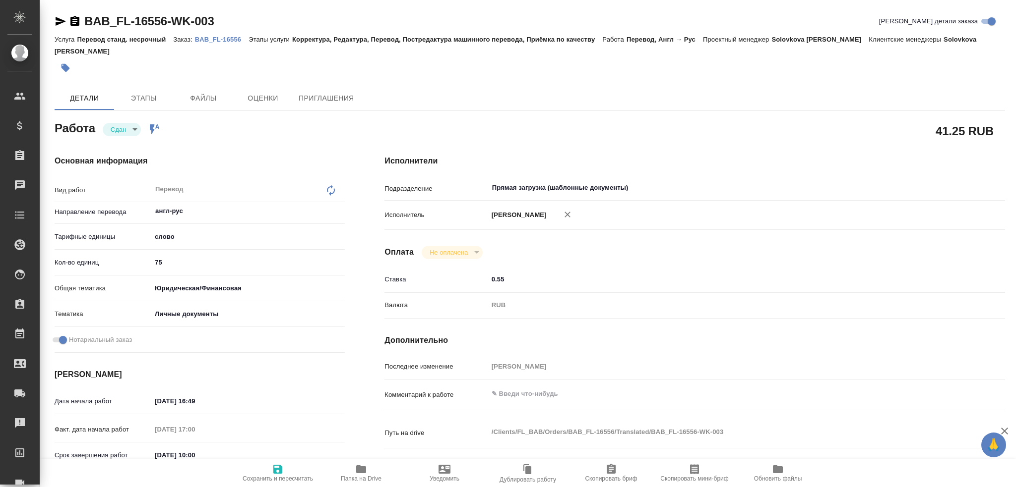
type textarea "x"
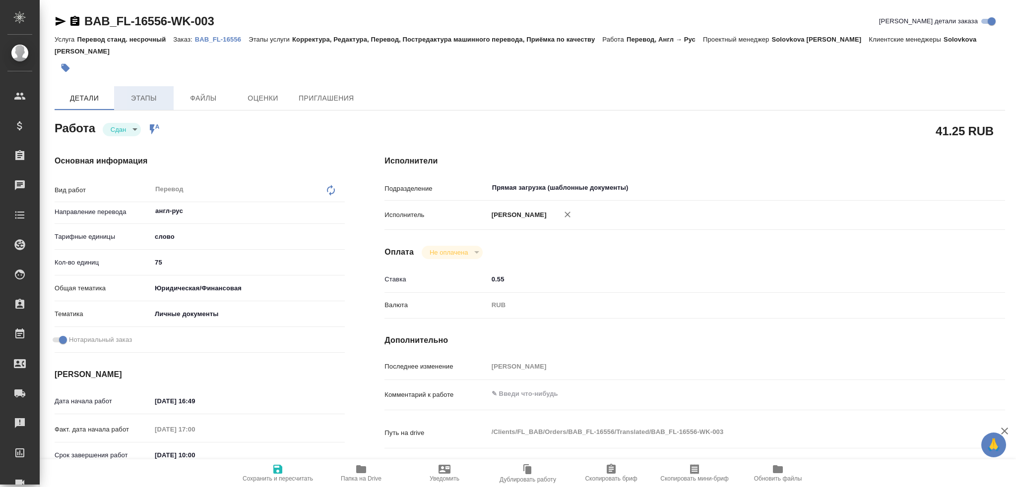
click at [129, 92] on span "Этапы" at bounding box center [144, 98] width 48 height 12
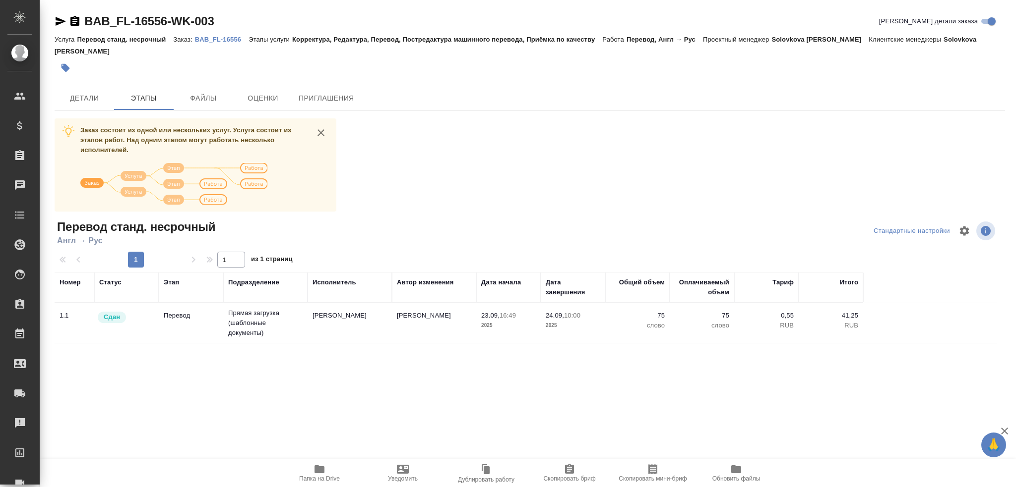
drag, startPoint x: 131, startPoint y: 82, endPoint x: 442, endPoint y: 340, distance: 404.3
click at [442, 340] on div "Номер Статус Этап Подразделение Исполнитель Автор изменения Дата начала Дата за…" at bounding box center [526, 383] width 942 height 223
click at [77, 95] on button "Детали" at bounding box center [85, 98] width 60 height 24
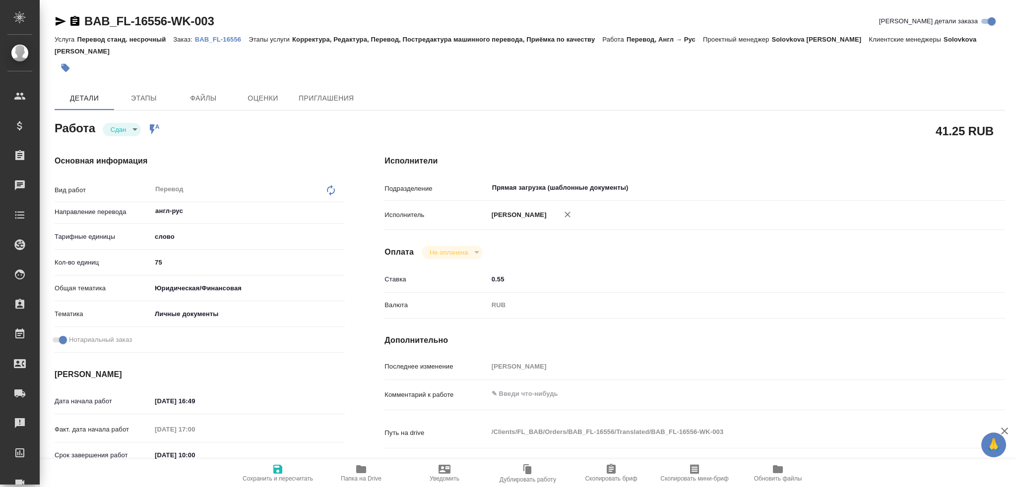
type textarea "x"
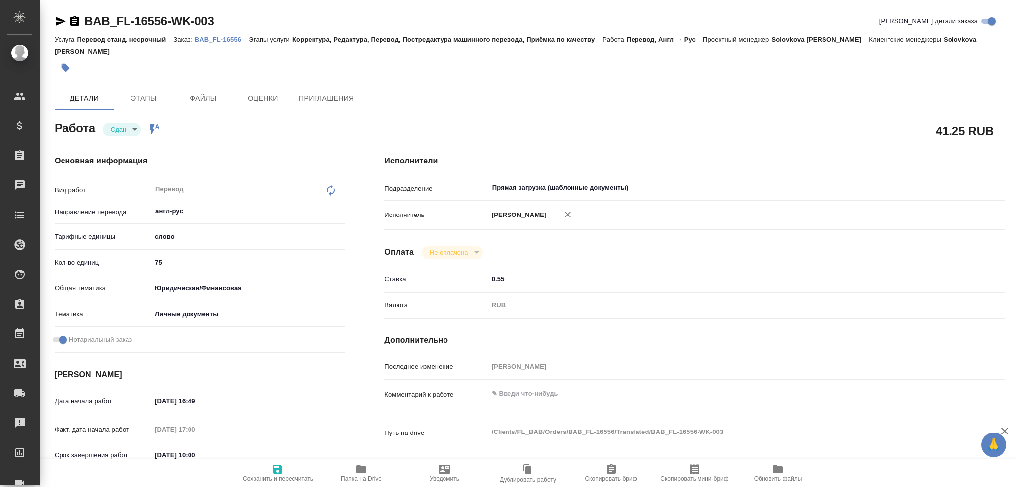
type textarea "x"
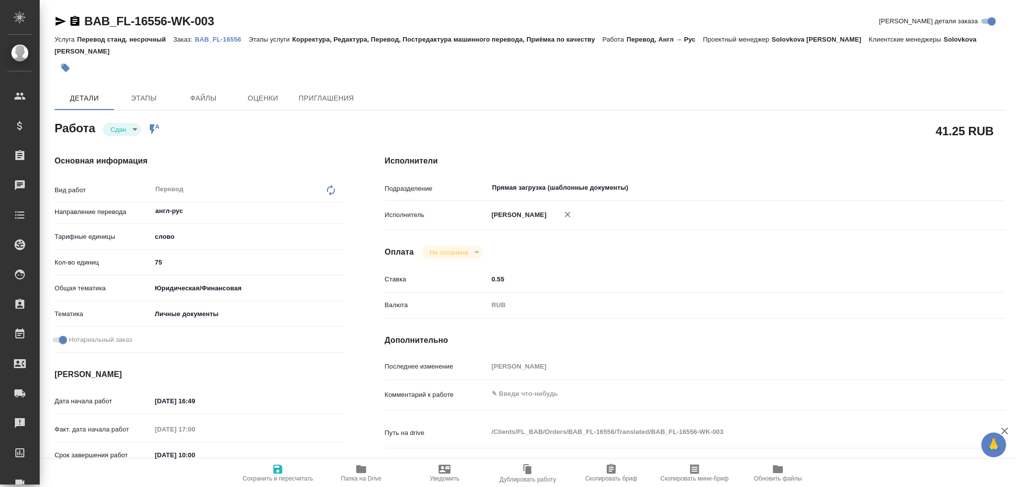
type textarea "x"
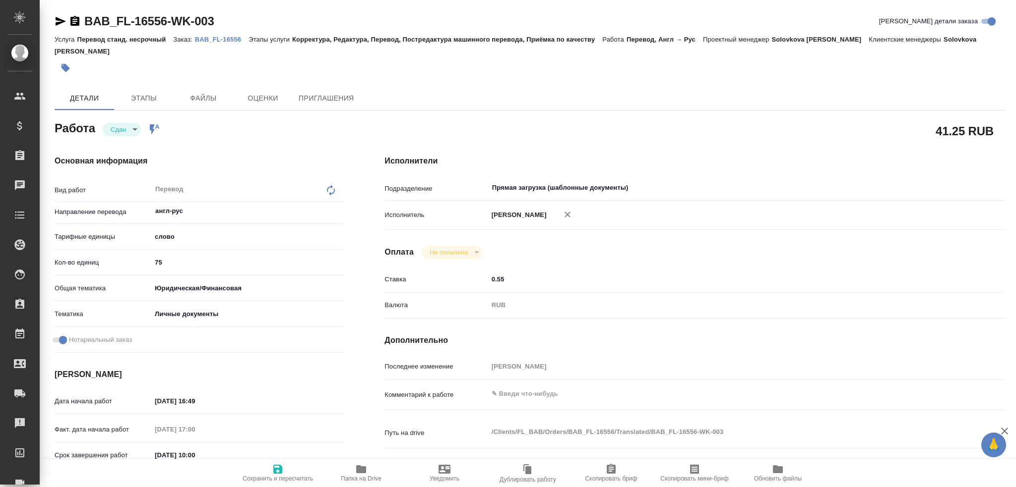
type textarea "x"
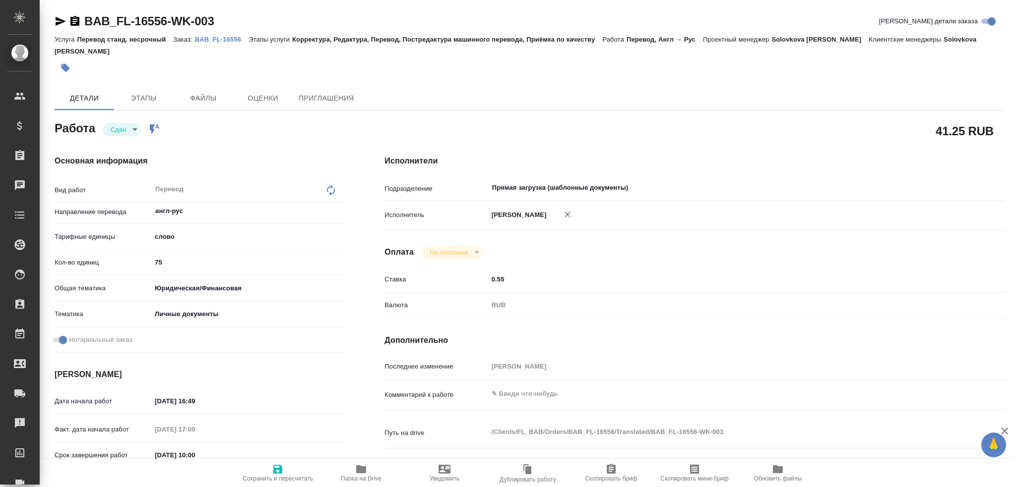
type textarea "x"
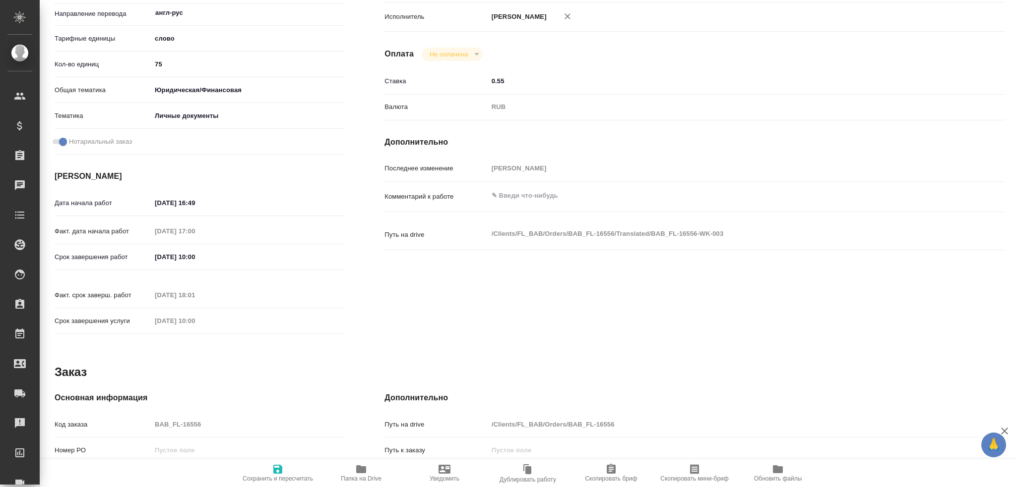
type textarea "x"
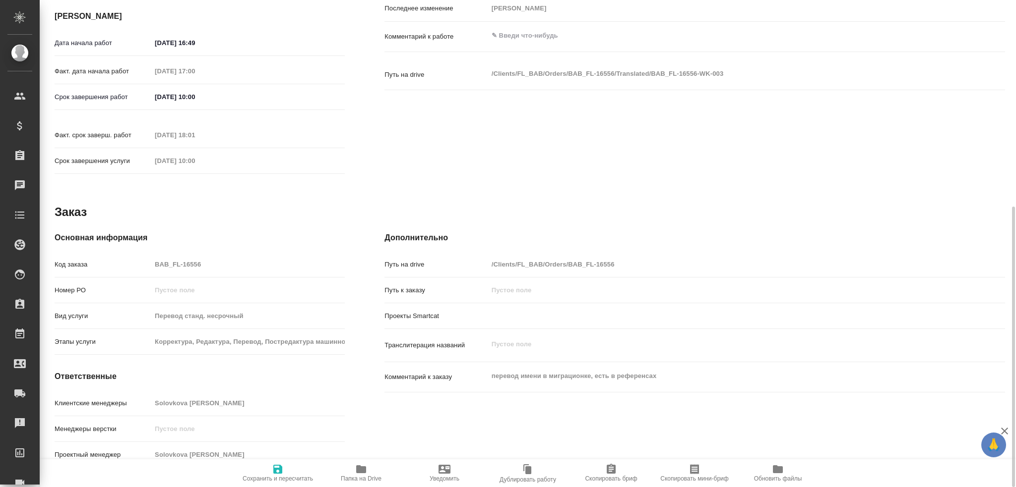
scroll to position [362, 0]
type textarea "x"
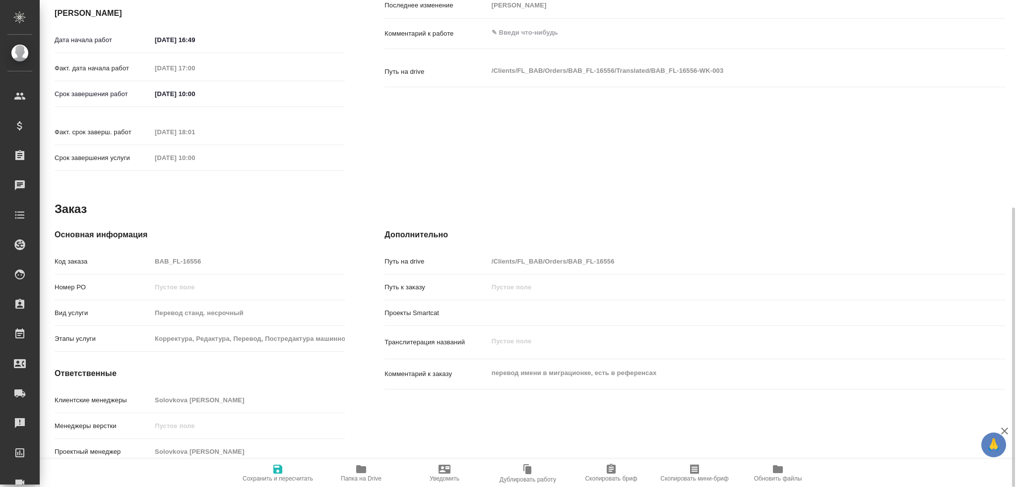
type textarea "x"
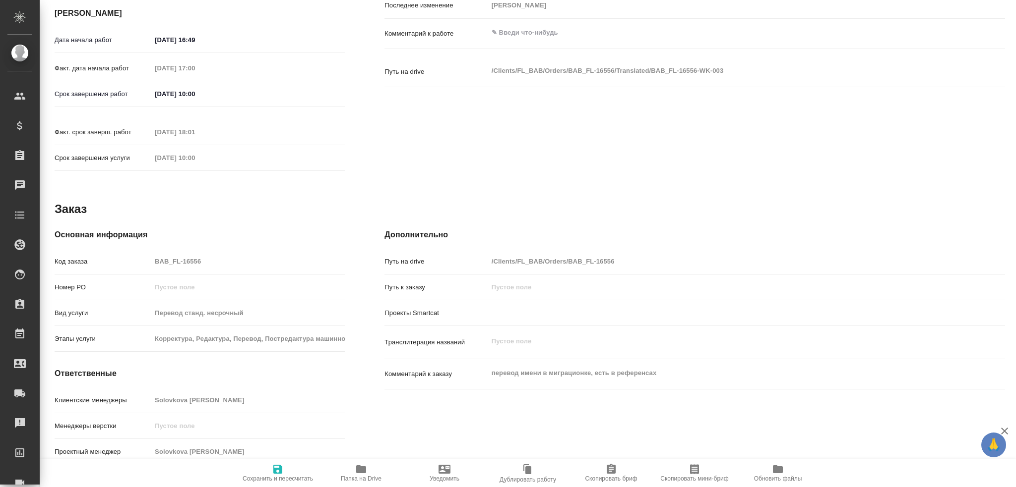
type textarea "x"
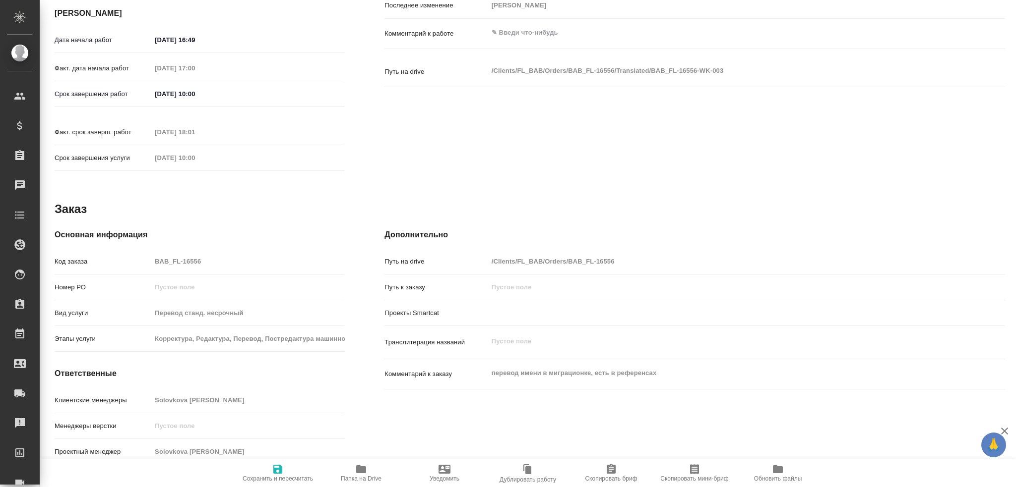
type textarea "x"
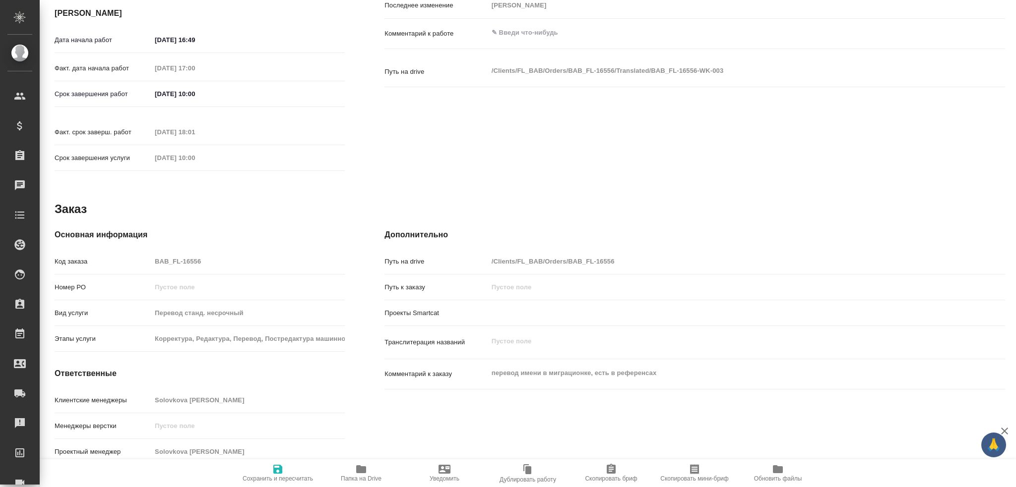
type textarea "x"
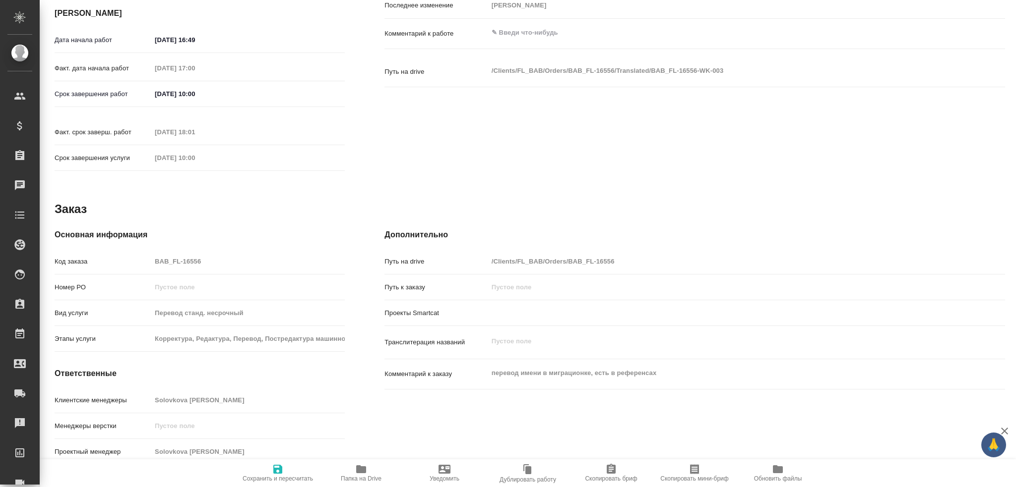
type textarea "x"
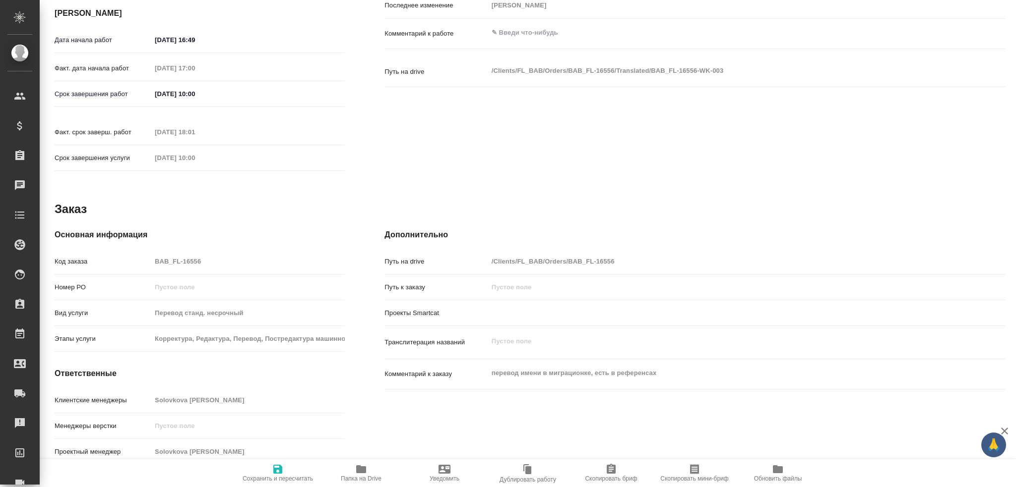
type textarea "x"
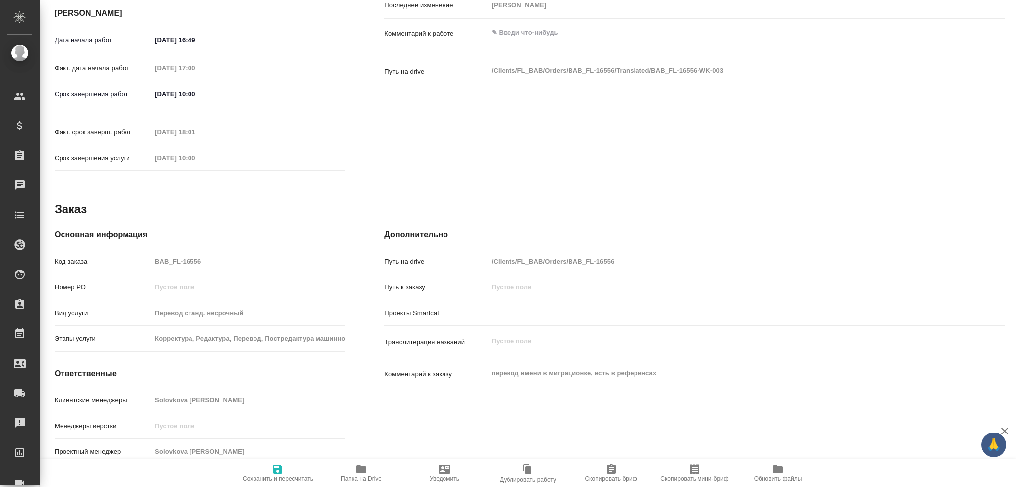
type textarea "x"
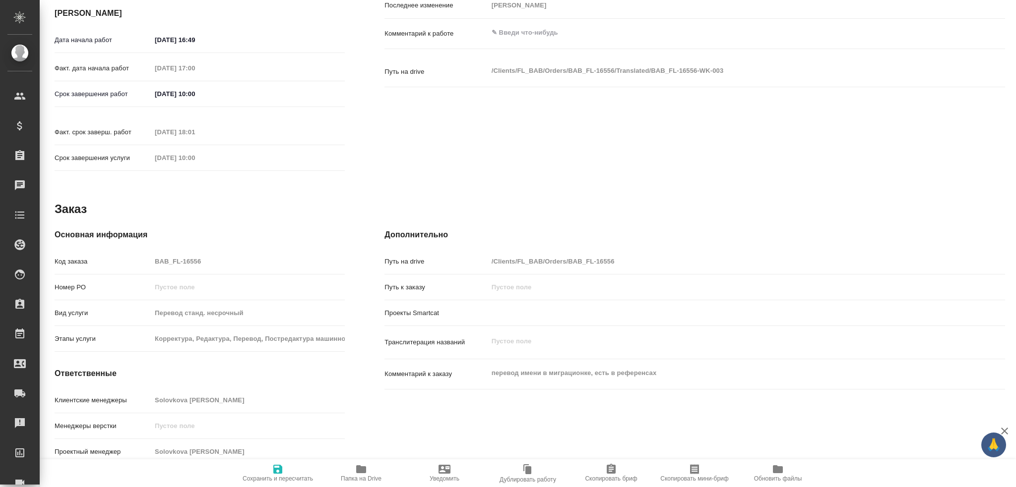
type textarea "x"
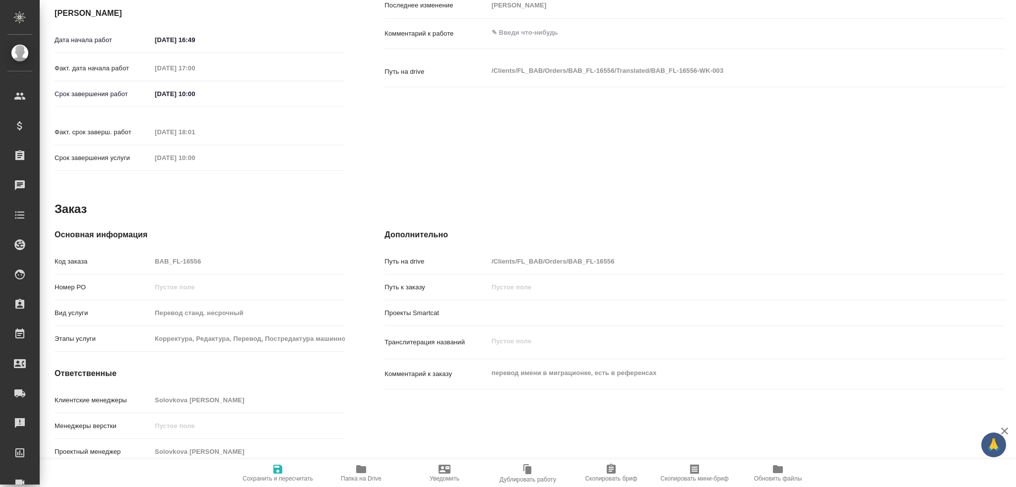
type textarea "x"
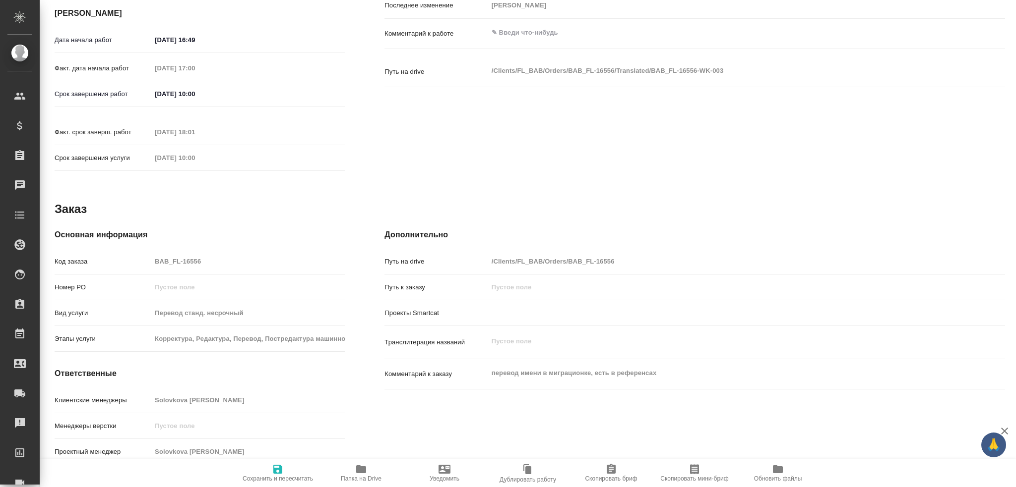
type textarea "x"
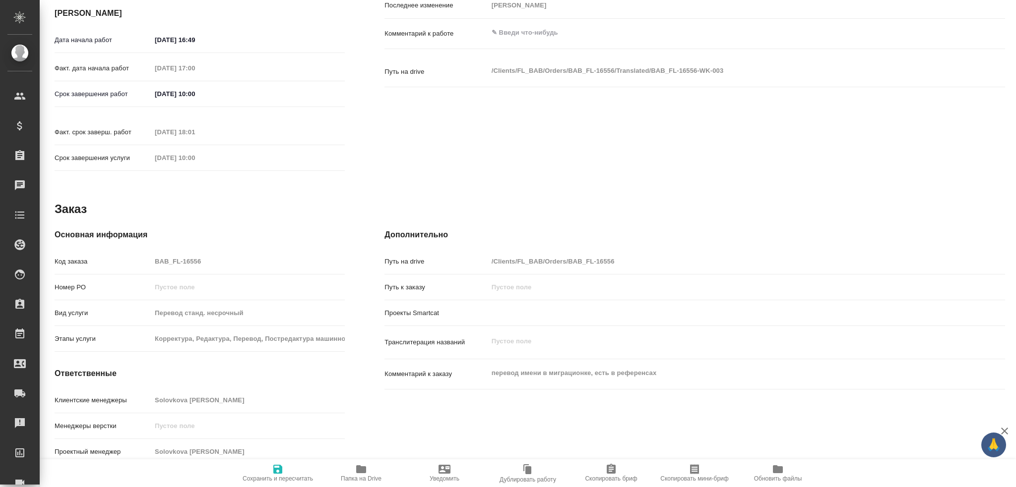
type textarea "x"
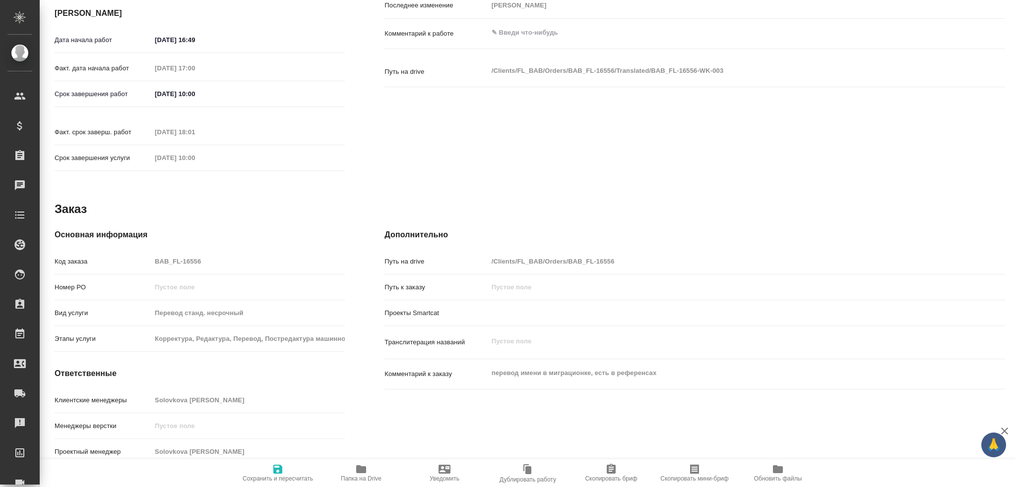
type textarea "x"
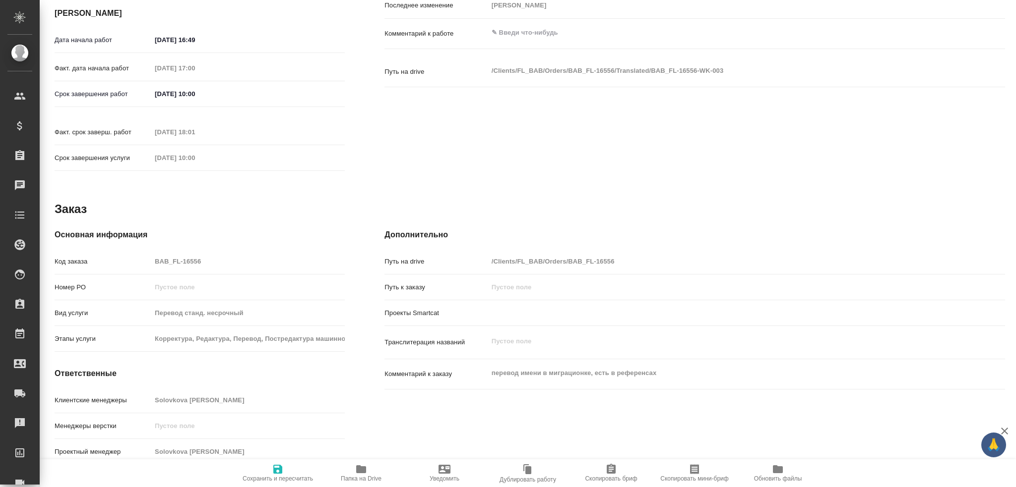
type textarea "x"
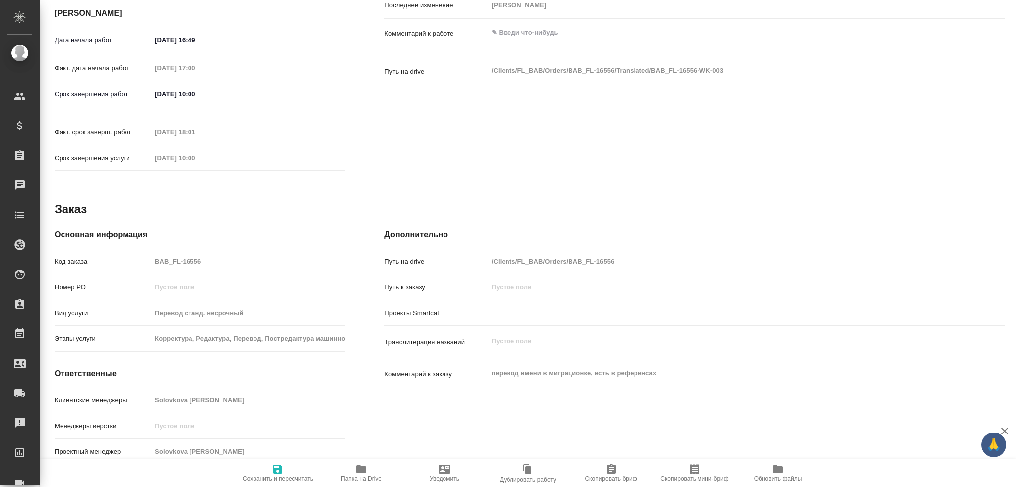
type textarea "x"
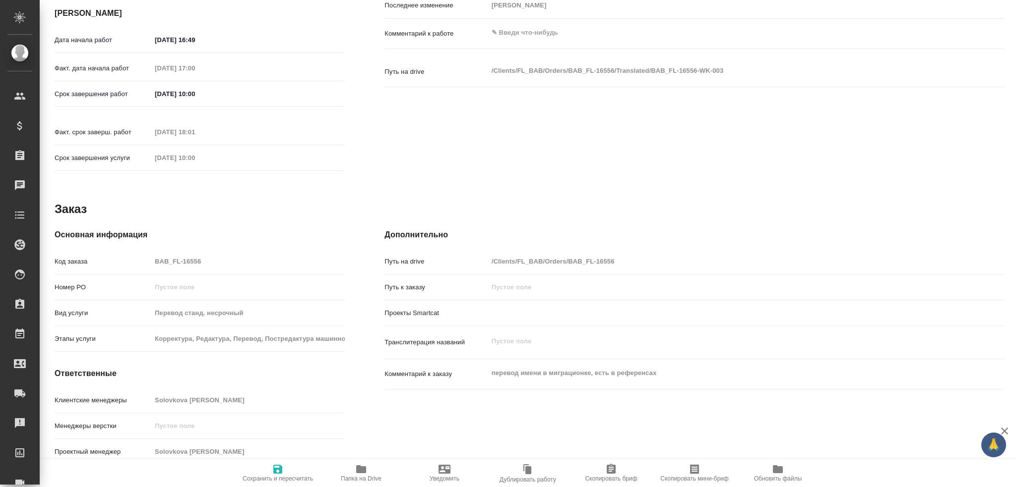
type textarea "x"
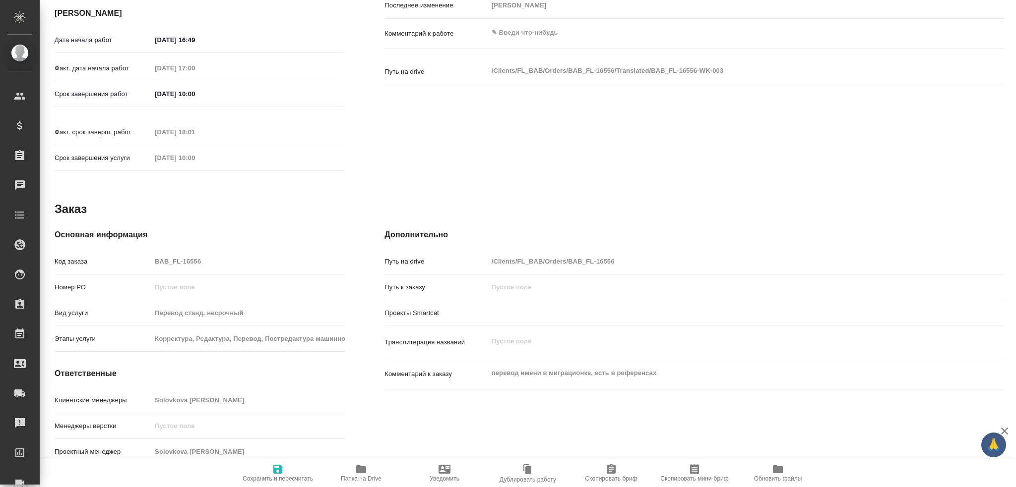
type textarea "x"
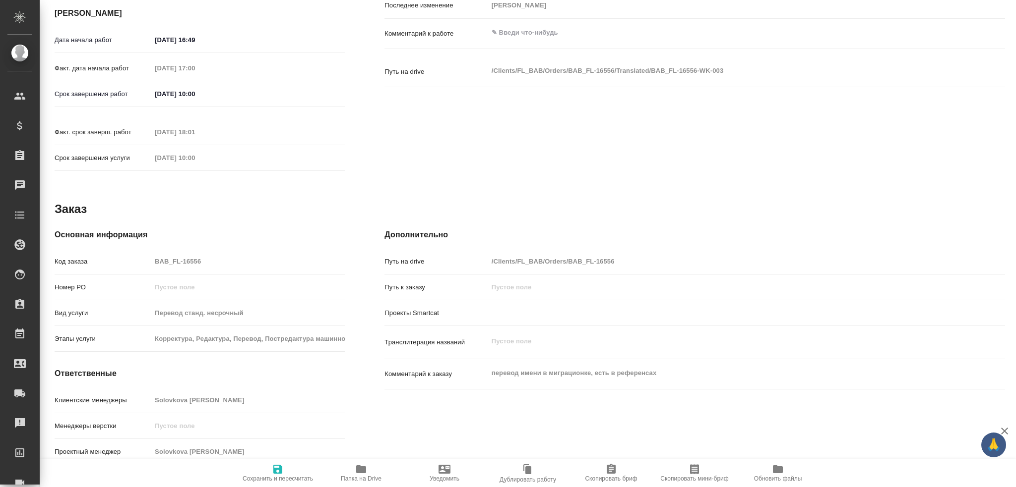
type textarea "x"
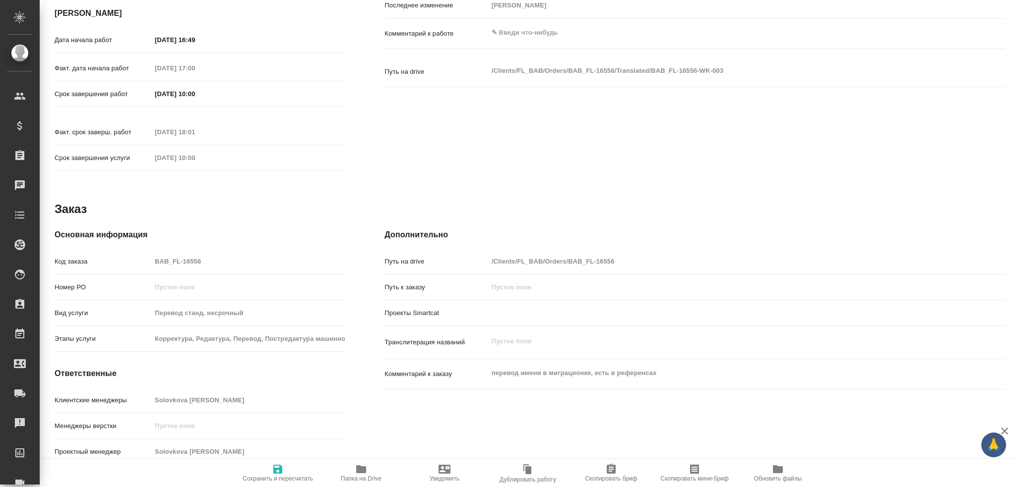
type textarea "x"
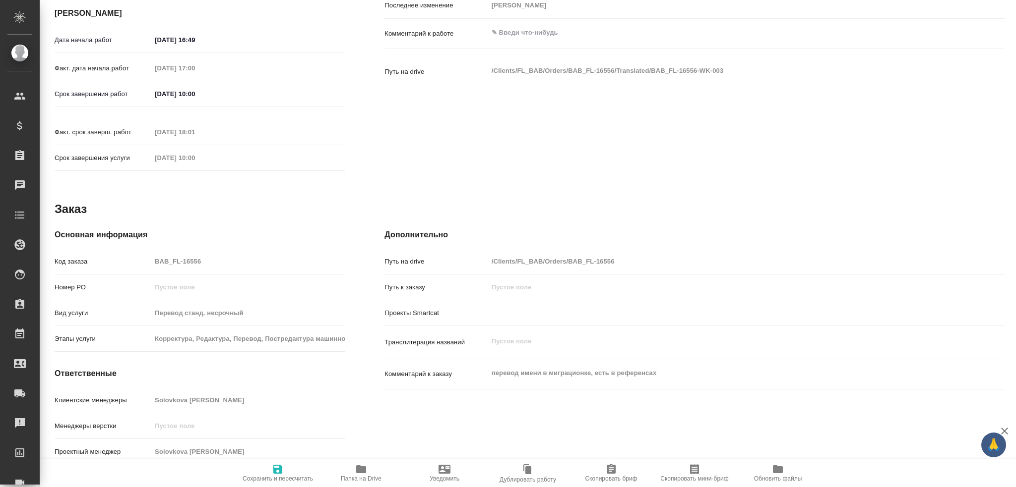
type textarea "x"
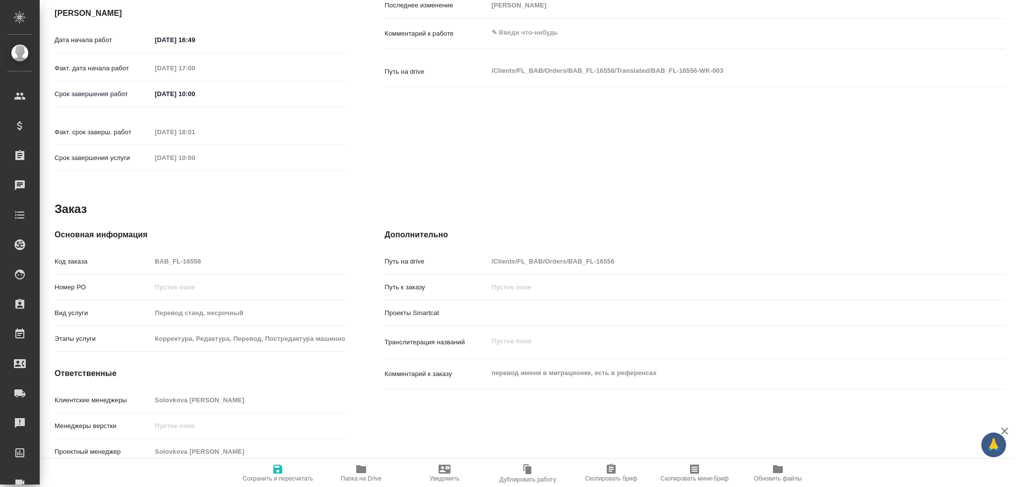
type textarea "x"
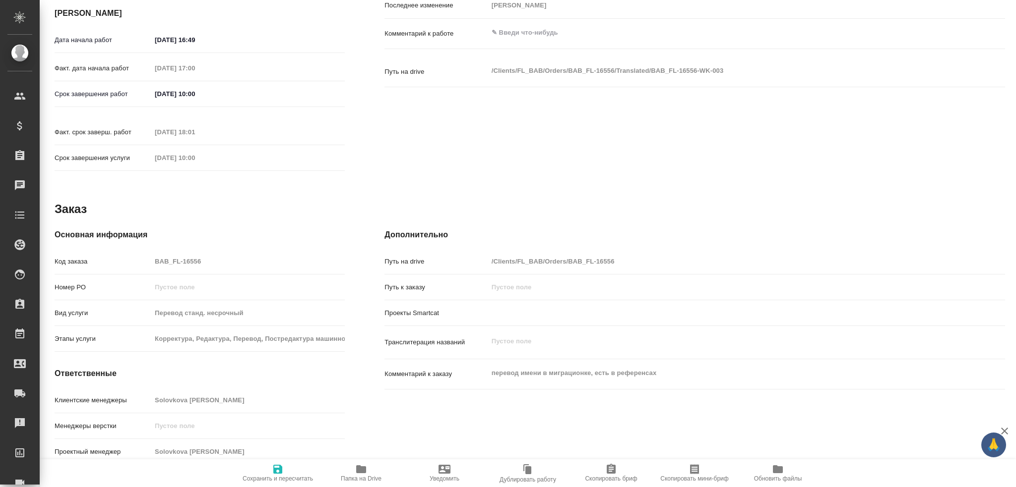
type textarea "x"
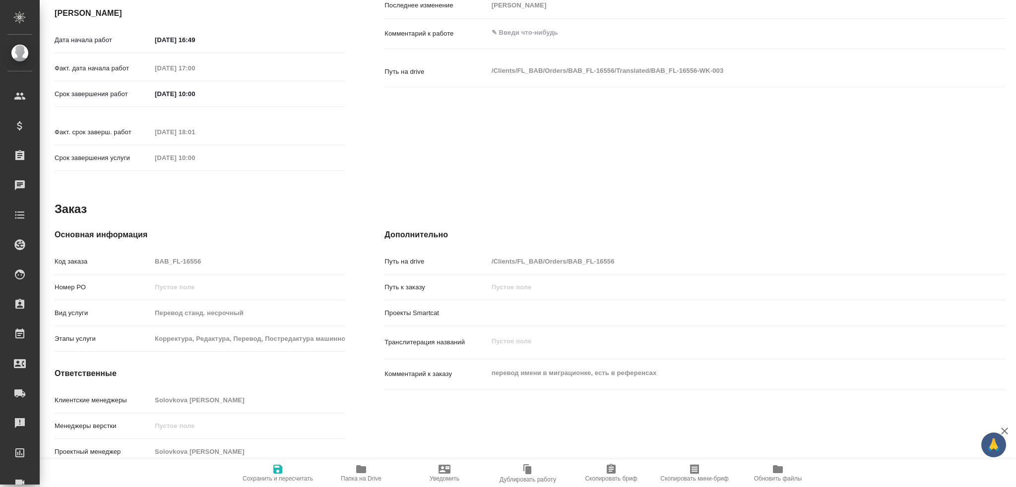
type textarea "x"
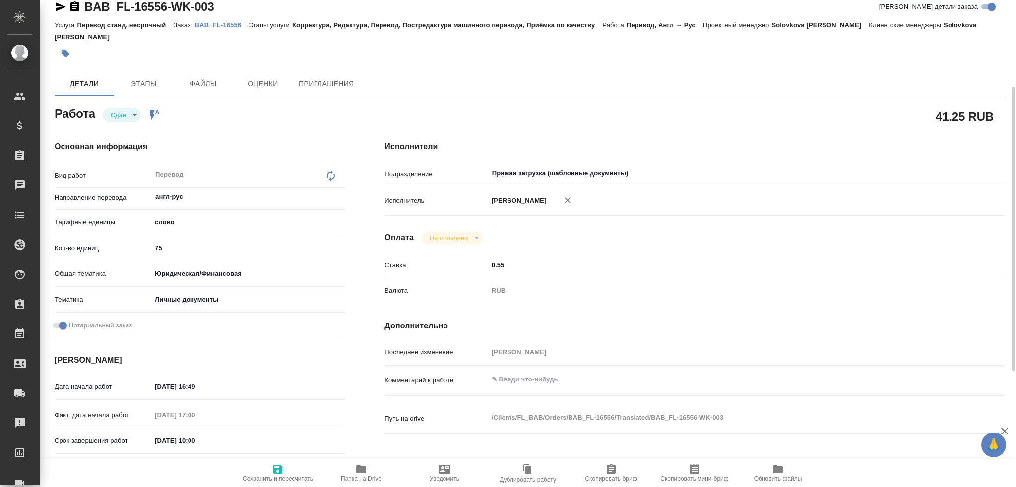
scroll to position [0, 0]
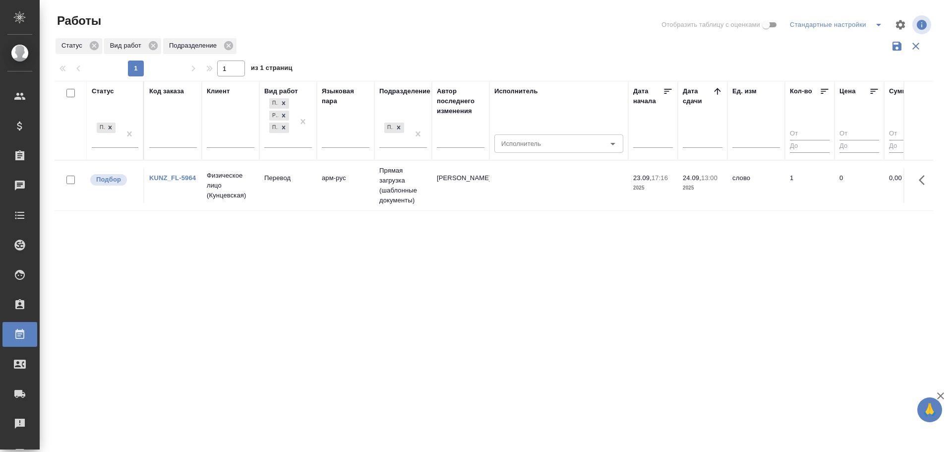
click at [223, 202] on td "Физическое лицо (Кунцевская)" at bounding box center [231, 186] width 58 height 40
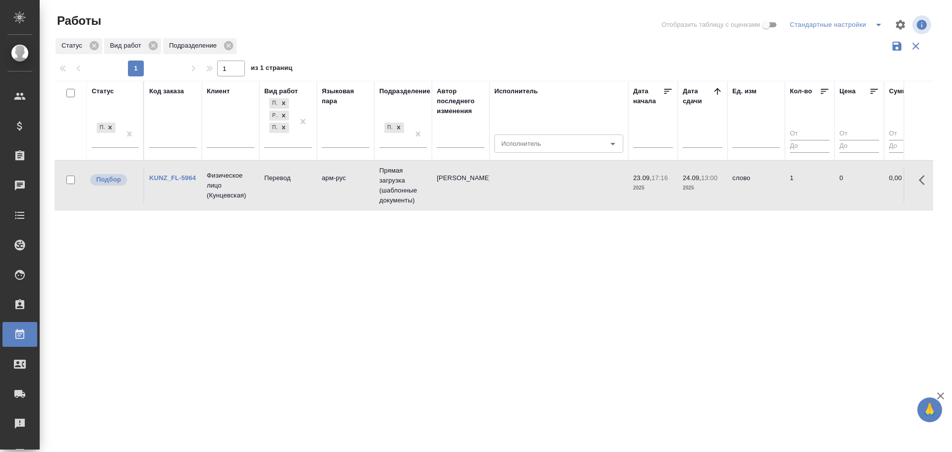
click at [223, 202] on td "Физическое лицо (Кунцевская)" at bounding box center [231, 186] width 58 height 40
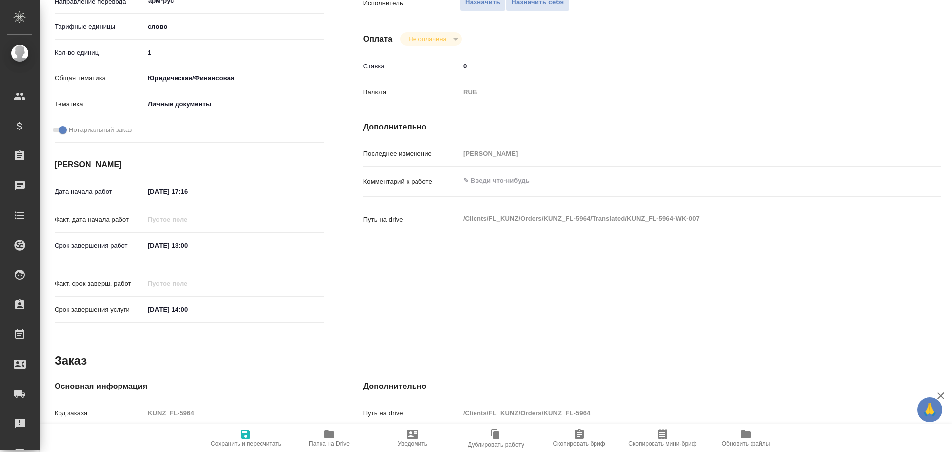
scroll to position [382, 0]
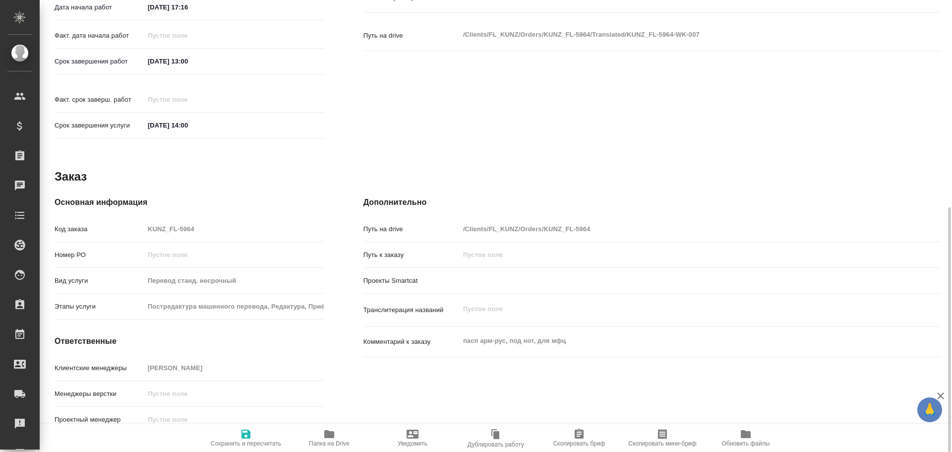
type textarea "x"
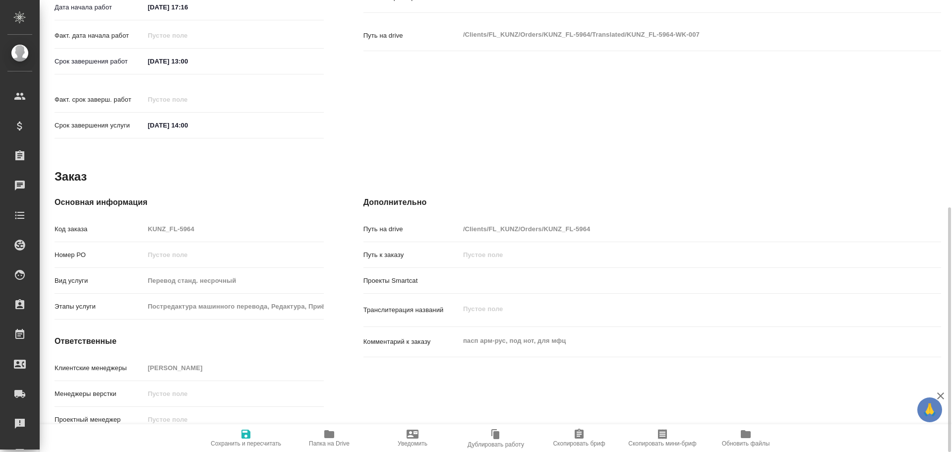
type textarea "x"
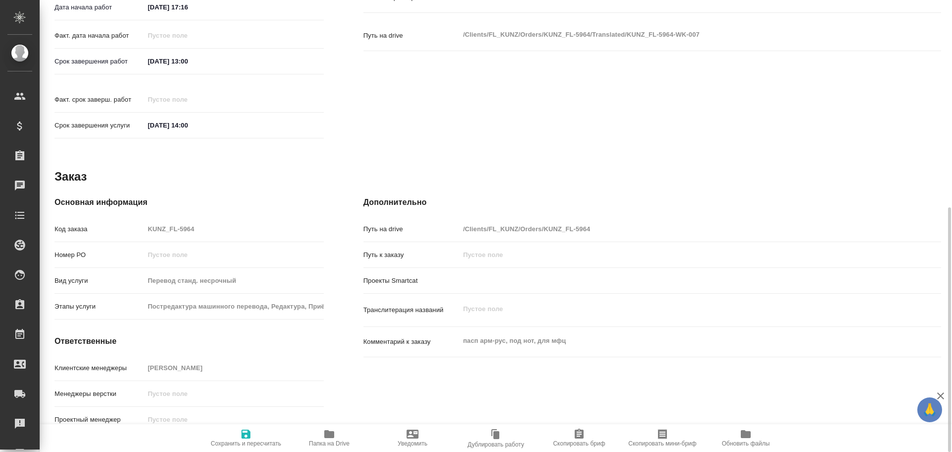
type textarea "x"
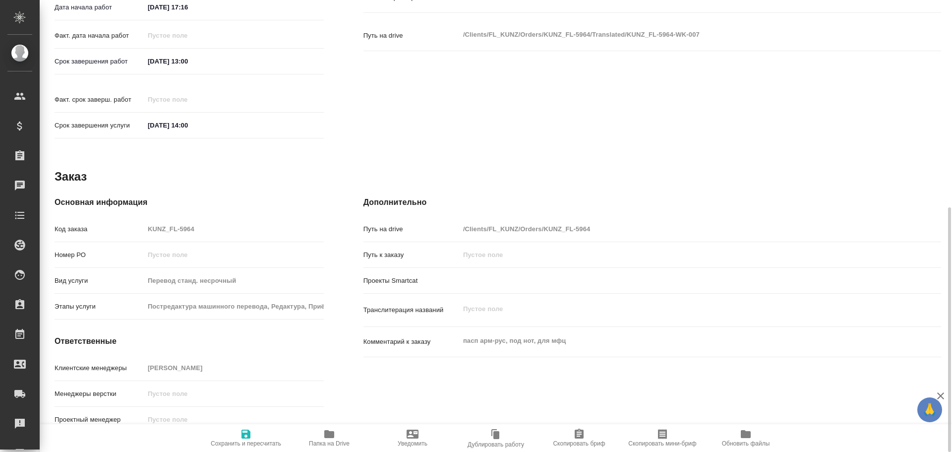
click at [324, 437] on icon "button" at bounding box center [329, 434] width 10 height 8
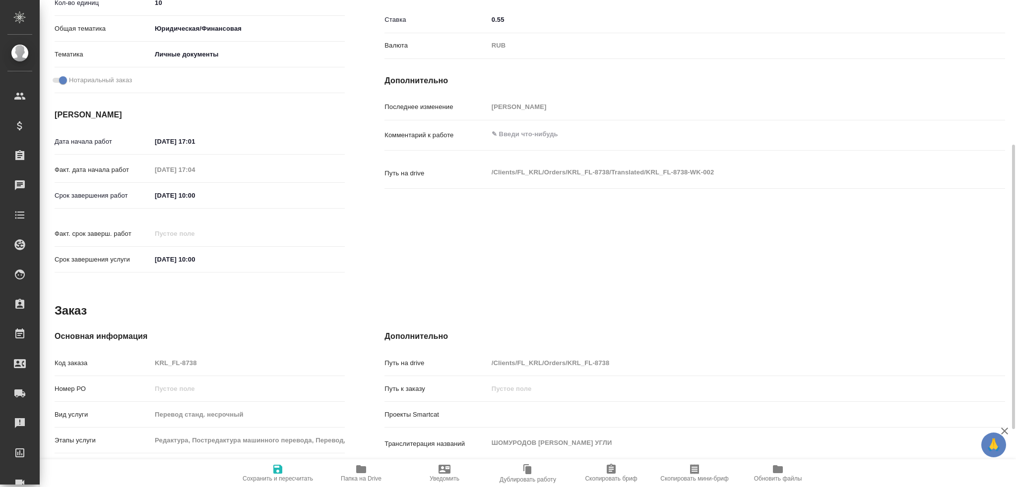
scroll to position [347, 0]
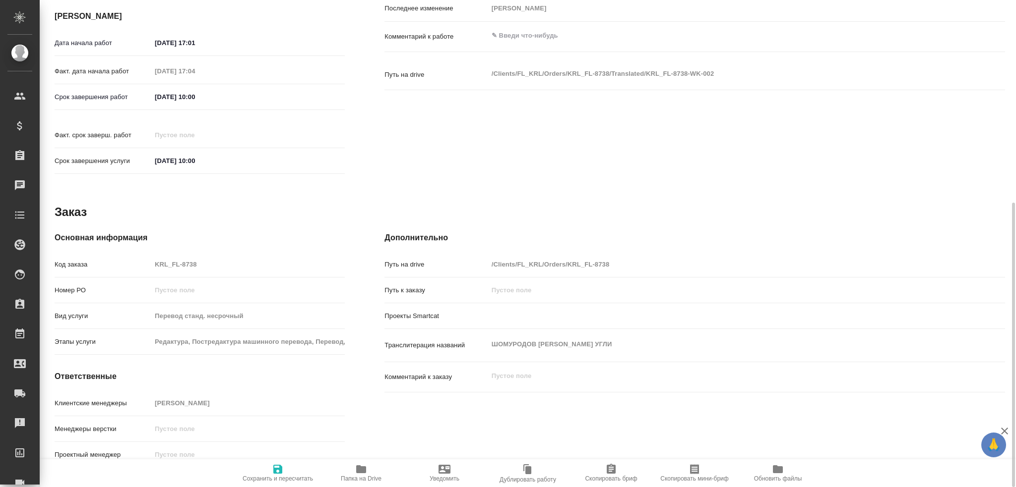
click at [359, 462] on button "Папка на Drive" at bounding box center [360, 474] width 83 height 28
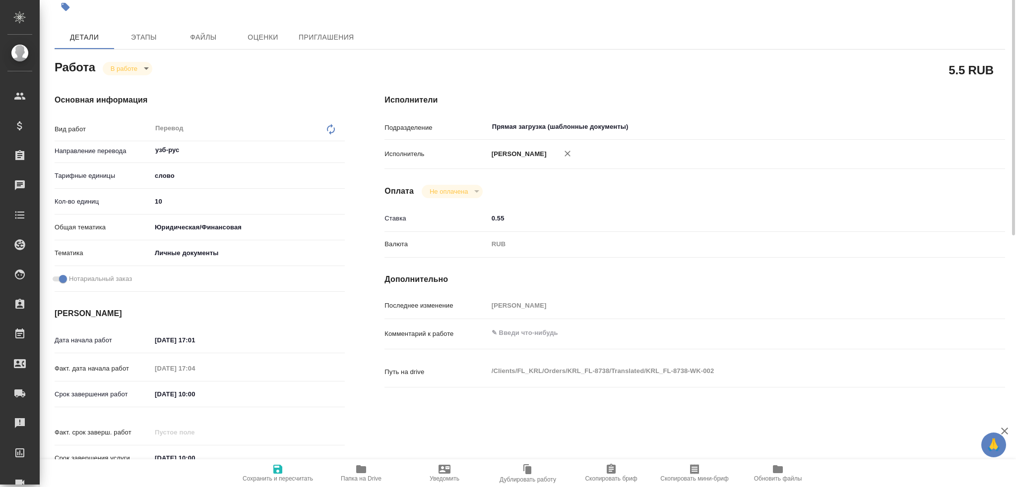
scroll to position [0, 0]
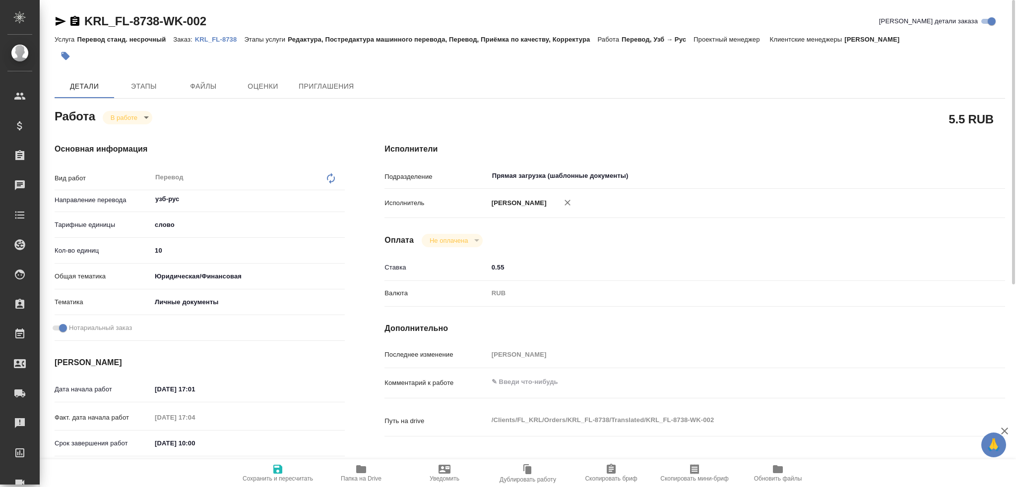
click at [164, 251] on input "10" at bounding box center [247, 250] width 193 height 14
type input "100"
click at [266, 474] on span "Сохранить и пересчитать" at bounding box center [277, 473] width 71 height 19
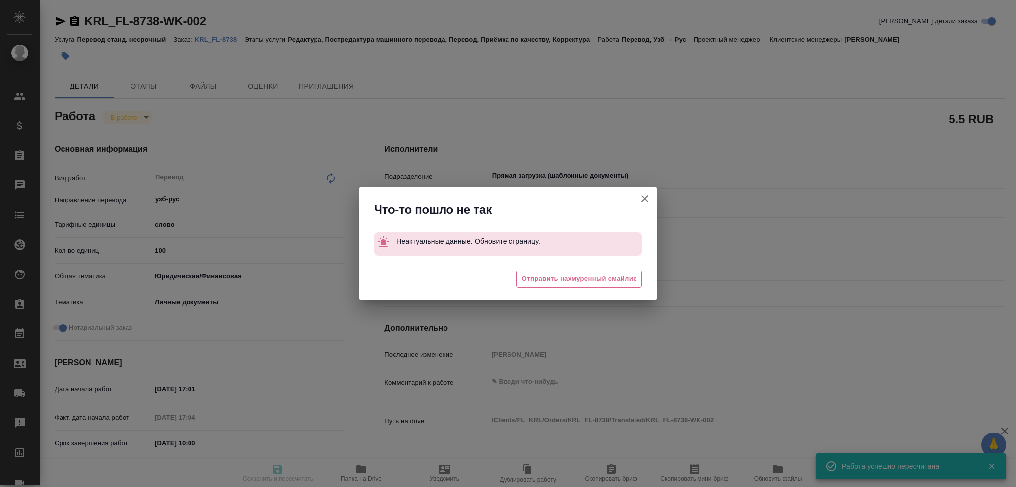
type input "inProgress"
type input "узб-рус"
type input "5a8b1489cc6b4906c91bfd90"
type input "10"
type input "yr-fn"
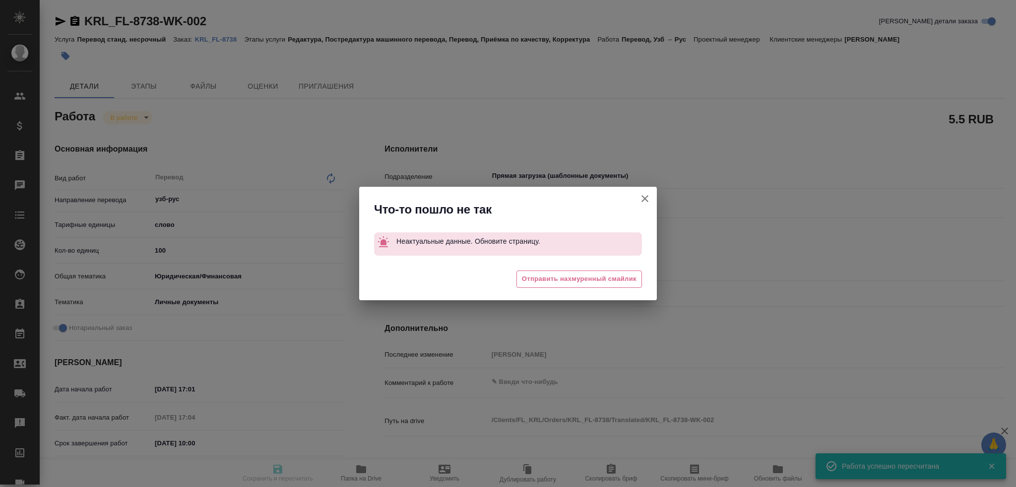
type input "5a8b8b956a9677013d343cfe"
checkbox input "true"
type input "[DATE] 17:01"
type input "[DATE] 17:04"
type input "[DATE] 10:00"
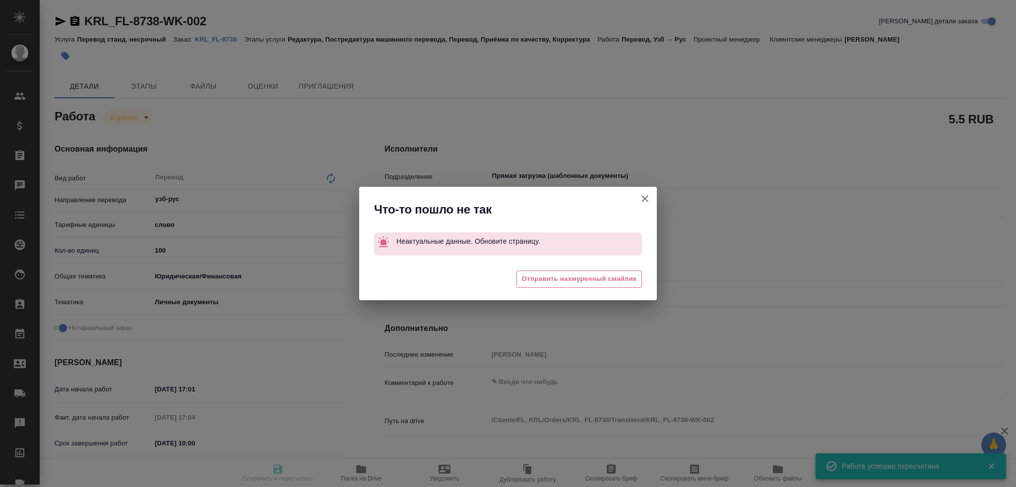
type input "[DATE] 10:00"
type input "Прямая загрузка (шаблонные документы)"
type input "notPayed"
type input "0.55"
type input "RUB"
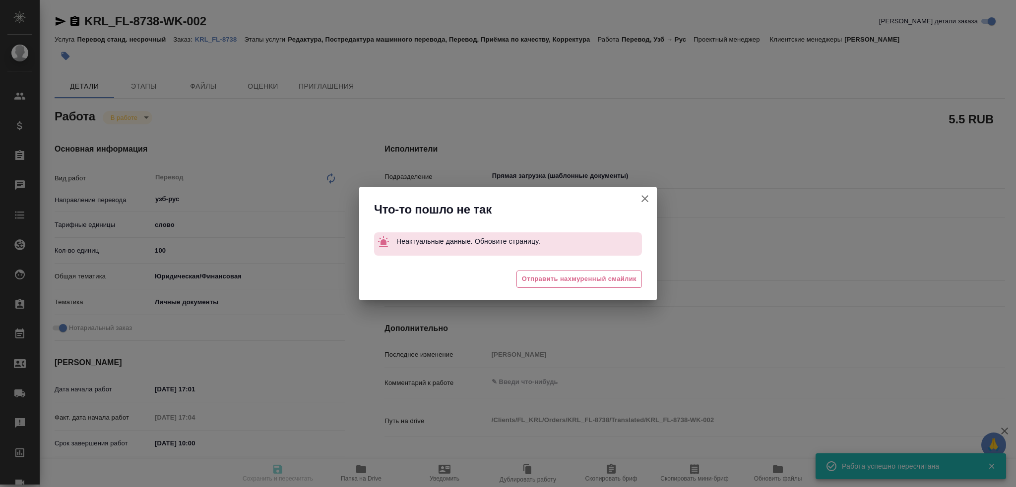
type input "[PERSON_NAME]"
type input "KRL_FL-8738"
type input "Перевод станд. несрочный"
type input "Редактура, Постредактура машинного перевода, Перевод, Приёмка по качеству, Корр…"
type input "[PERSON_NAME]"
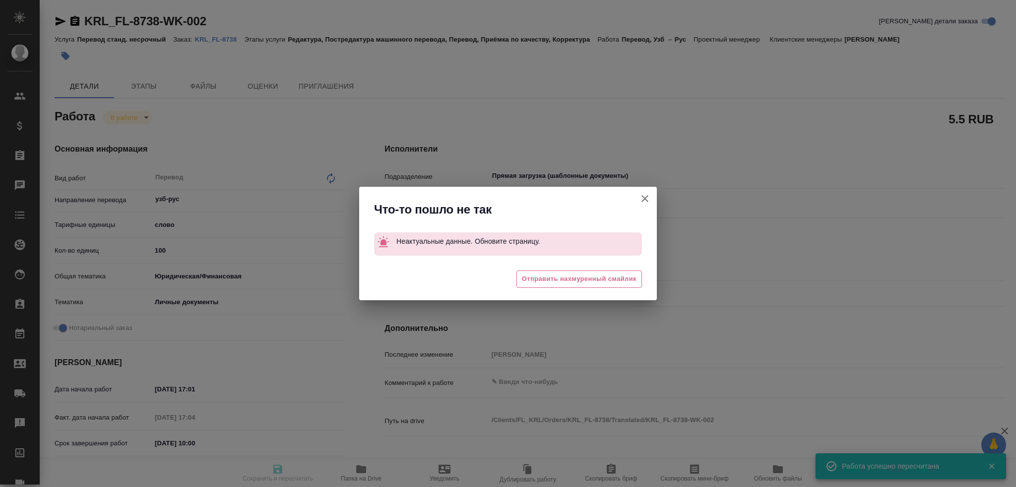
type input "[PERSON_NAME]"
type input "/Clients/FL_KRL/Orders/KRL_FL-8738"
click at [646, 197] on icon "button" at bounding box center [645, 199] width 12 height 12
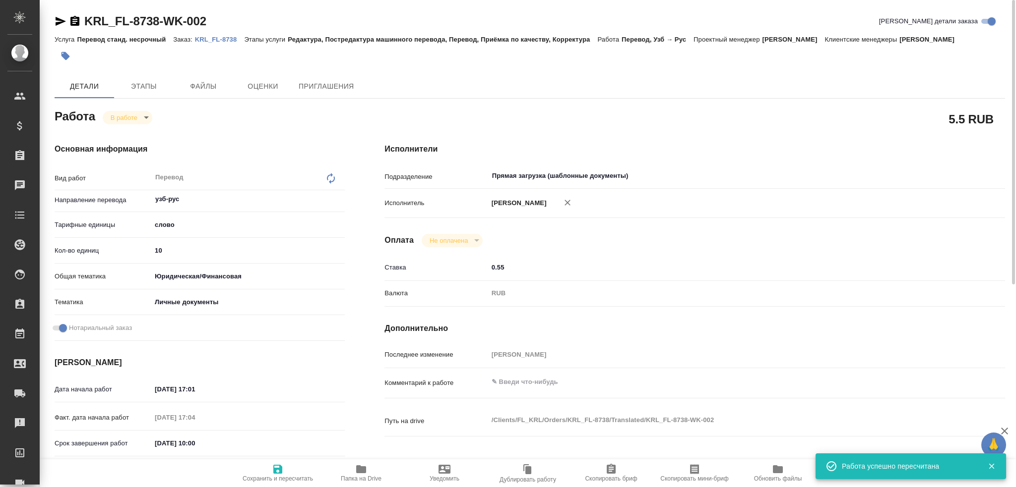
click at [165, 249] on input "10" at bounding box center [247, 250] width 193 height 14
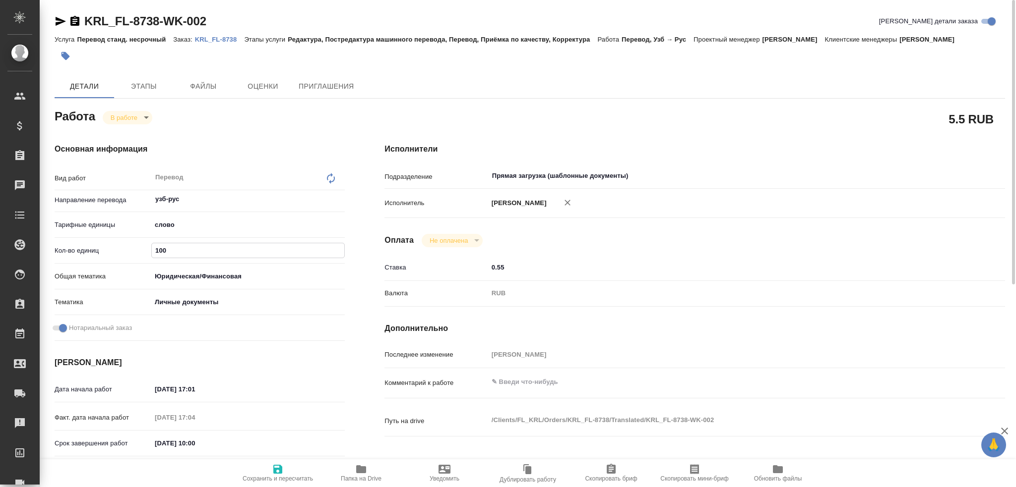
type input "100"
click at [276, 472] on icon "button" at bounding box center [277, 469] width 9 height 9
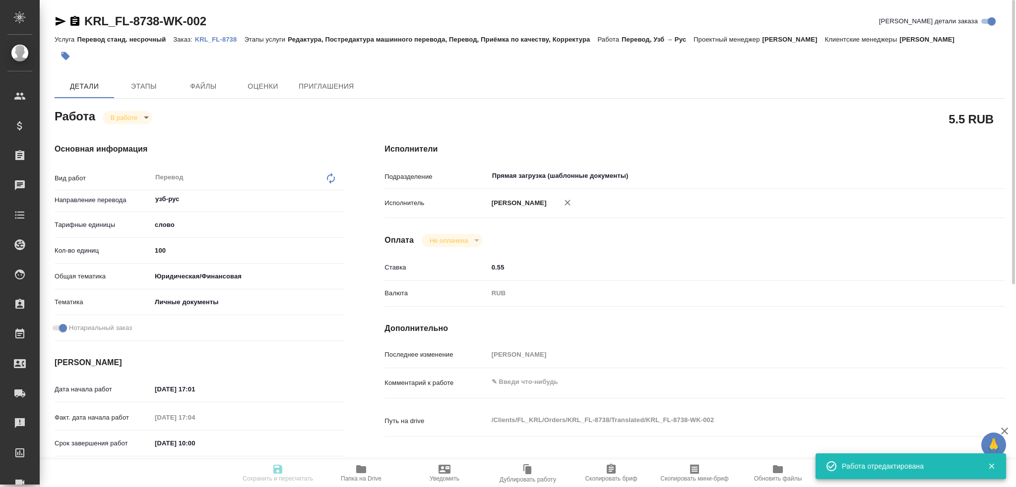
type input "inProgress"
type input "узб-рус"
type input "5a8b1489cc6b4906c91bfd90"
type input "100"
type input "yr-fn"
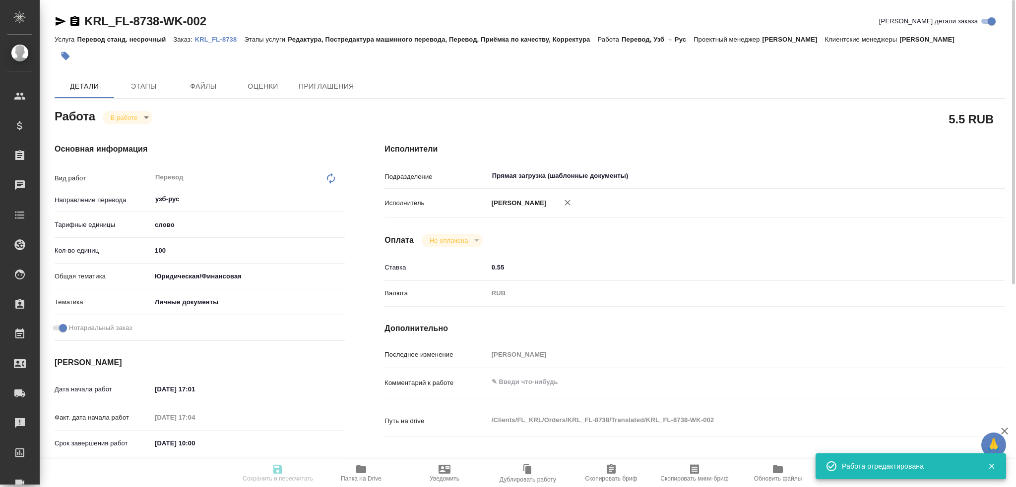
type input "5a8b8b956a9677013d343cfe"
checkbox input "true"
type input "23.09.2025 17:01"
type input "23.09.2025 17:04"
type input "[DATE] 10:00"
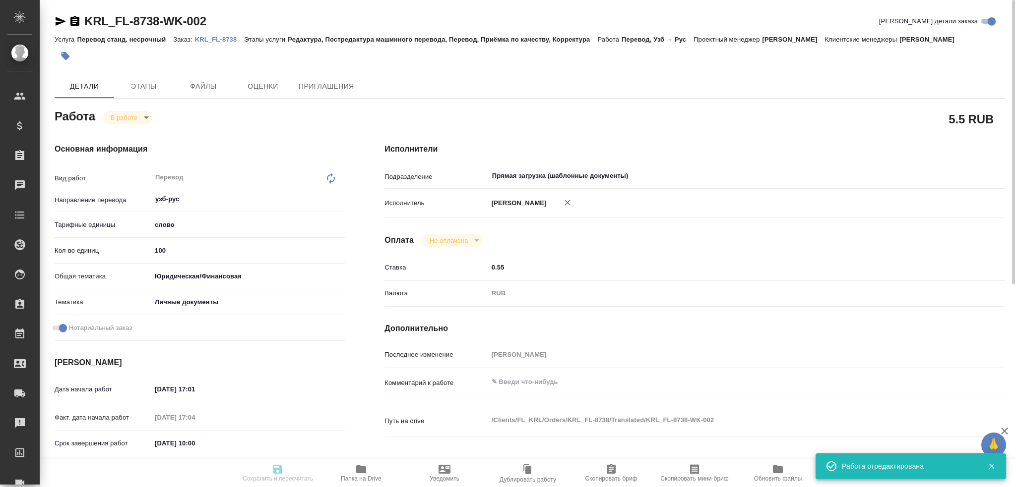
type input "[DATE] 10:00"
type input "Прямая загрузка (шаблонные документы)"
type input "notPayed"
type input "0.55"
type input "RUB"
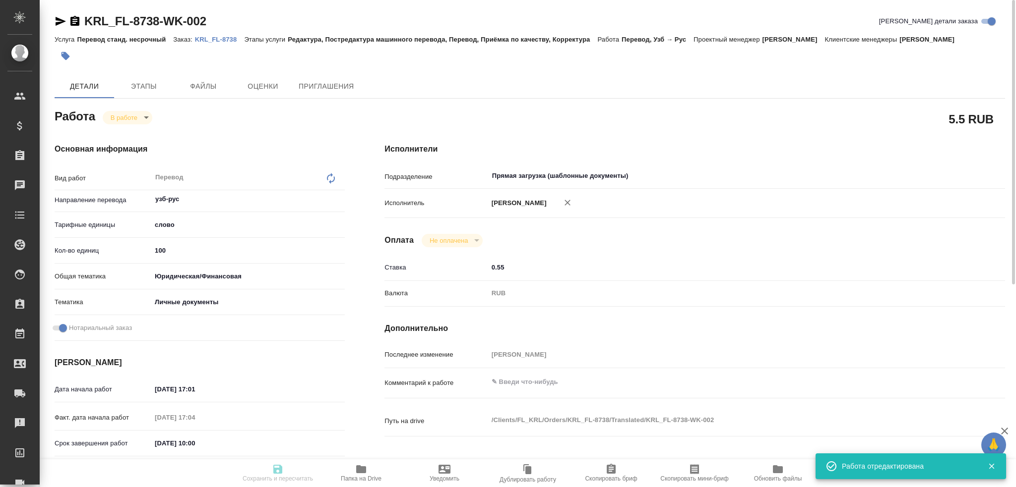
type input "[PERSON_NAME]"
type input "KRL_FL-8738"
type input "Перевод станд. несрочный"
type input "Редактура, Постредактура машинного перевода, Перевод, Приёмка по качеству, Корр…"
type input "[PERSON_NAME]"
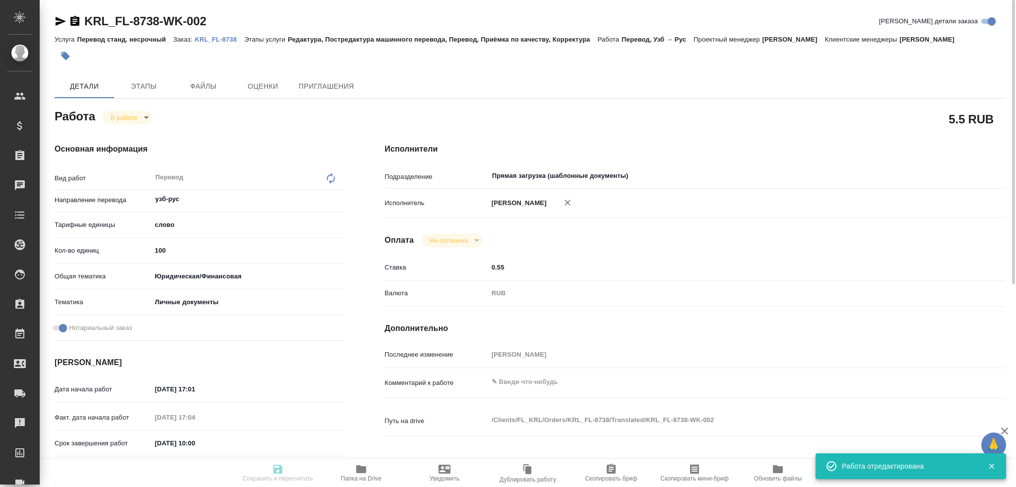
type input "/Clients/FL_KRL/Orders/KRL_FL-8738"
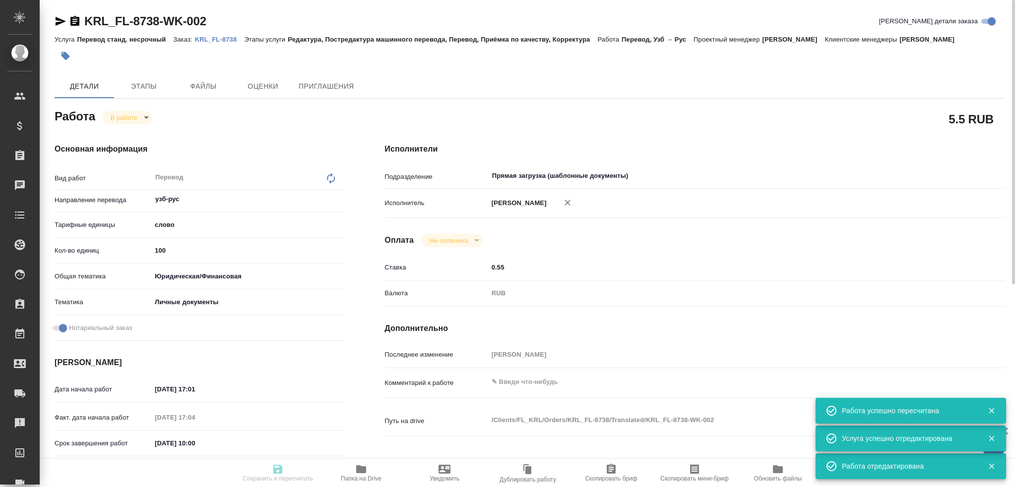
type input "inProgress"
type input "узб-рус"
type input "5a8b1489cc6b4906c91bfd90"
type input "100"
type input "yr-fn"
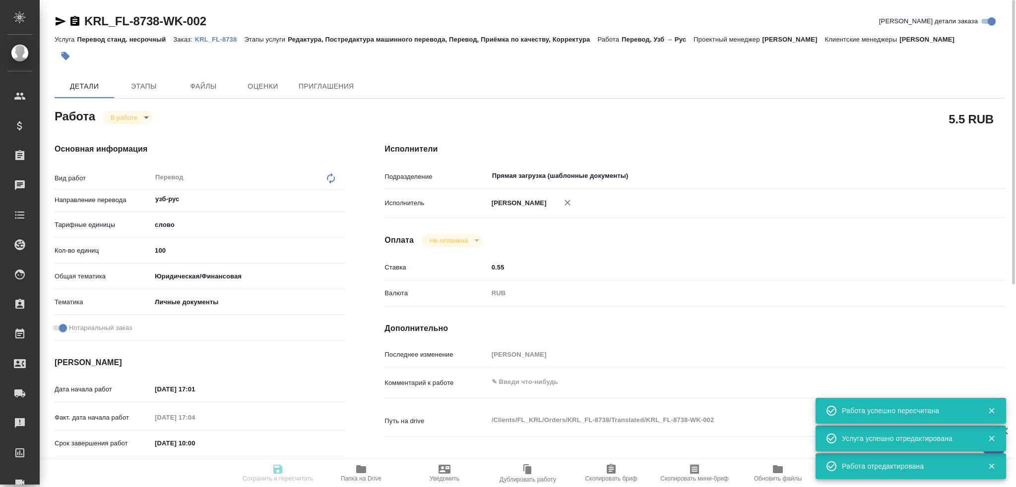
type input "5a8b8b956a9677013d343cfe"
checkbox input "true"
type input "23.09.2025 17:01"
type input "23.09.2025 17:04"
type input "[DATE] 10:00"
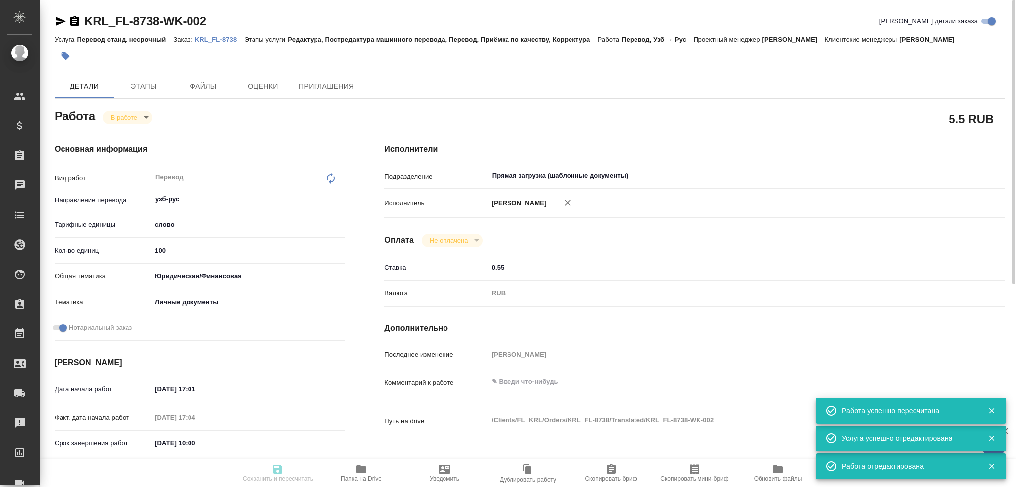
type input "[DATE] 10:00"
type input "Прямая загрузка (шаблонные документы)"
type input "notPayed"
type input "0.55"
type input "RUB"
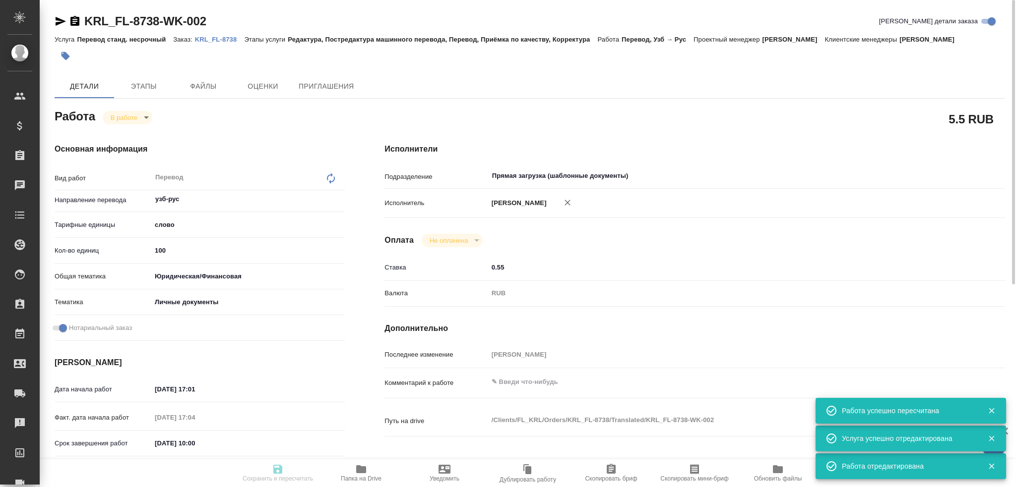
type input "[PERSON_NAME]"
type input "KRL_FL-8738"
type input "Перевод станд. несрочный"
type input "Редактура, Постредактура машинного перевода, Перевод, Приёмка по качеству, Корр…"
type input "[PERSON_NAME]"
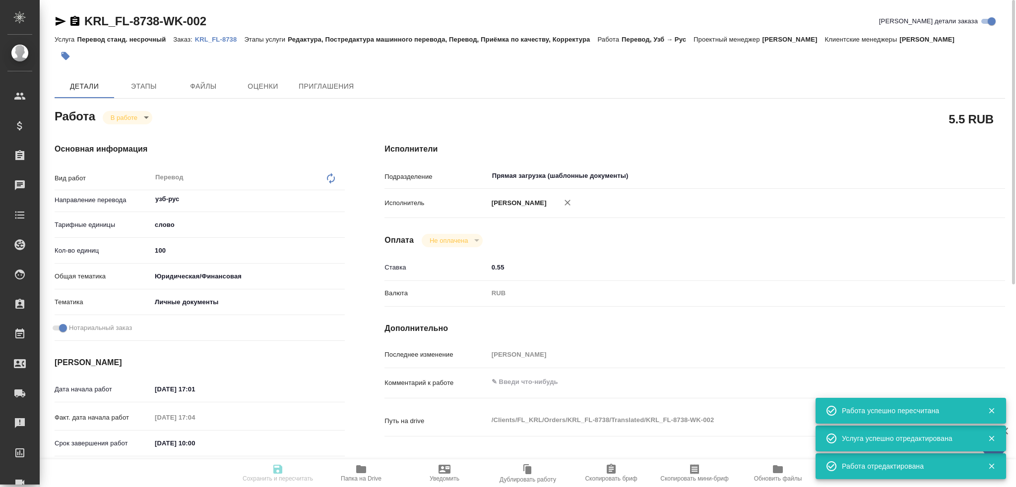
type input "/Clients/FL_KRL/Orders/KRL_FL-8738"
click at [111, 122] on body "🙏 .cls-1 fill:#fff; AWATERA Gusev Alexandr Клиенты Спецификации Заказы 0 Чаты T…" at bounding box center [508, 243] width 1016 height 487
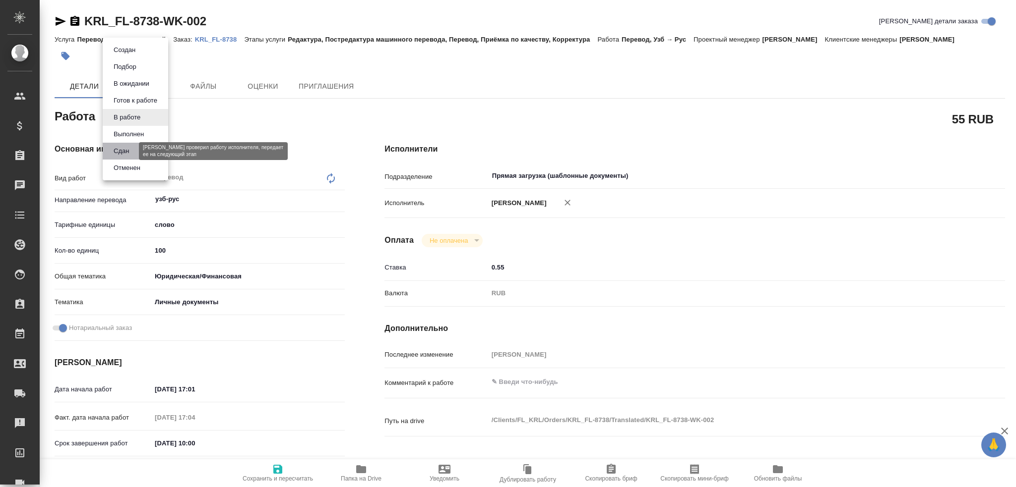
click at [114, 147] on button "Сдан" at bounding box center [121, 151] width 21 height 11
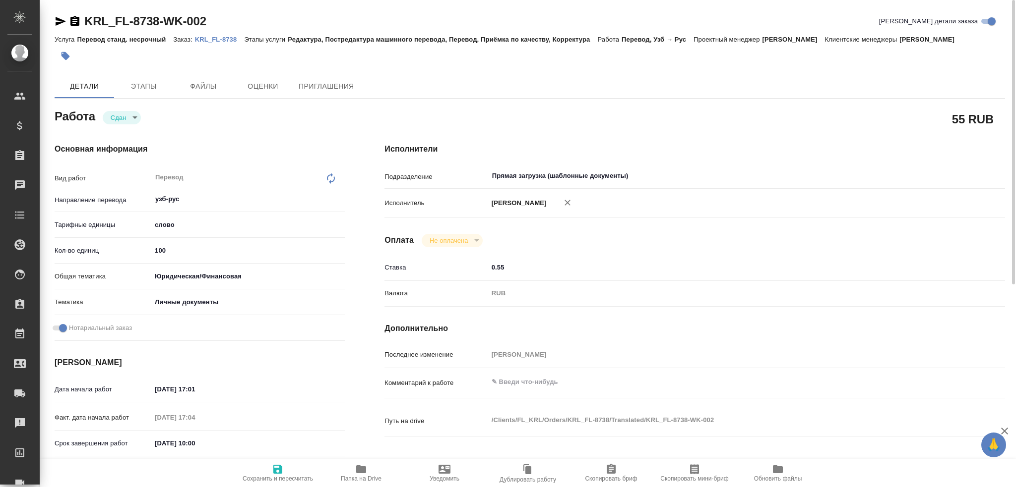
type textarea "x"
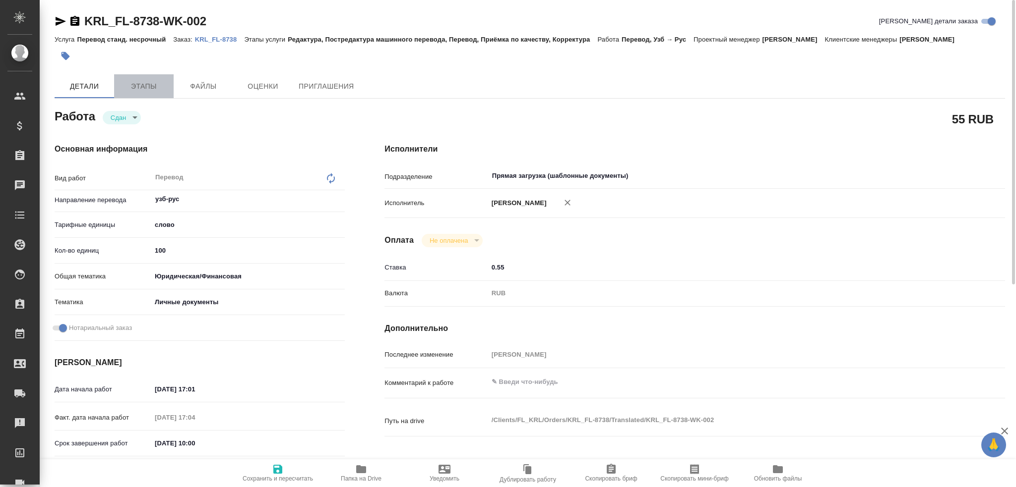
click at [147, 95] on button "Этапы" at bounding box center [144, 86] width 60 height 24
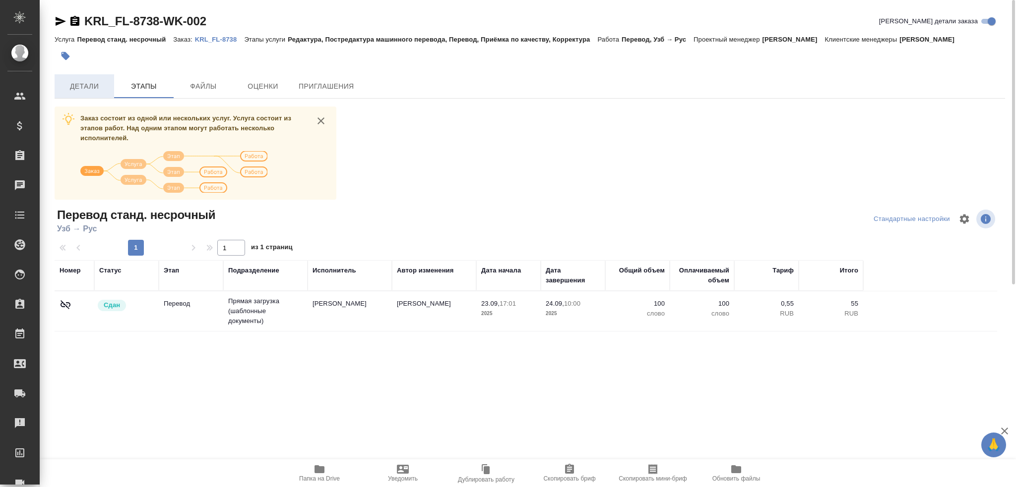
click at [90, 93] on button "Детали" at bounding box center [85, 86] width 60 height 24
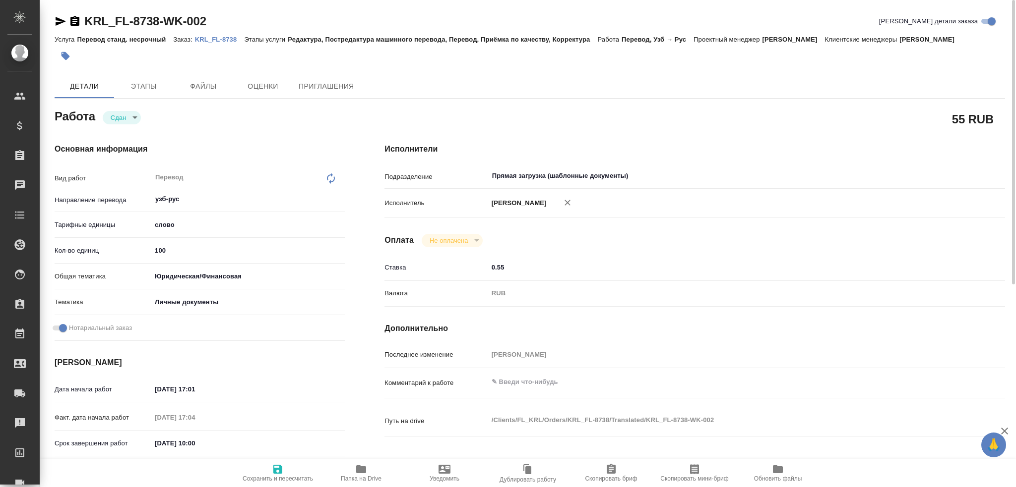
type textarea "x"
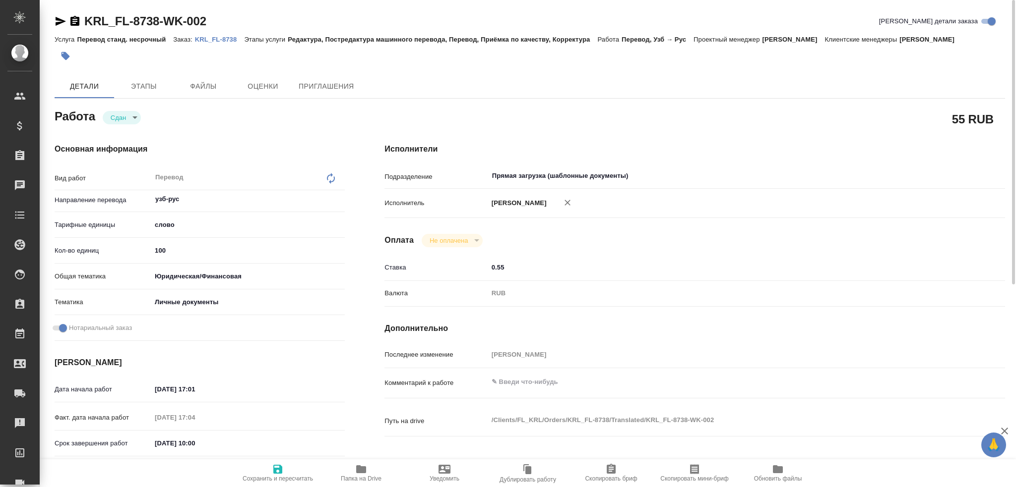
type textarea "x"
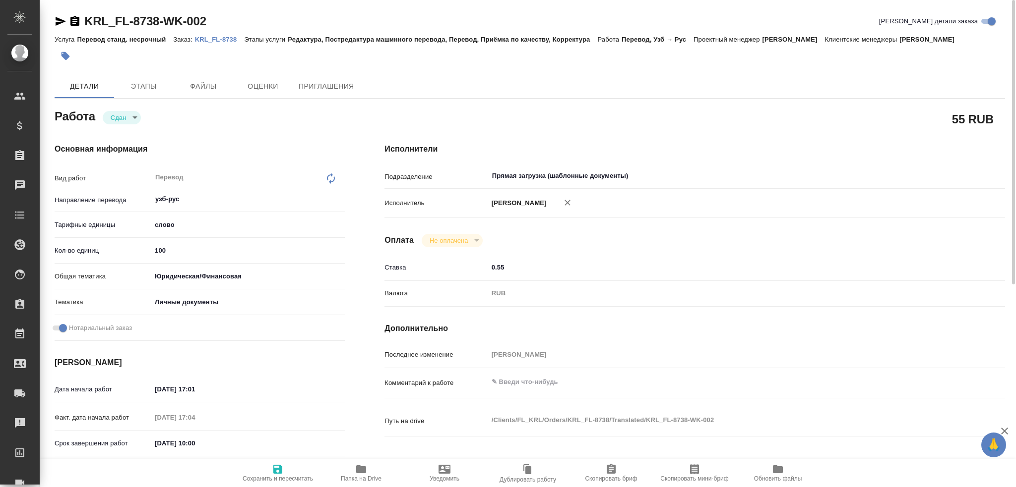
type textarea "x"
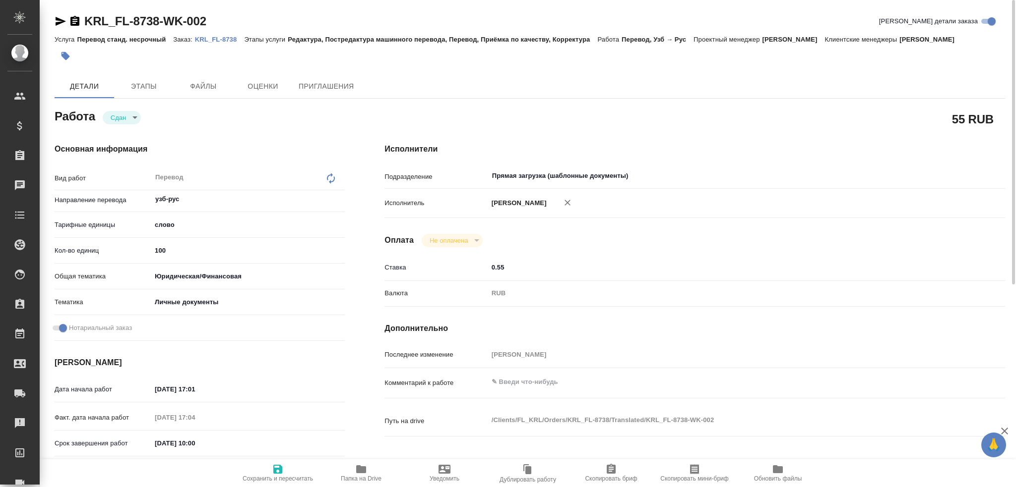
type textarea "x"
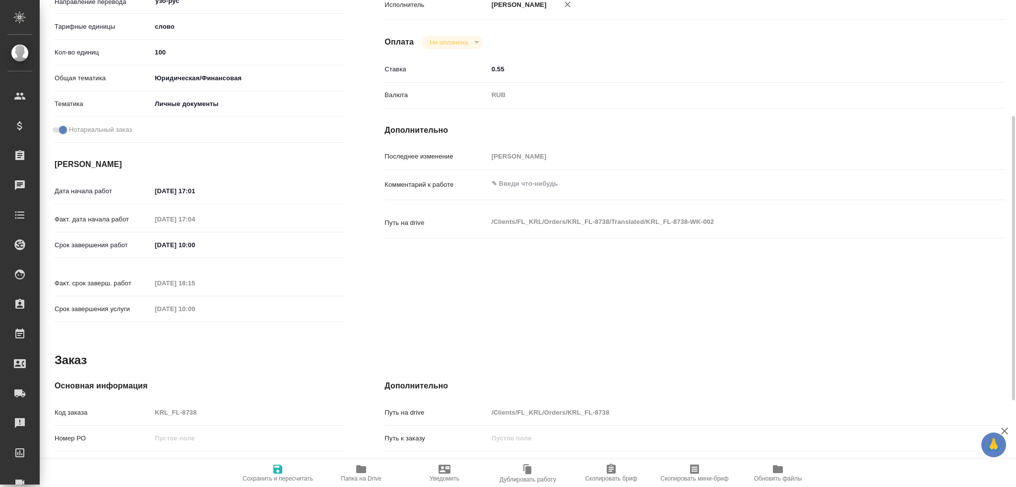
scroll to position [248, 0]
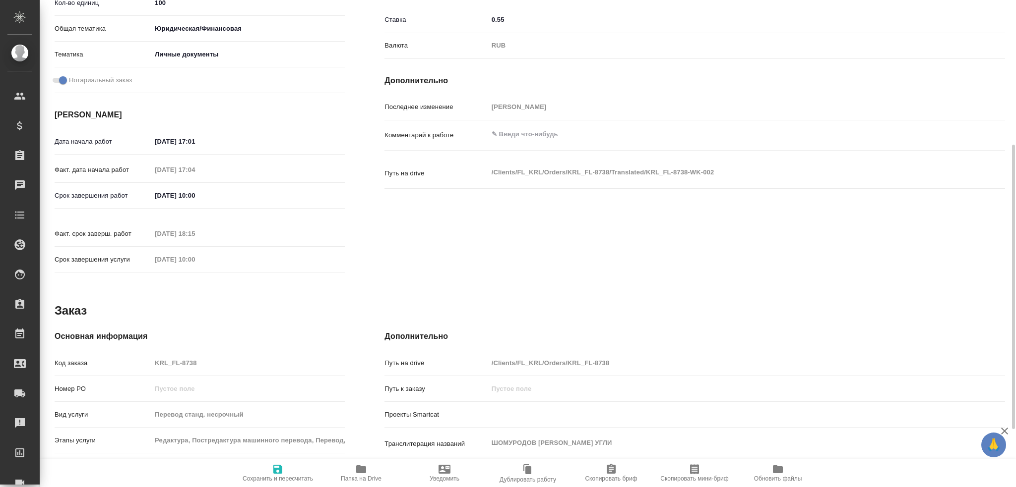
type textarea "x"
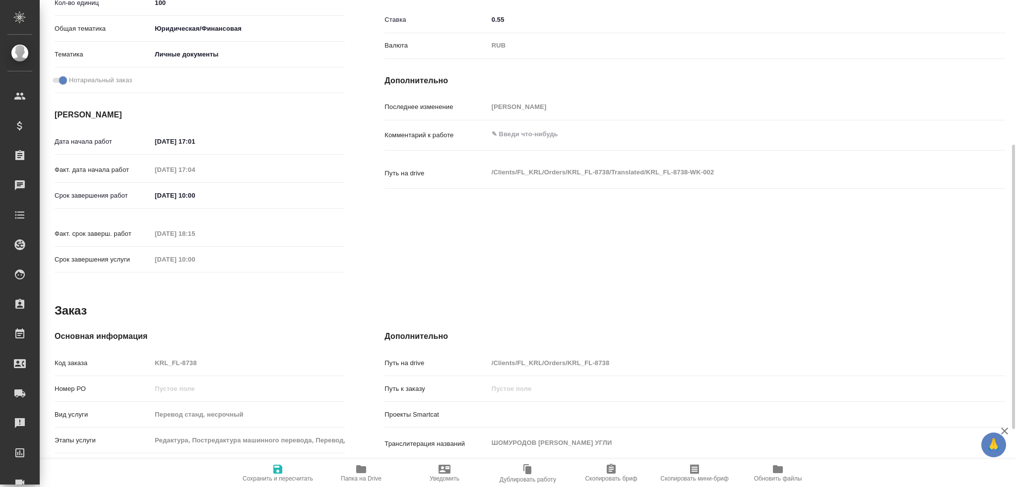
click at [105, 356] on div "Код заказа KRL_FL-8738" at bounding box center [200, 363] width 290 height 17
type textarea "x"
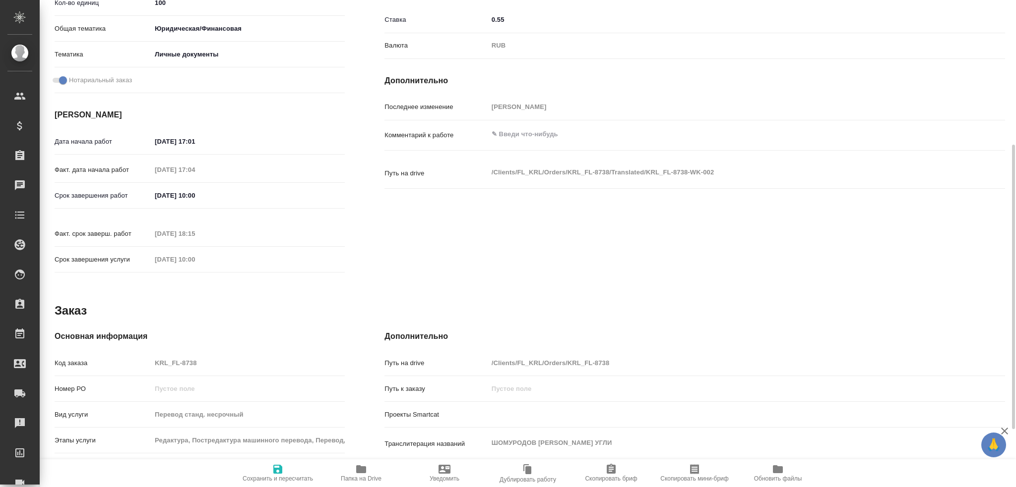
type textarea "x"
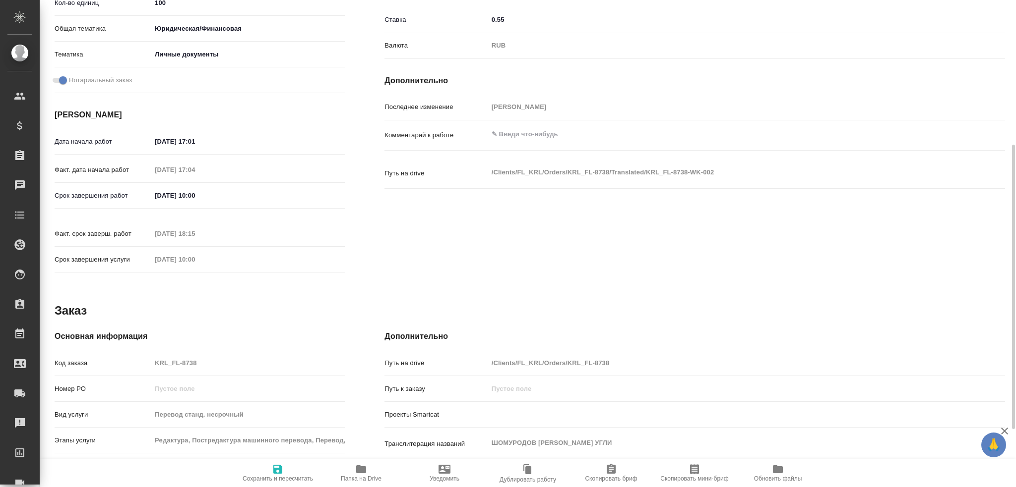
type textarea "x"
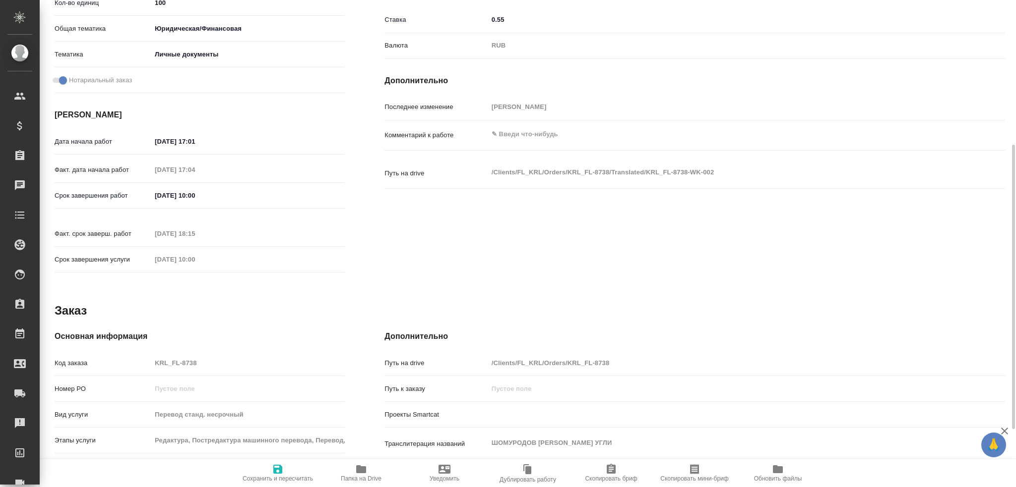
type textarea "x"
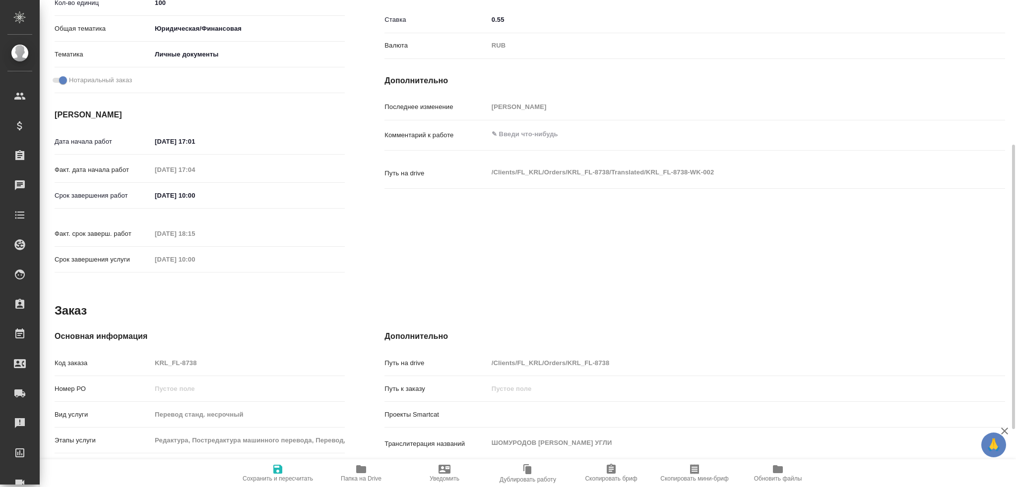
type textarea "x"
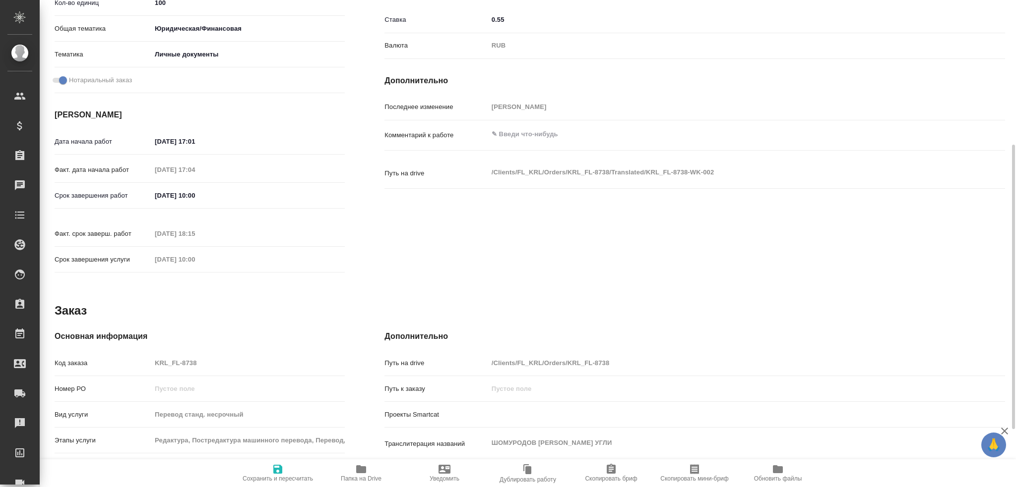
type textarea "x"
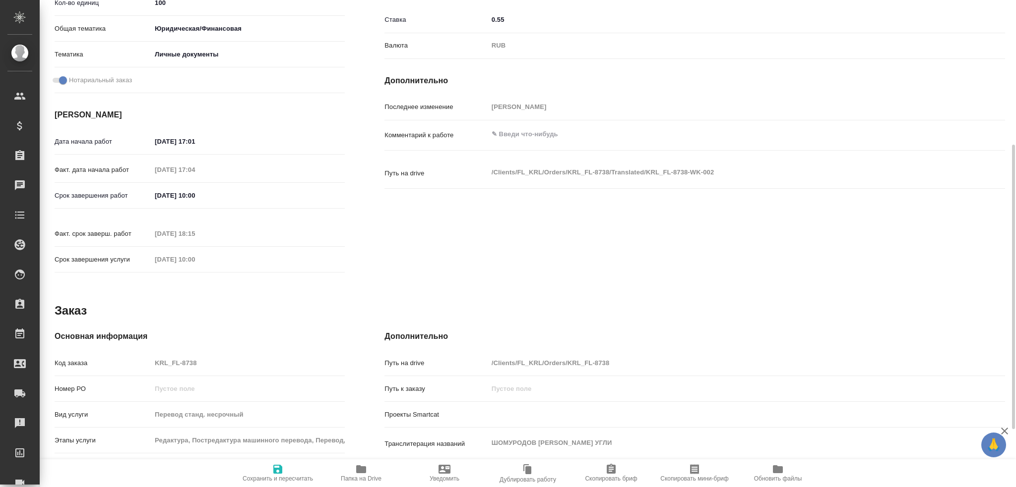
type textarea "x"
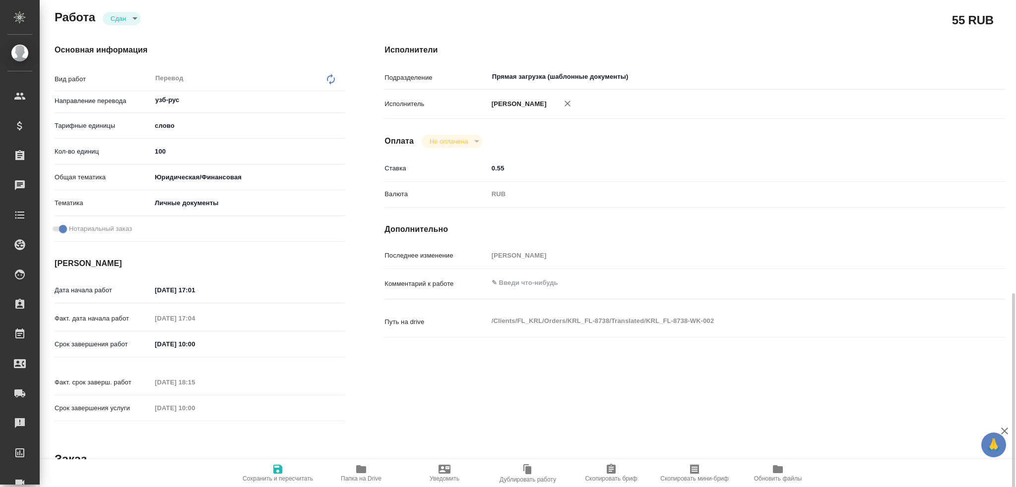
scroll to position [0, 0]
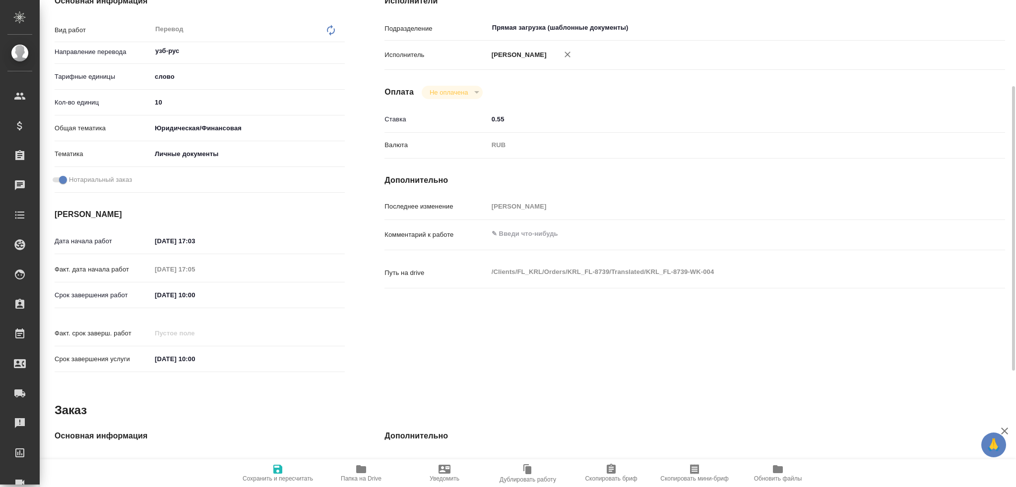
scroll to position [347, 0]
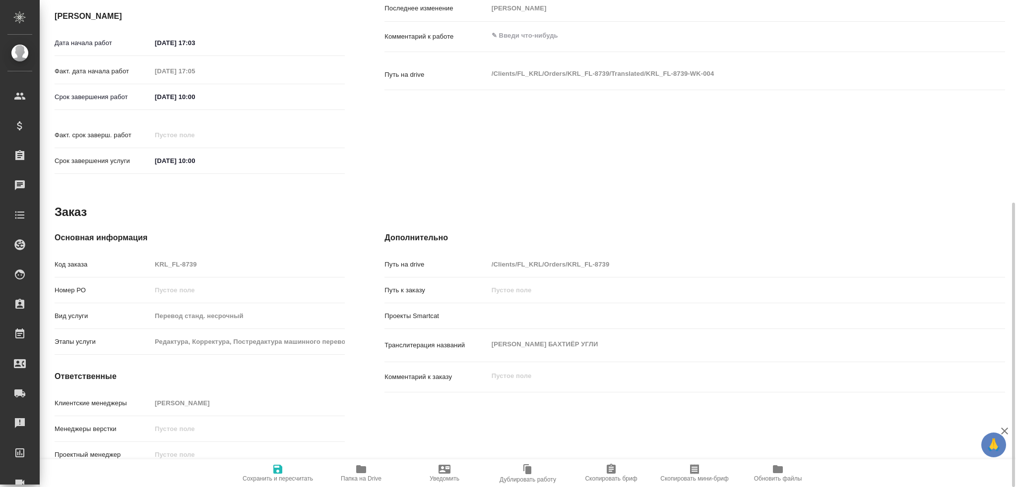
click at [351, 477] on span "Папка на Drive" at bounding box center [361, 479] width 41 height 7
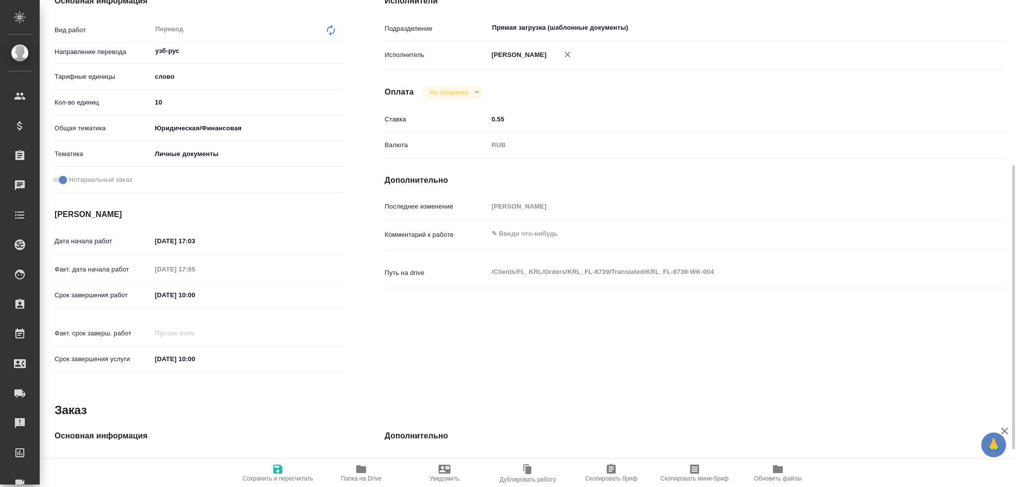
scroll to position [99, 0]
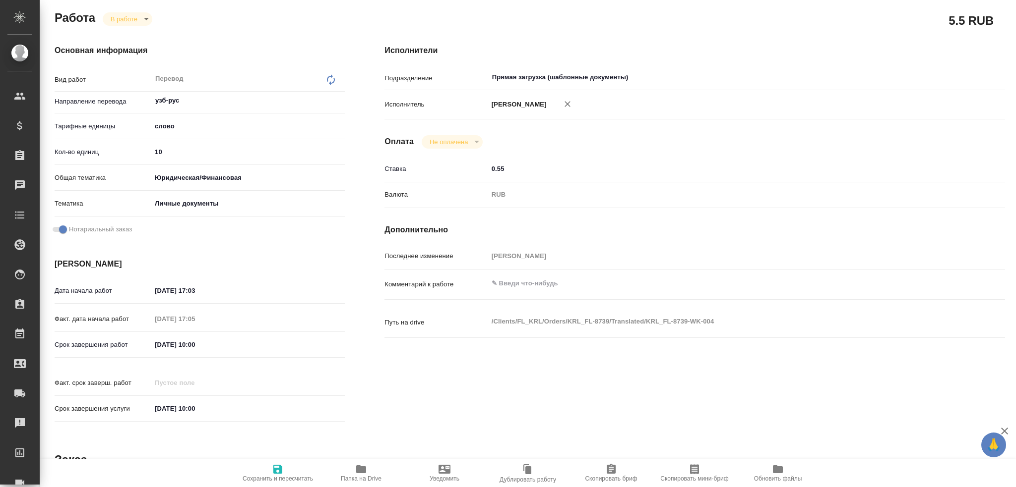
click at [184, 154] on input "10" at bounding box center [247, 152] width 193 height 14
type input "100"
click at [272, 472] on icon "button" at bounding box center [278, 470] width 12 height 12
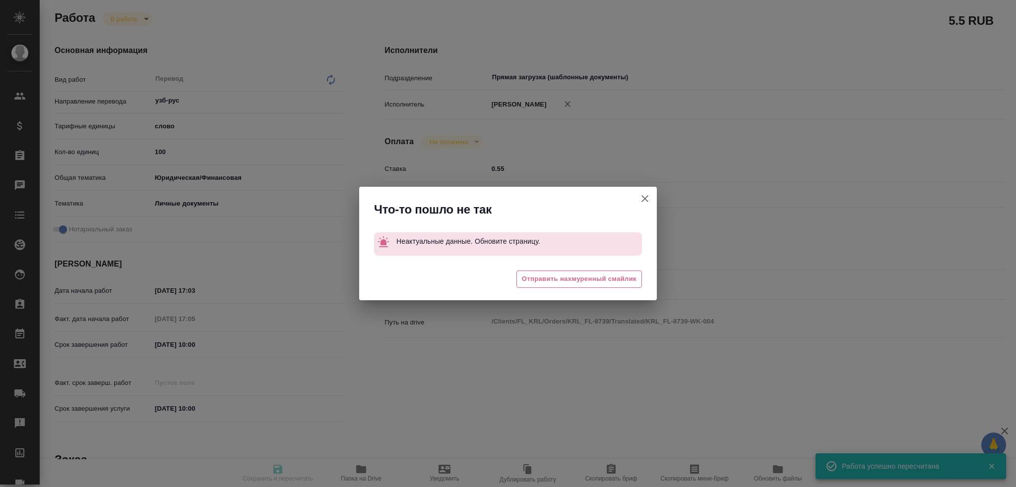
type input "inProgress"
type input "узб-рус"
type input "5a8b1489cc6b4906c91bfd90"
type input "10"
type input "yr-fn"
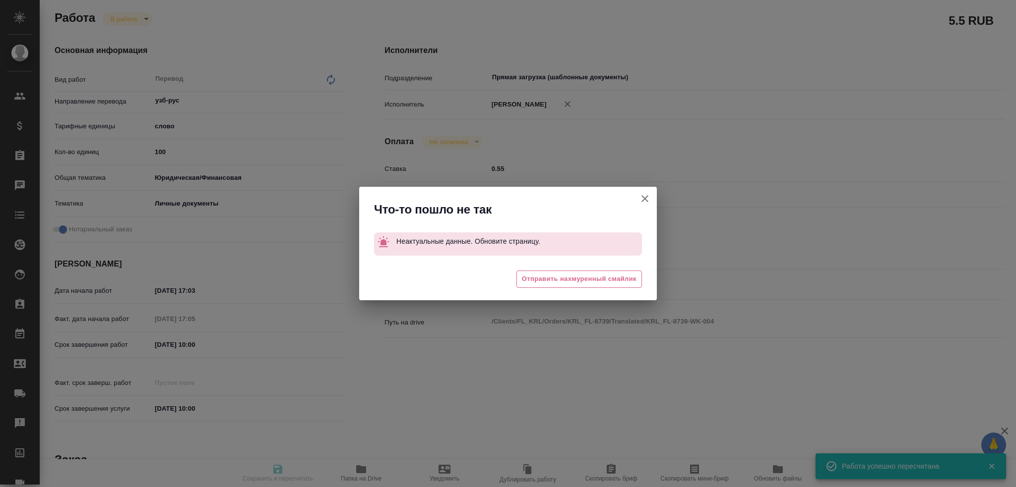
type input "5a8b8b956a9677013d343cfe"
checkbox input "true"
type input "23.09.2025 17:03"
type input "23.09.2025 17:05"
type input "24.09.2025 10:00"
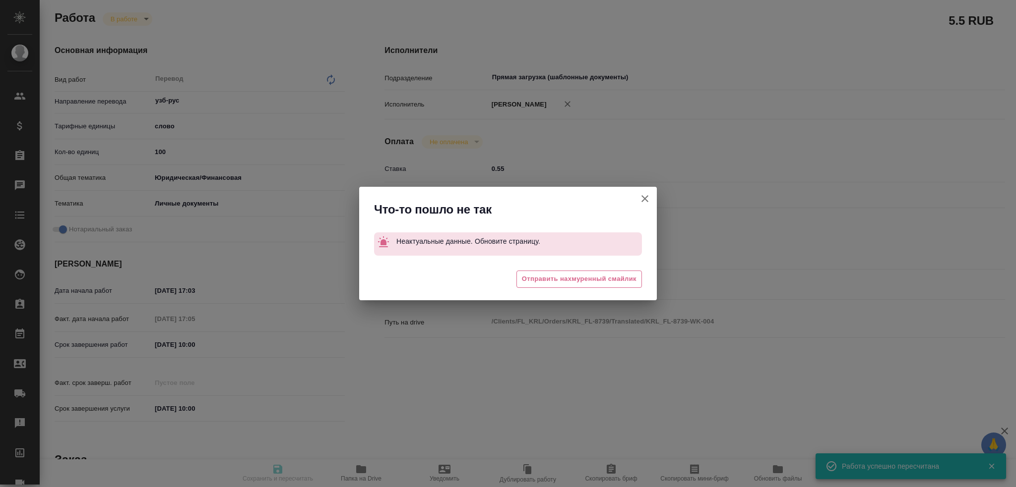
type input "24.09.2025 10:00"
type input "Прямая загрузка (шаблонные документы)"
type input "notPayed"
type input "0.55"
type input "RUB"
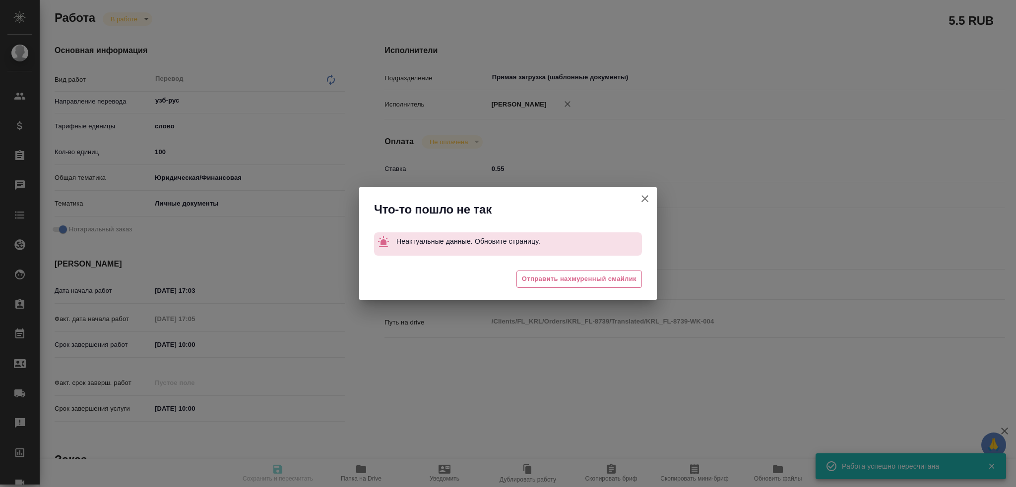
type input "Гусев Александр"
type input "KRL_FL-8739"
type input "Перевод станд. несрочный"
type input "Редактура, Корректура, Постредактура машинного перевода, Приёмка по качеству, П…"
type input "Касымов Тимур"
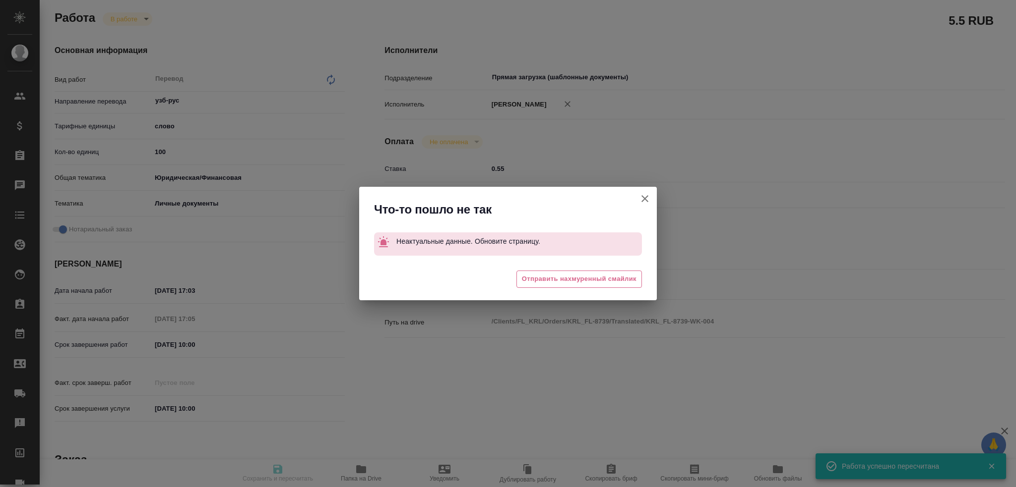
type input "Касымов Тимур"
type input "/Clients/FL_KRL/Orders/KRL_FL-8739"
click at [651, 198] on button "Кратко детали заказа" at bounding box center [645, 199] width 24 height 24
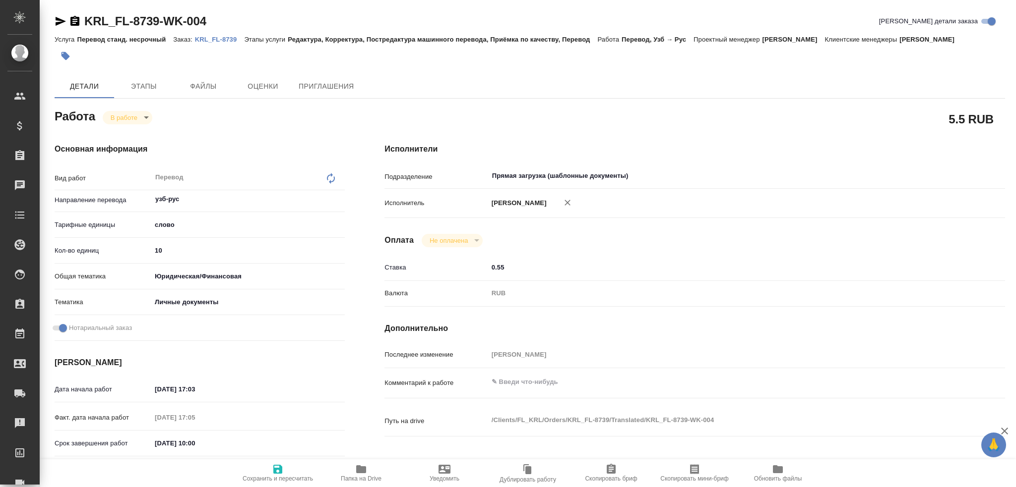
type textarea "x"
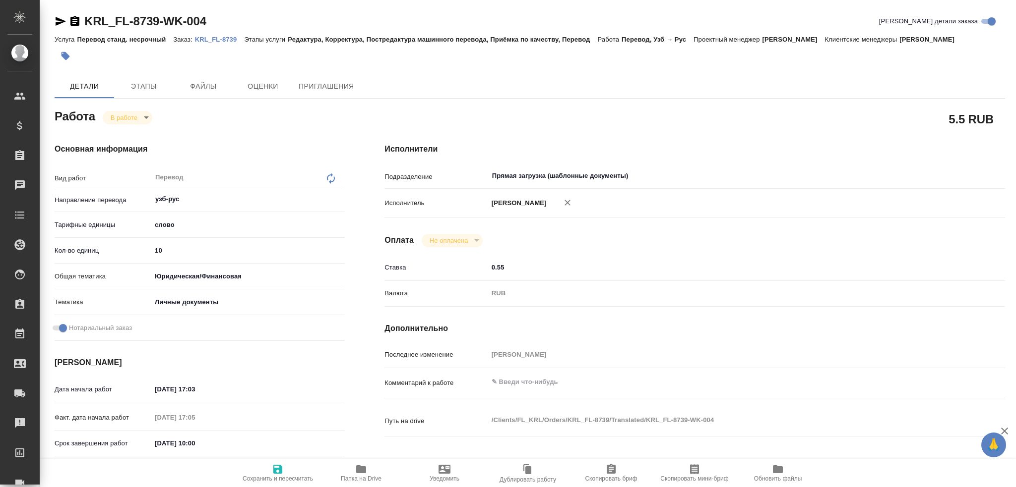
type textarea "x"
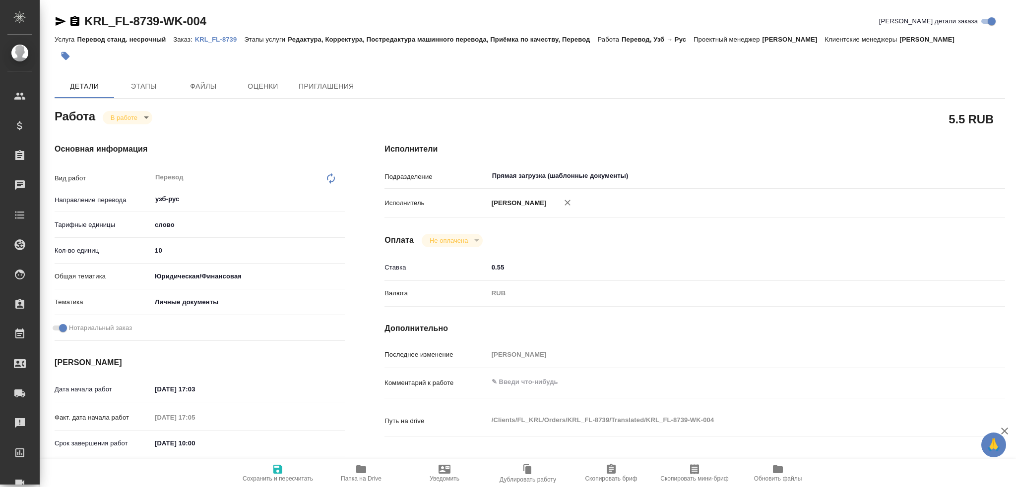
type textarea "x"
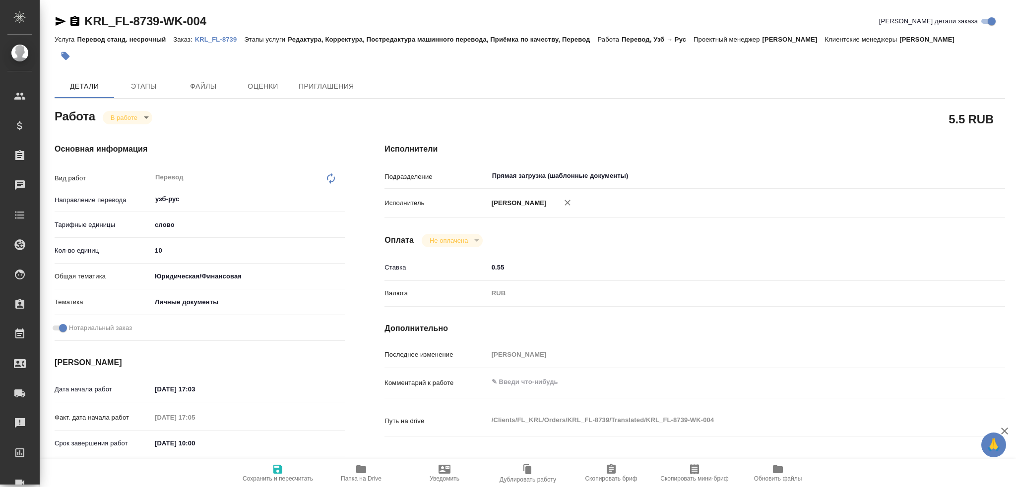
click at [176, 252] on input "10" at bounding box center [247, 250] width 193 height 14
type textarea "x"
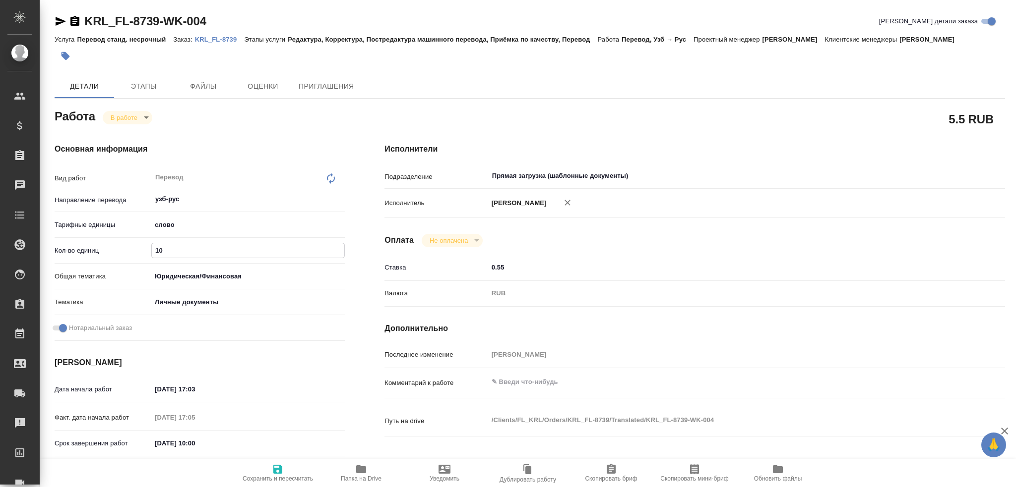
type textarea "x"
type input "100"
type textarea "x"
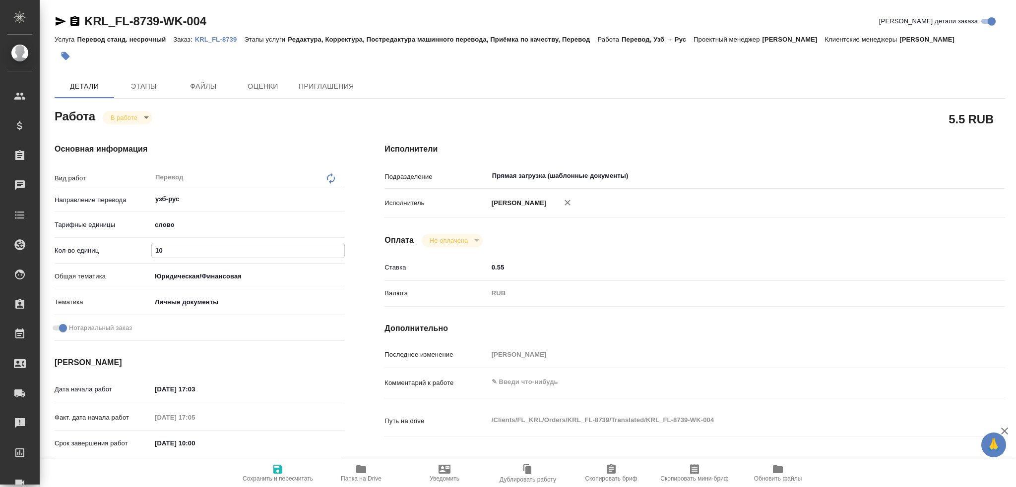
type textarea "x"
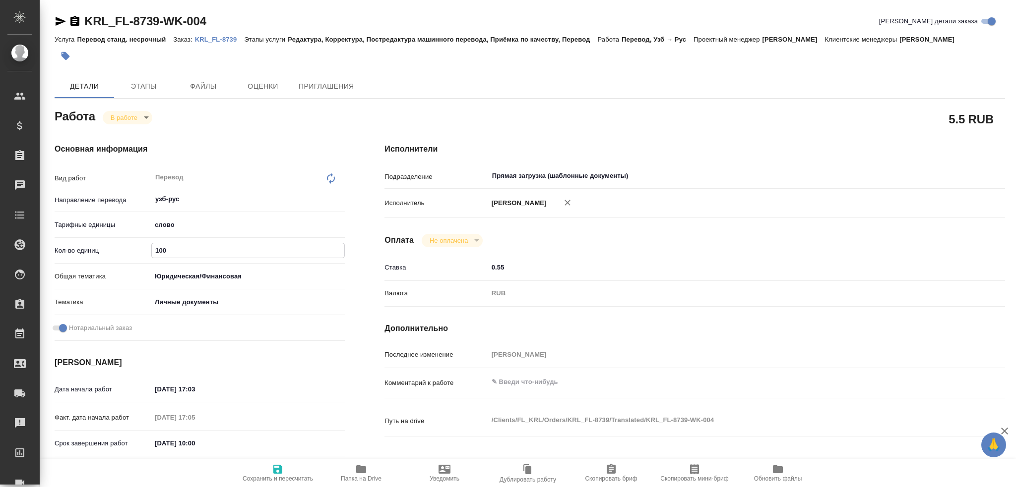
type textarea "x"
type input "100"
click at [277, 471] on icon "button" at bounding box center [278, 470] width 12 height 12
type textarea "x"
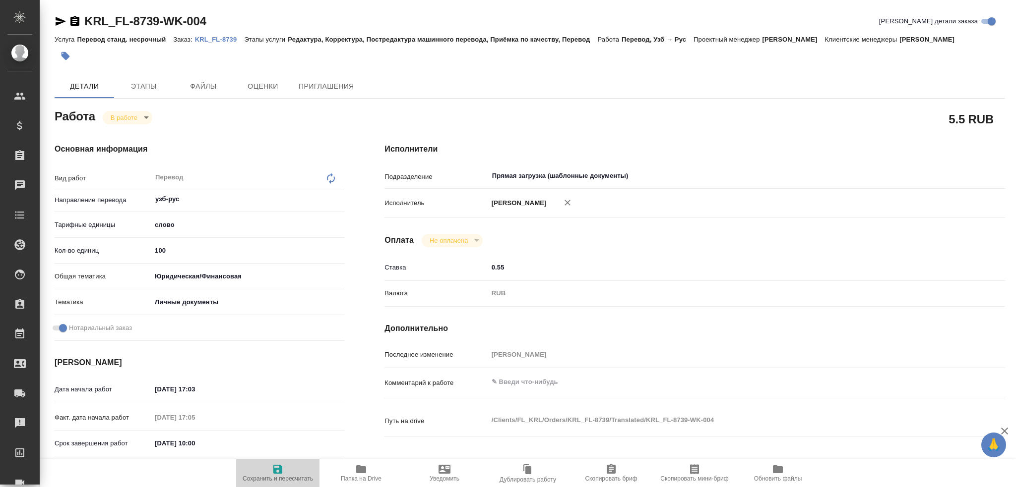
type textarea "x"
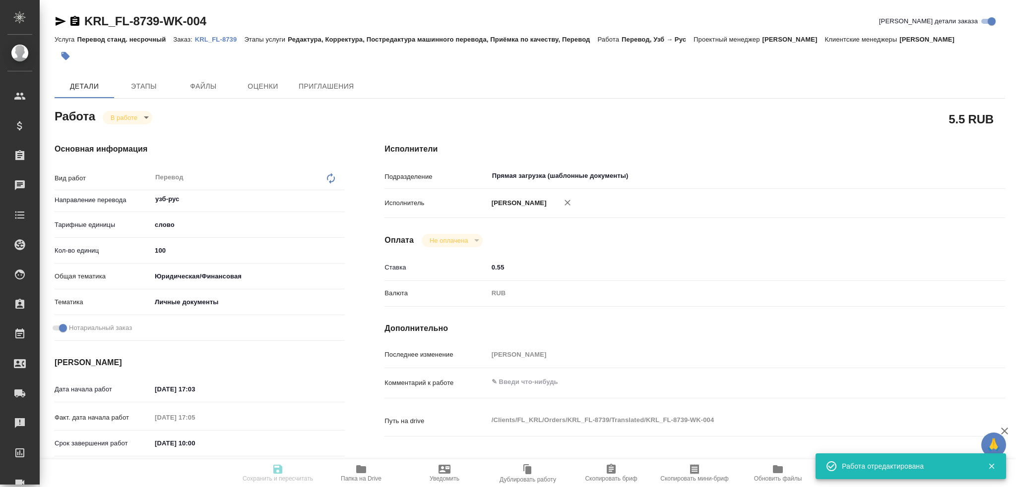
type textarea "x"
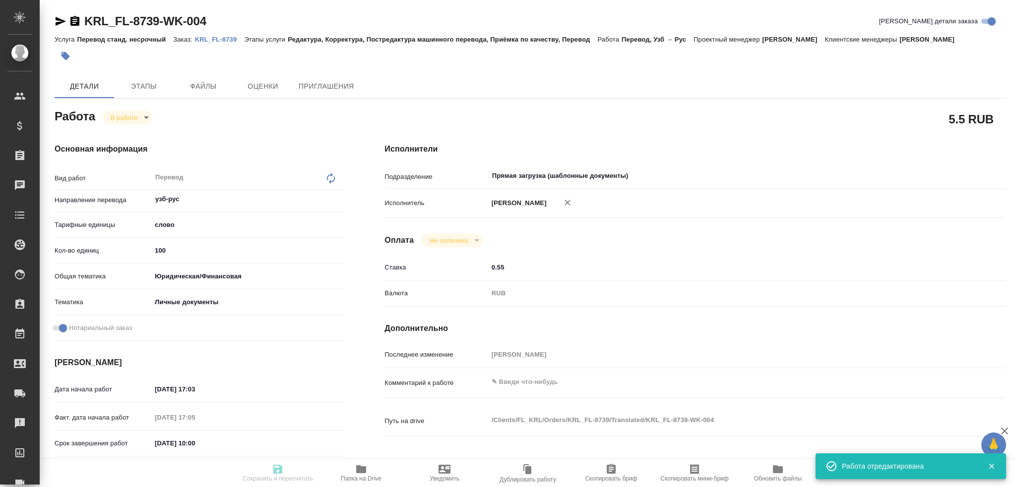
type input "inProgress"
type textarea "Перевод"
type textarea "x"
type input "узб-рус"
type input "5a8b1489cc6b4906c91bfd90"
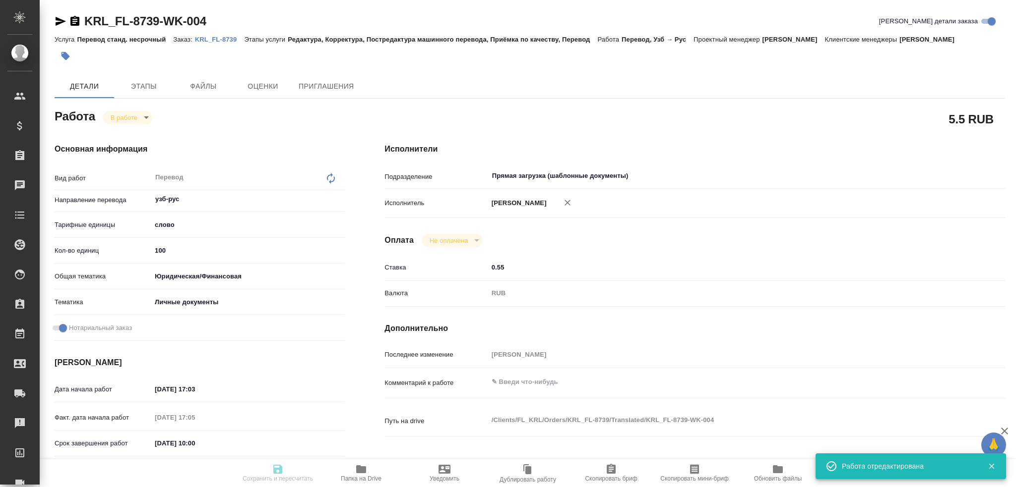
type input "100"
type input "yr-fn"
type input "5a8b8b956a9677013d343cfe"
checkbox input "true"
type input "23.09.2025 17:03"
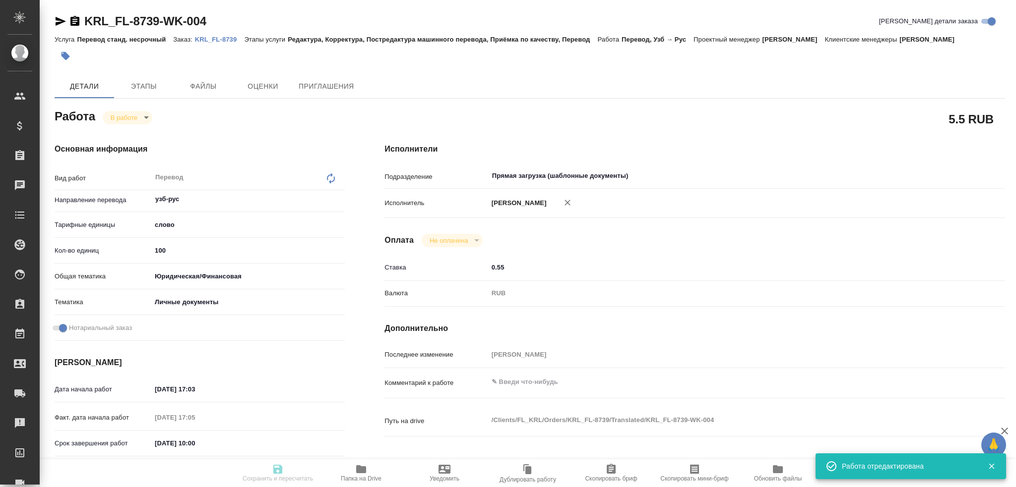
type input "23.09.2025 17:05"
type input "24.09.2025 10:00"
type input "Прямая загрузка (шаблонные документы)"
type input "notPayed"
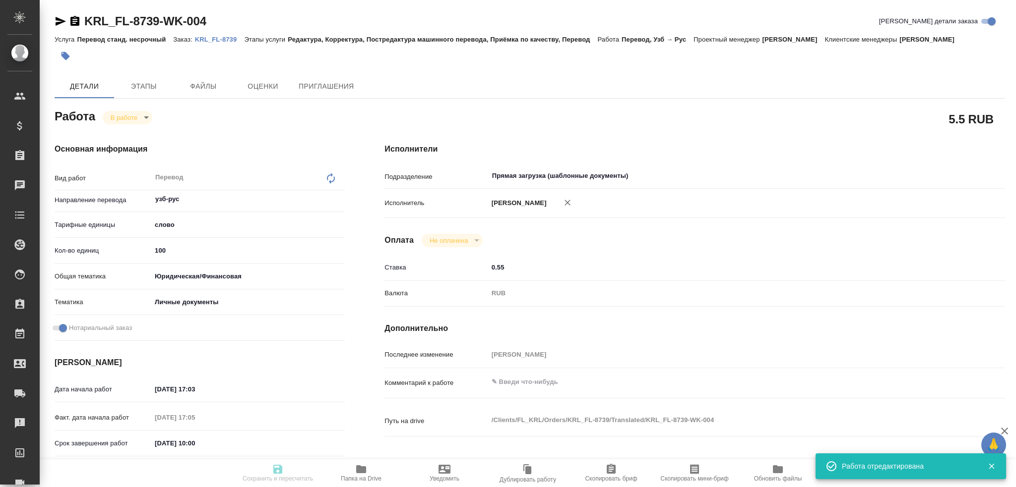
type input "0.55"
type input "RUB"
type input "Гусев Александр"
type textarea "x"
type textarea "/Clients/FL_KRL/Orders/KRL_FL-8739/Translated/KRL_FL-8739-WK-004"
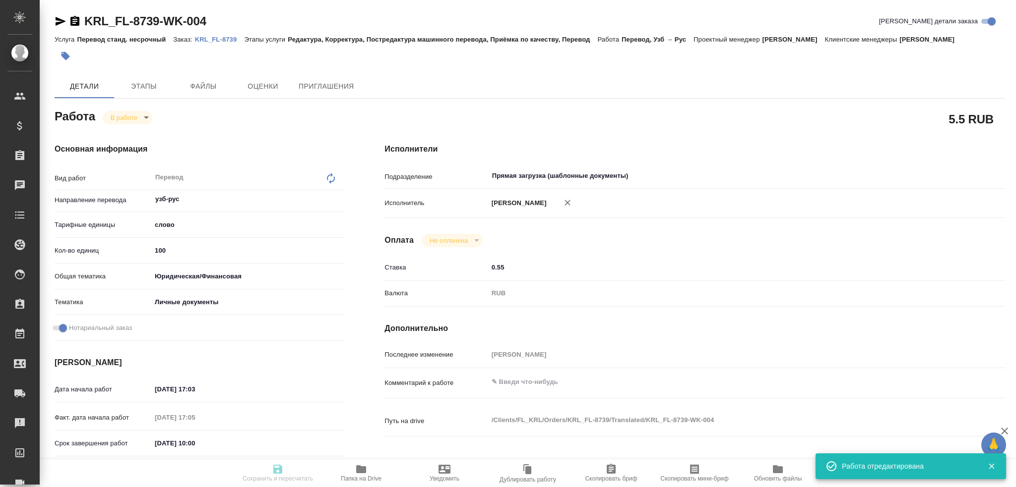
type textarea "x"
type input "KRL_FL-8739"
type input "Перевод станд. несрочный"
type input "Редактура, Корректура, Постредактура машинного перевода, Приёмка по качеству, П…"
type input "Касымов Тимур"
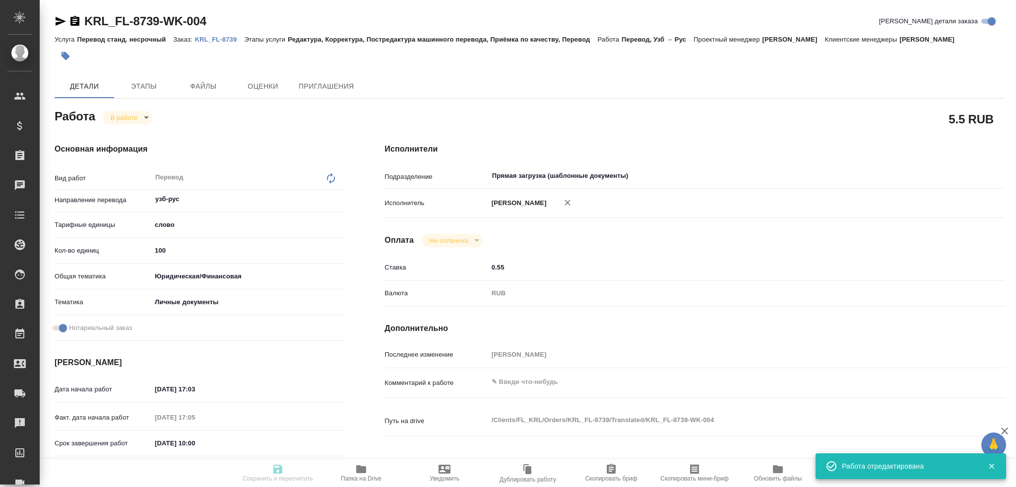
type input "/Clients/FL_KRL/Orders/KRL_FL-8739"
type textarea "ОЛТИЕВ АКБАР БАХТИЁР УГЛИ"
type textarea "x"
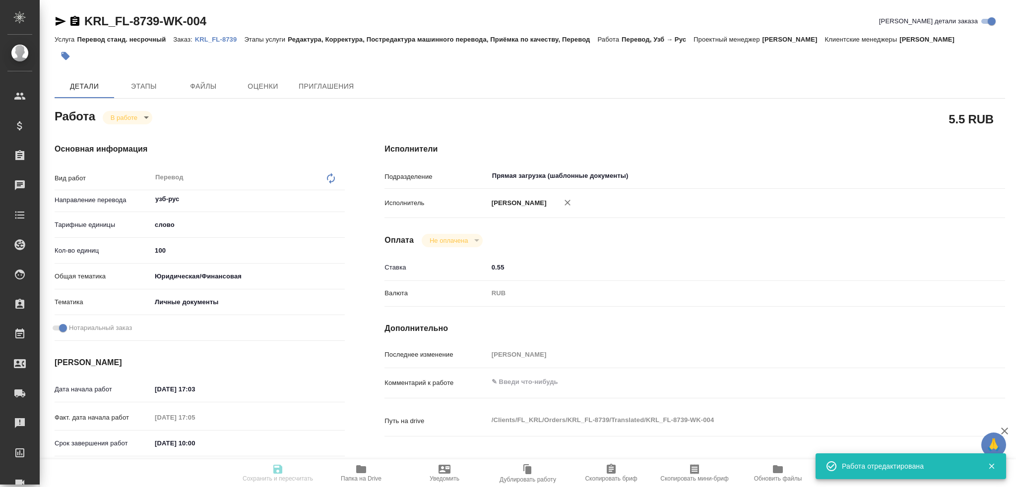
type textarea "x"
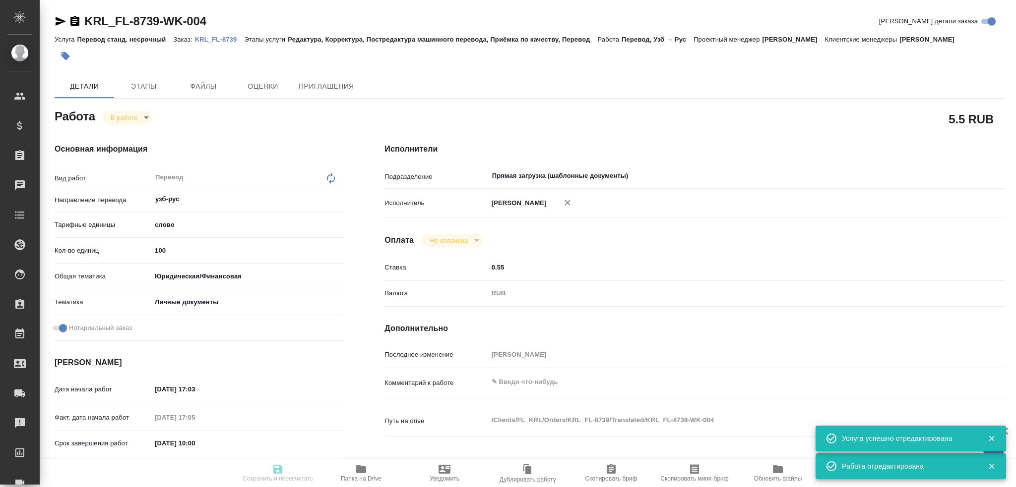
type textarea "x"
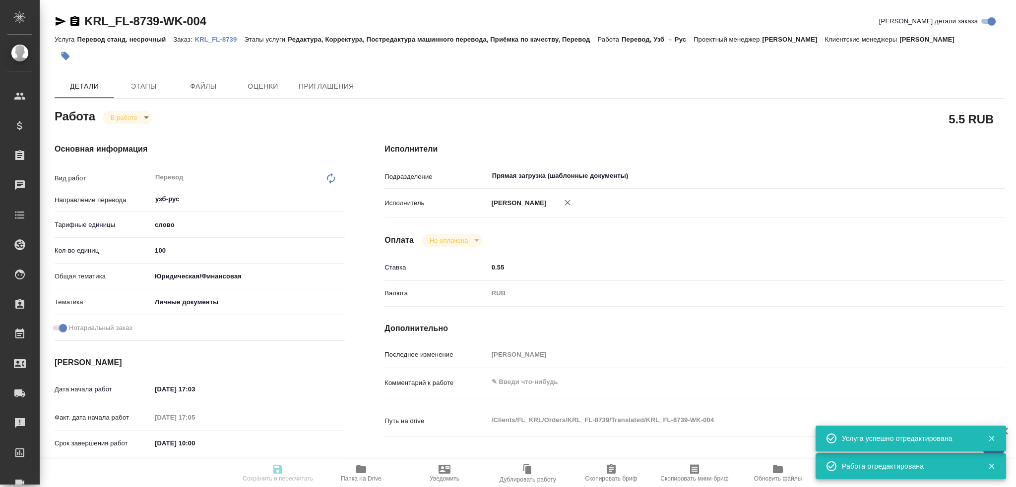
type textarea "x"
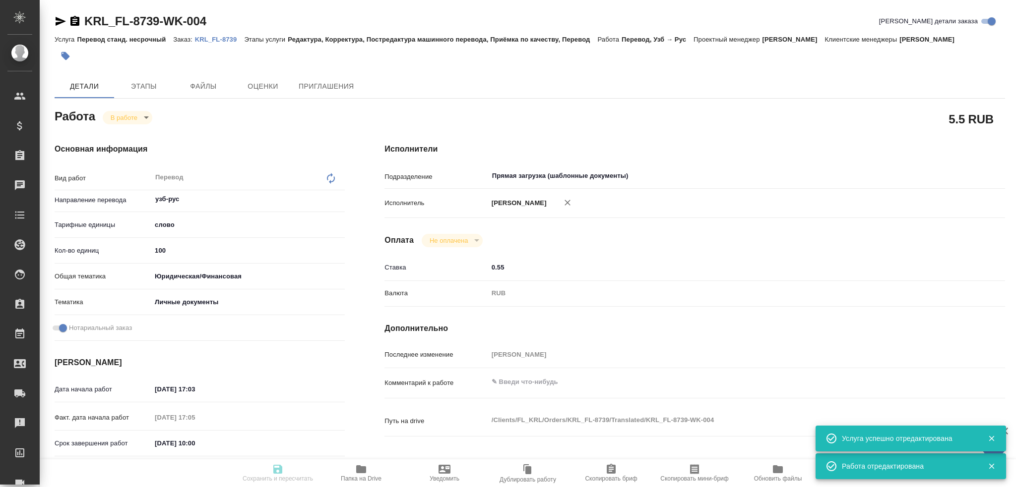
type textarea "x"
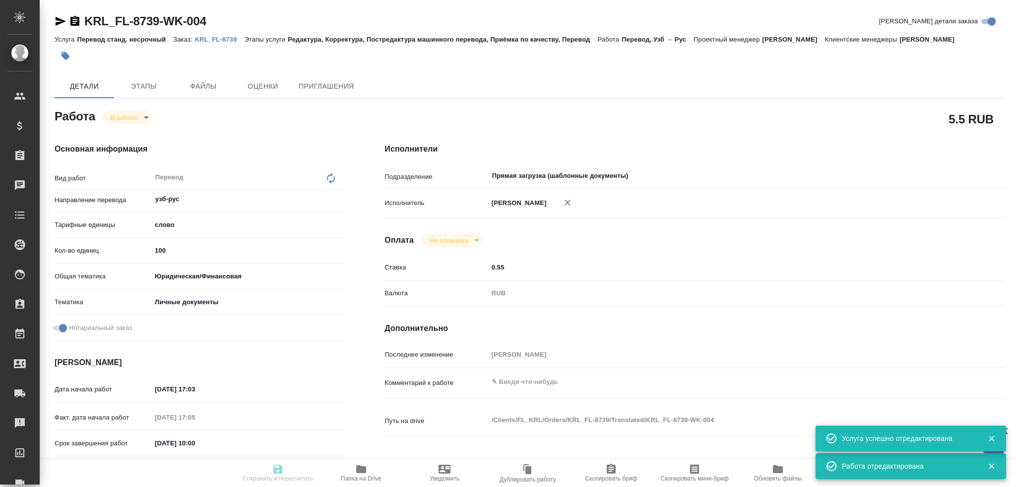
type textarea "x"
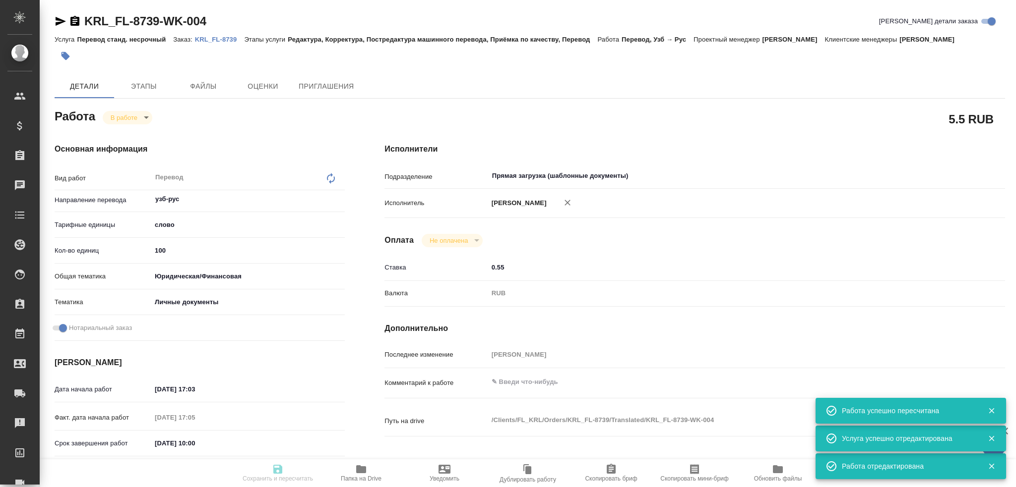
type input "inProgress"
type textarea "Перевод"
type textarea "x"
type input "узб-рус"
type input "5a8b1489cc6b4906c91bfd90"
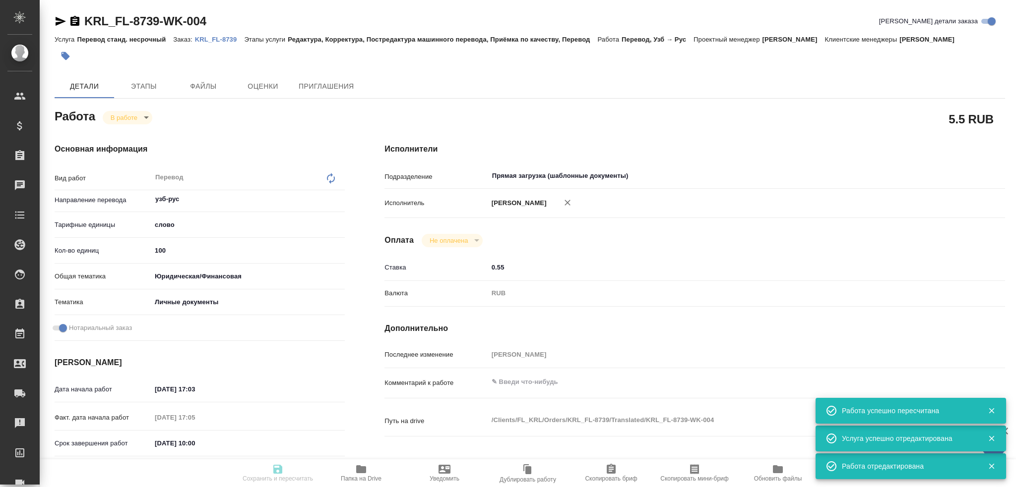
type input "100"
type input "yr-fn"
type input "5a8b8b956a9677013d343cfe"
checkbox input "true"
type input "23.09.2025 17:03"
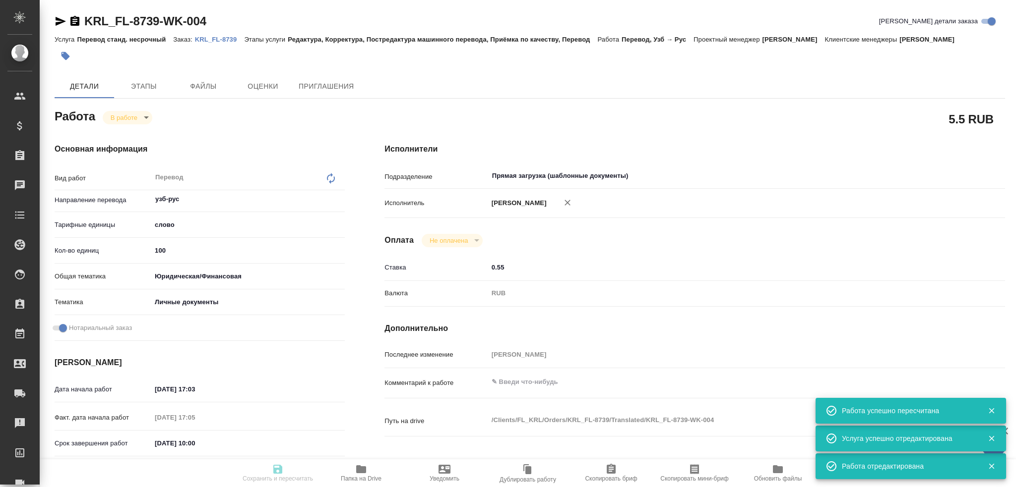
type input "23.09.2025 17:05"
type input "24.09.2025 10:00"
type input "Прямая загрузка (шаблонные документы)"
type input "notPayed"
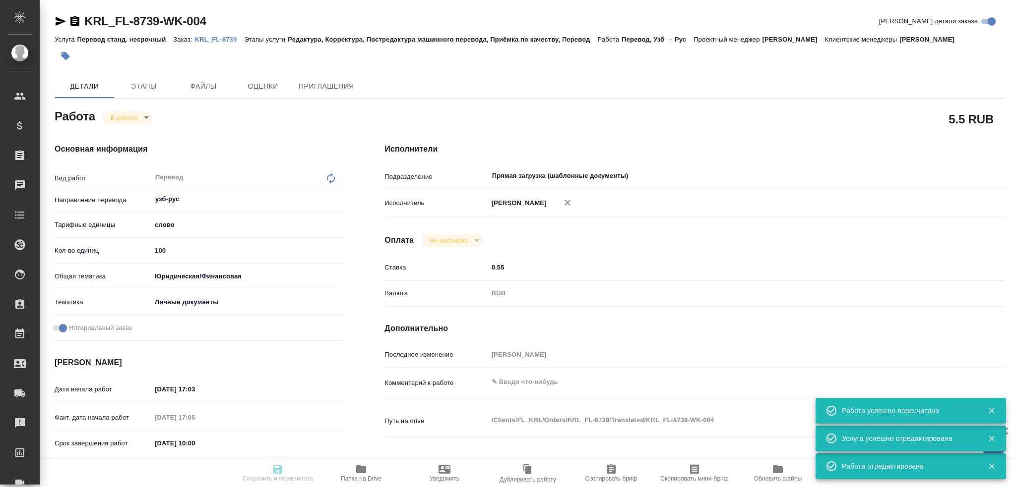
type input "0.55"
type input "RUB"
type input "Гусев Александр"
type textarea "x"
type textarea "/Clients/FL_KRL/Orders/KRL_FL-8739/Translated/KRL_FL-8739-WK-004"
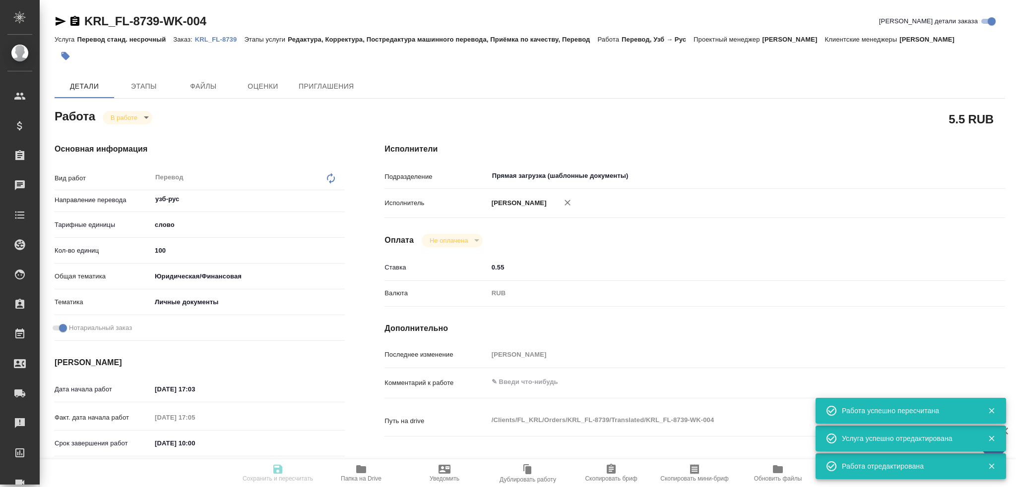
type textarea "x"
type input "KRL_FL-8739"
type input "Перевод станд. несрочный"
type input "Редактура, Корректура, Постредактура машинного перевода, Приёмка по качеству, П…"
type input "Касымов Тимур"
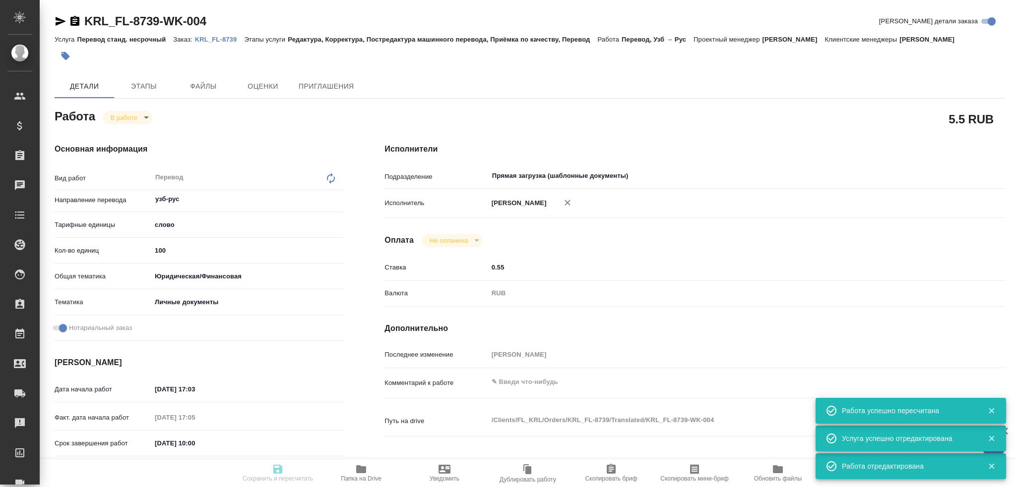
type input "/Clients/FL_KRL/Orders/KRL_FL-8739"
type textarea "ОЛТИЕВ АКБАР БАХТИЁР УГЛИ"
type textarea "x"
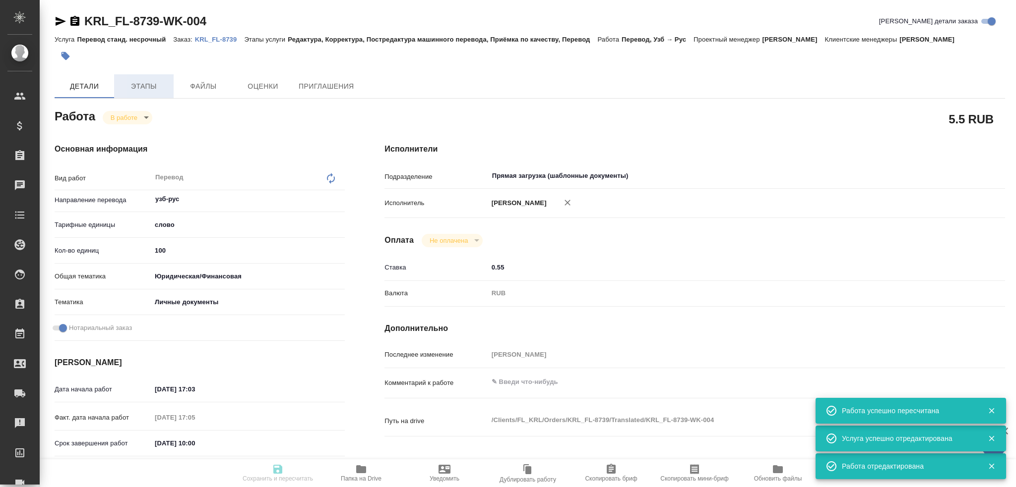
type textarea "x"
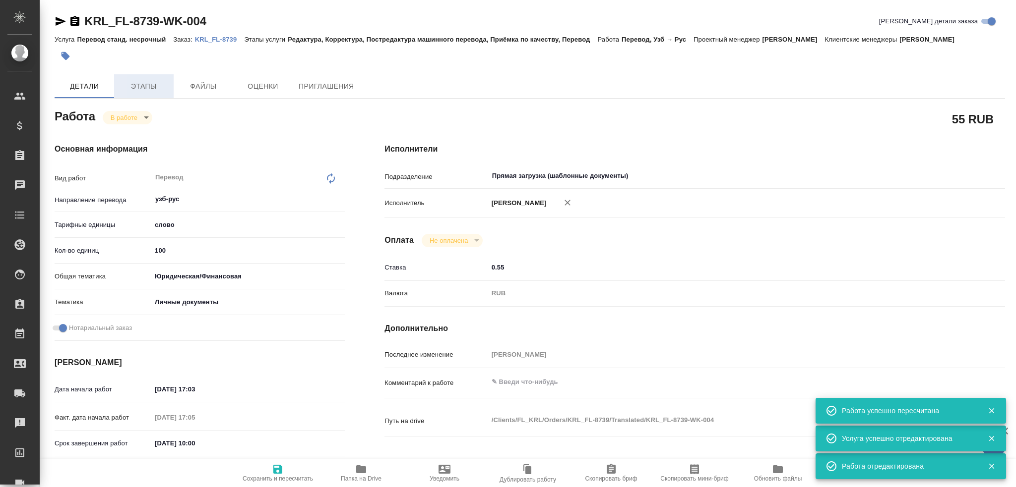
type textarea "x"
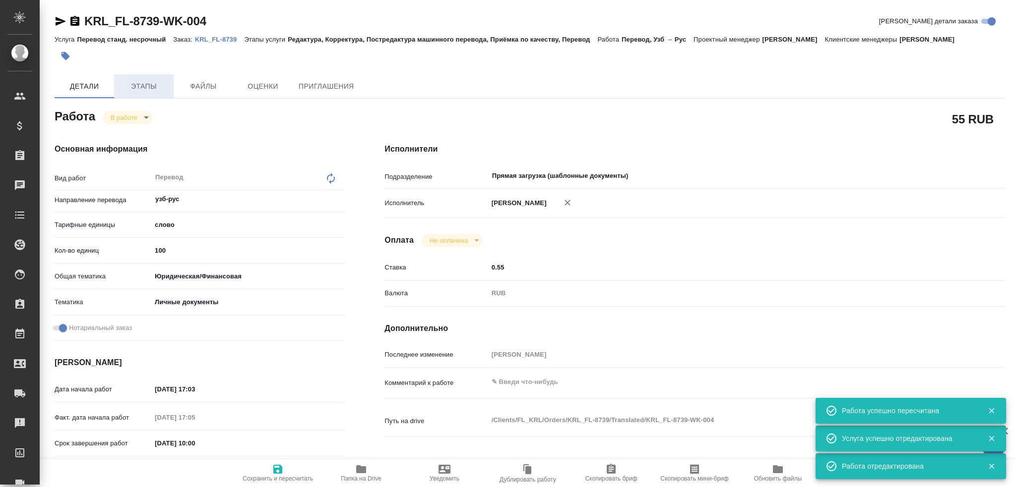
type textarea "x"
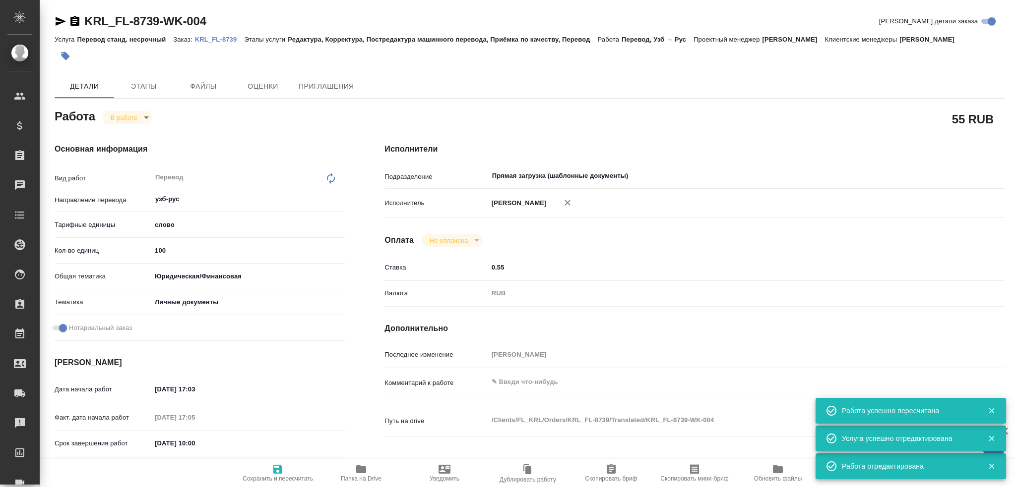
type textarea "x"
click at [125, 119] on body "🙏 .cls-1 fill:#fff; AWATERA Gusev Alexandr Клиенты Спецификации Заказы 0 Чаты T…" at bounding box center [508, 243] width 1016 height 487
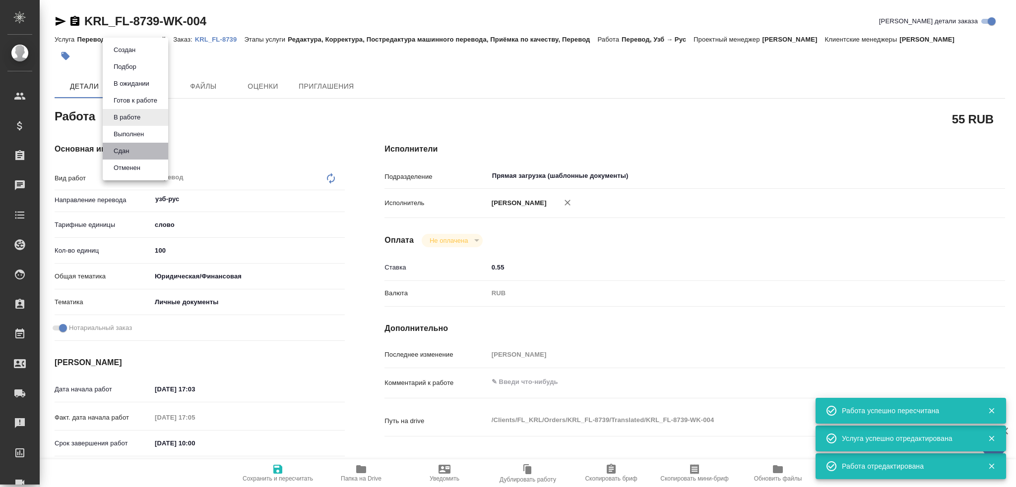
click at [134, 157] on li "Сдан" at bounding box center [135, 151] width 65 height 17
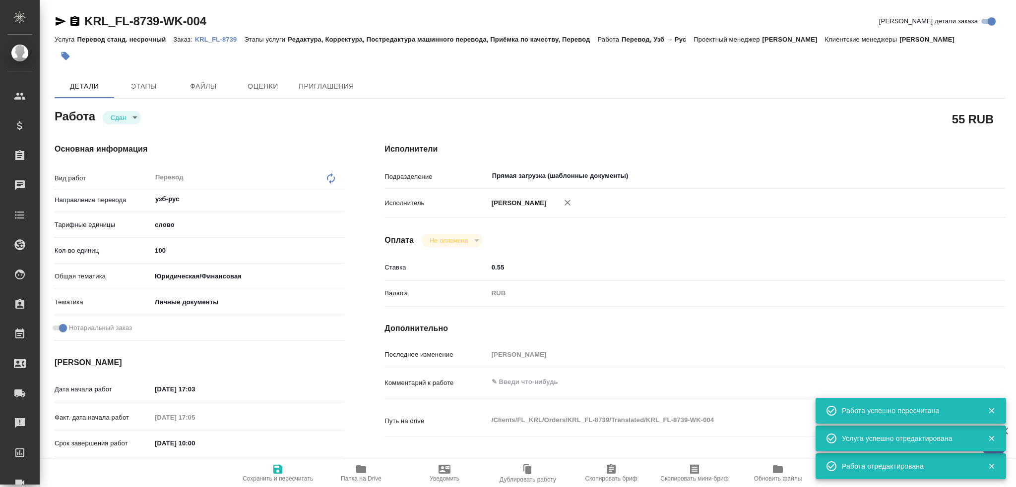
type textarea "x"
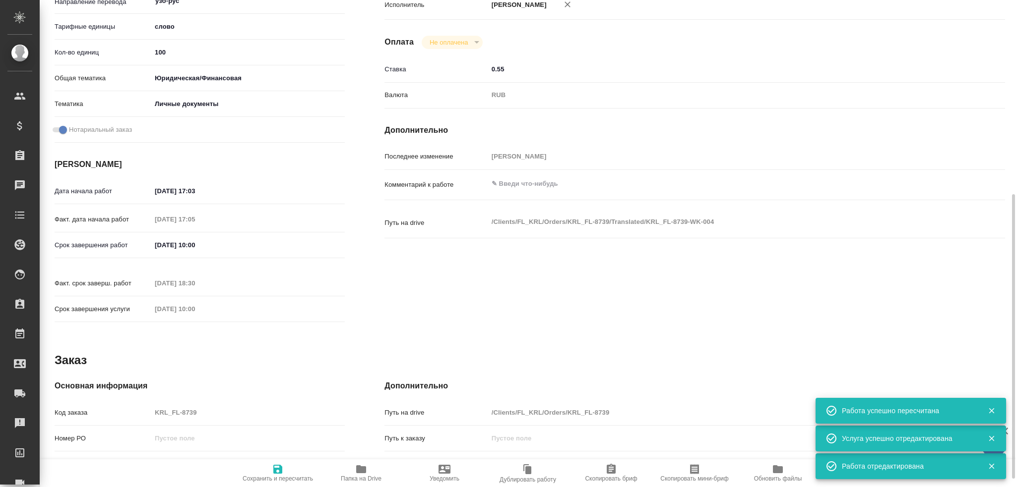
scroll to position [298, 0]
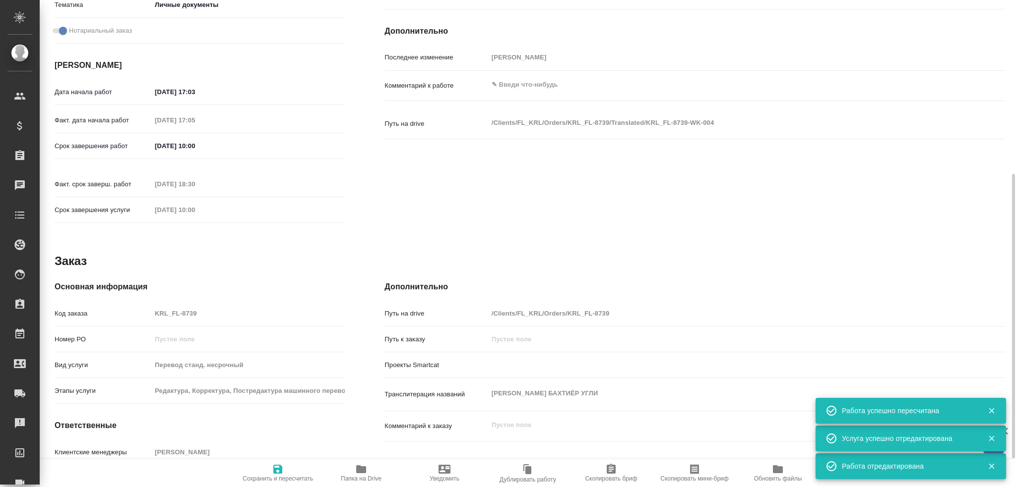
type textarea "x"
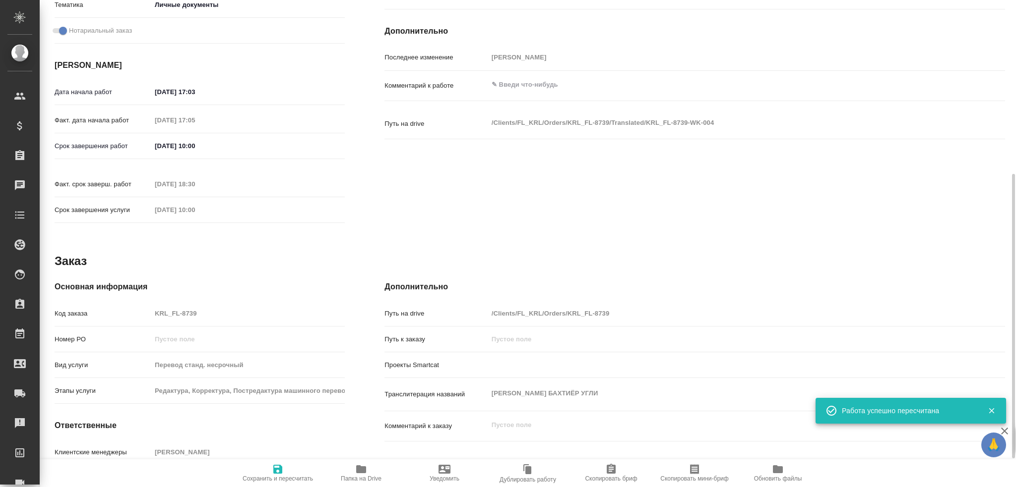
click at [136, 305] on div "Код заказа KRL_FL-8739" at bounding box center [200, 313] width 290 height 17
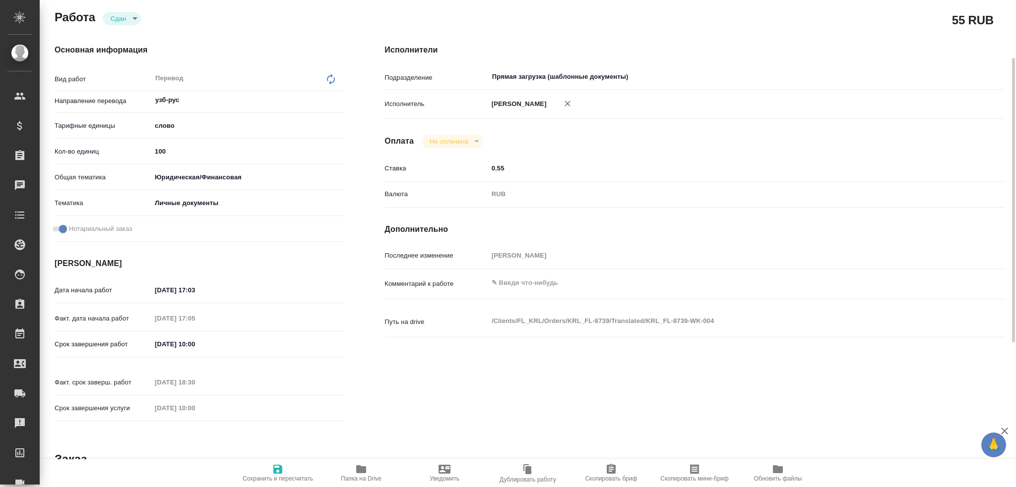
scroll to position [0, 0]
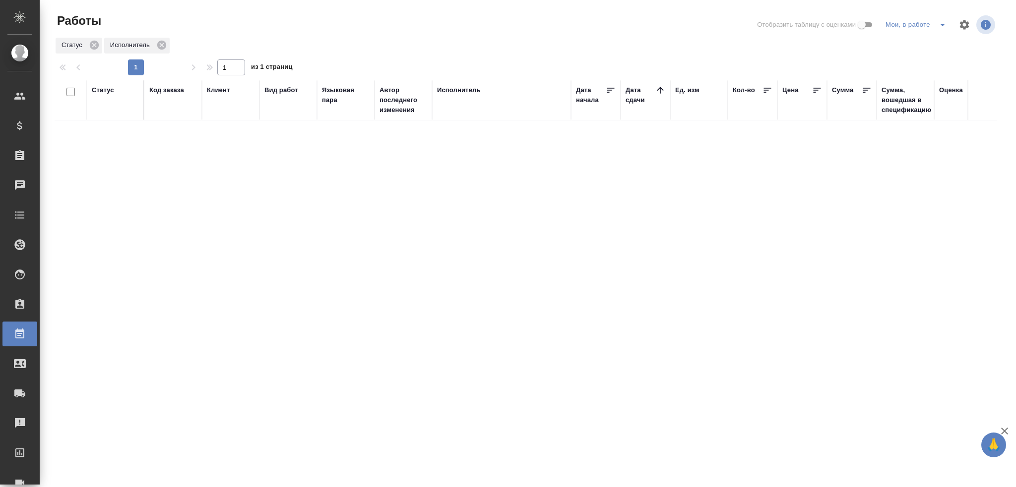
click at [936, 22] on icon "split button" at bounding box center [942, 25] width 12 height 12
click at [936, 41] on li "Стандартные настройки" at bounding box center [917, 45] width 95 height 16
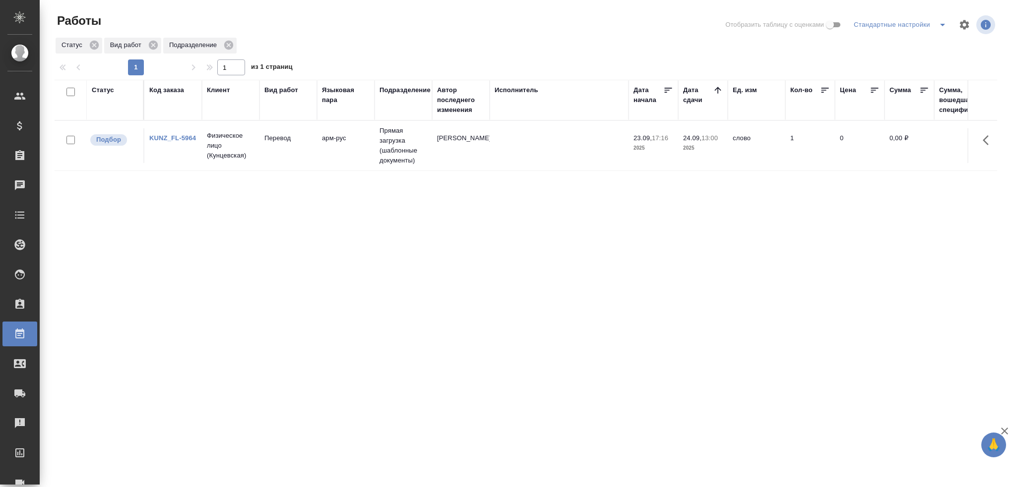
click at [939, 26] on icon "split button" at bounding box center [942, 25] width 12 height 12
click at [904, 48] on li "Мои, в работе" at bounding box center [901, 45] width 101 height 16
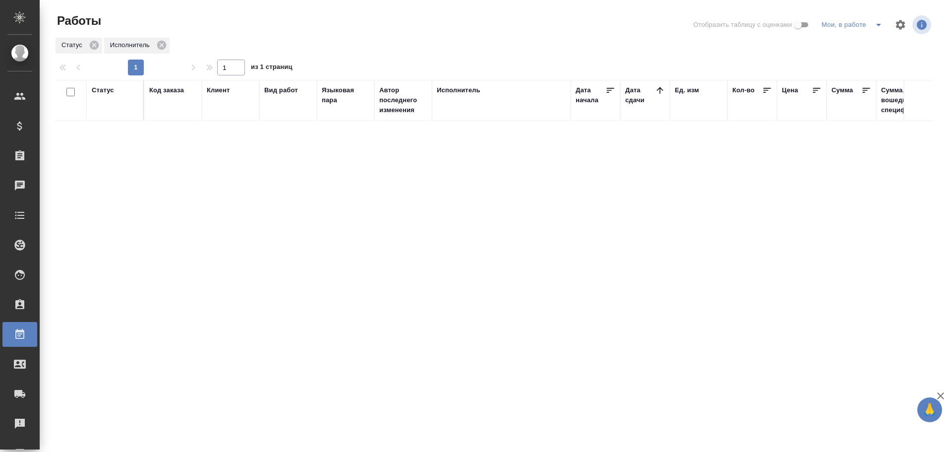
click at [878, 25] on icon "split button" at bounding box center [878, 25] width 5 height 2
click at [864, 38] on li "Стандартные настройки" at bounding box center [853, 45] width 95 height 16
